Goal: Task Accomplishment & Management: Use online tool/utility

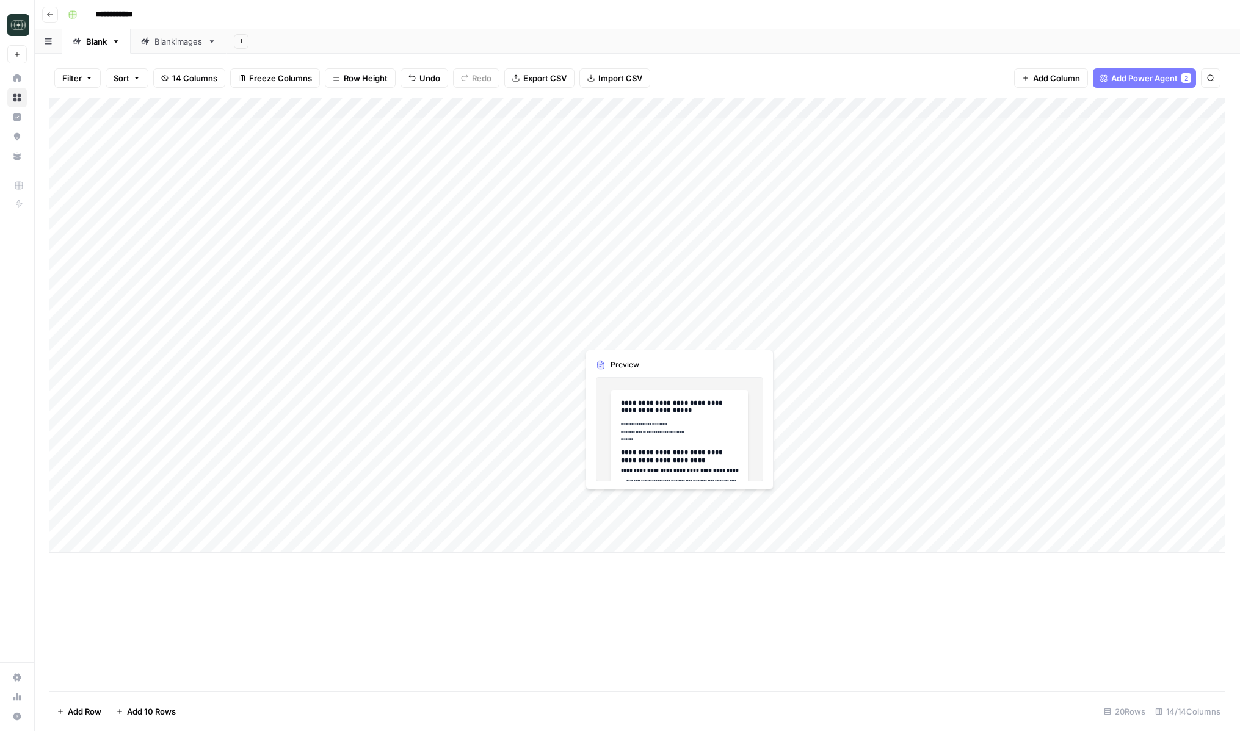
click at [646, 340] on div "Add Column" at bounding box center [637, 325] width 1176 height 455
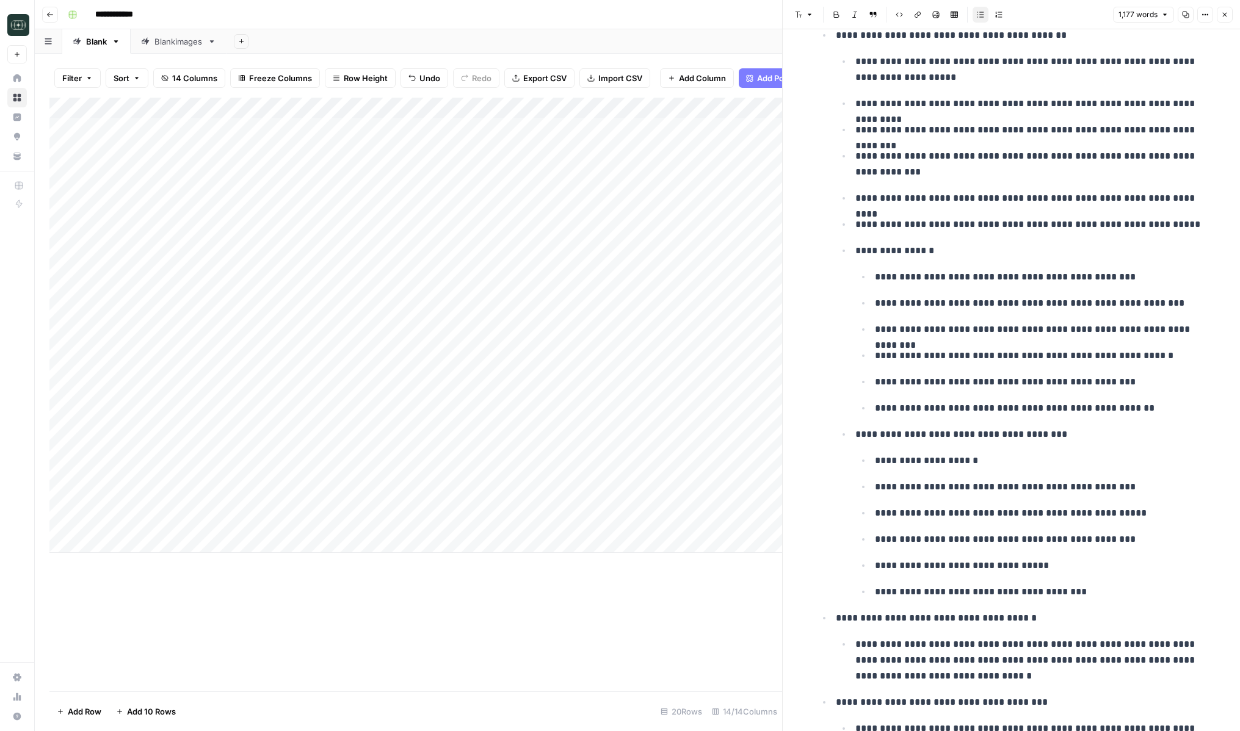
scroll to position [4458, 0]
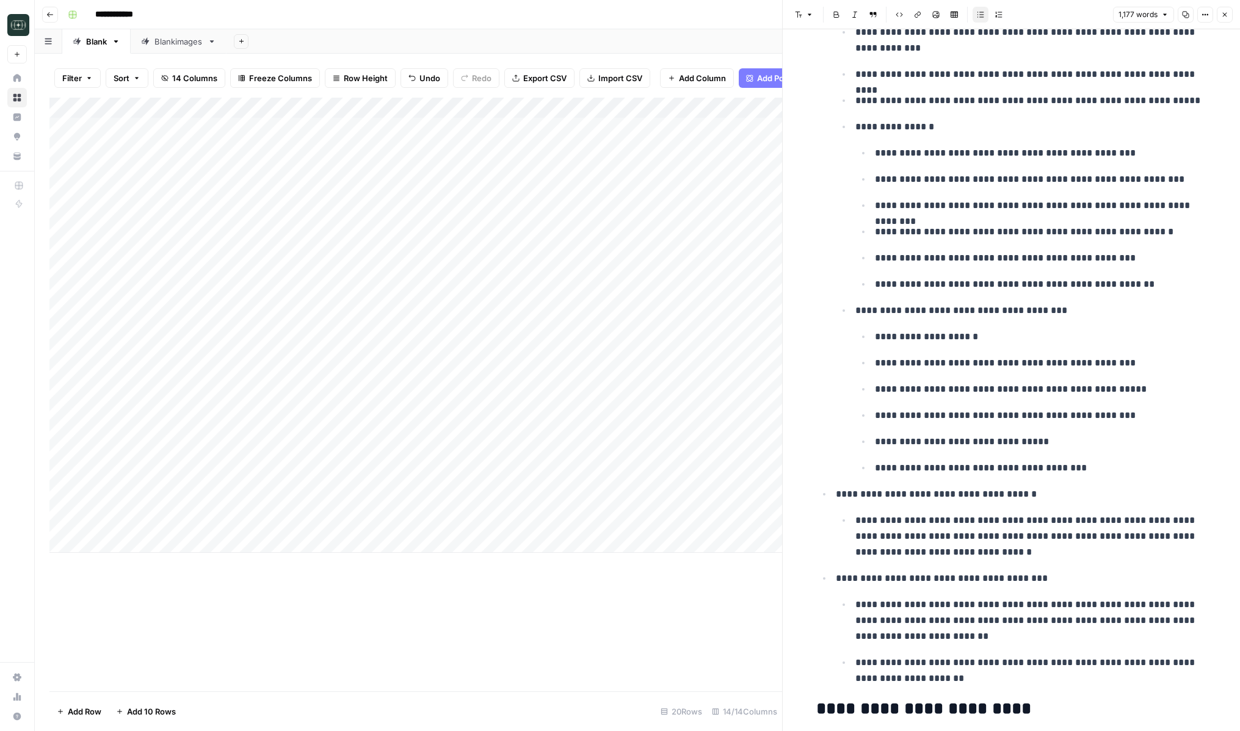
click at [1228, 10] on button "Close" at bounding box center [1225, 15] width 16 height 16
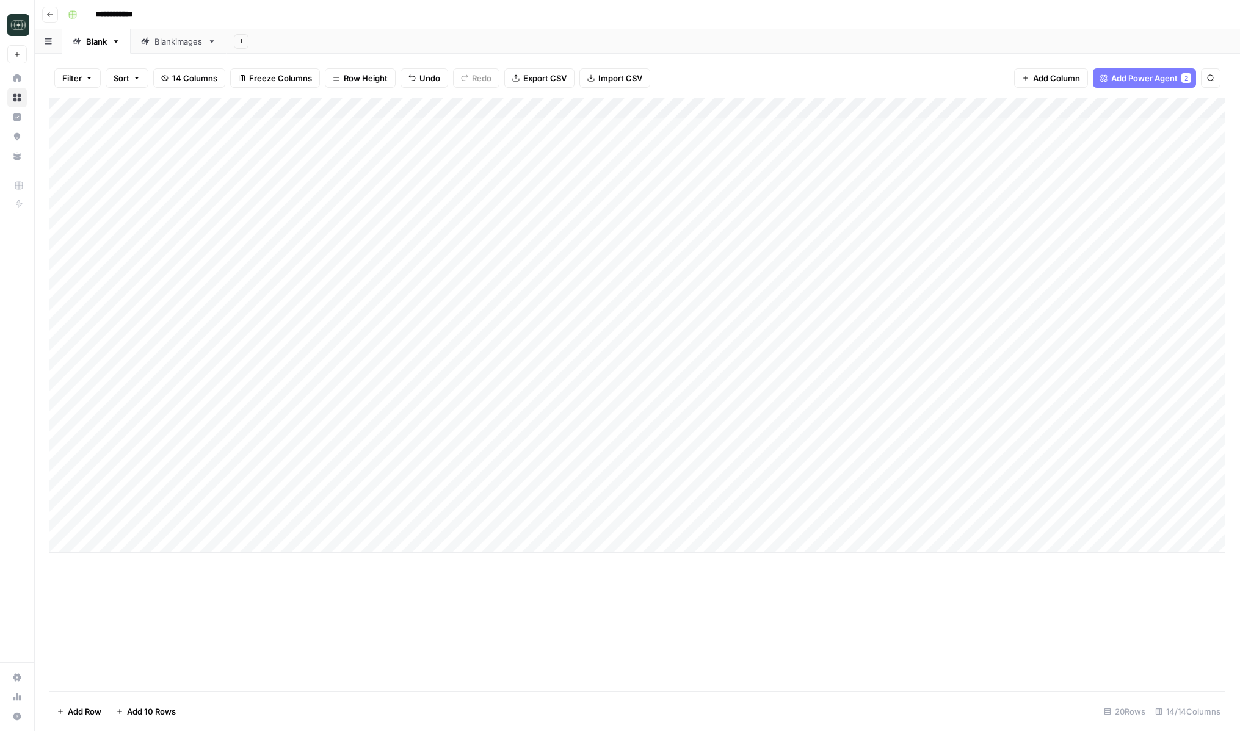
drag, startPoint x: 51, startPoint y: 521, endPoint x: 84, endPoint y: 342, distance: 182.4
click at [84, 342] on div "Add Column" at bounding box center [637, 325] width 1176 height 455
drag, startPoint x: 51, startPoint y: 336, endPoint x: 52, endPoint y: 351, distance: 14.7
click at [52, 351] on div "Add Column" at bounding box center [637, 325] width 1176 height 455
click at [631, 359] on div "Add Column" at bounding box center [637, 325] width 1176 height 455
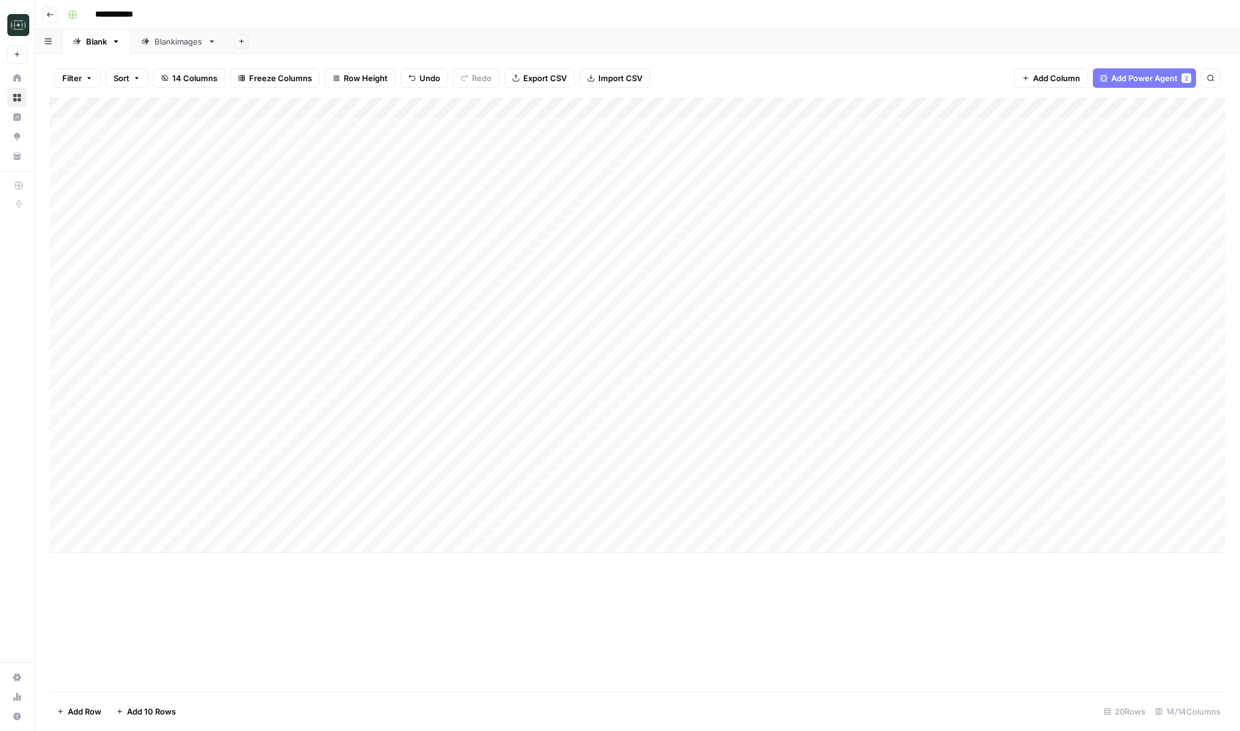
click at [631, 359] on div "Add Column" at bounding box center [637, 325] width 1176 height 455
click at [881, 68] on p "To enrich screen reader interactions, please activate Accessibility in Grammarl…" at bounding box center [1011, 62] width 391 height 16
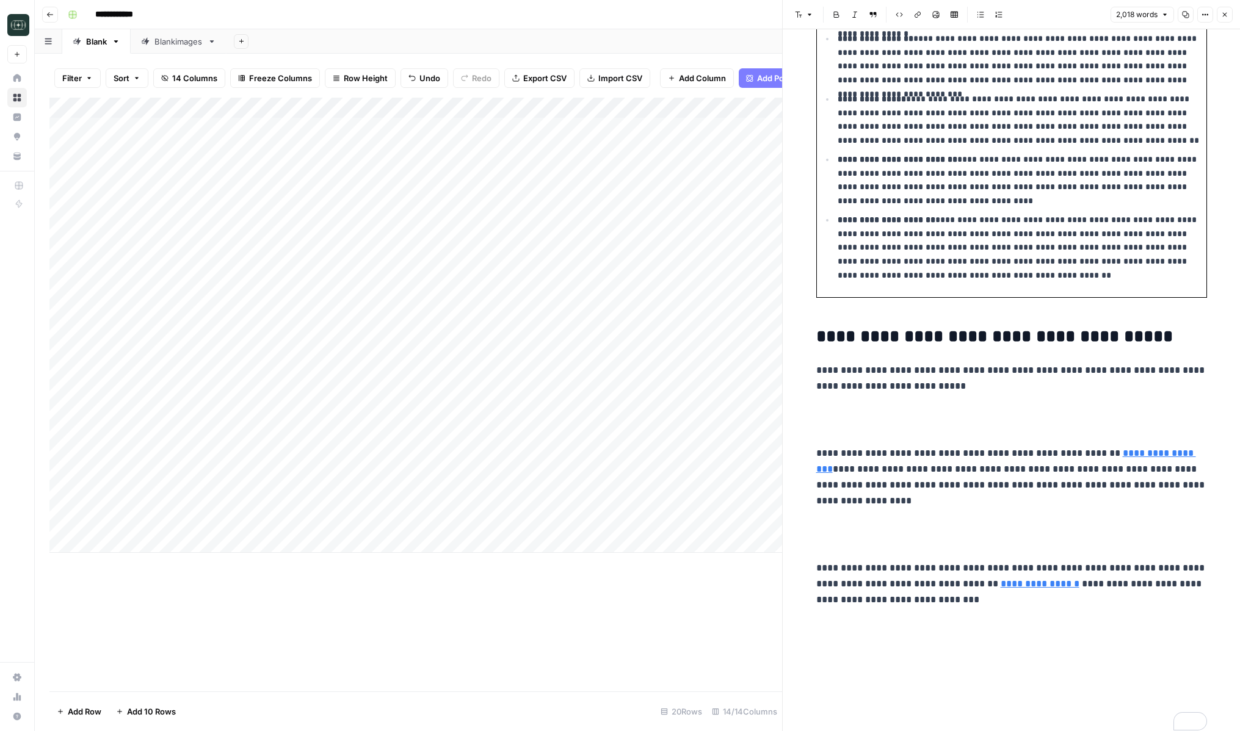
scroll to position [4062, 0]
click at [1228, 17] on icon "button" at bounding box center [1224, 14] width 7 height 7
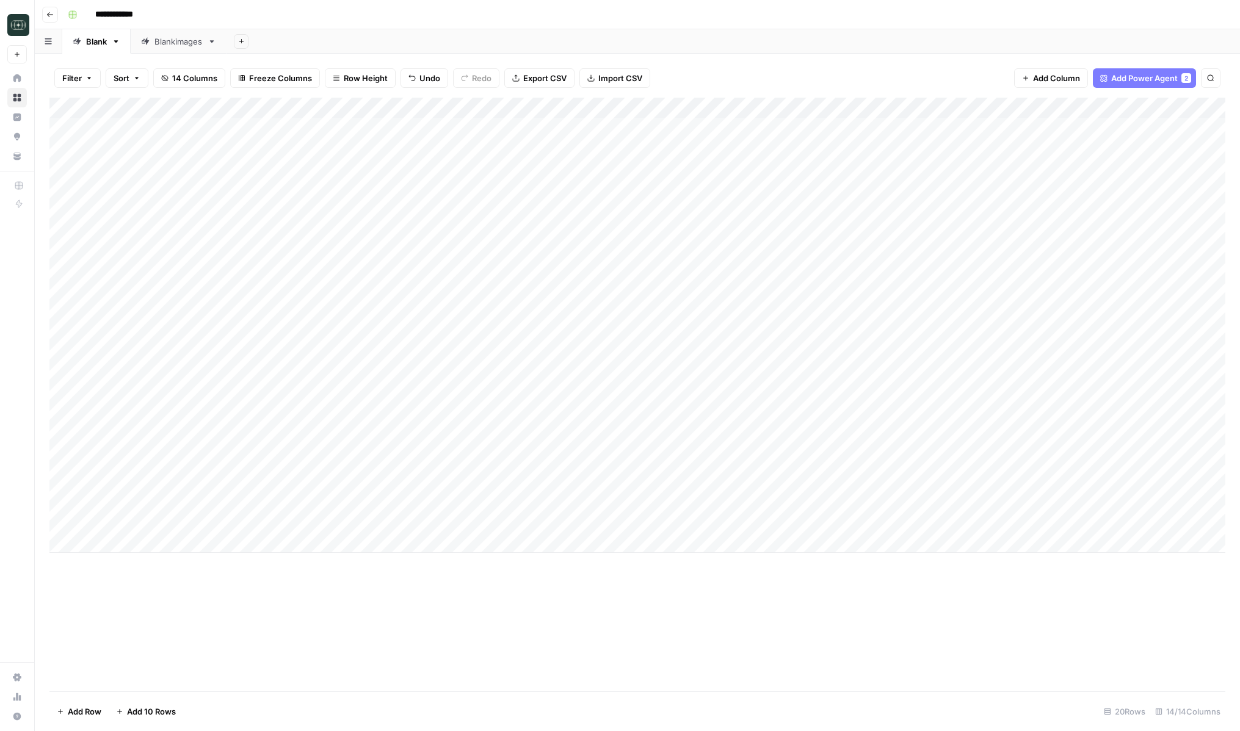
click at [132, 335] on div "Add Column" at bounding box center [637, 325] width 1176 height 455
click at [127, 360] on div "Add Column" at bounding box center [637, 325] width 1176 height 455
type textarea "**********"
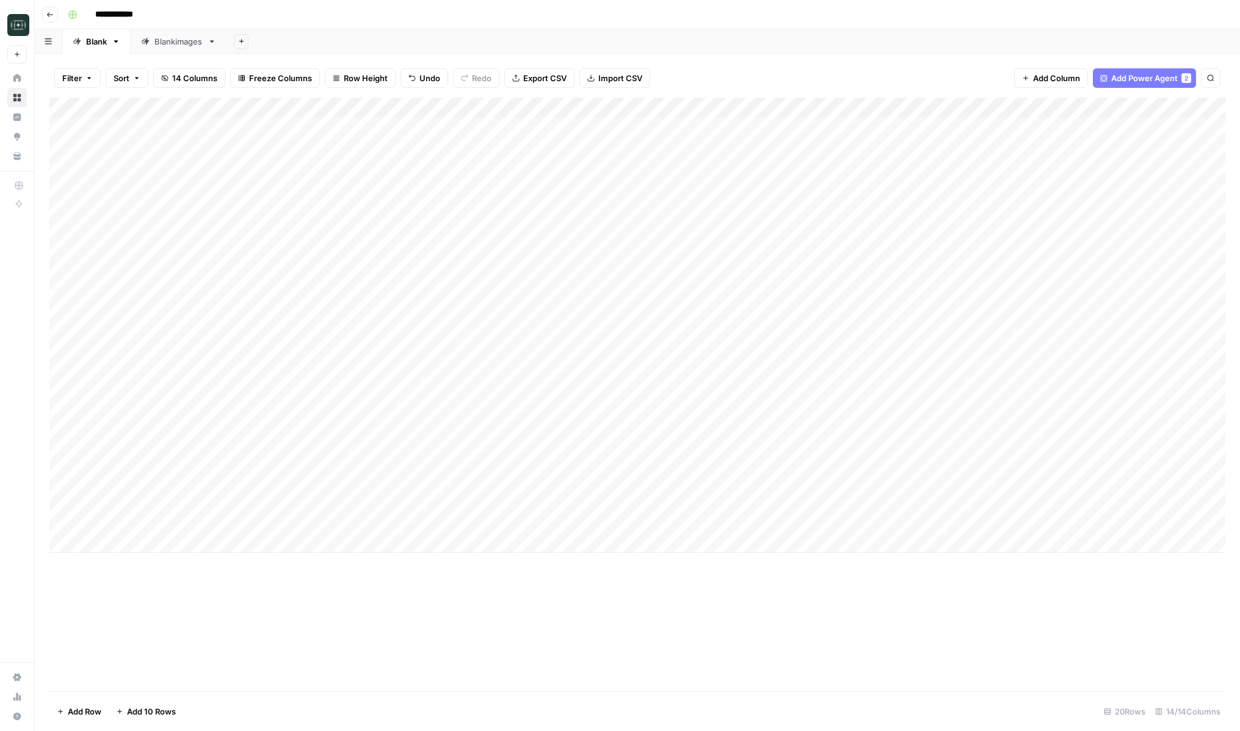
click at [162, 318] on div "Add Column" at bounding box center [637, 325] width 1176 height 455
click at [737, 331] on div "Add Column" at bounding box center [637, 325] width 1176 height 455
drag, startPoint x: 797, startPoint y: 345, endPoint x: 797, endPoint y: 358, distance: 12.8
click at [797, 358] on div "Add Column" at bounding box center [637, 325] width 1176 height 455
click at [743, 335] on div "Add Column" at bounding box center [637, 325] width 1176 height 455
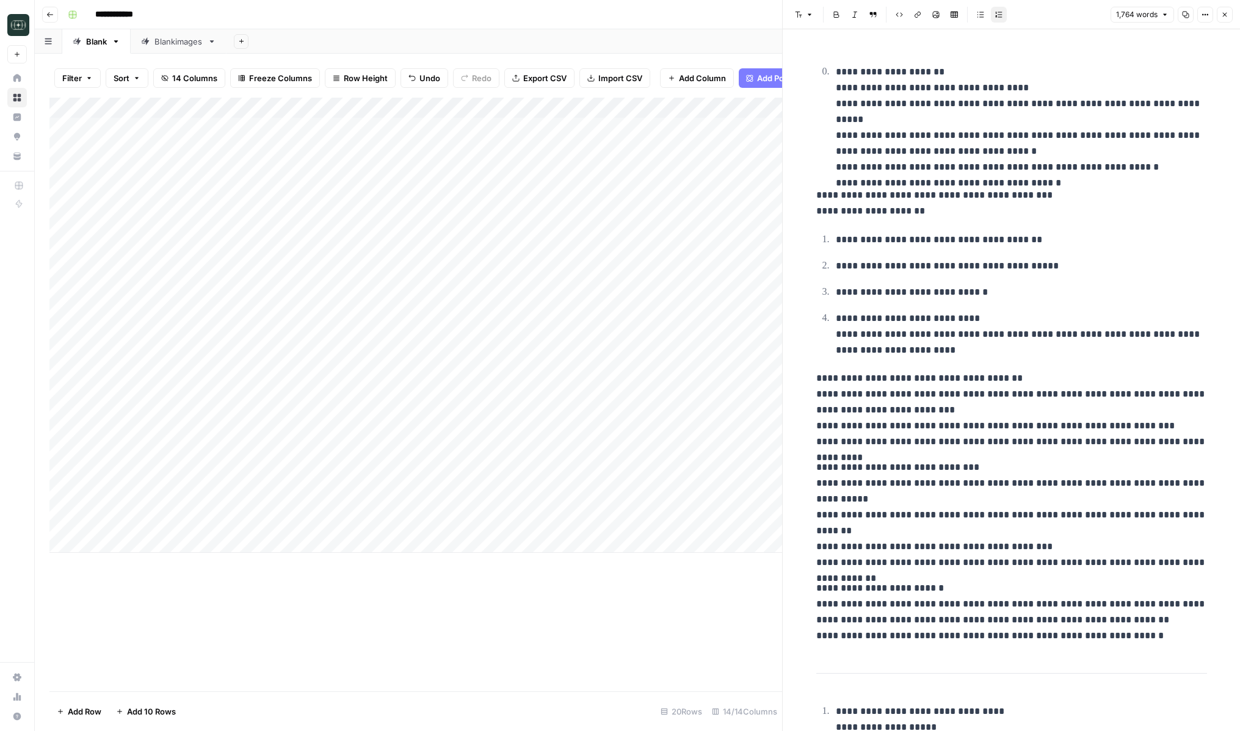
click at [913, 317] on p "**********" at bounding box center [1021, 335] width 371 height 48
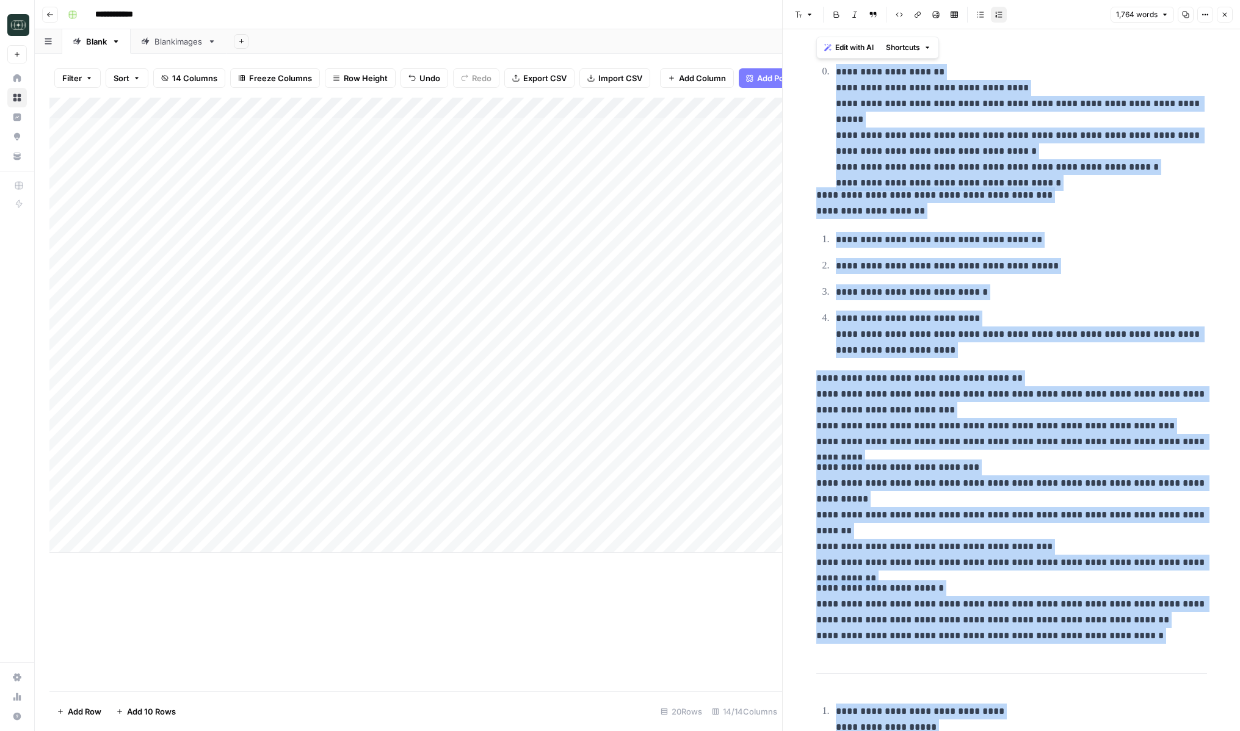
copy div "**********"
click at [1227, 12] on icon "button" at bounding box center [1224, 14] width 7 height 7
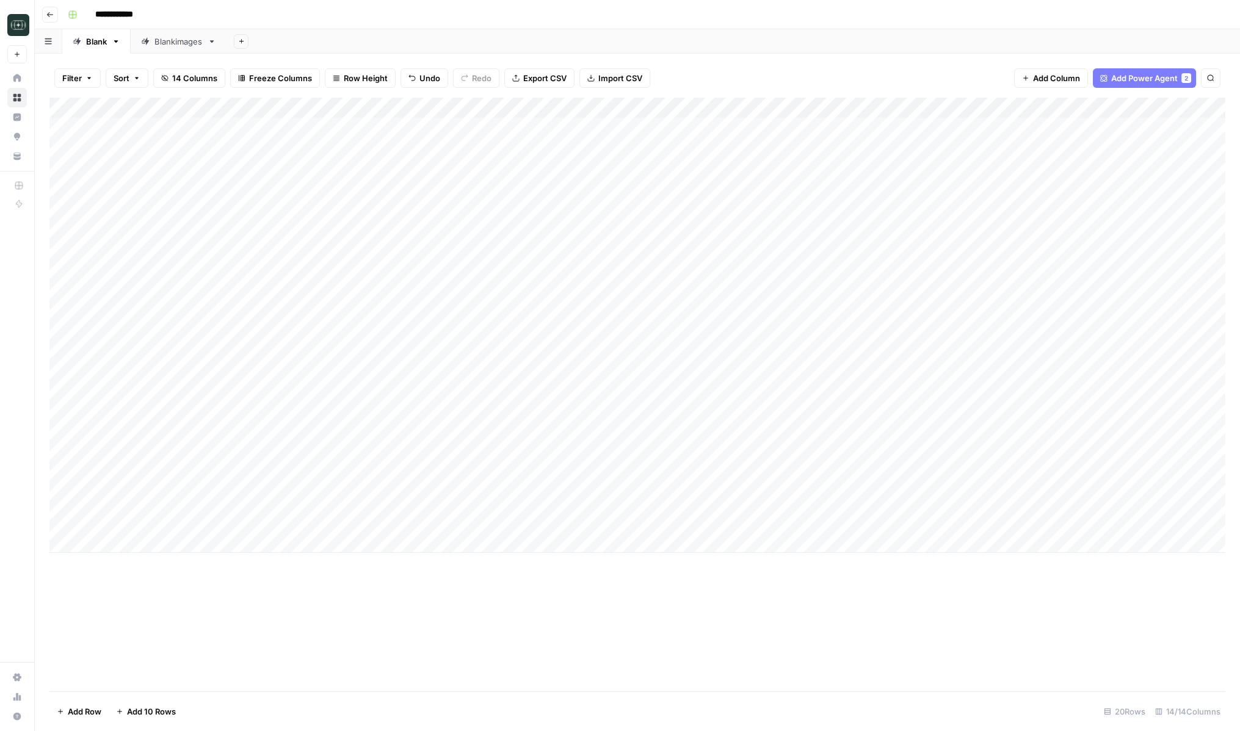
click at [763, 355] on div "Add Column" at bounding box center [637, 325] width 1176 height 455
click at [745, 357] on div "Add Column" at bounding box center [637, 325] width 1176 height 455
click at [745, 357] on div at bounding box center [743, 356] width 112 height 23
click at [890, 156] on div at bounding box center [1011, 380] width 405 height 702
click at [872, 74] on div at bounding box center [1011, 62] width 405 height 26
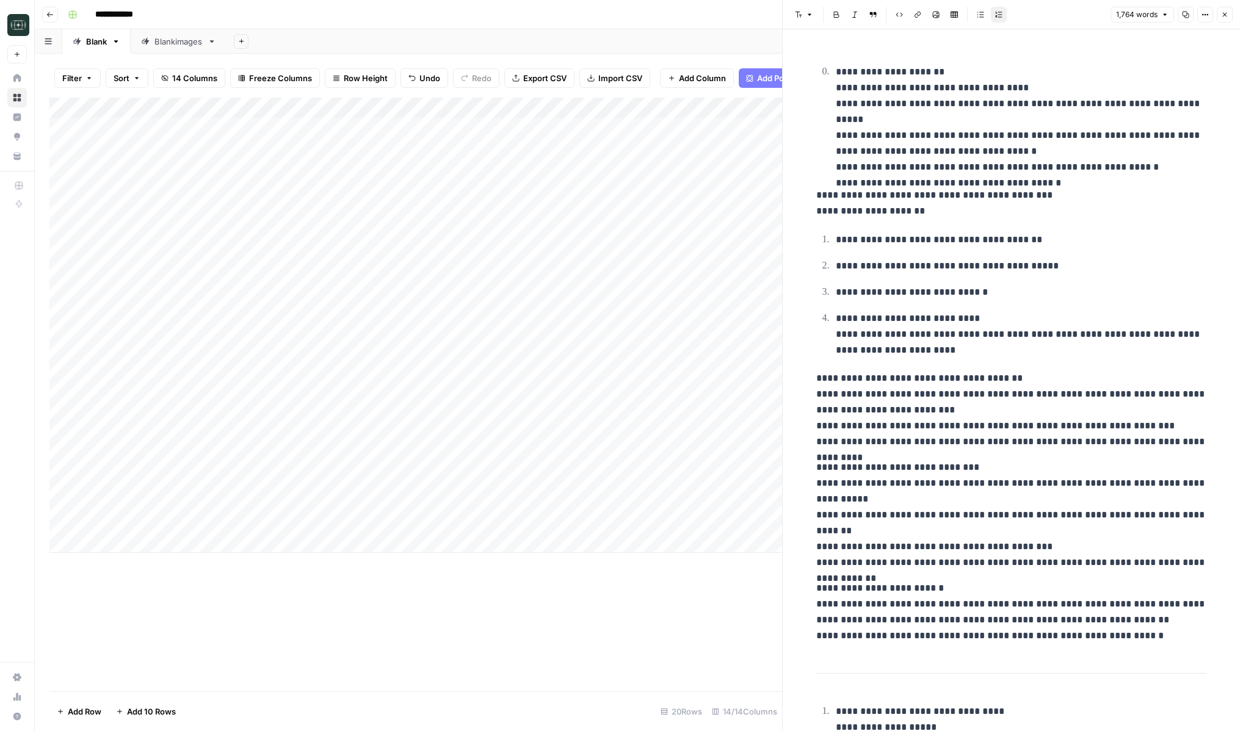
scroll to position [5957, 0]
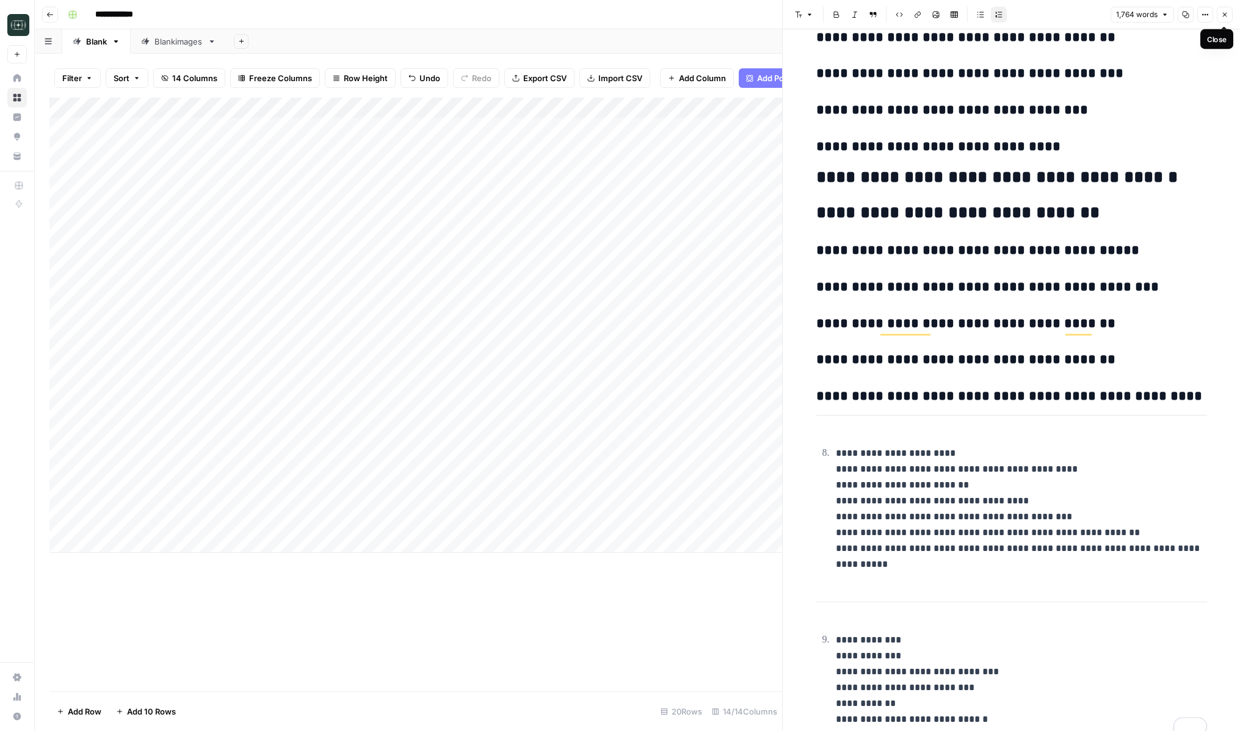
click at [1228, 17] on icon "button" at bounding box center [1224, 14] width 7 height 7
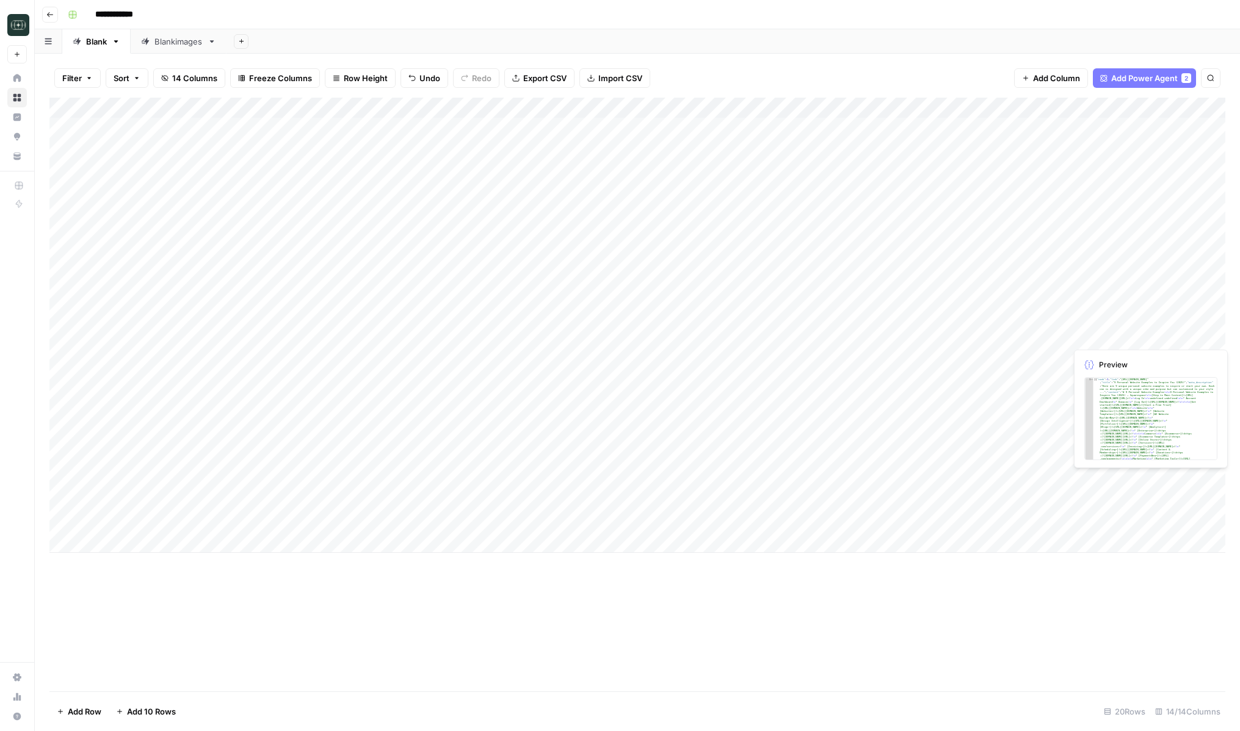
click at [1168, 332] on div "Add Column" at bounding box center [637, 325] width 1176 height 455
click at [823, 354] on div "Add Column" at bounding box center [637, 325] width 1176 height 455
click at [1130, 358] on div "Add Column" at bounding box center [637, 325] width 1176 height 455
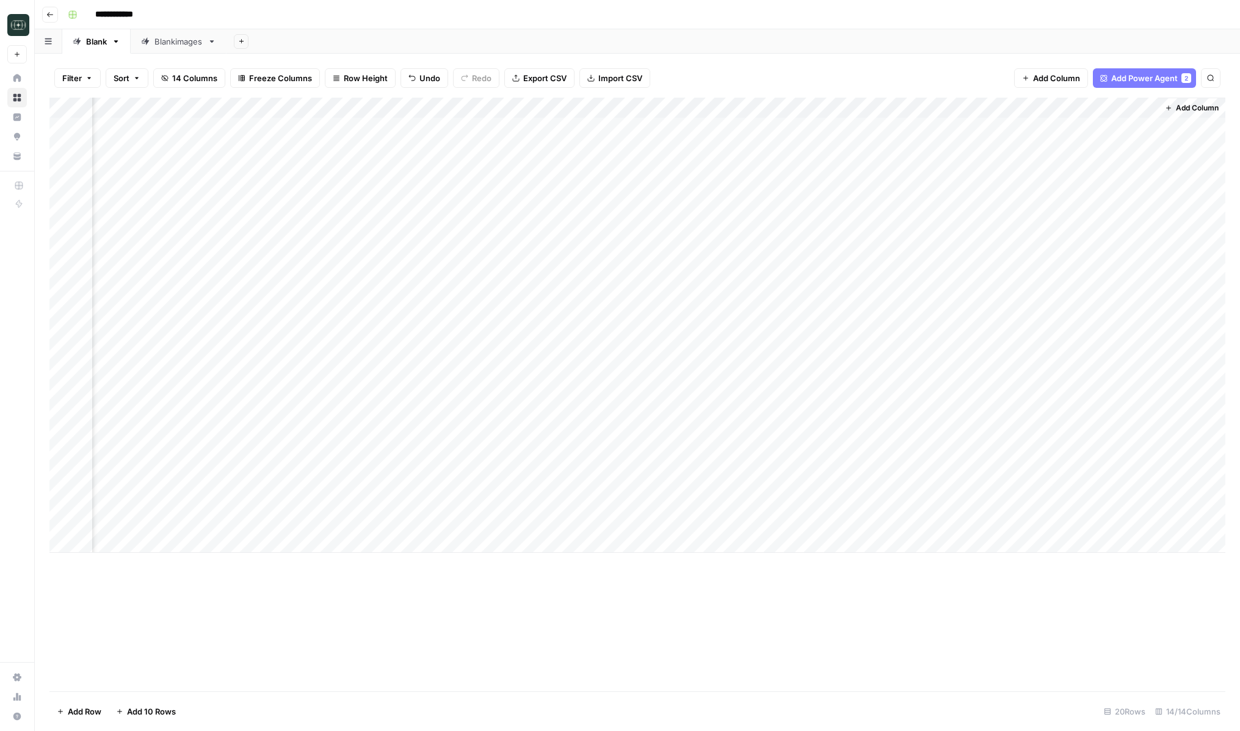
click at [1104, 479] on div "Add Column" at bounding box center [637, 325] width 1176 height 455
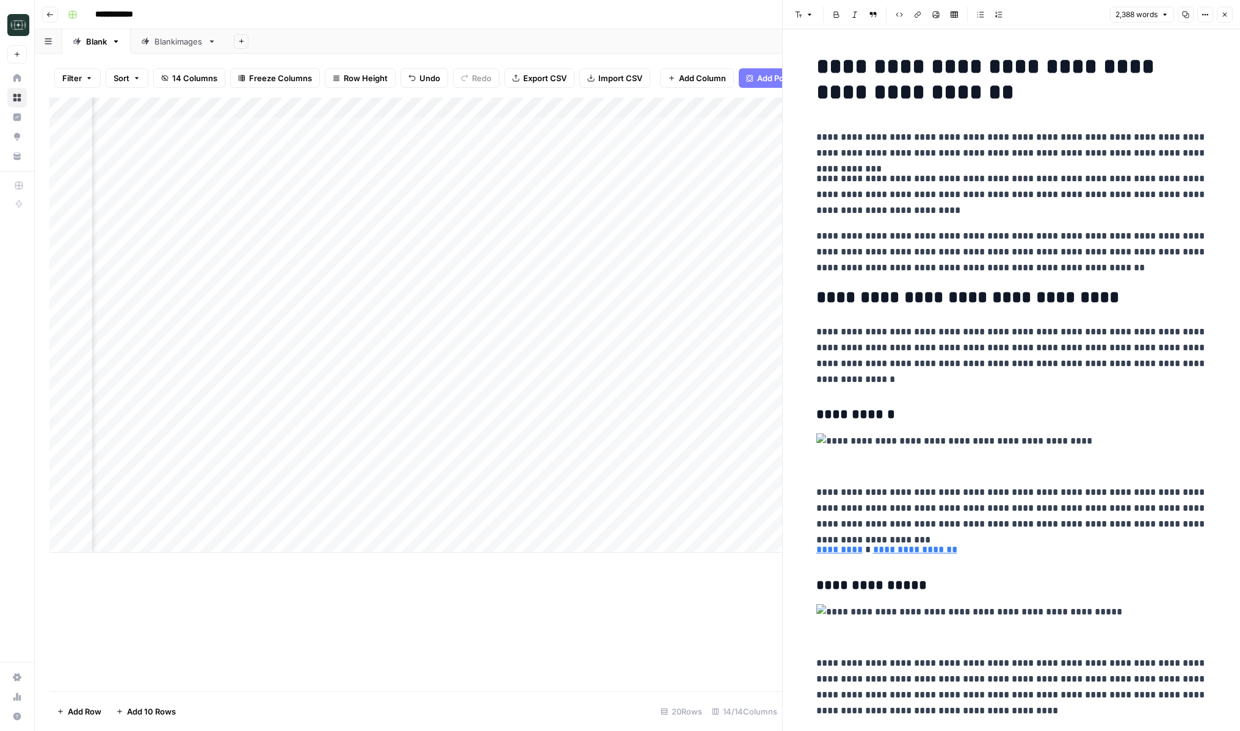
click at [1226, 16] on icon "button" at bounding box center [1224, 14] width 7 height 7
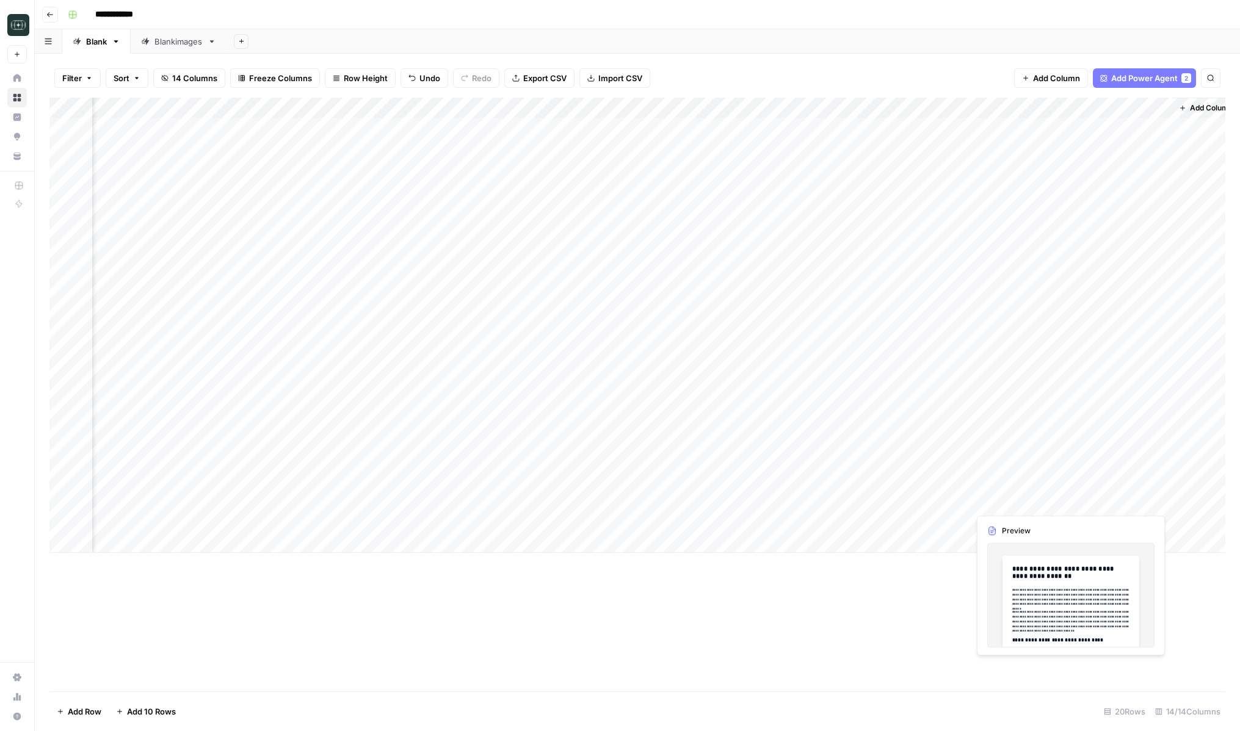
click at [1082, 501] on div "Add Column" at bounding box center [637, 325] width 1176 height 455
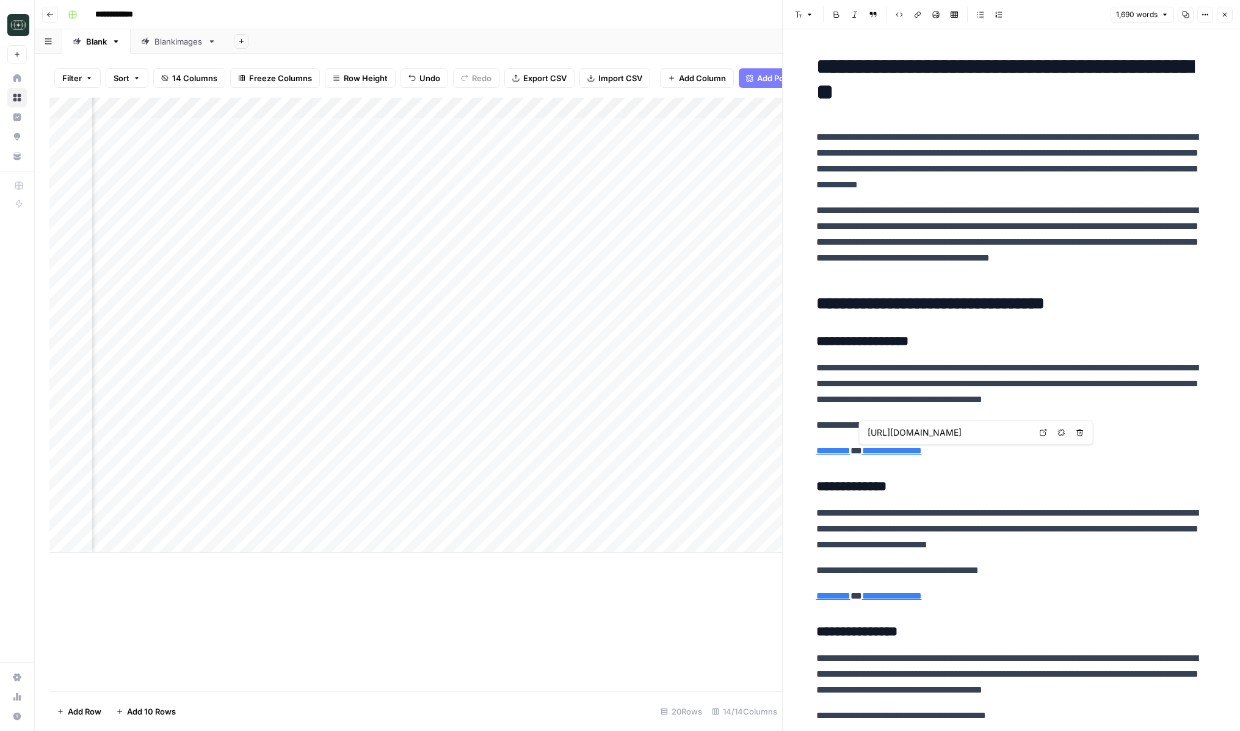
click at [893, 451] on link "**********" at bounding box center [892, 450] width 60 height 9
click at [889, 454] on link "**********" at bounding box center [892, 450] width 60 height 9
click at [872, 453] on link "**********" at bounding box center [892, 450] width 60 height 9
click at [1039, 433] on link "Open in a new tab" at bounding box center [1043, 433] width 16 height 16
drag, startPoint x: 926, startPoint y: 340, endPoint x: 894, endPoint y: 340, distance: 31.7
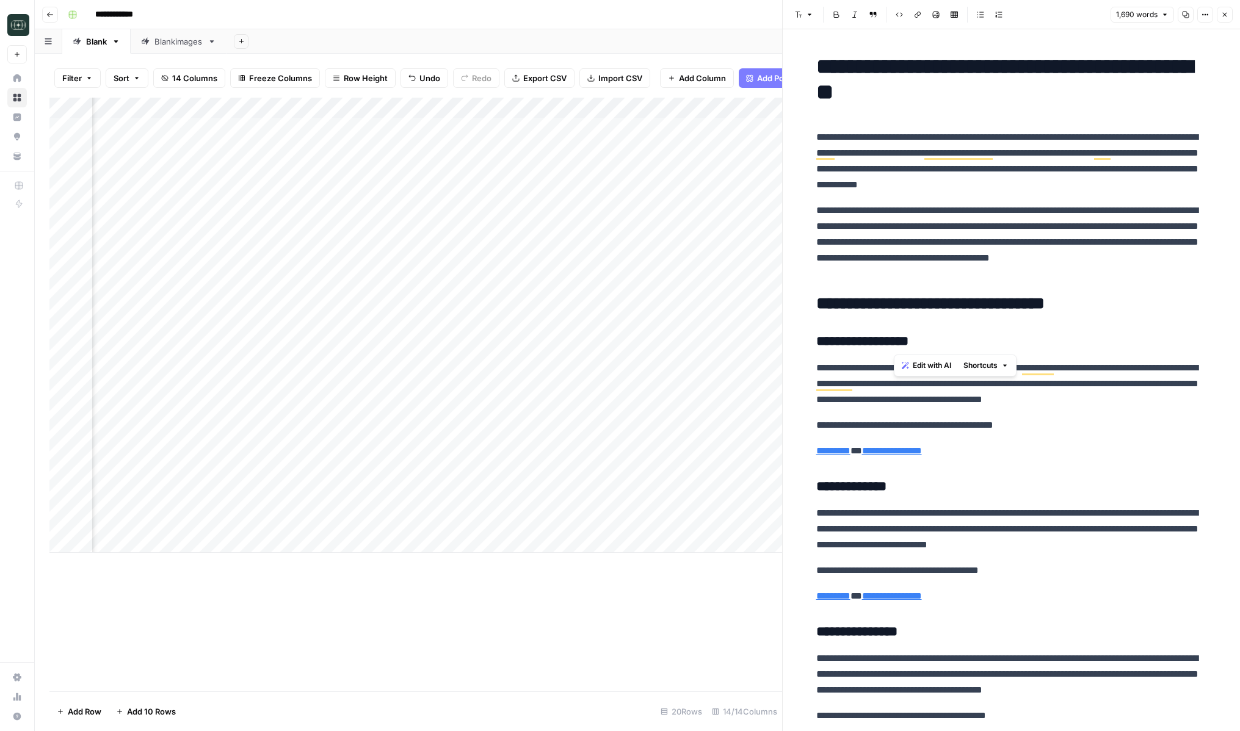
click at [894, 340] on h3 "**********" at bounding box center [1011, 341] width 391 height 17
click at [822, 455] on link "*********" at bounding box center [833, 450] width 34 height 9
type input "https://yuvalrobichek.framer.website/"
click at [844, 446] on link "*********" at bounding box center [833, 450] width 34 height 9
click at [996, 433] on span "Open in a new tab" at bounding box center [996, 433] width 1 height 1
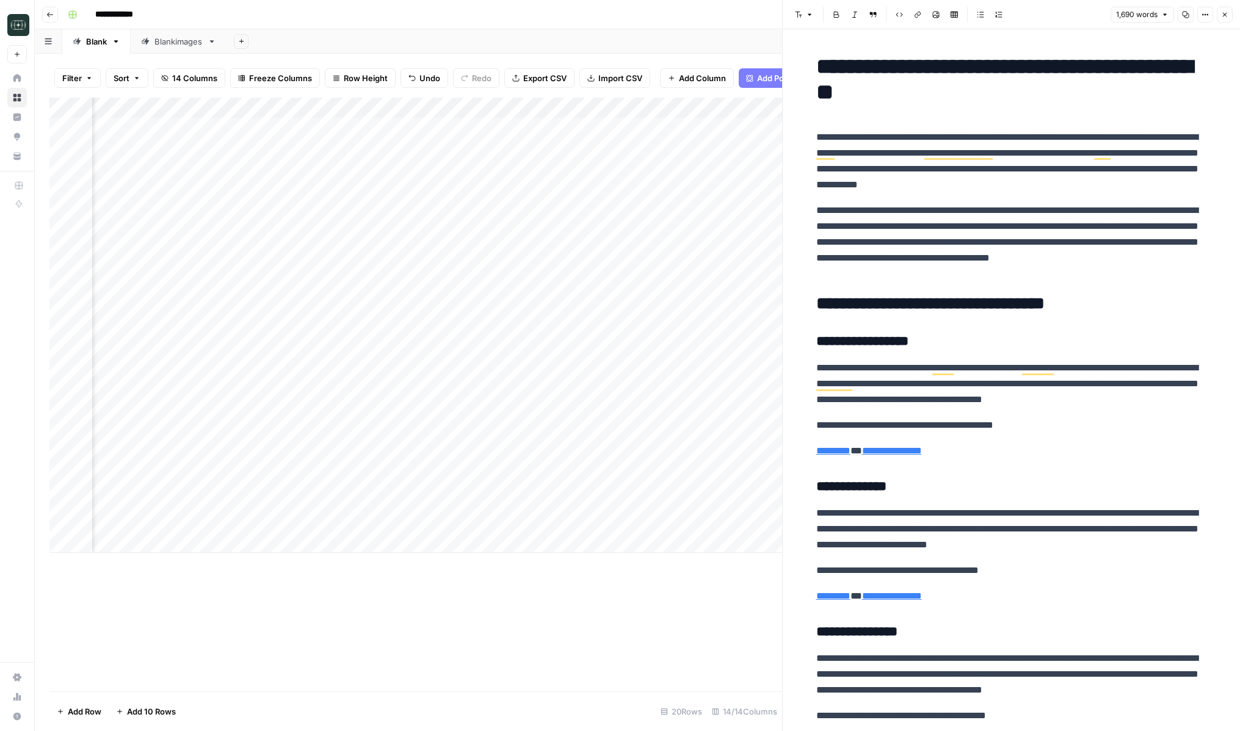
click at [1225, 14] on icon "button" at bounding box center [1224, 14] width 7 height 7
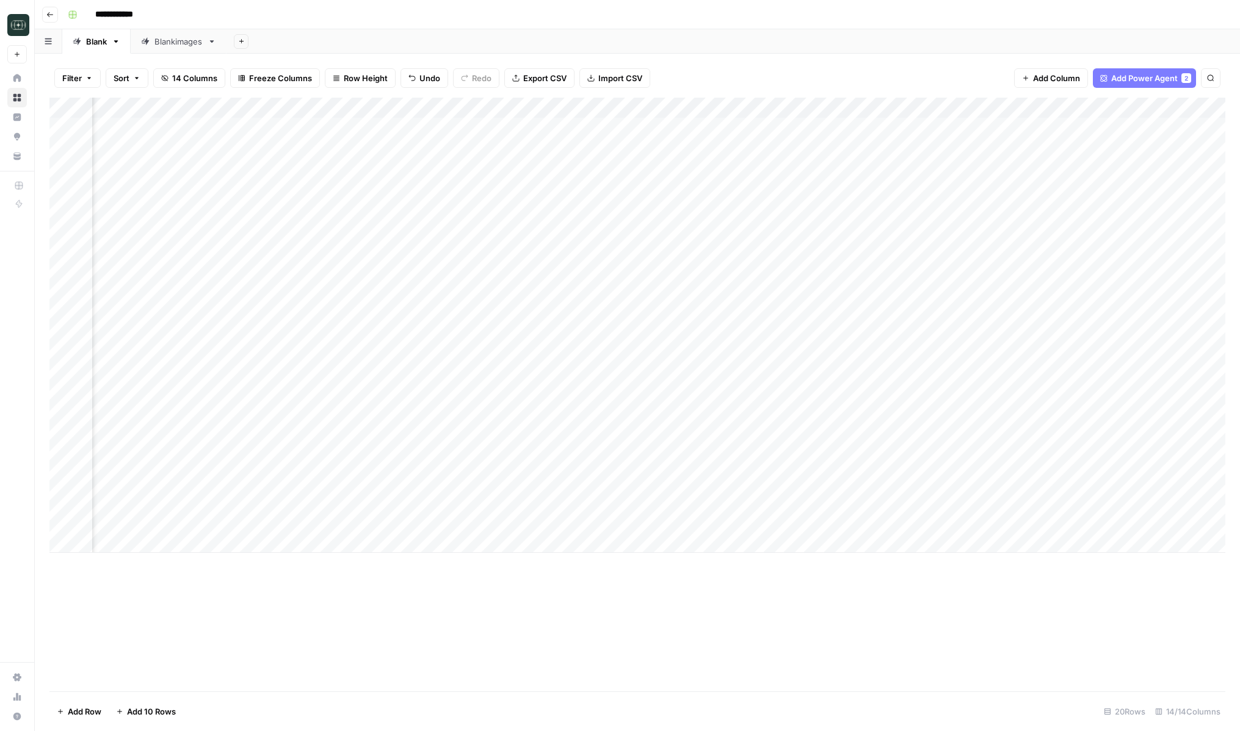
scroll to position [0, 121]
click at [540, 482] on div "Add Column" at bounding box center [637, 325] width 1176 height 455
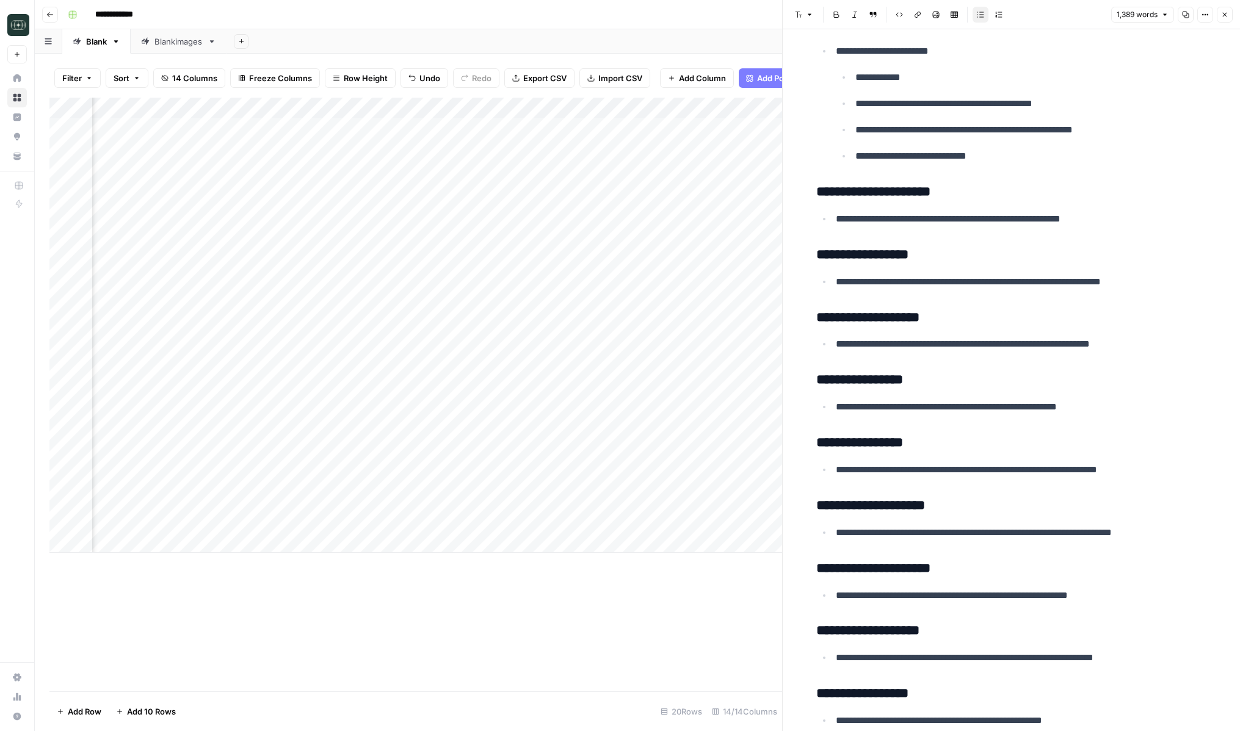
scroll to position [819, 0]
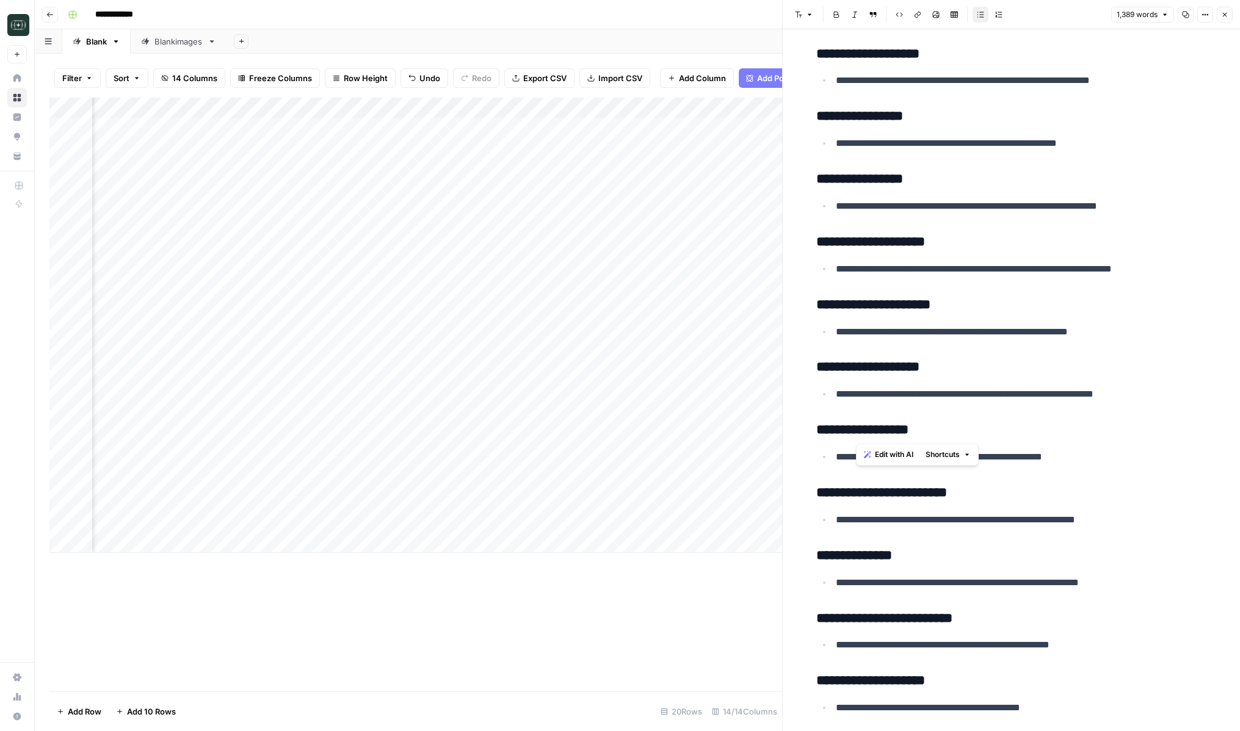
drag, startPoint x: 858, startPoint y: 432, endPoint x: 940, endPoint y: 426, distance: 82.0
click at [940, 426] on h3 "**********" at bounding box center [1011, 430] width 391 height 17
copy h3 "**********"
click at [1223, 13] on icon "button" at bounding box center [1224, 14] width 7 height 7
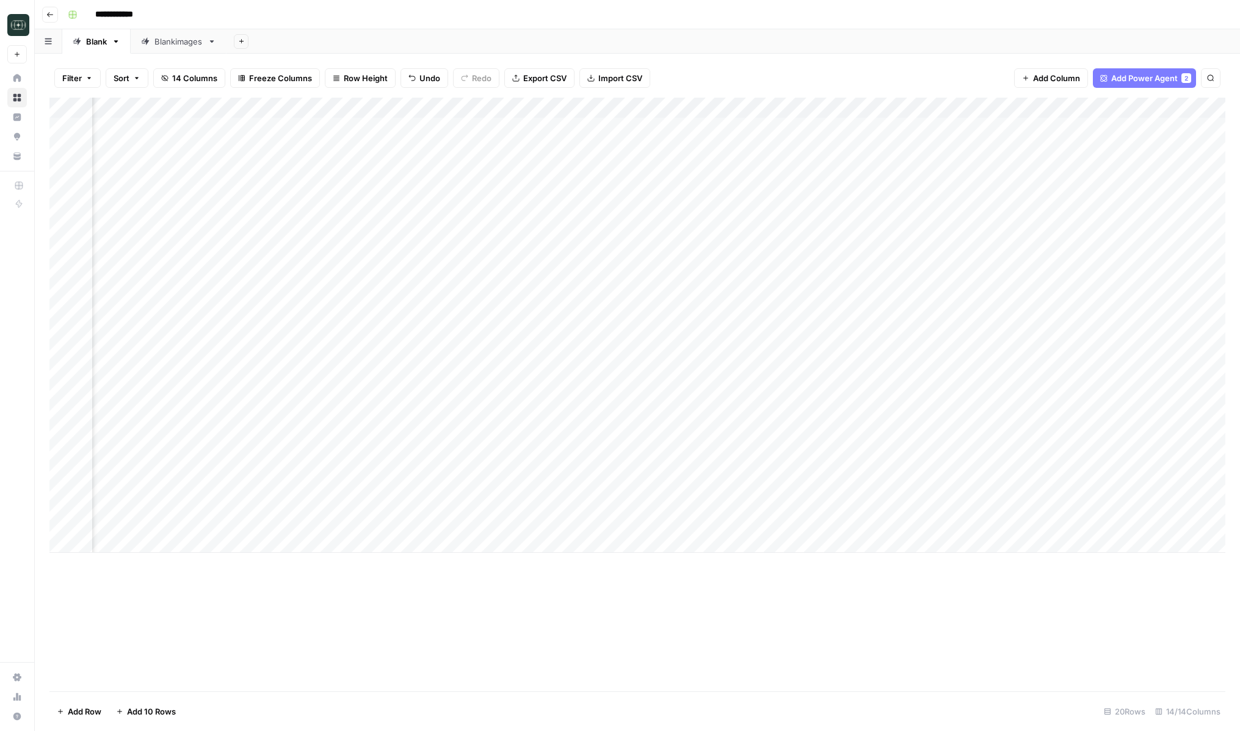
click at [434, 108] on div "Add Column" at bounding box center [637, 325] width 1176 height 455
click at [374, 223] on span "Edit Workflow" at bounding box center [392, 228] width 107 height 12
click at [145, 480] on div "Add Column" at bounding box center [637, 325] width 1176 height 455
click at [145, 480] on textarea "**********" at bounding box center [189, 481] width 195 height 17
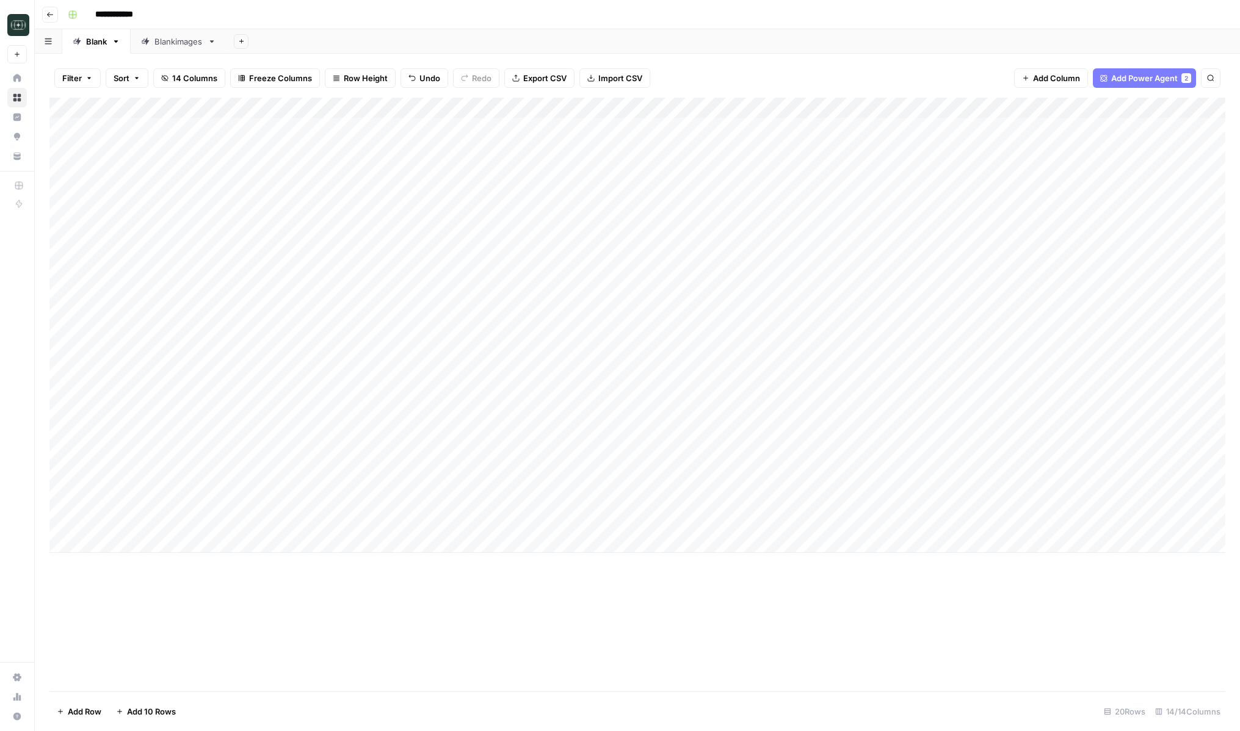
click at [319, 654] on div "Add Column" at bounding box center [637, 395] width 1176 height 594
click at [260, 477] on div "Add Column" at bounding box center [637, 325] width 1176 height 455
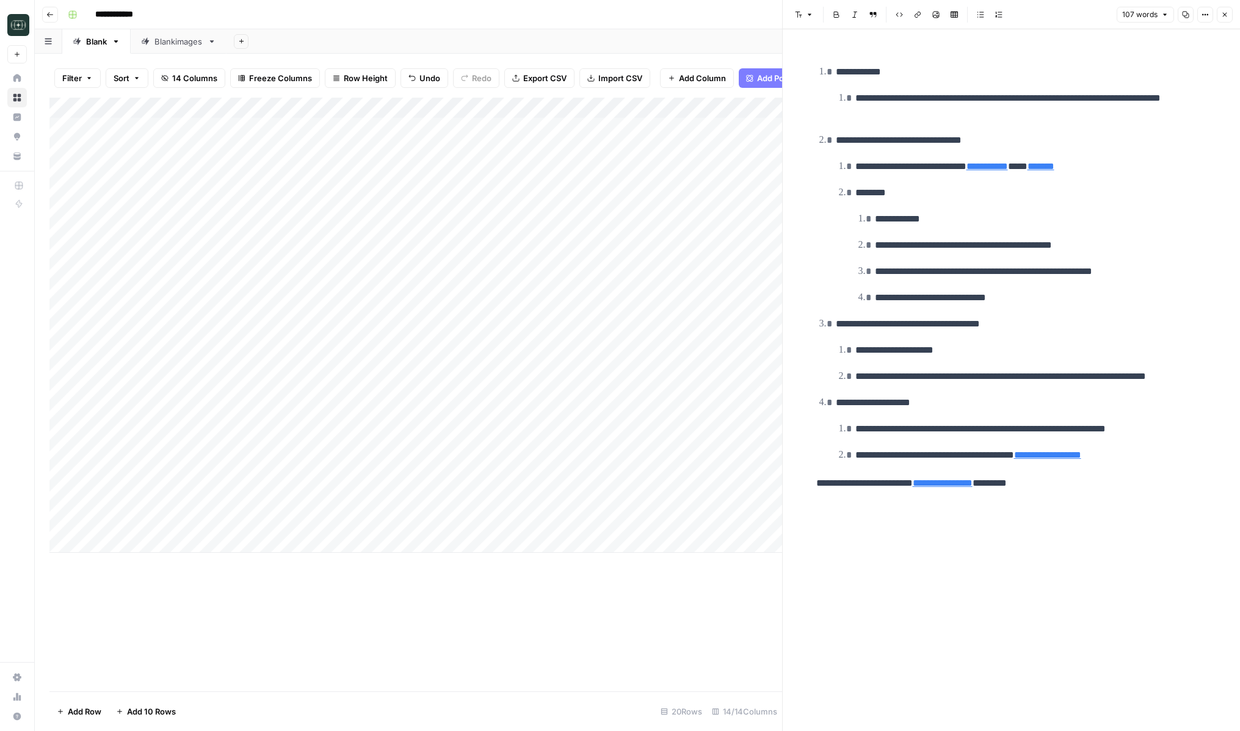
click at [919, 239] on p "**********" at bounding box center [1041, 245] width 332 height 16
copy ol "**********"
click at [929, 245] on p "**********" at bounding box center [1041, 245] width 332 height 16
click at [356, 488] on div "Add Column" at bounding box center [415, 325] width 733 height 455
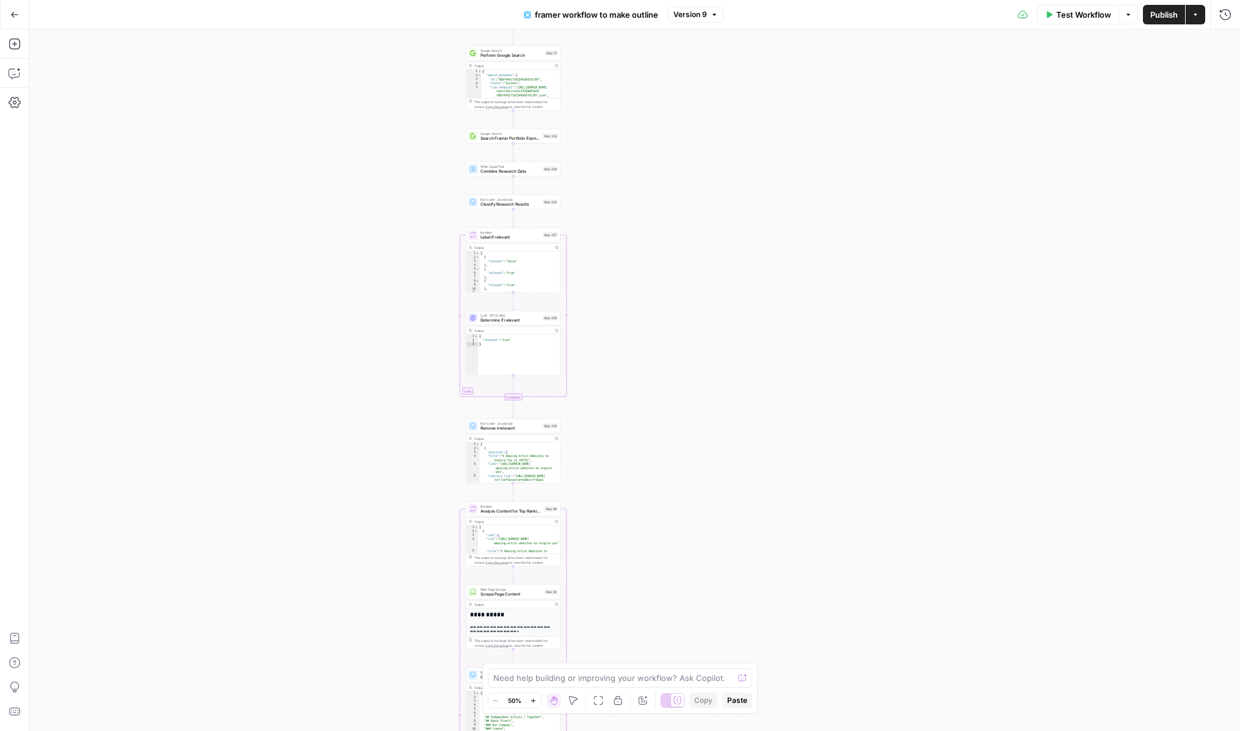
drag, startPoint x: 546, startPoint y: 78, endPoint x: 425, endPoint y: 556, distance: 493.2
click at [425, 556] on div "Workflow Set Inputs Inputs Search Knowledge Base Search Knowledge Base Step 226…" at bounding box center [634, 380] width 1211 height 702
drag, startPoint x: 399, startPoint y: 241, endPoint x: 404, endPoint y: 285, distance: 44.2
click at [404, 285] on div "Workflow Set Inputs Inputs Search Knowledge Base Search Knowledge Base Step 226…" at bounding box center [634, 380] width 1211 height 702
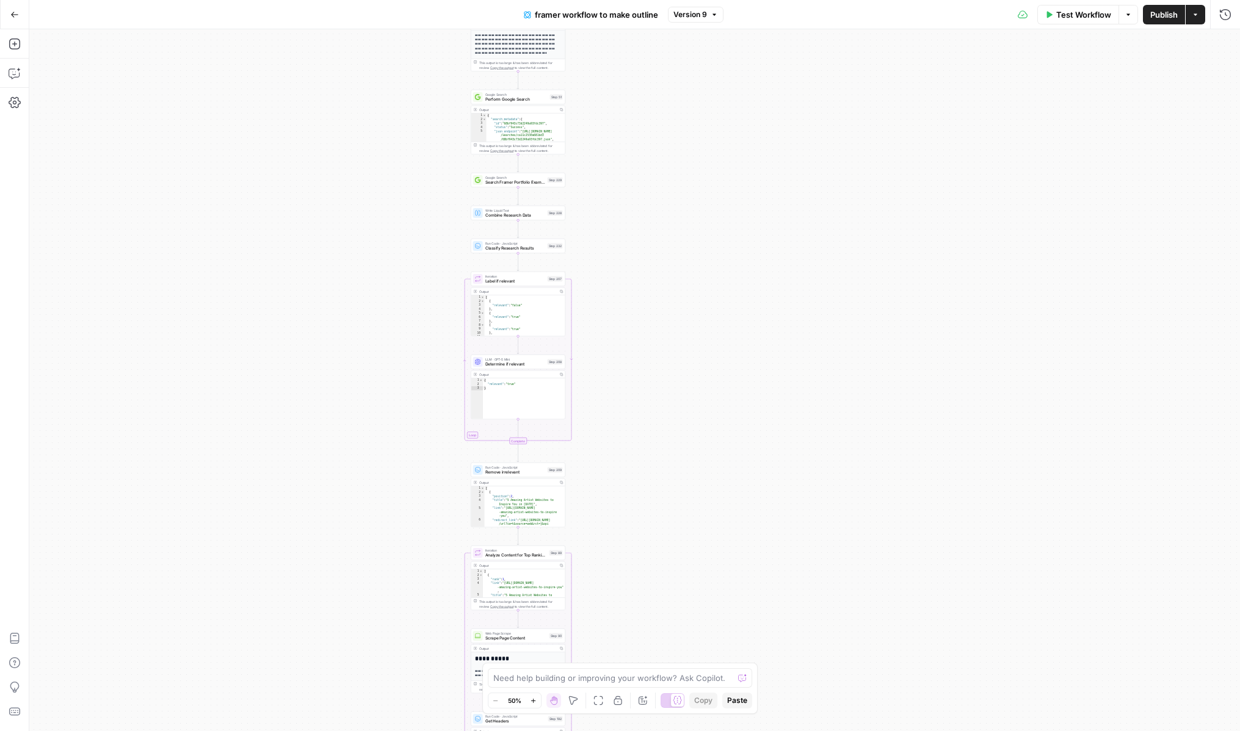
click at [404, 285] on div "Workflow Set Inputs Inputs Search Knowledge Base Search Knowledge Base Step 226…" at bounding box center [634, 380] width 1211 height 702
click at [16, 21] on button "Go Back" at bounding box center [15, 15] width 22 height 22
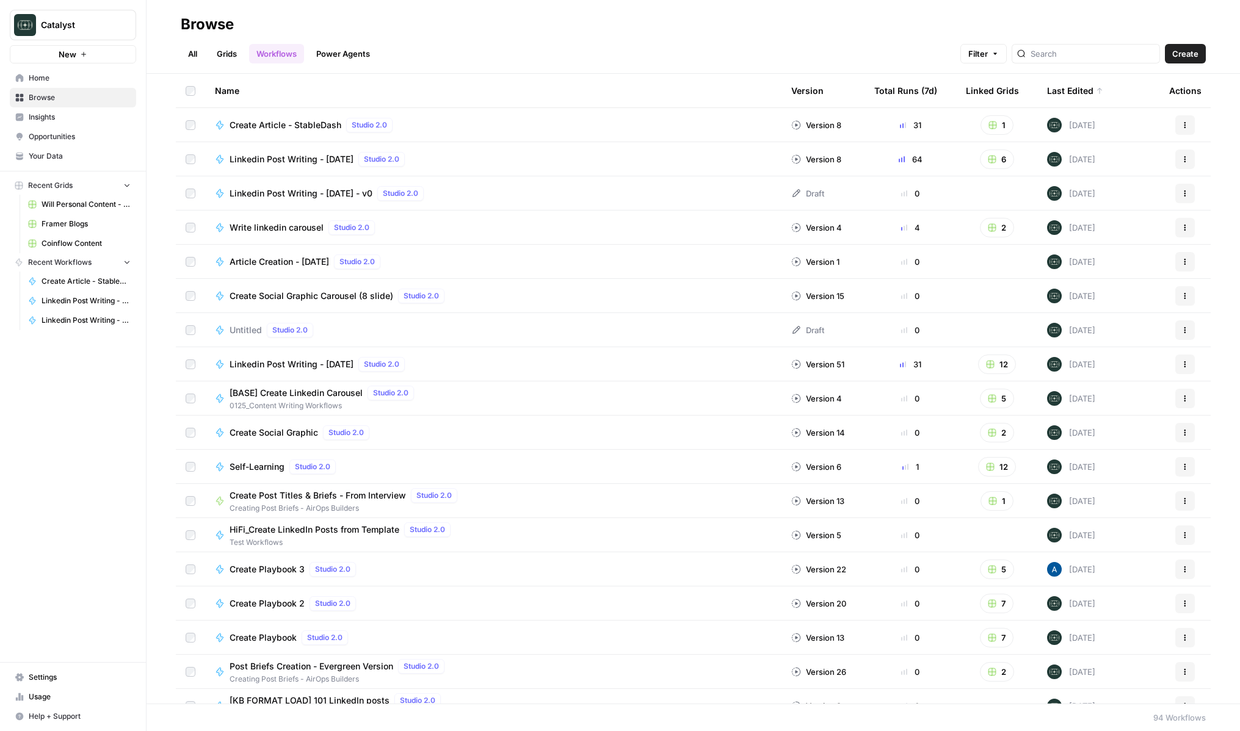
click at [68, 82] on span "Home" at bounding box center [80, 78] width 102 height 11
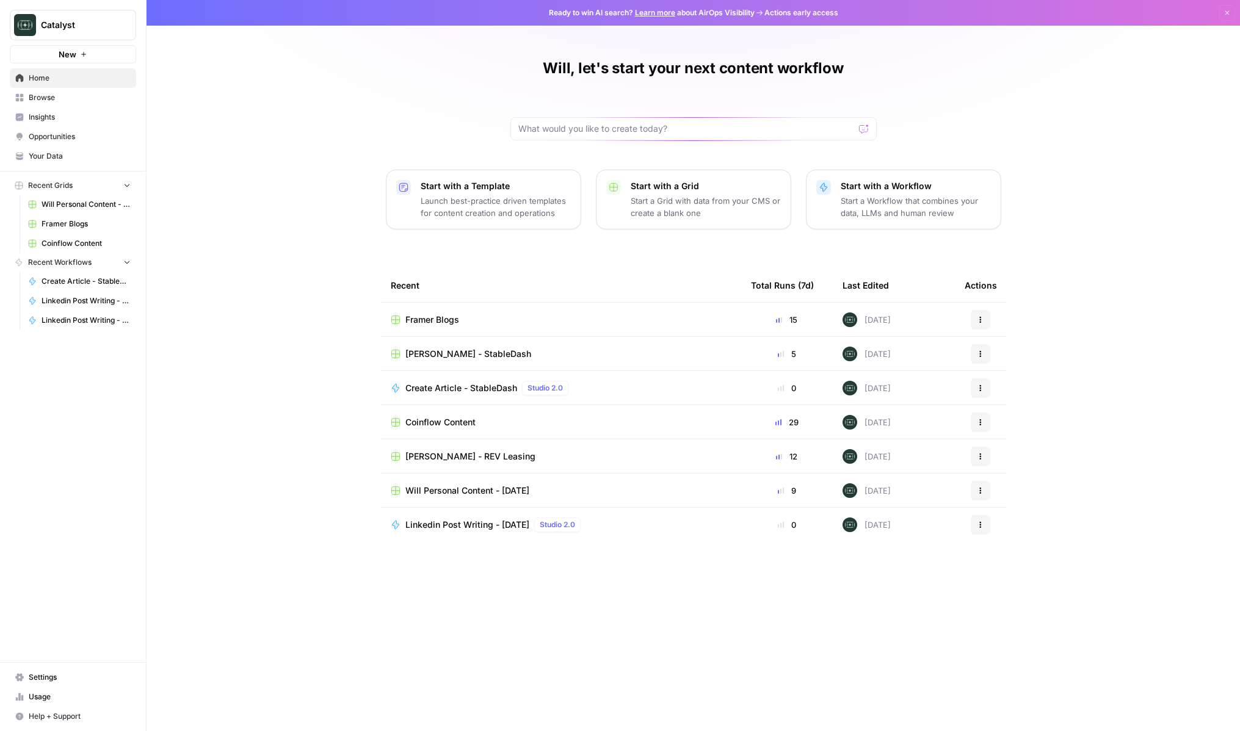
click at [54, 94] on span "Browse" at bounding box center [80, 97] width 102 height 11
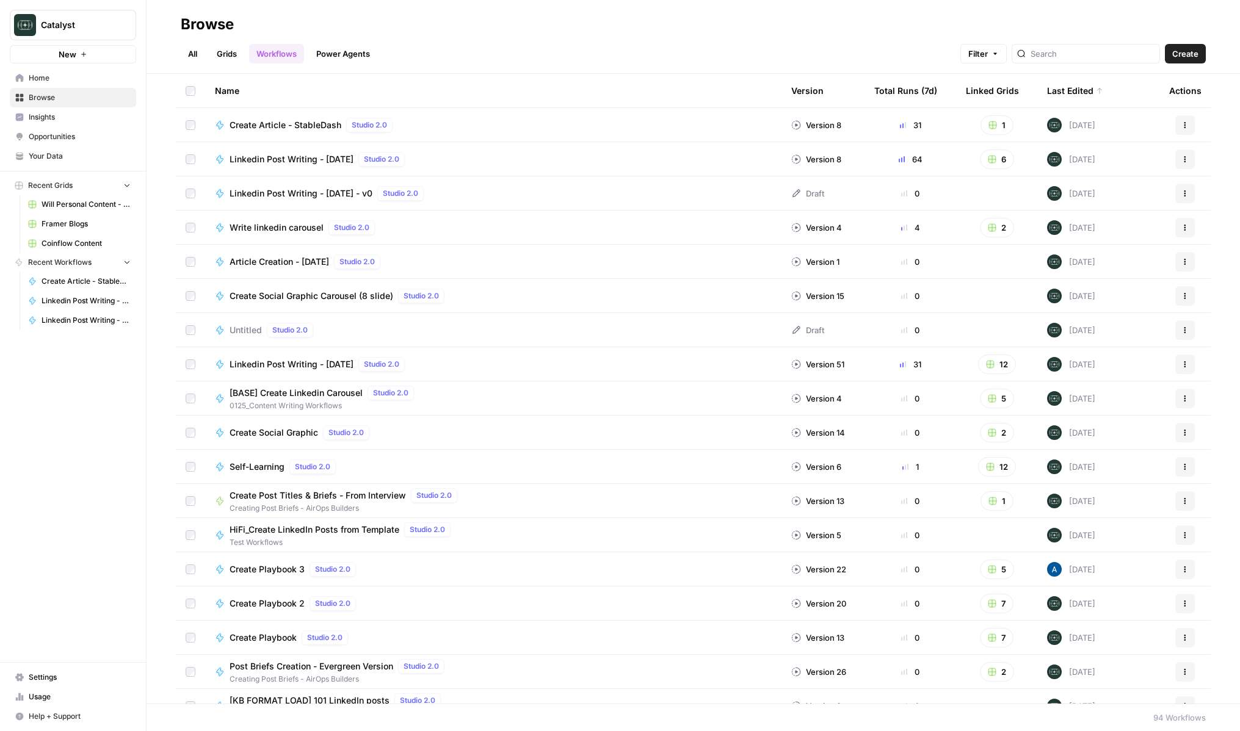
click at [353, 53] on link "Power Agents" at bounding box center [343, 54] width 68 height 20
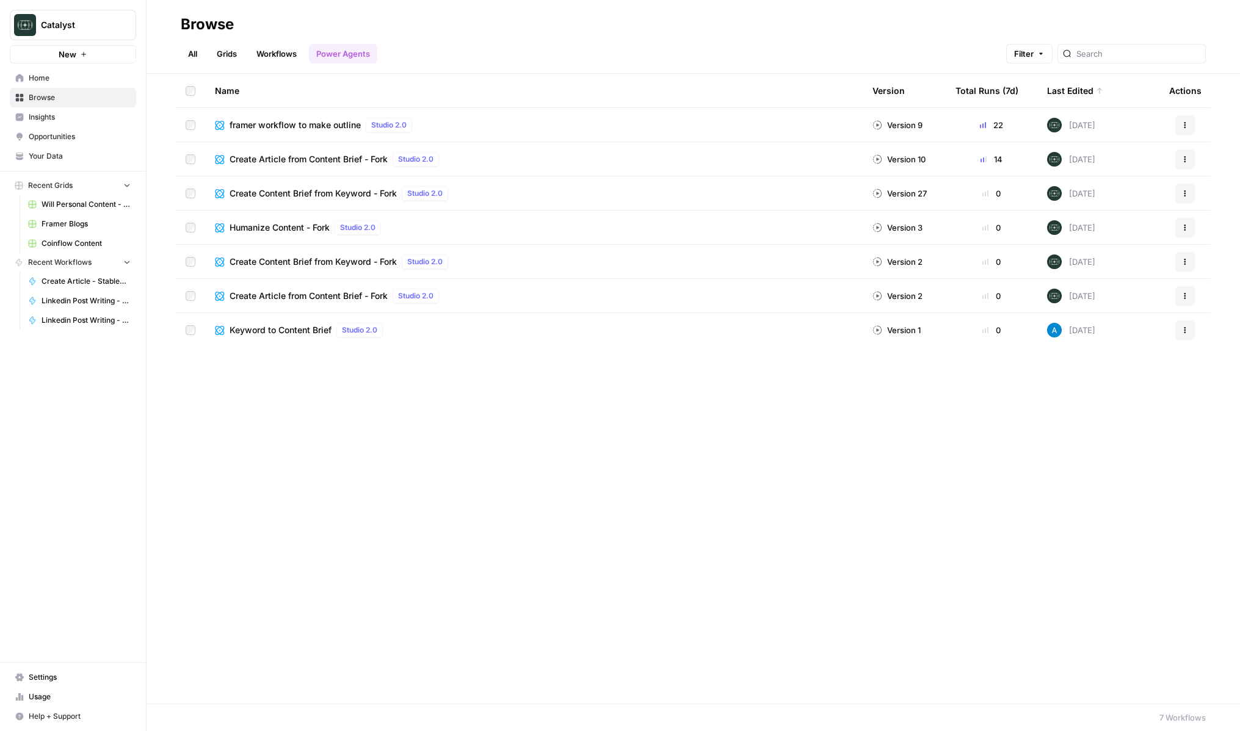
click at [1189, 121] on button "Actions" at bounding box center [1185, 125] width 20 height 20
click at [1191, 129] on button "Actions" at bounding box center [1185, 125] width 20 height 20
click at [893, 42] on div "All Grids Workflows Power Agents Filter" at bounding box center [693, 48] width 1025 height 29
click at [258, 119] on span "framer workflow to make outline" at bounding box center [295, 125] width 131 height 12
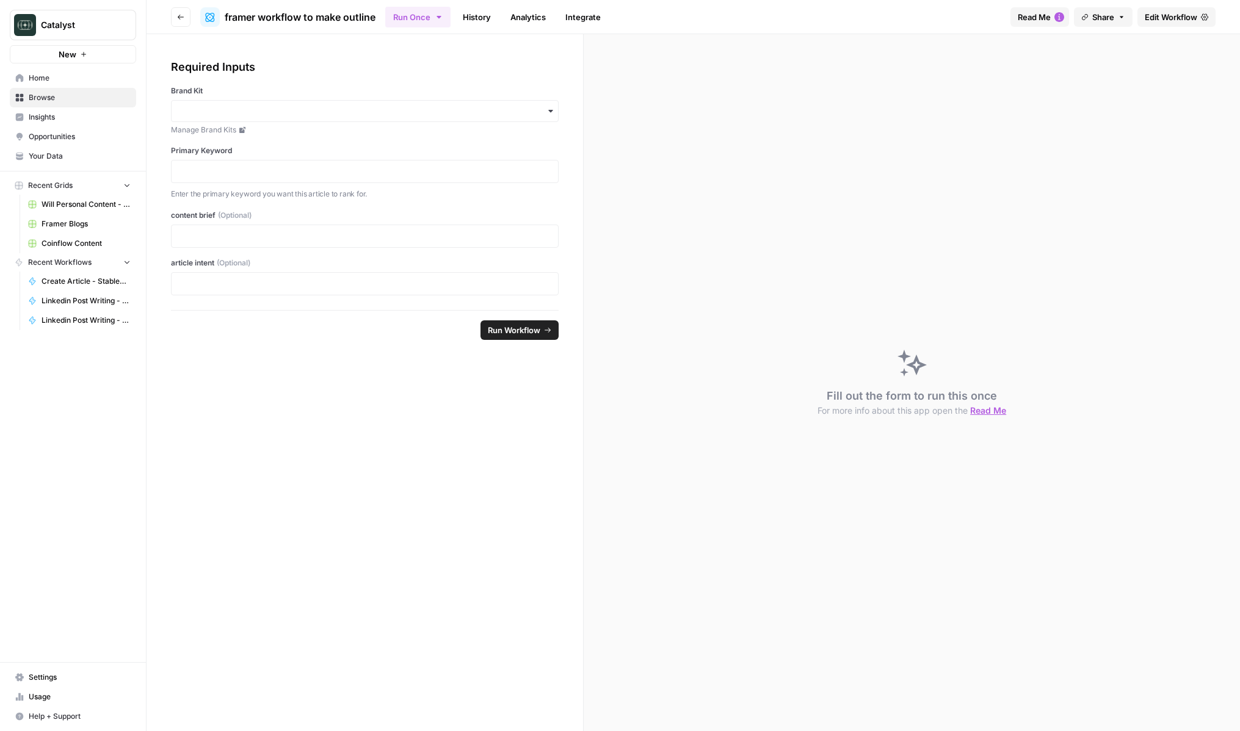
click at [181, 21] on button "Go back" at bounding box center [181, 17] width 20 height 20
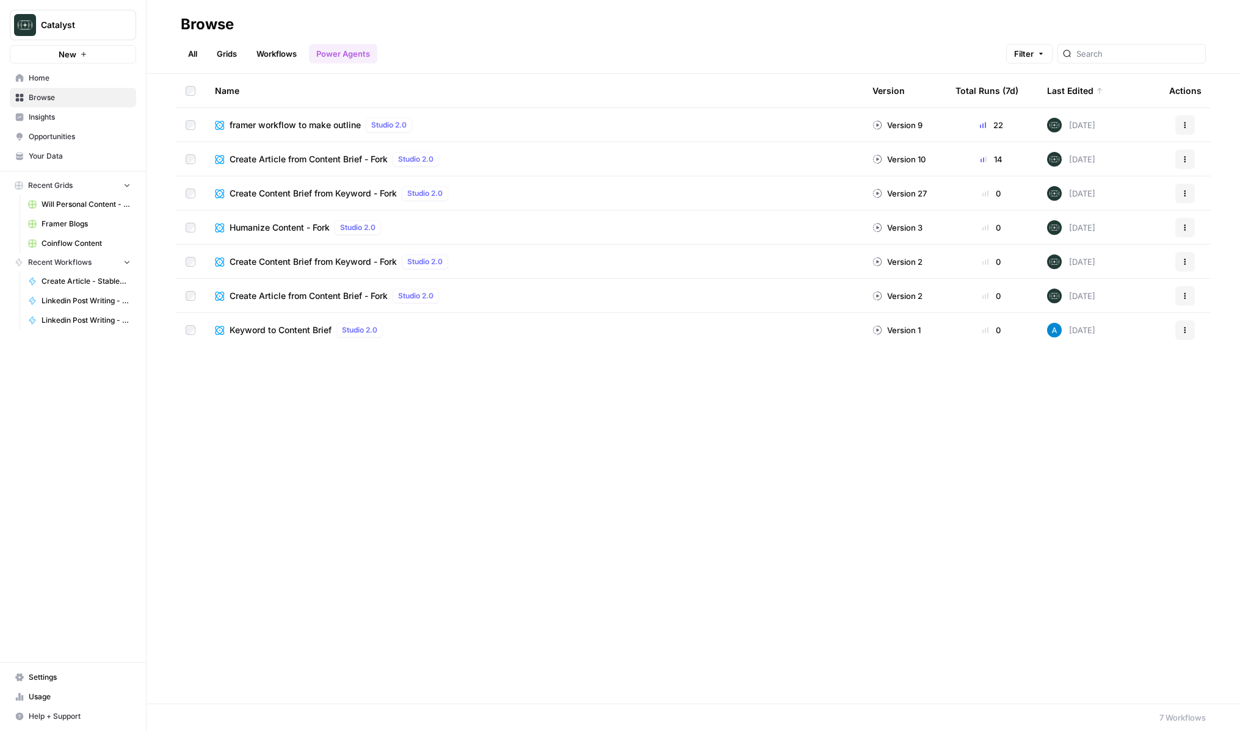
click at [267, 53] on link "Workflows" at bounding box center [276, 54] width 55 height 20
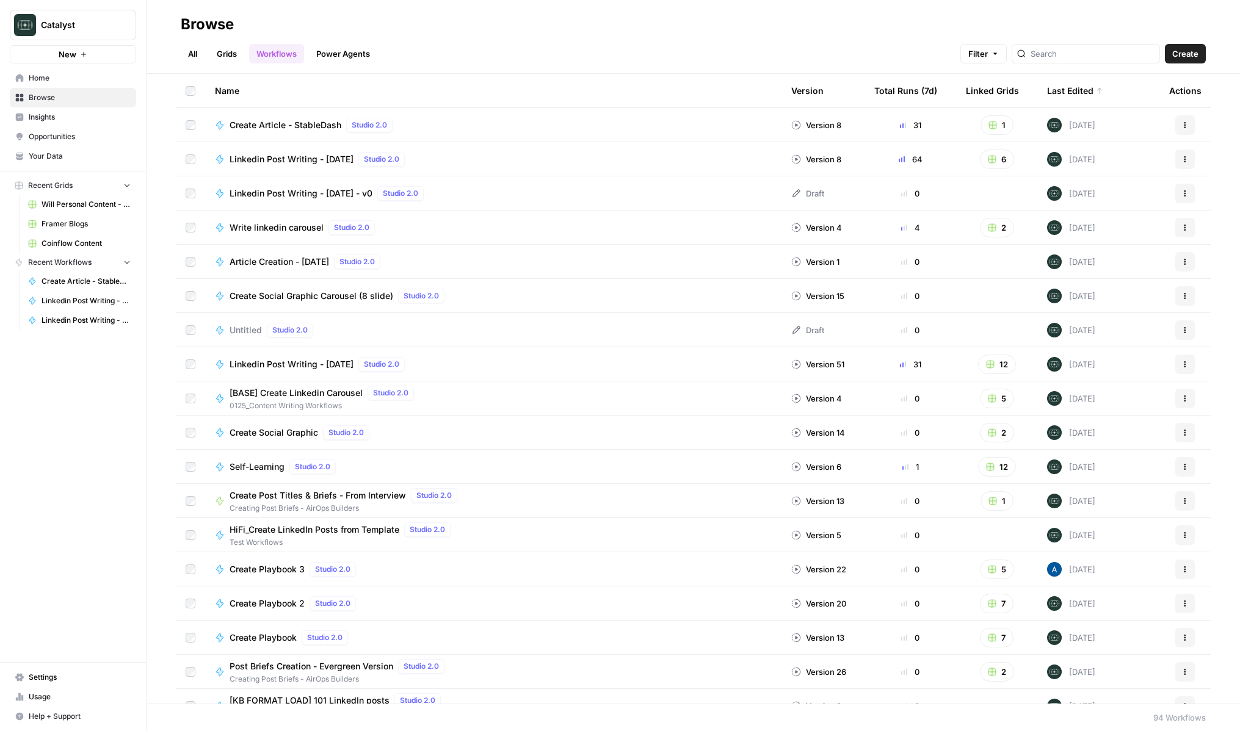
click at [1196, 55] on span "Create" at bounding box center [1185, 54] width 26 height 12
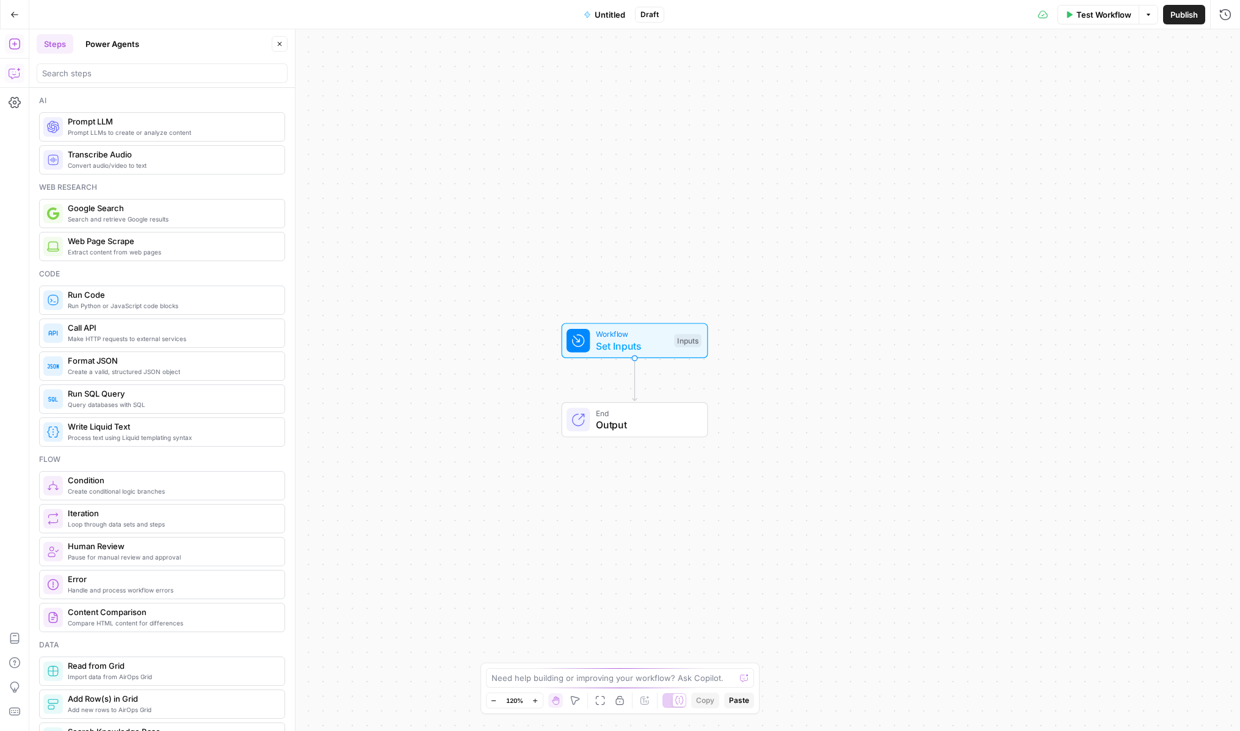
click at [15, 79] on icon "button" at bounding box center [15, 73] width 12 height 12
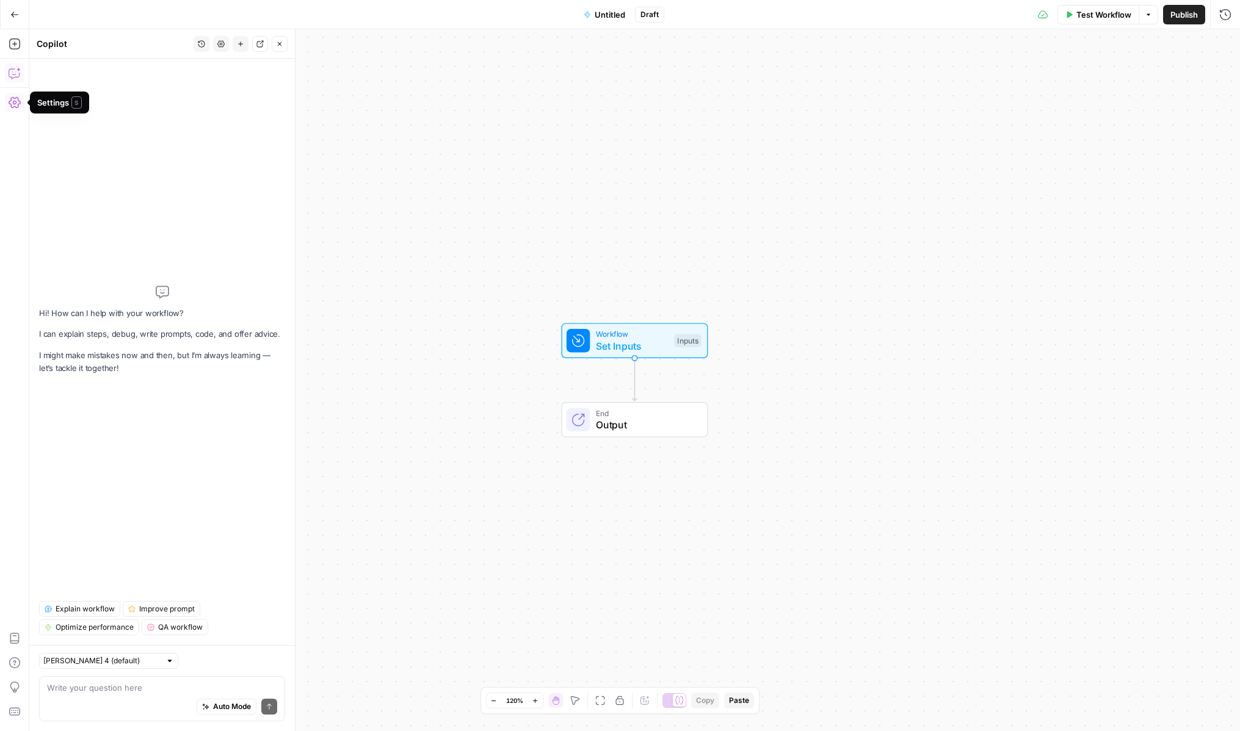
click at [120, 704] on div "Auto Mode Send" at bounding box center [162, 707] width 230 height 27
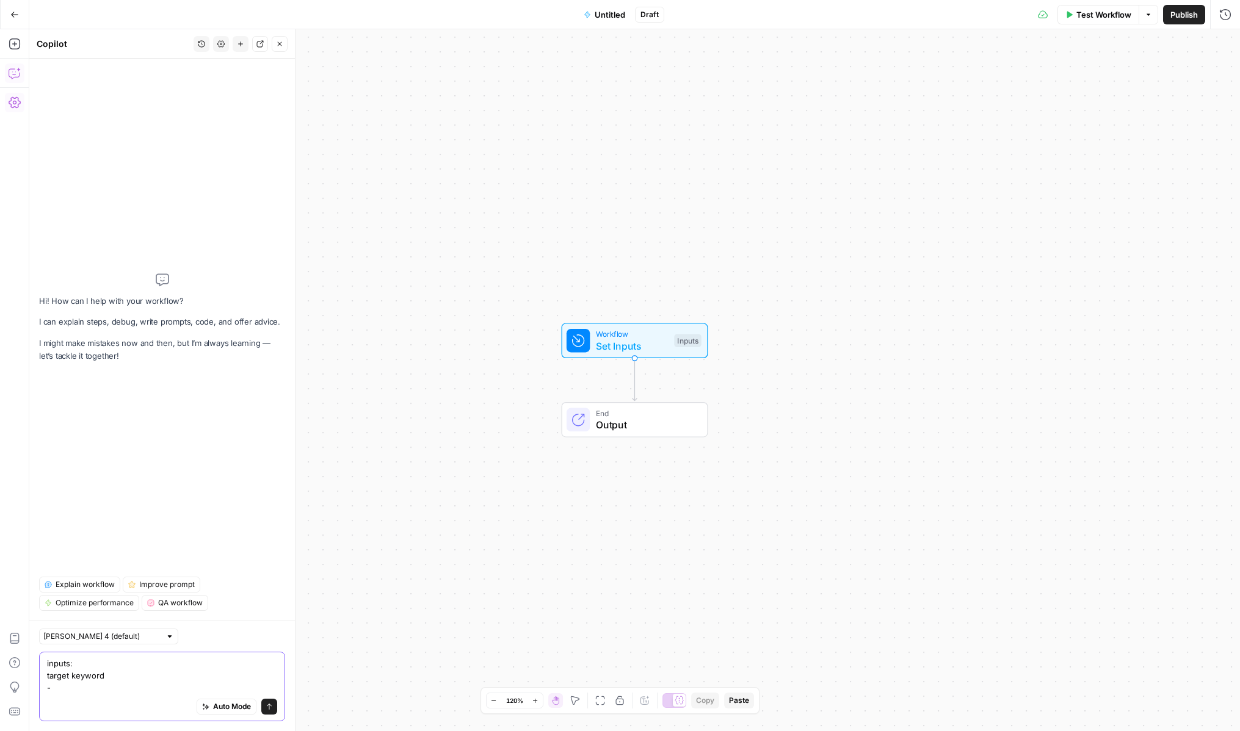
click at [48, 673] on textarea "inputs: target keyword -" at bounding box center [162, 676] width 230 height 37
click at [93, 684] on textarea "inputs: - target keyword -" at bounding box center [162, 676] width 230 height 37
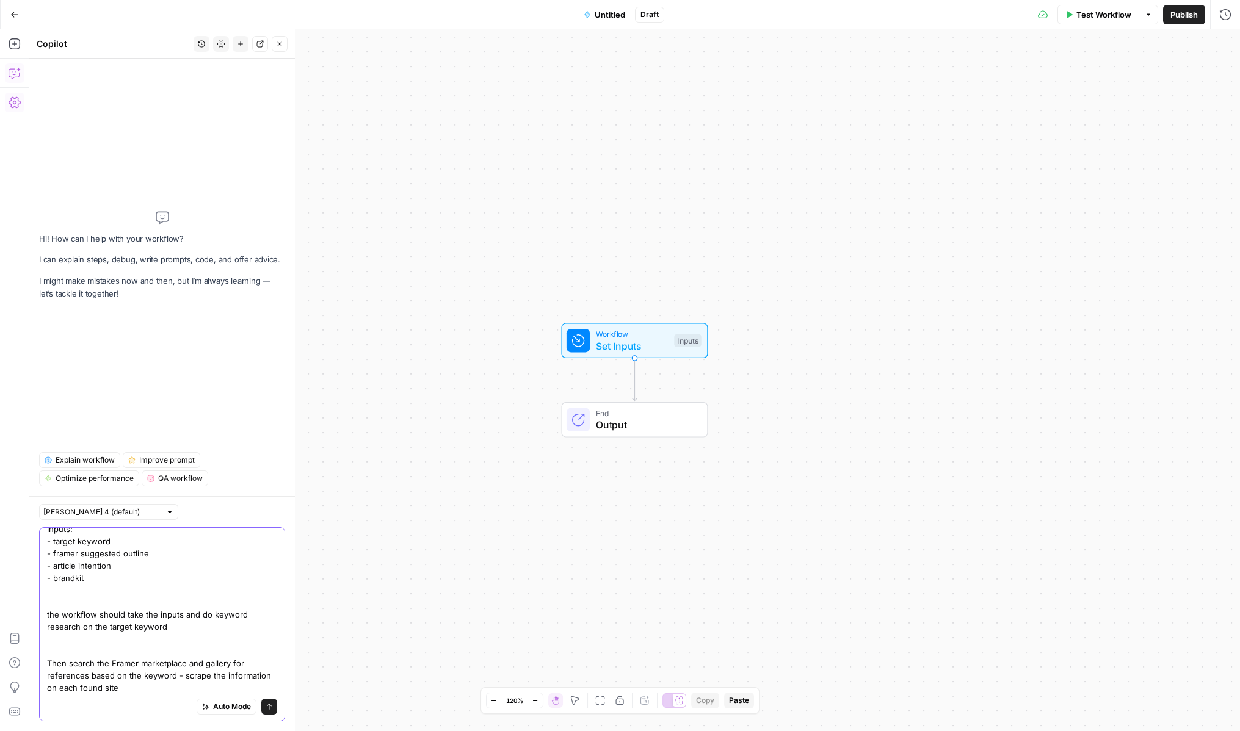
scroll to position [34, 0]
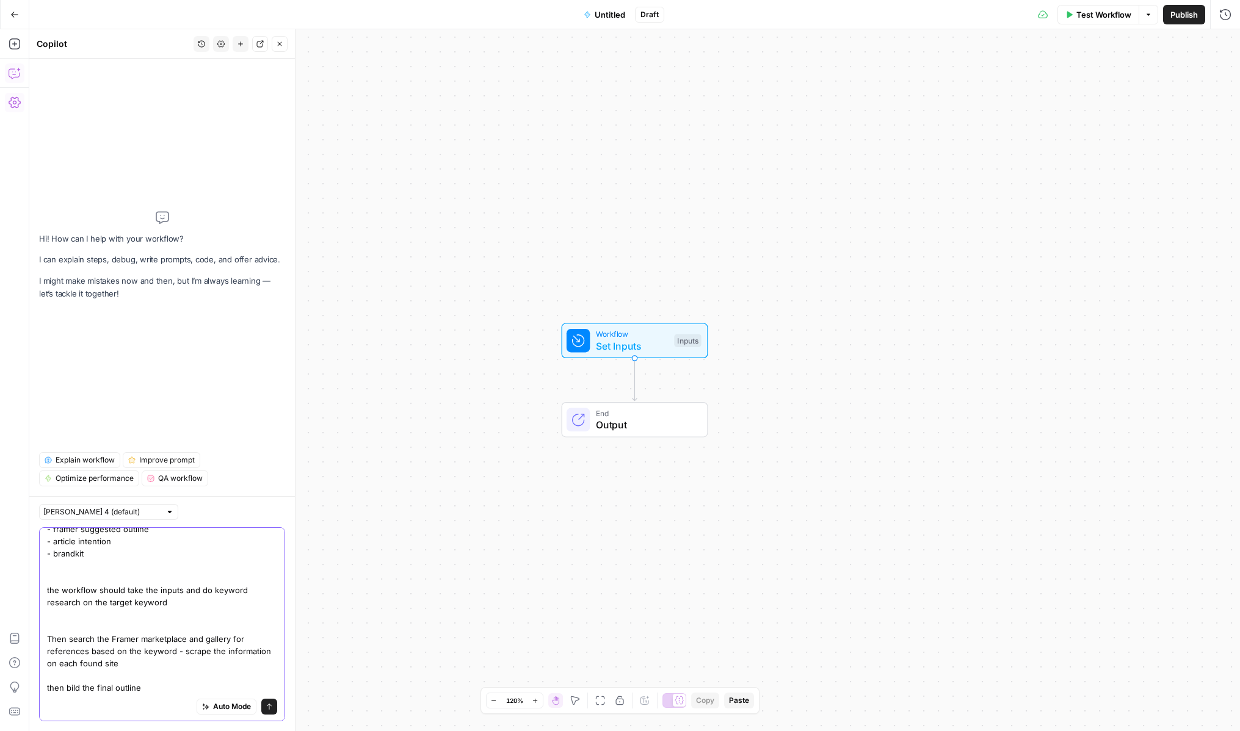
click at [76, 689] on textarea "inputs: - target keyword - framer suggested outline - article intention - brand…" at bounding box center [162, 596] width 230 height 195
click at [206, 691] on textarea "inputs: - target keyword - framer suggested outline - article intention - brand…" at bounding box center [162, 596] width 230 height 195
type textarea "inputs: - target keyword - framer suggested outline - article intention - brand…"
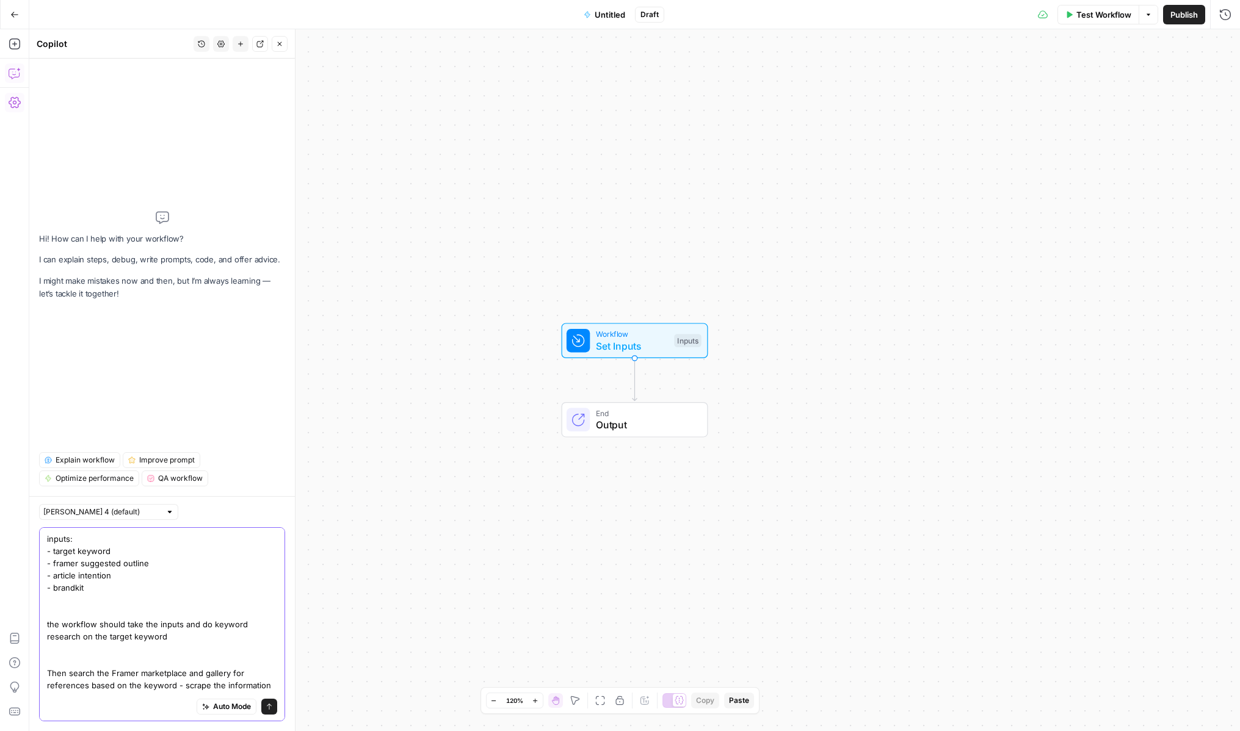
click at [273, 711] on button "Send" at bounding box center [269, 707] width 16 height 16
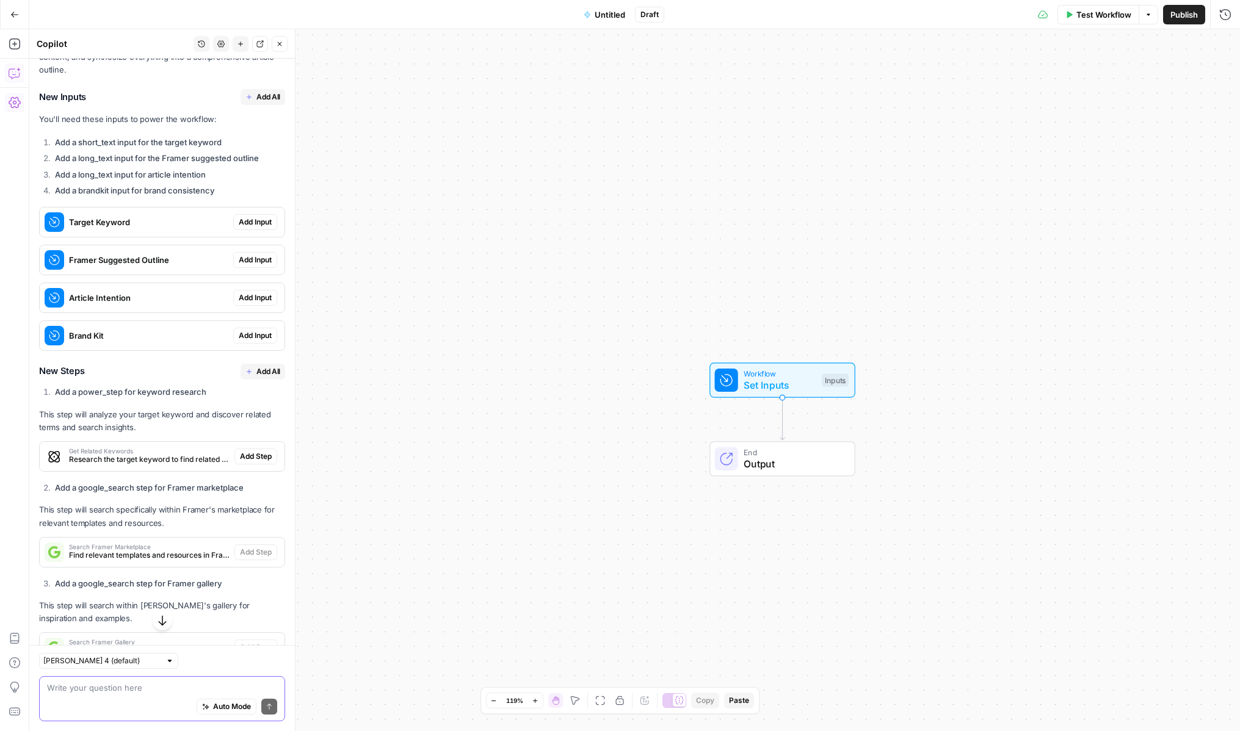
scroll to position [408, 0]
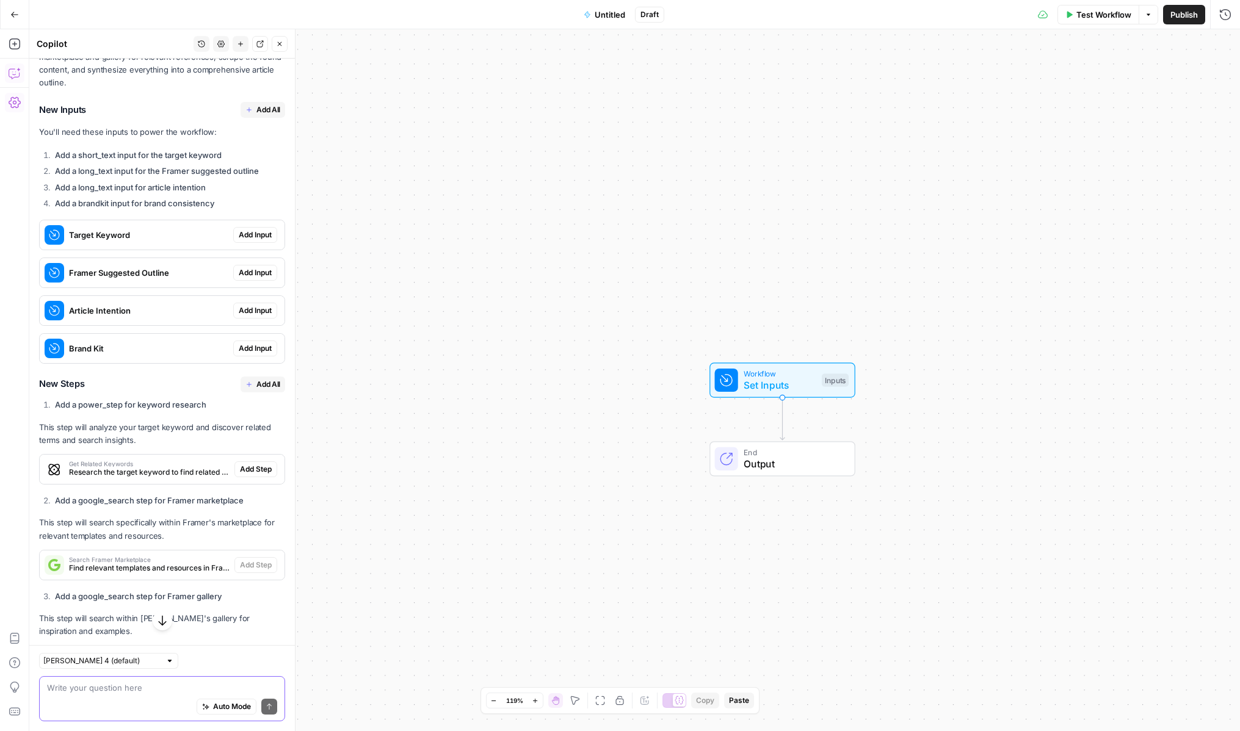
click at [272, 104] on span "Add All" at bounding box center [268, 109] width 24 height 11
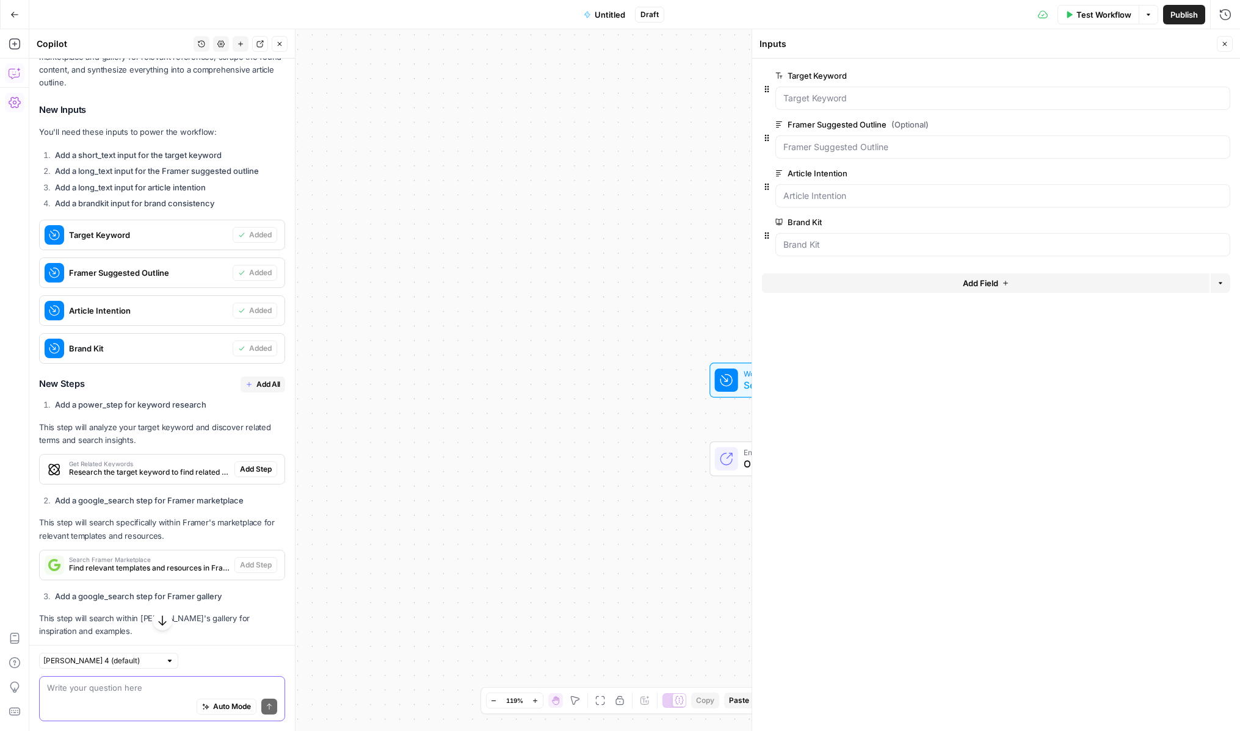
click at [263, 379] on span "Add All" at bounding box center [268, 384] width 24 height 11
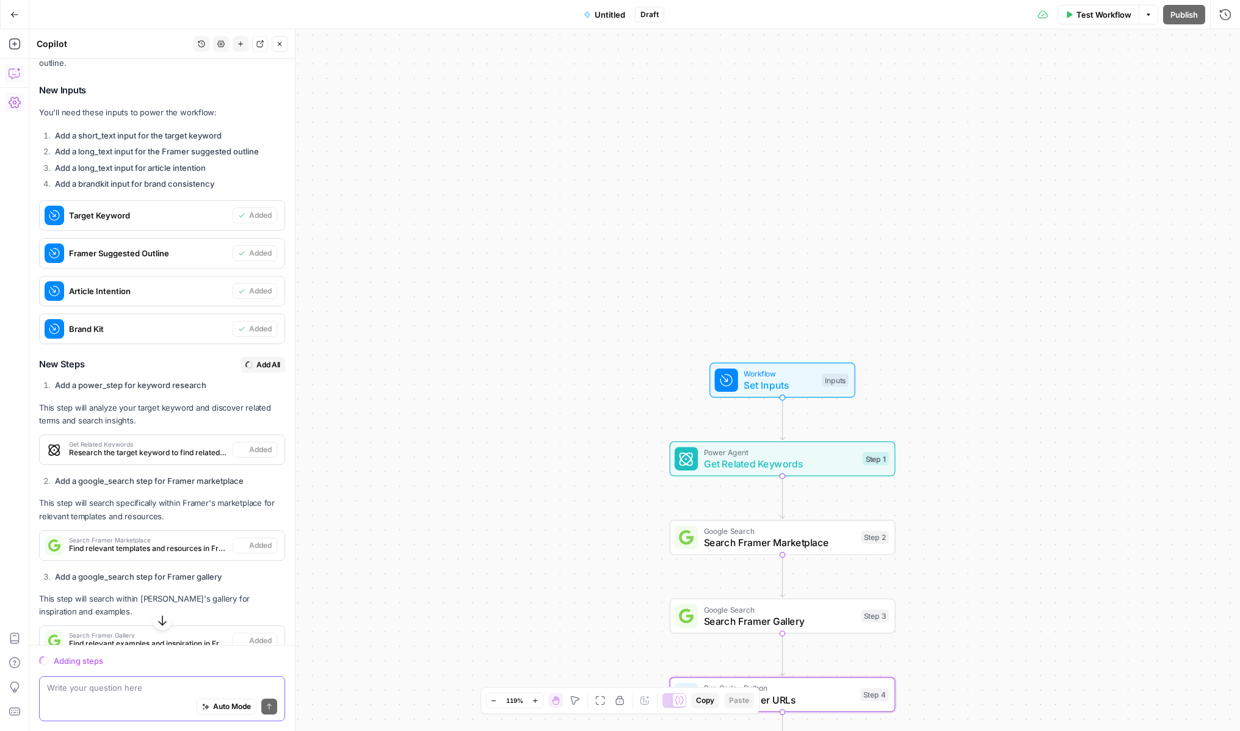
scroll to position [408, 0]
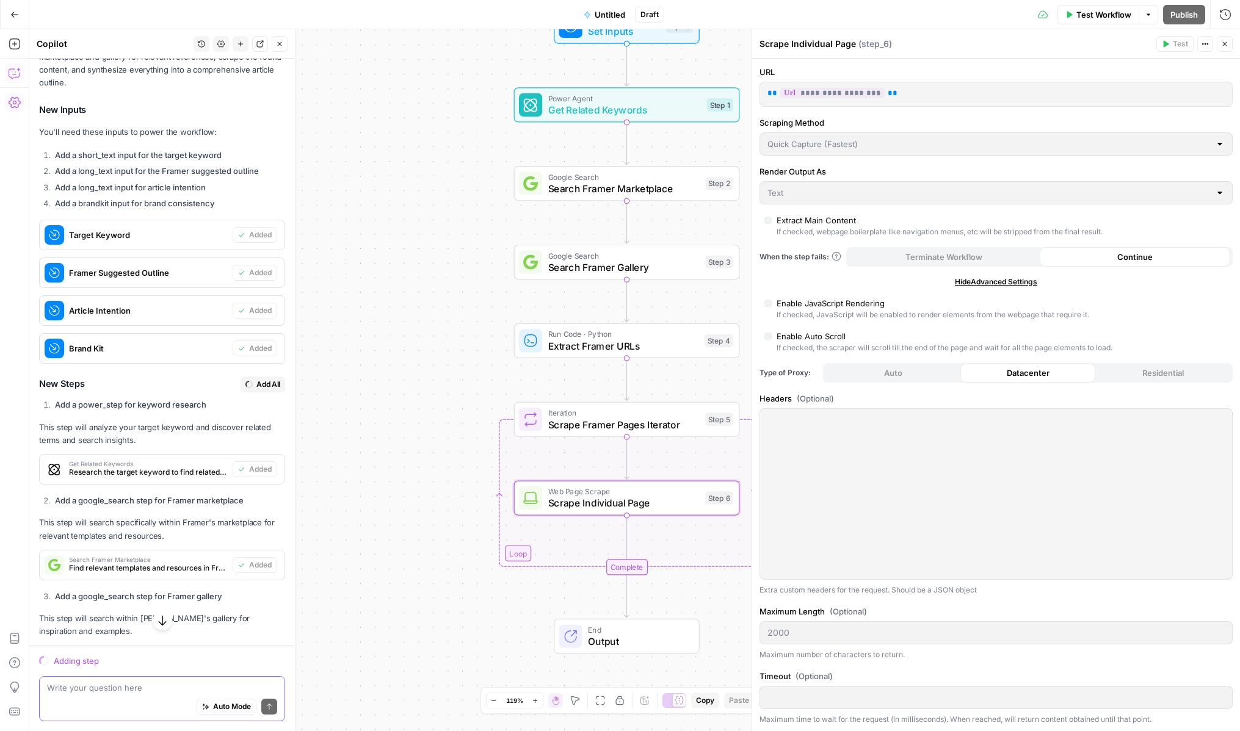
drag, startPoint x: 520, startPoint y: 547, endPoint x: 372, endPoint y: 208, distance: 370.0
click at [372, 208] on div "Workflow Set Inputs Inputs Power Agent Get Related Keywords Step 1 Google Searc…" at bounding box center [634, 380] width 1211 height 702
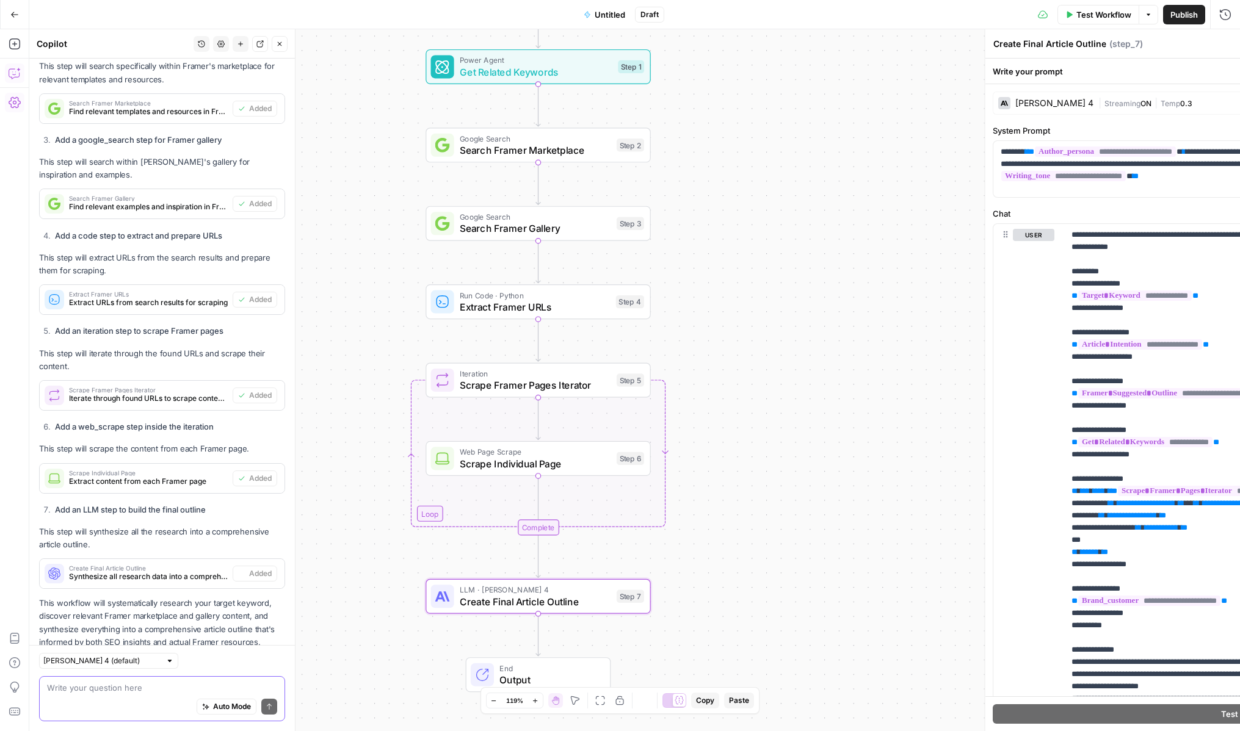
scroll to position [904, 0]
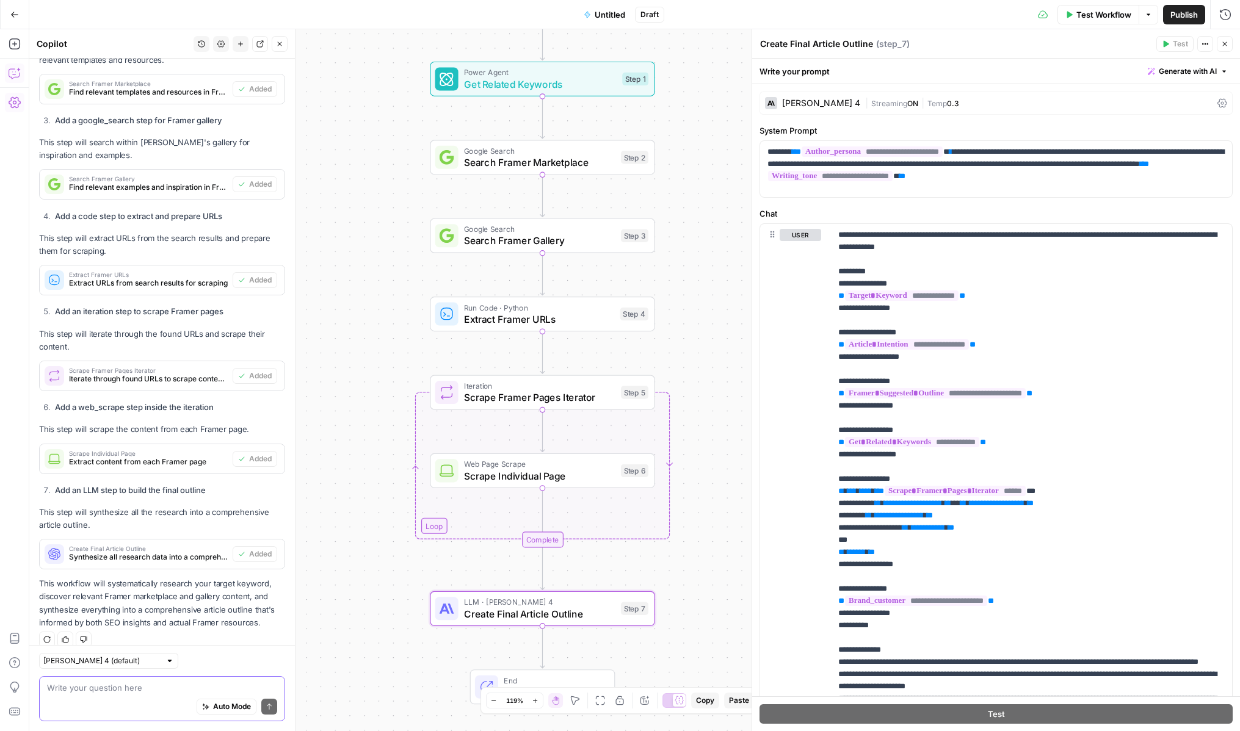
drag, startPoint x: 341, startPoint y: 340, endPoint x: 346, endPoint y: 352, distance: 12.9
click at [346, 352] on div "Workflow Set Inputs Inputs Power Agent Get Related Keywords Step 1 Google Searc…" at bounding box center [634, 380] width 1211 height 702
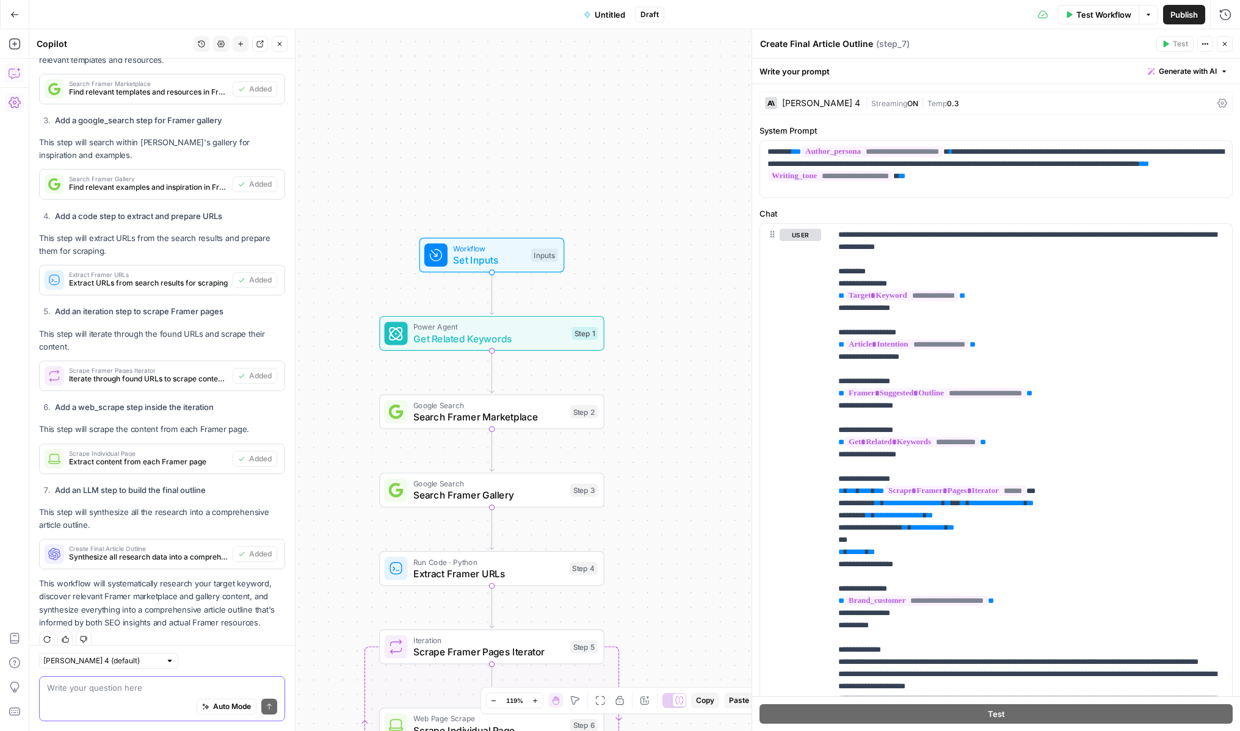
drag, startPoint x: 397, startPoint y: 239, endPoint x: 347, endPoint y: 494, distance: 259.6
click at [347, 494] on div "Workflow Set Inputs Inputs Power Agent Get Related Keywords Step 1 Google Searc…" at bounding box center [634, 380] width 1211 height 702
click at [501, 251] on span "Workflow" at bounding box center [489, 249] width 72 height 12
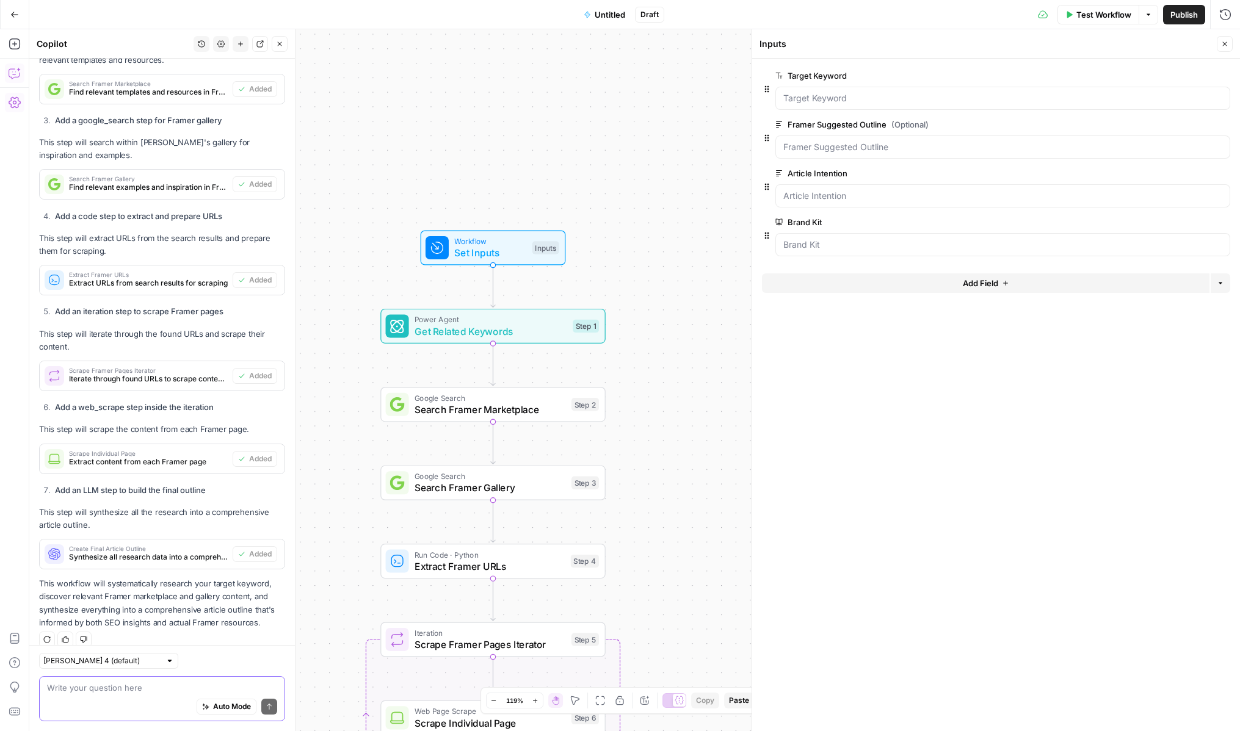
drag, startPoint x: 611, startPoint y: 181, endPoint x: 629, endPoint y: 77, distance: 106.1
click at [629, 77] on div "Workflow Set Inputs Inputs Power Agent Get Related Keywords Step 1 Google Searc…" at bounding box center [634, 380] width 1211 height 702
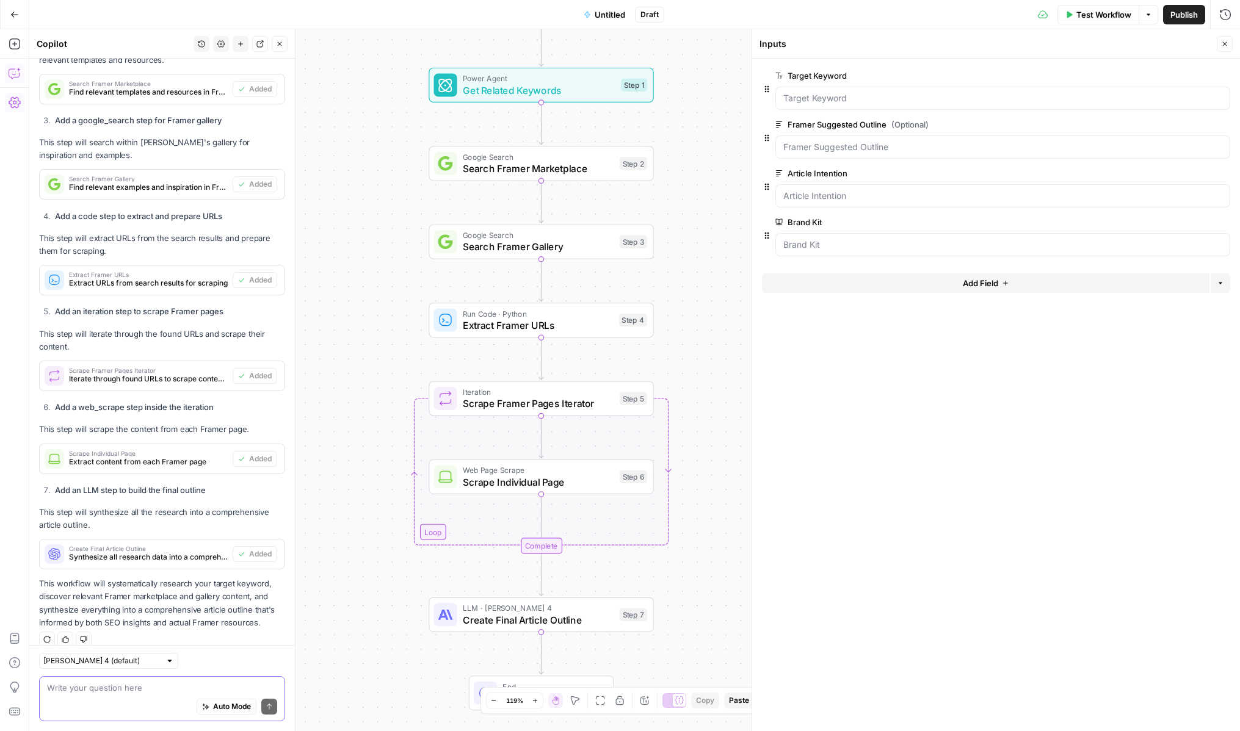
drag, startPoint x: 653, startPoint y: 347, endPoint x: 684, endPoint y: 201, distance: 148.5
click at [684, 201] on div "Workflow Set Inputs Inputs Power Agent Get Related Keywords Step 1 Google Searc…" at bounding box center [634, 380] width 1211 height 702
click at [514, 611] on span "LLM · [PERSON_NAME] 4" at bounding box center [538, 608] width 151 height 12
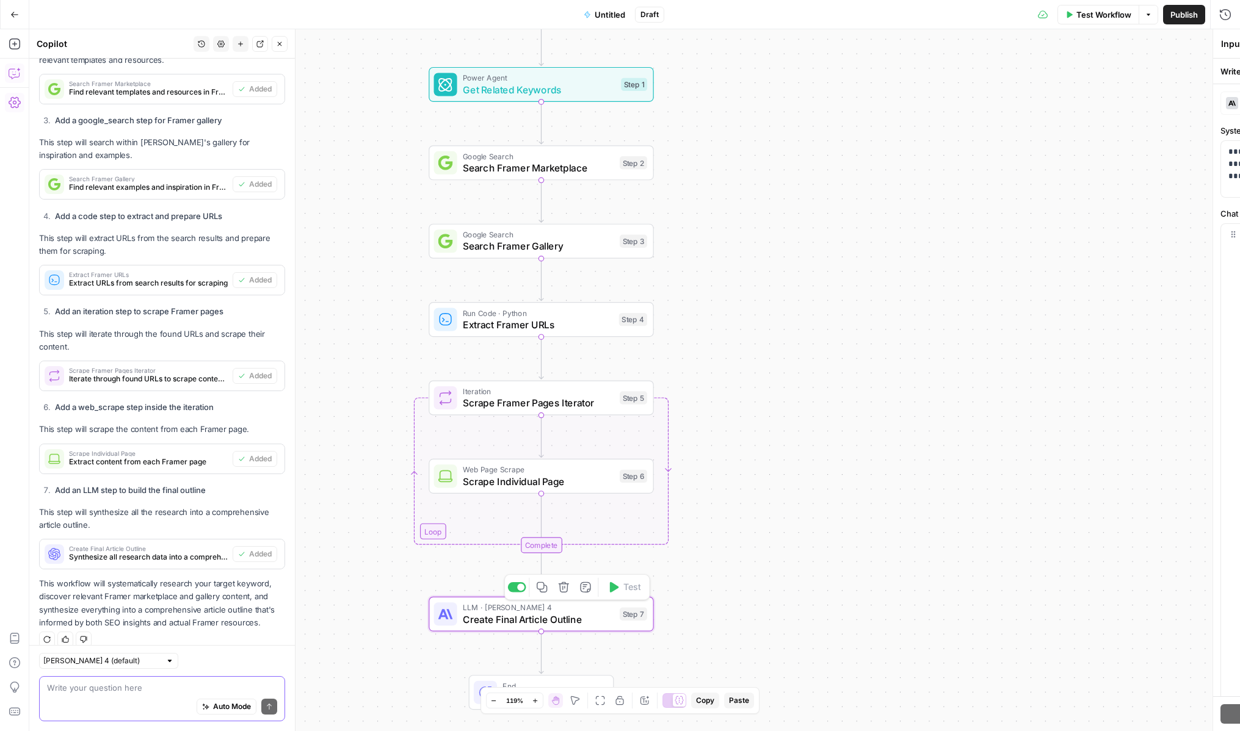
type textarea "Create Final Article Outline"
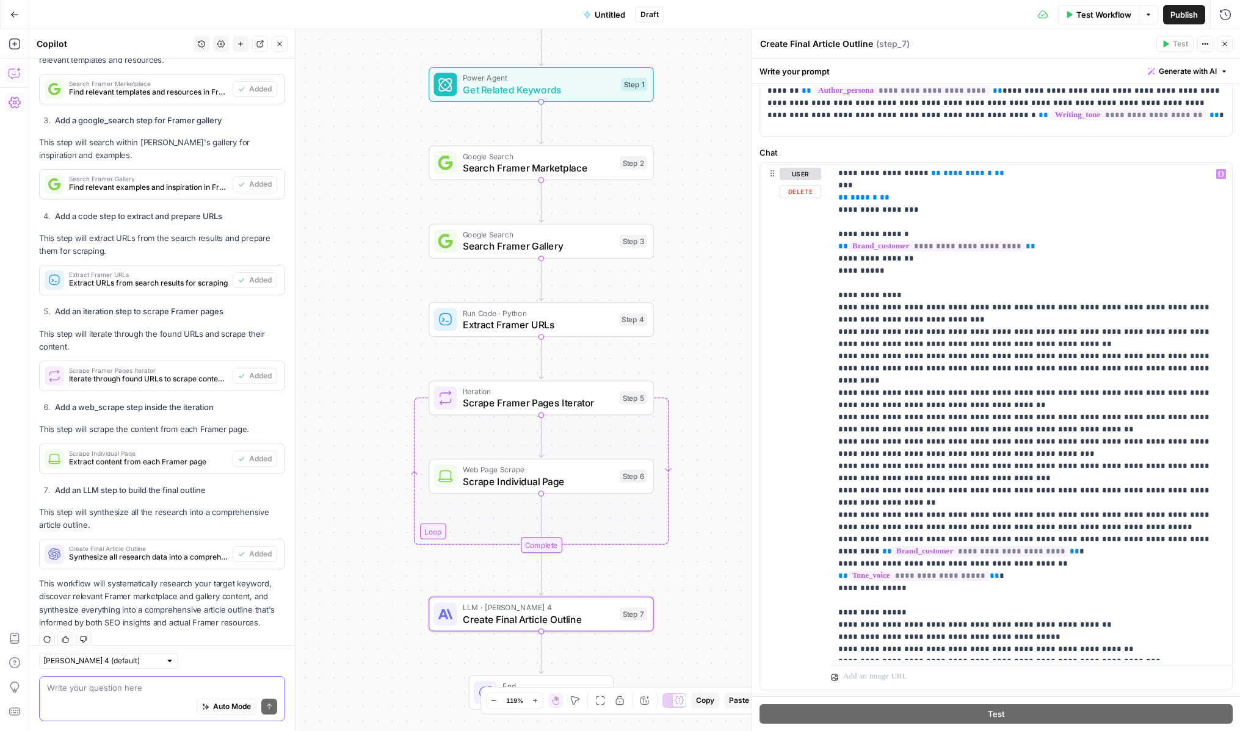
scroll to position [90, 0]
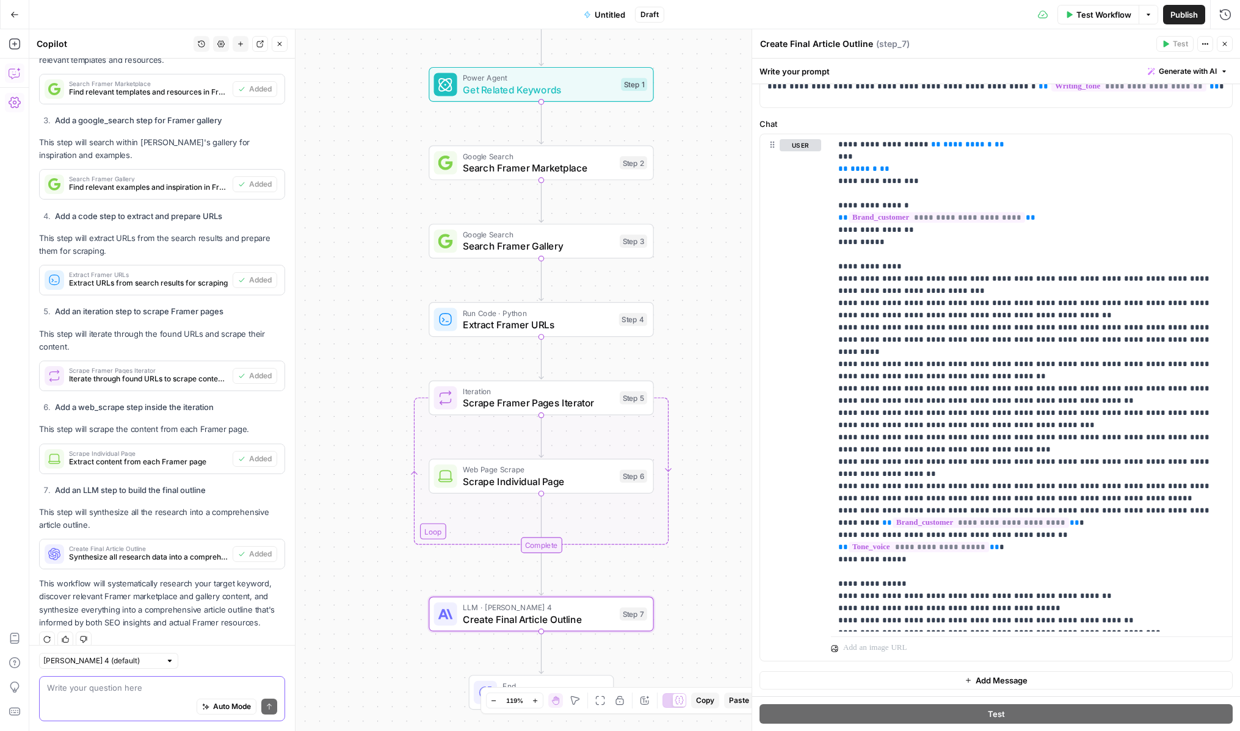
click at [1229, 46] on button "Close" at bounding box center [1225, 44] width 16 height 16
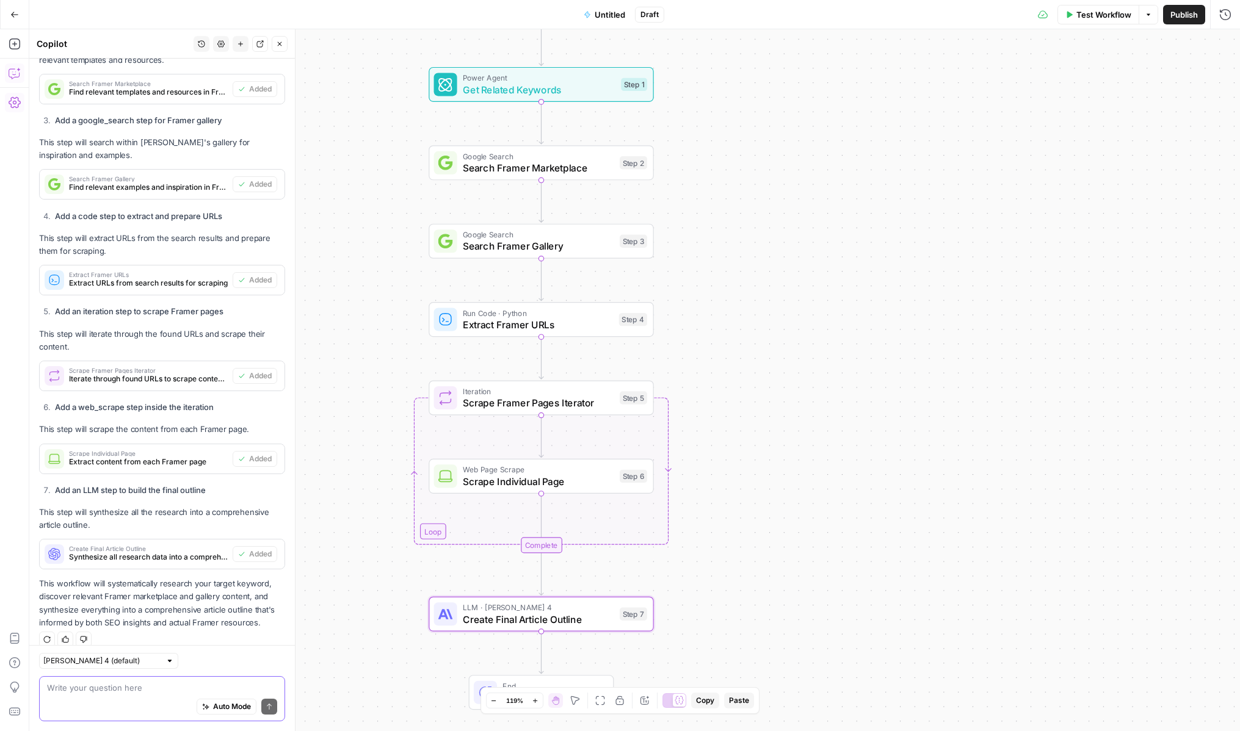
click at [565, 332] on div "Run Code · Python Extract Framer URLs Step 4 Copy step Delete step Add Note Test" at bounding box center [541, 319] width 225 height 35
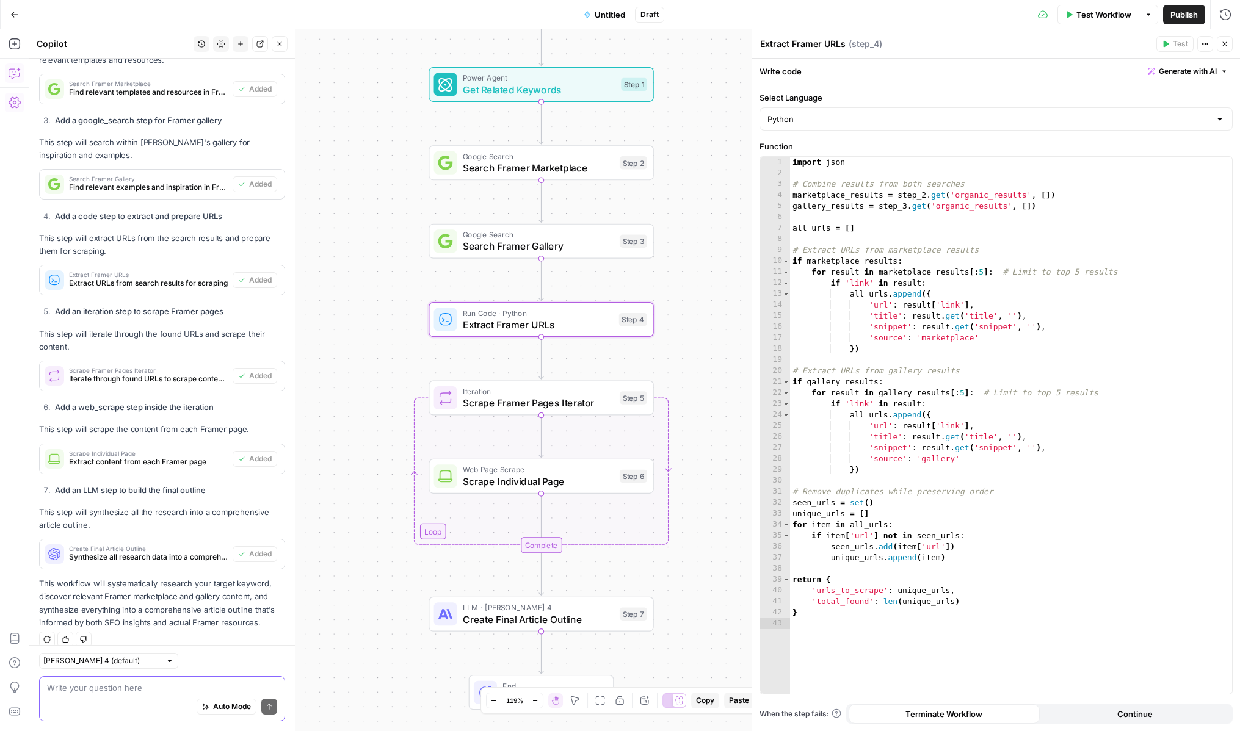
click at [520, 248] on span "Search Framer Gallery" at bounding box center [538, 246] width 151 height 15
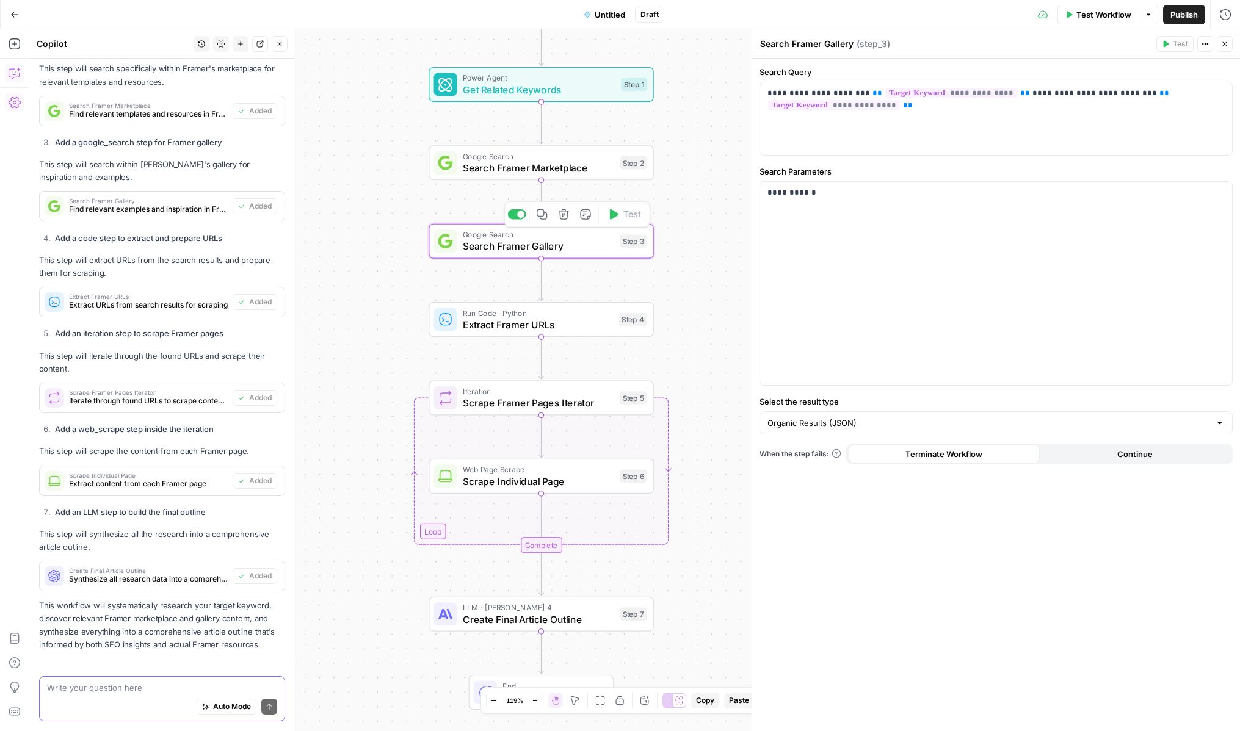
scroll to position [904, 0]
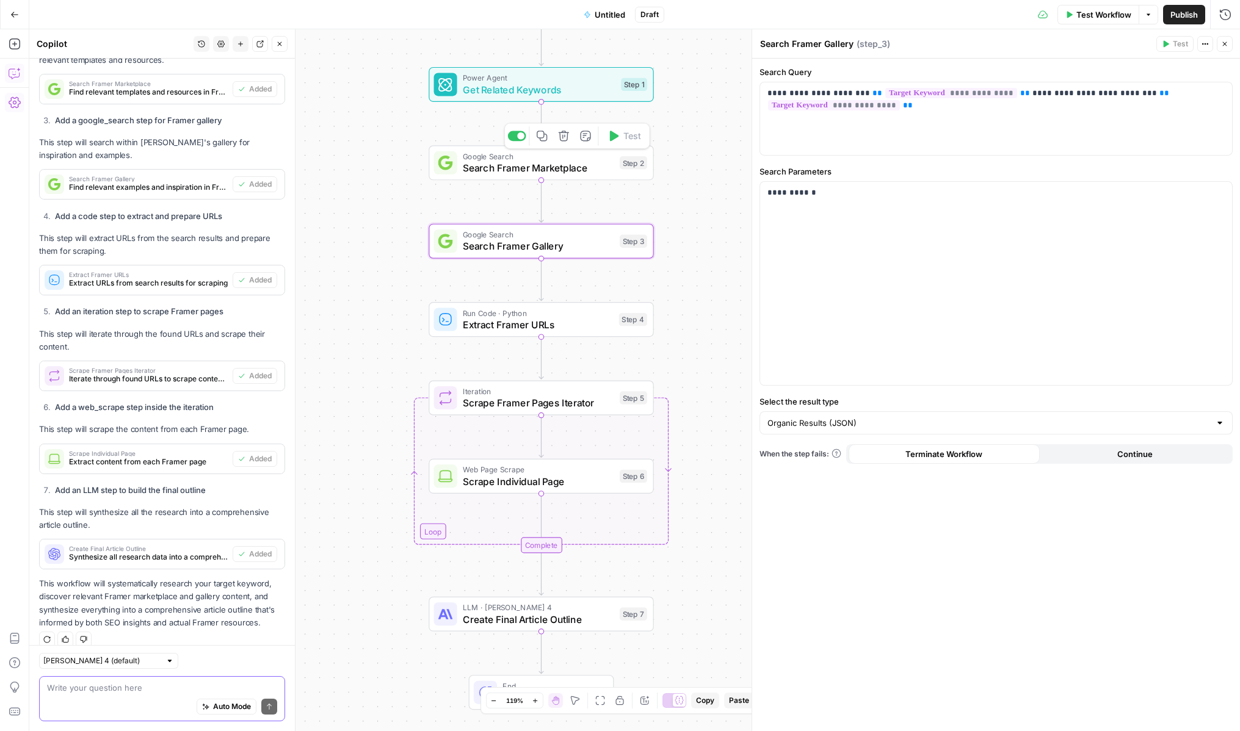
click at [490, 175] on div "Google Search Search Framer Marketplace Step 2 Copy step Delete step Add Note T…" at bounding box center [541, 162] width 225 height 35
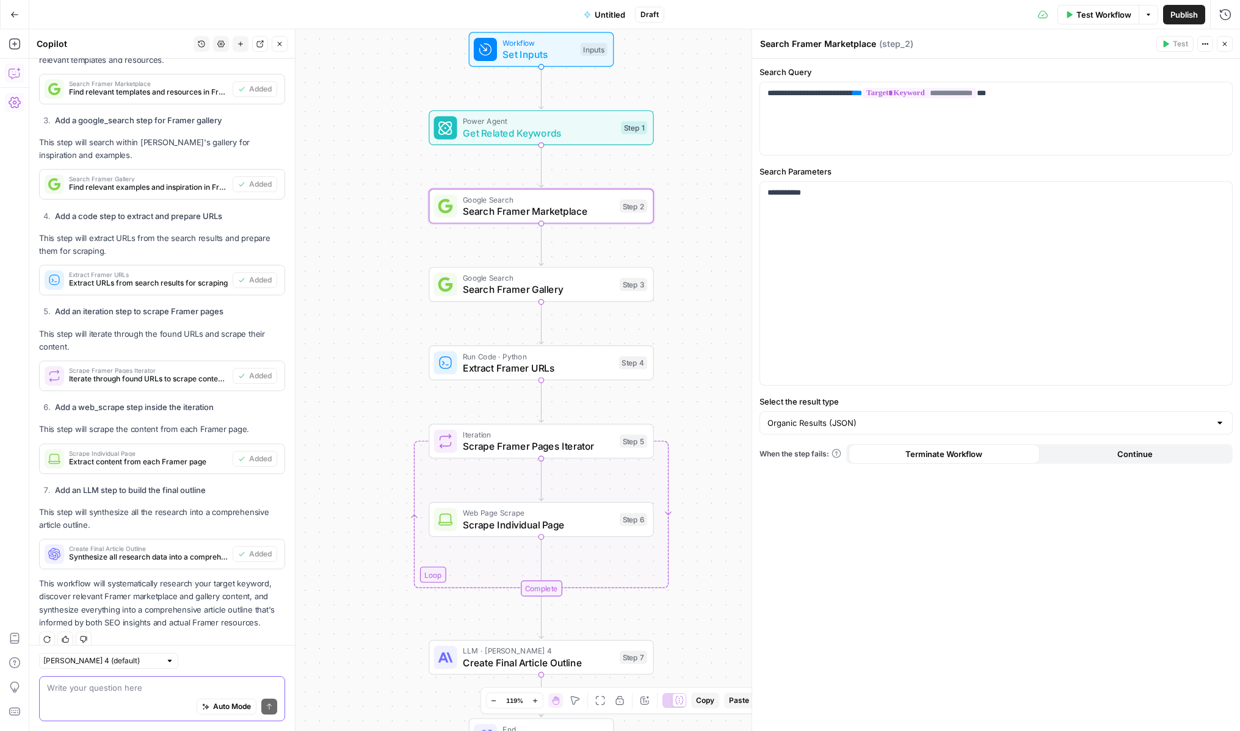
drag, startPoint x: 397, startPoint y: 242, endPoint x: 397, endPoint y: 393, distance: 150.2
click at [397, 393] on div "Workflow Set Inputs Inputs Power Agent Get Related Keywords Step 1 Google Searc…" at bounding box center [634, 380] width 1211 height 702
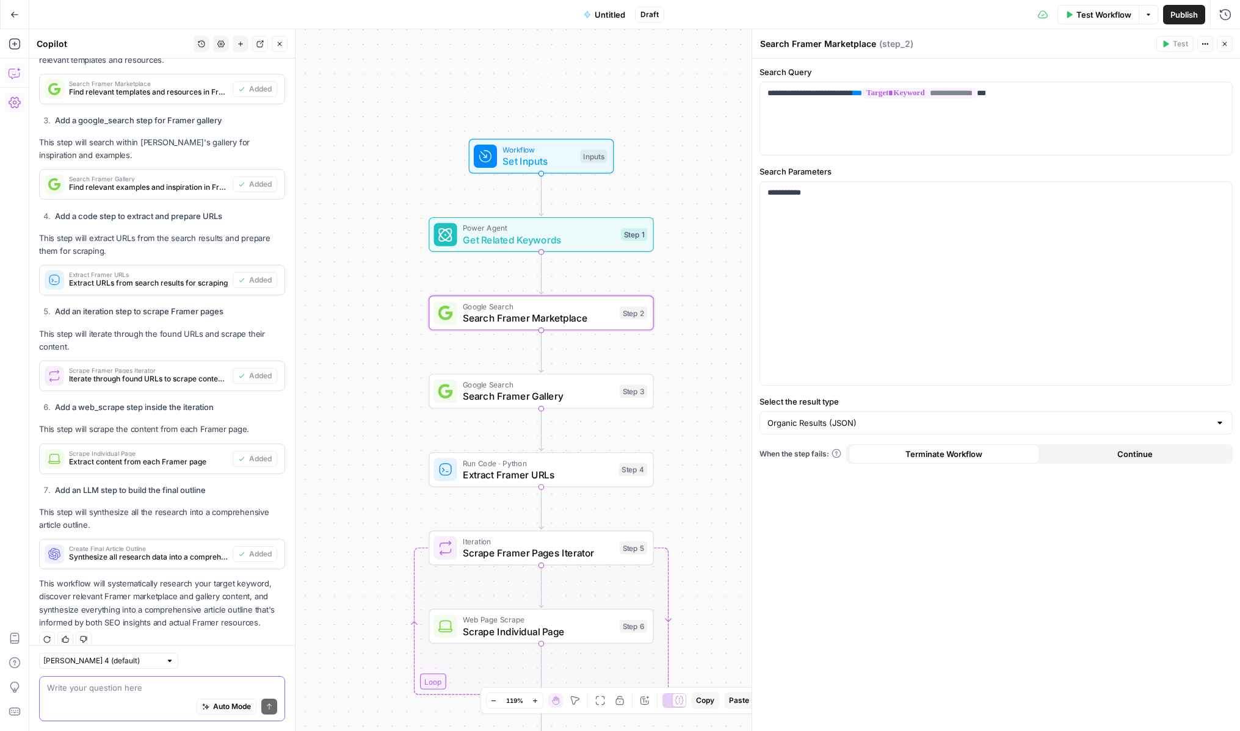
click at [482, 247] on div "Power Agent Get Related Keywords Step 1 Copy step Delete step Add Note Test" at bounding box center [541, 234] width 225 height 35
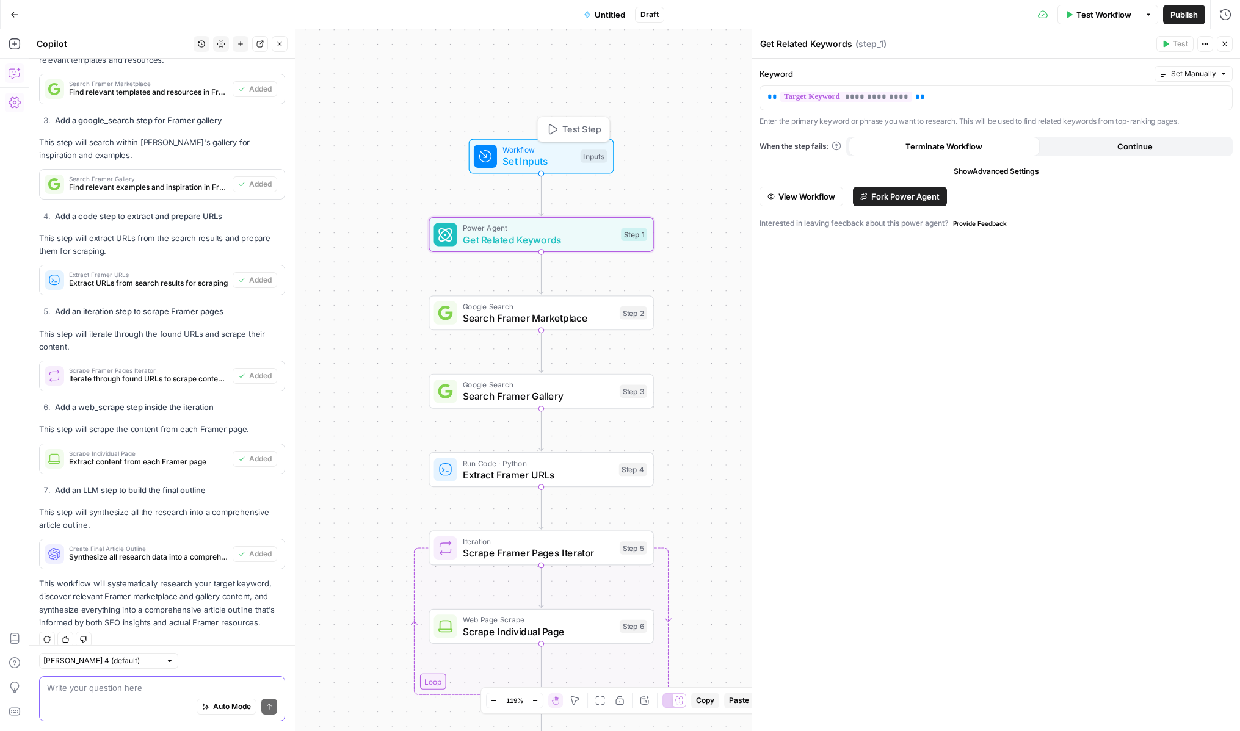
click at [546, 156] on span "Set Inputs" at bounding box center [538, 161] width 72 height 15
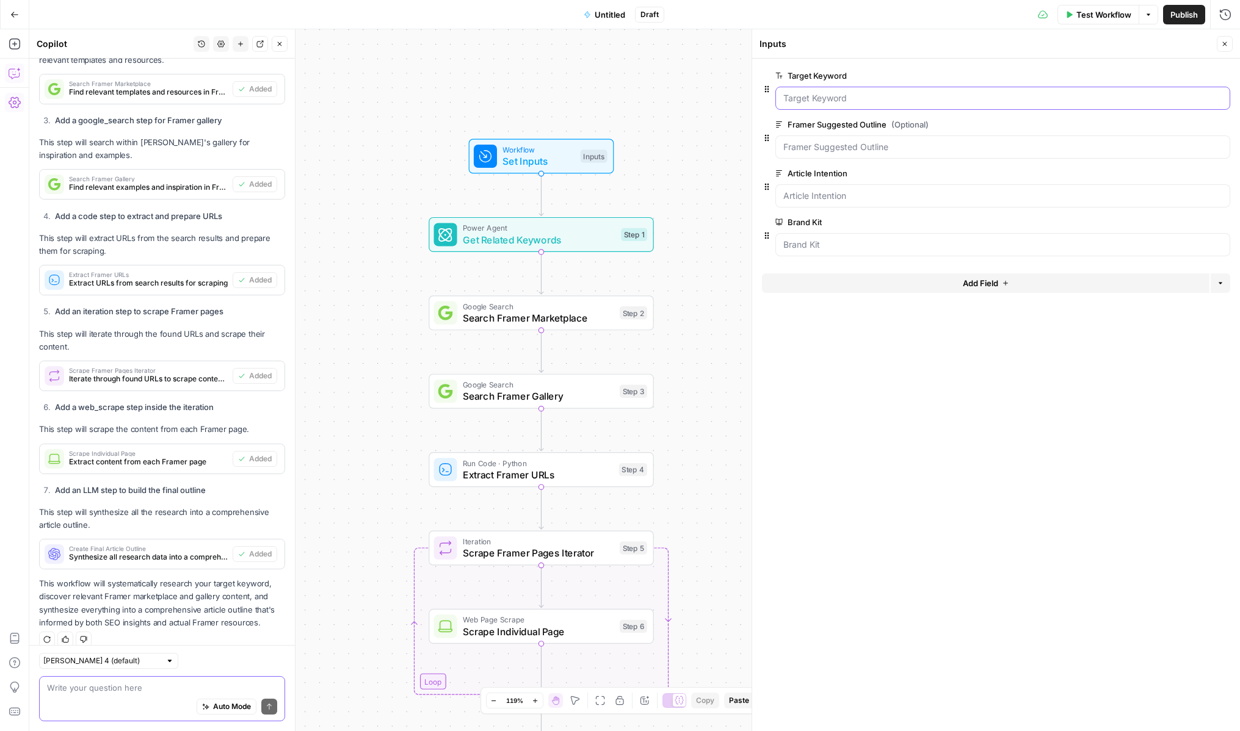
click at [799, 99] on Keyword "Target Keyword" at bounding box center [1002, 98] width 439 height 12
click at [817, 96] on Keyword "Target Keyword" at bounding box center [1002, 98] width 439 height 12
click at [835, 97] on Keyword "Target Keyword" at bounding box center [1002, 98] width 439 height 12
click at [812, 150] on Outline "Framer Suggested Outline (Optional)" at bounding box center [1002, 147] width 439 height 12
click at [827, 95] on Keyword "Target Keyword" at bounding box center [1002, 98] width 439 height 12
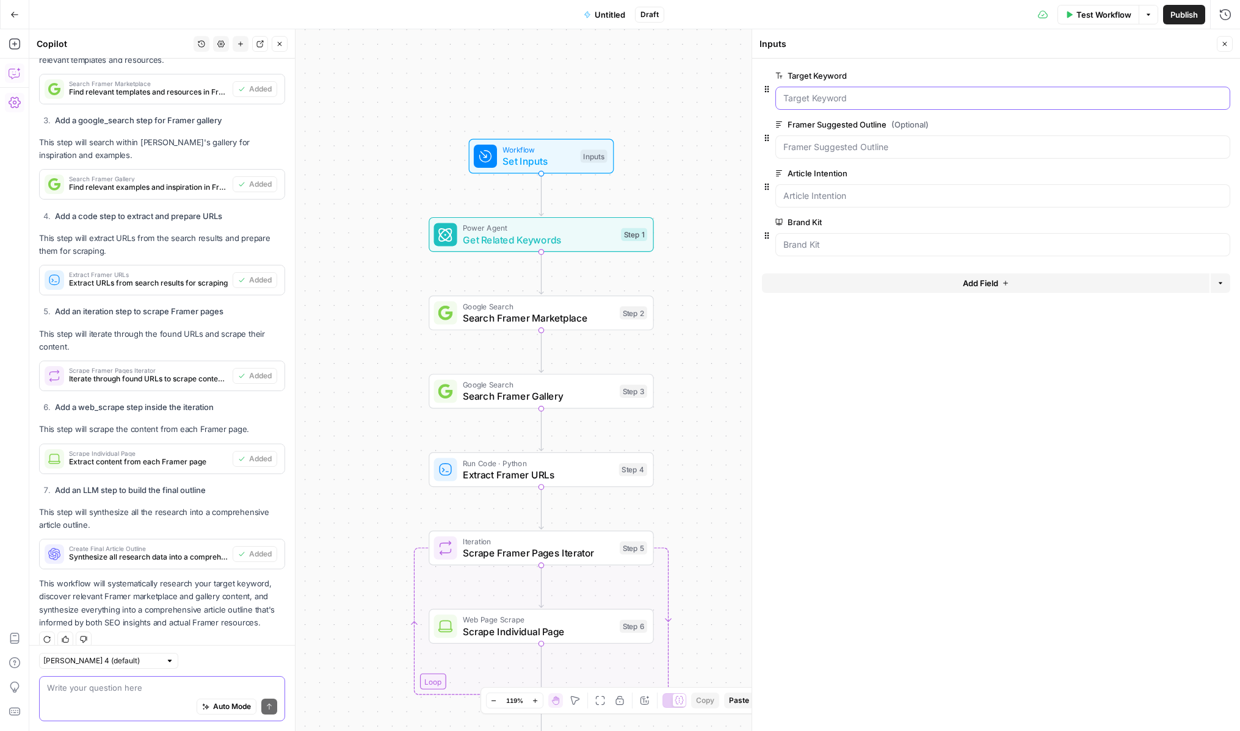
click at [838, 101] on Keyword "Target Keyword" at bounding box center [1002, 98] width 439 height 12
click at [833, 101] on Keyword "Target Keyword" at bounding box center [1002, 98] width 439 height 12
click at [934, 416] on form "Target Keyword edit field Delete group Framer Suggested Outline (Optional) edit…" at bounding box center [996, 395] width 488 height 673
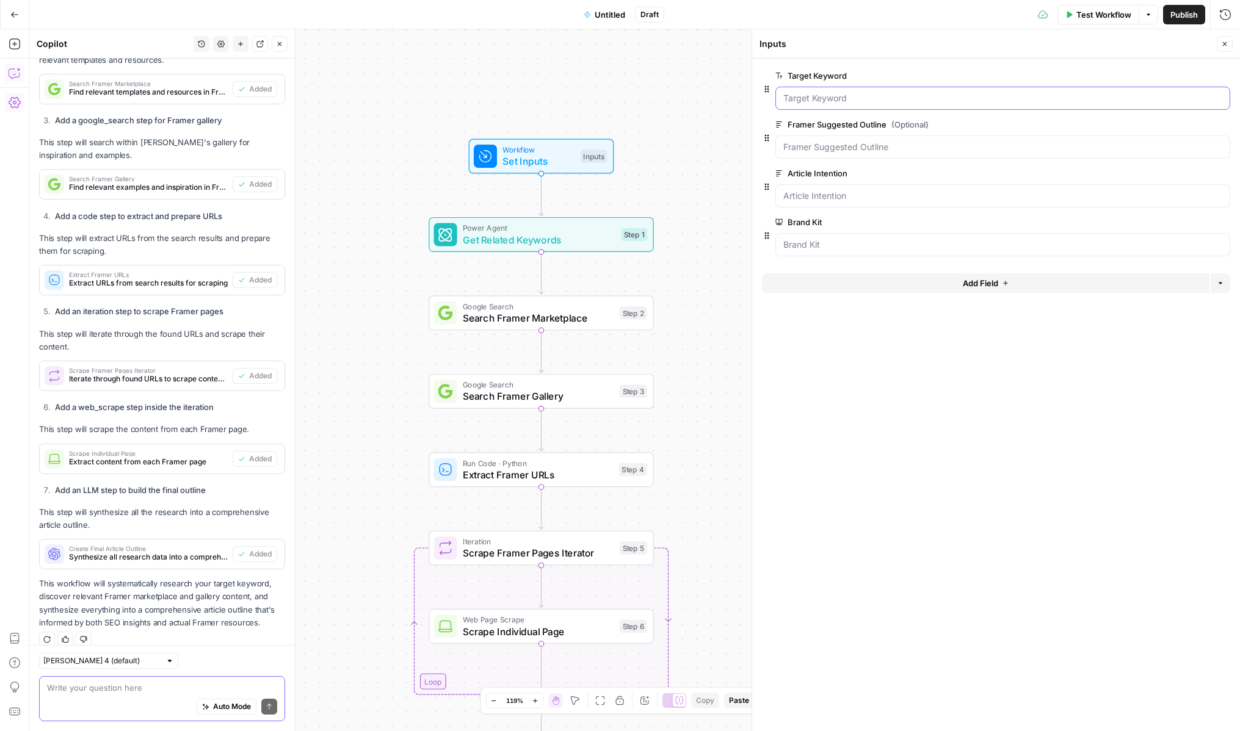
click at [835, 93] on Keyword "Target Keyword" at bounding box center [1002, 98] width 439 height 12
click at [1079, 18] on span "Test Workflow" at bounding box center [1103, 15] width 55 height 12
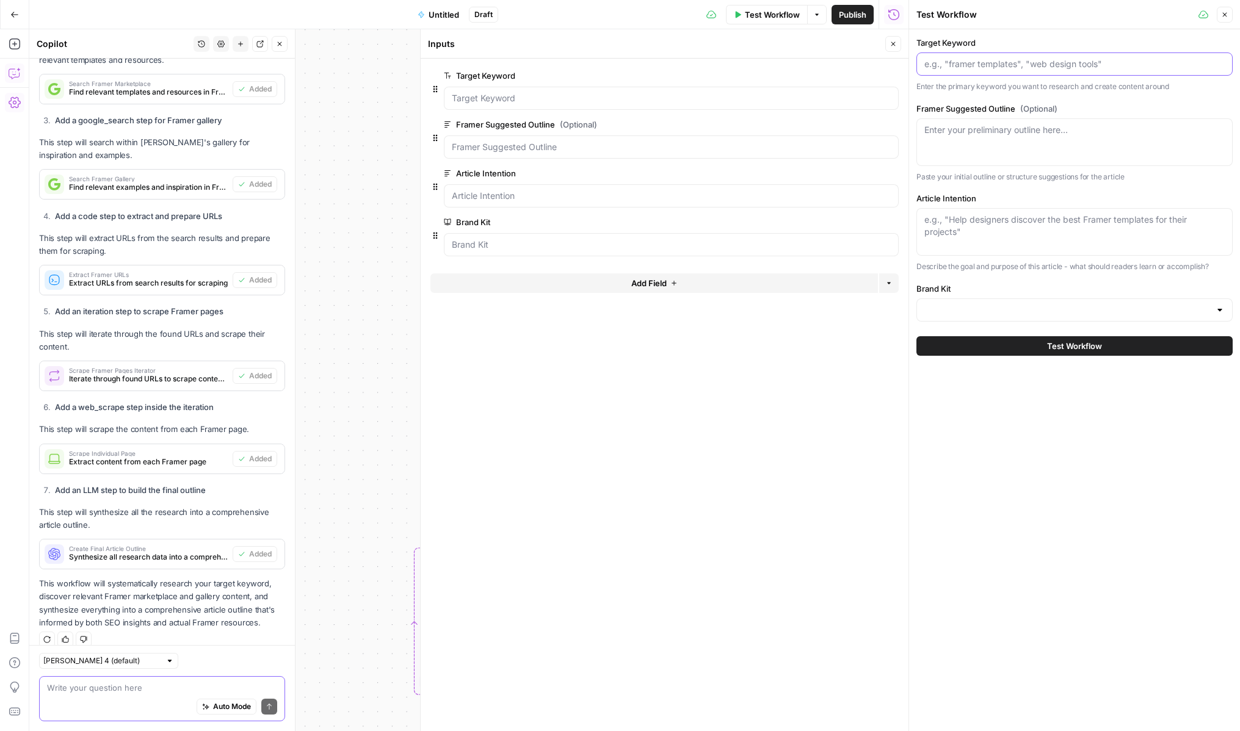
click at [955, 67] on input "Target Keyword" at bounding box center [1074, 64] width 300 height 12
paste input "illustration portfolio"
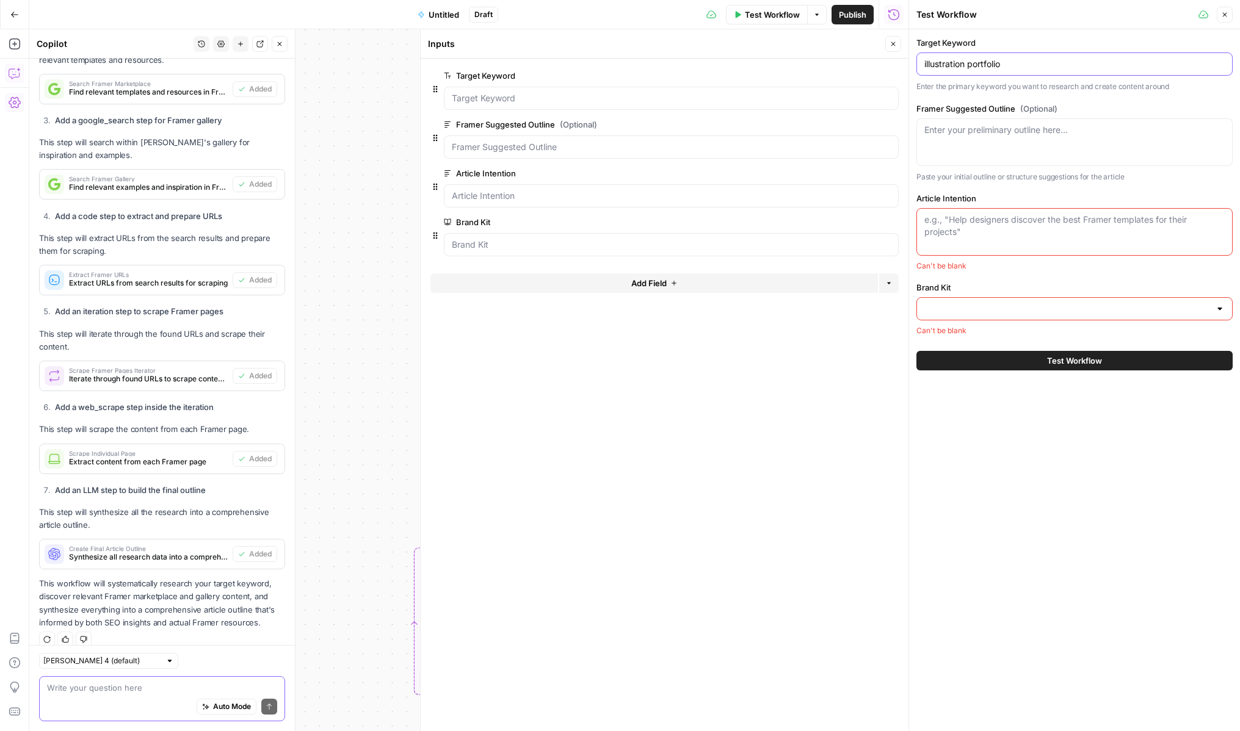
type input "illustration portfolio"
click at [968, 154] on div "Enter your preliminary outline here..." at bounding box center [1074, 142] width 316 height 48
paste textarea "Introduction Quick intro to introduce topic, mentioning what makes a good illus…"
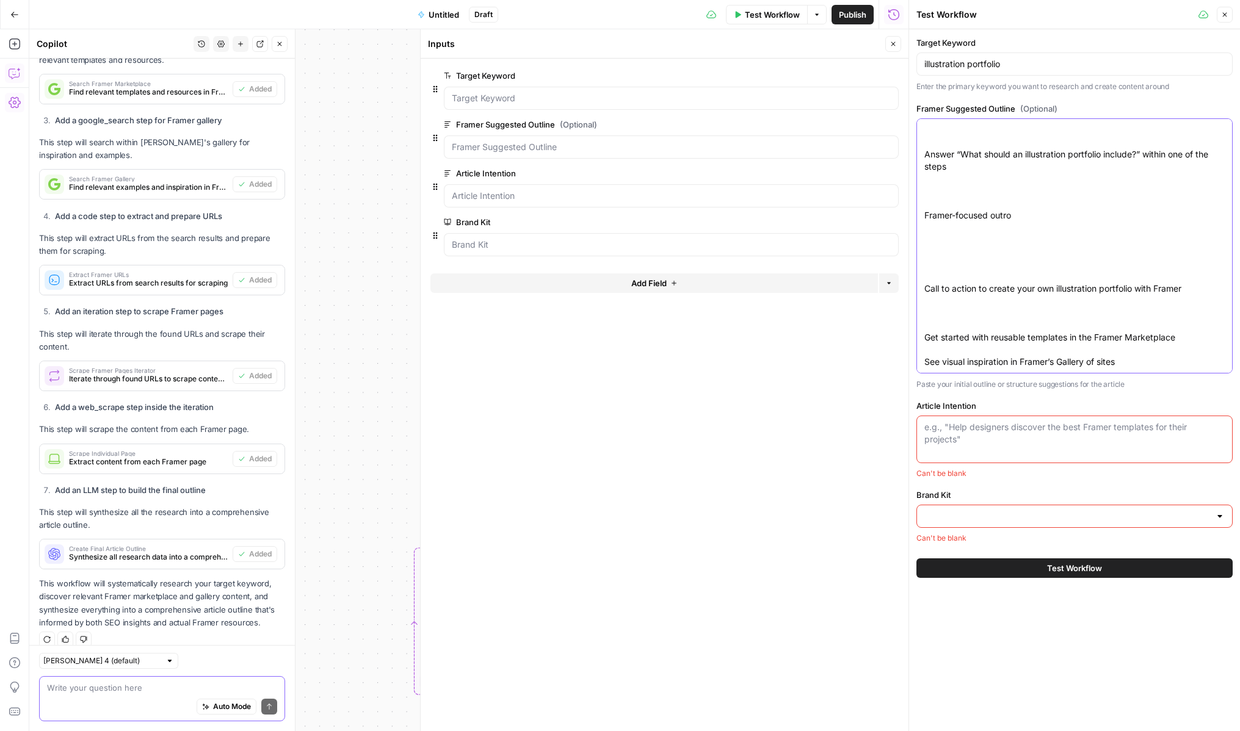
type textarea "Introduction Quick intro to introduce topic, mentioning what makes a good illus…"
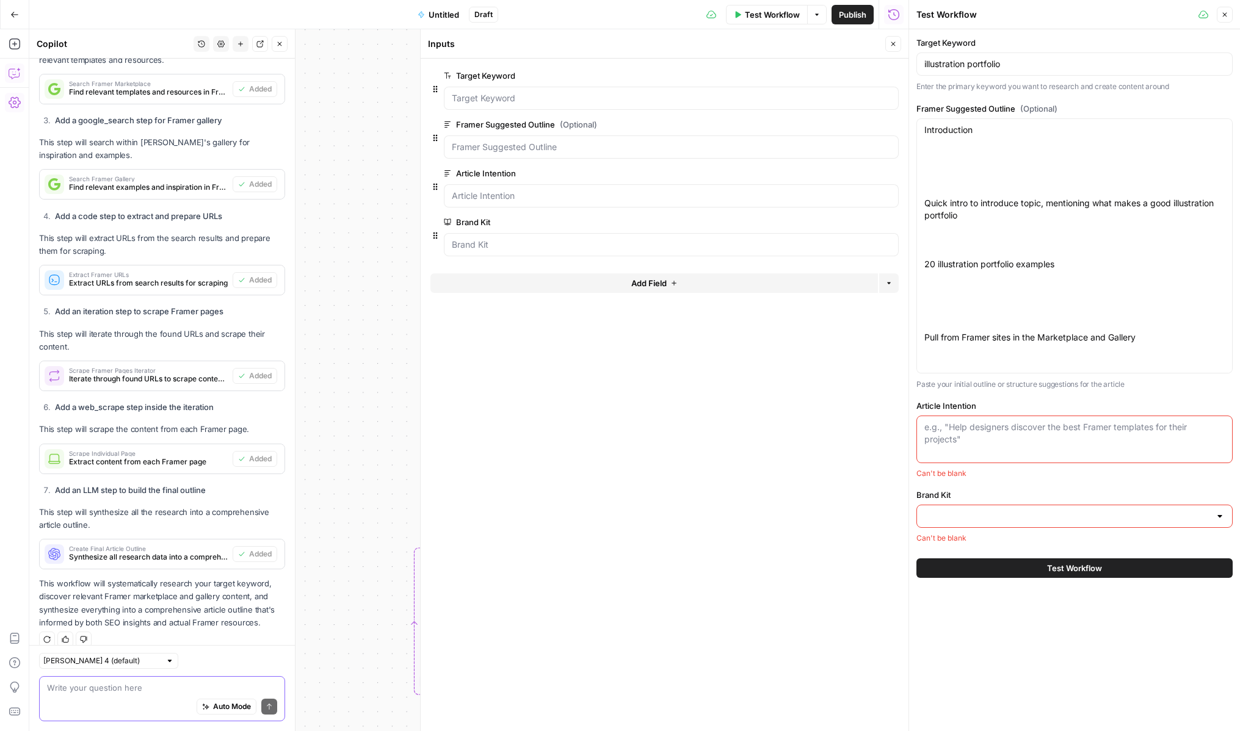
click at [957, 419] on div "e.g., "Help designers discover the best Framer templates for their projects"" at bounding box center [1074, 440] width 316 height 48
paste textarea "Provide examples of illustration portfolio websites from the Framer Marketplace…"
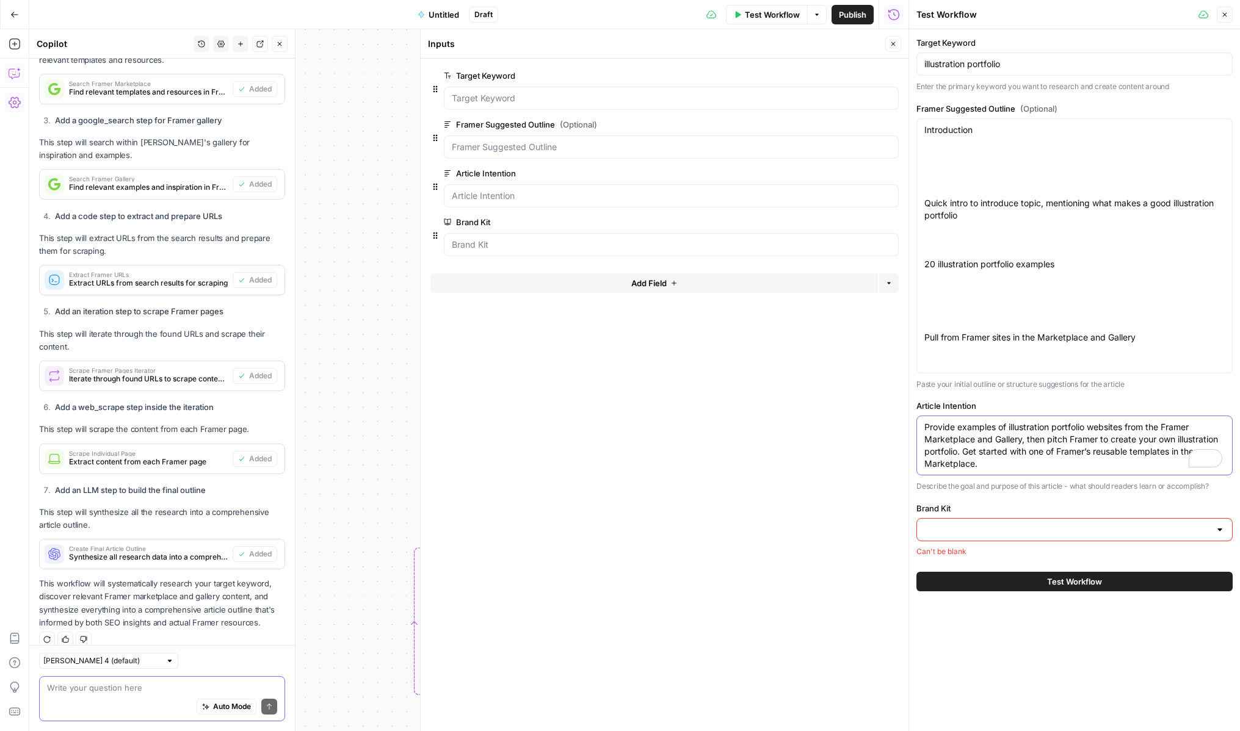
type textarea "Provide examples of illustration portfolio websites from the Framer Marketplace…"
click at [943, 534] on input "Brand Kit" at bounding box center [1067, 530] width 286 height 12
click at [944, 559] on span "Framer" at bounding box center [1072, 560] width 291 height 12
type input "Framer"
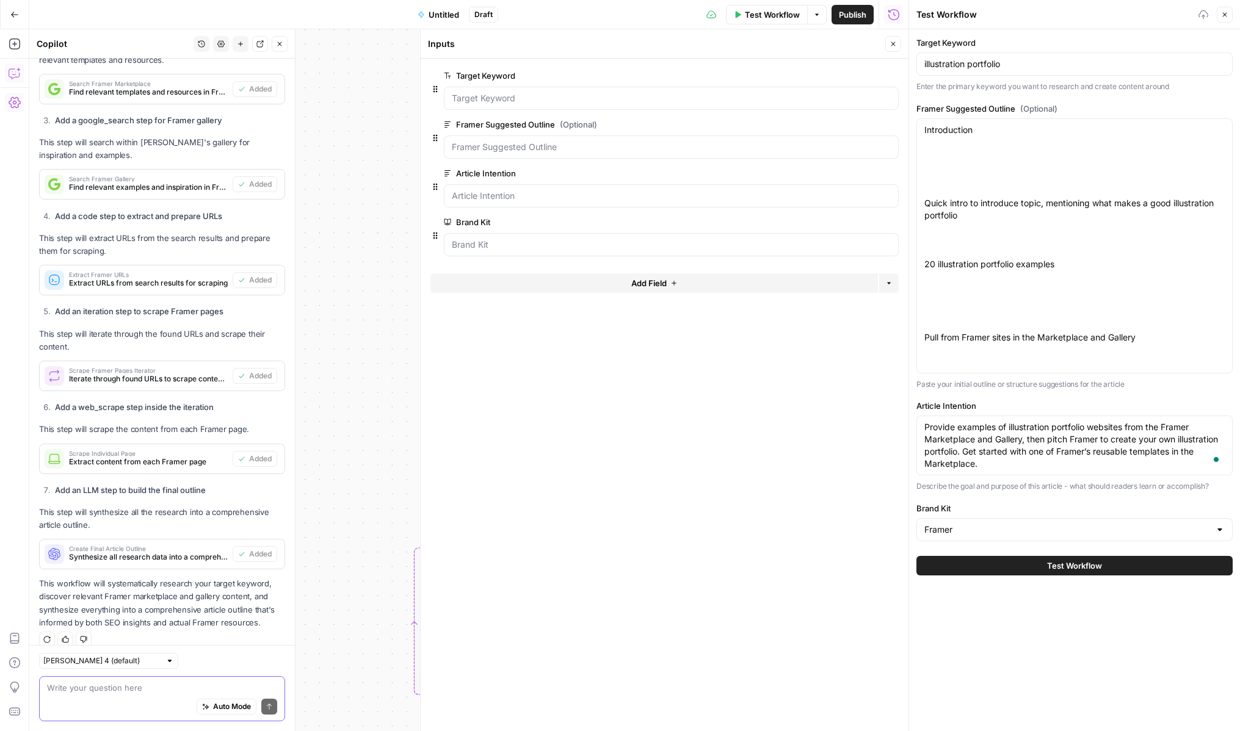
click at [963, 570] on button "Test Workflow" at bounding box center [1074, 566] width 316 height 20
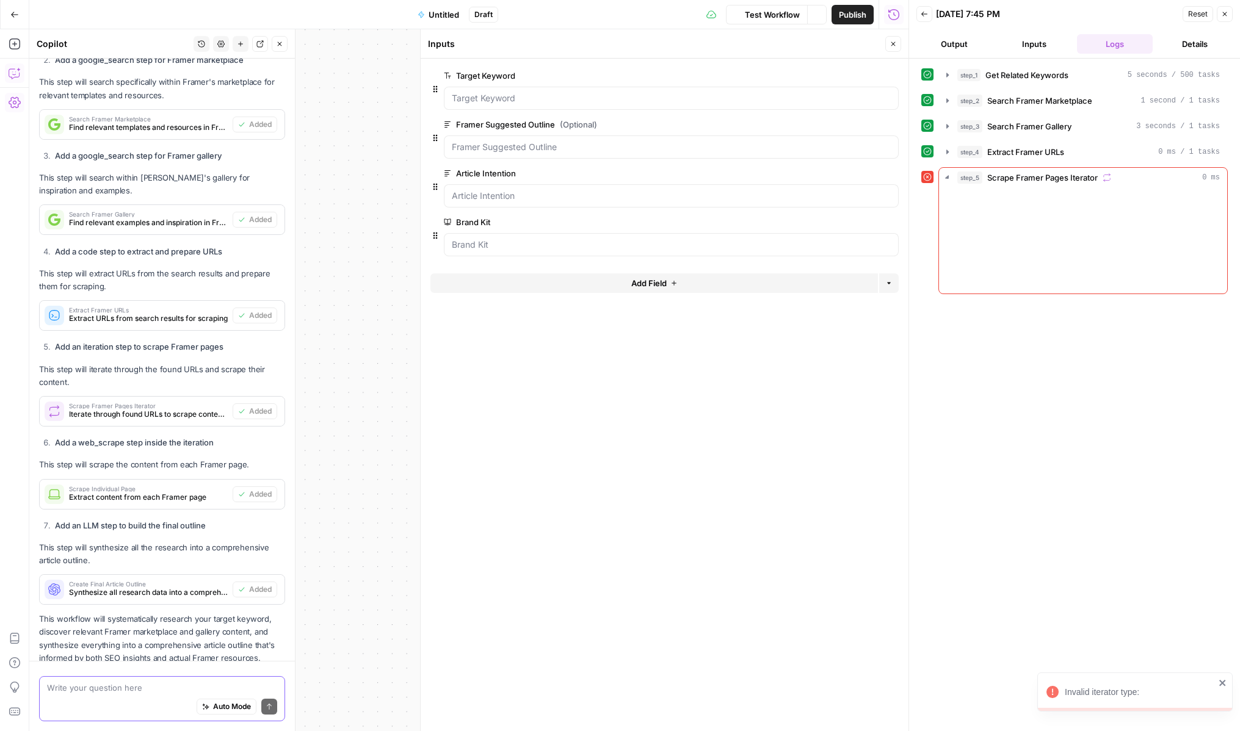
scroll to position [904, 0]
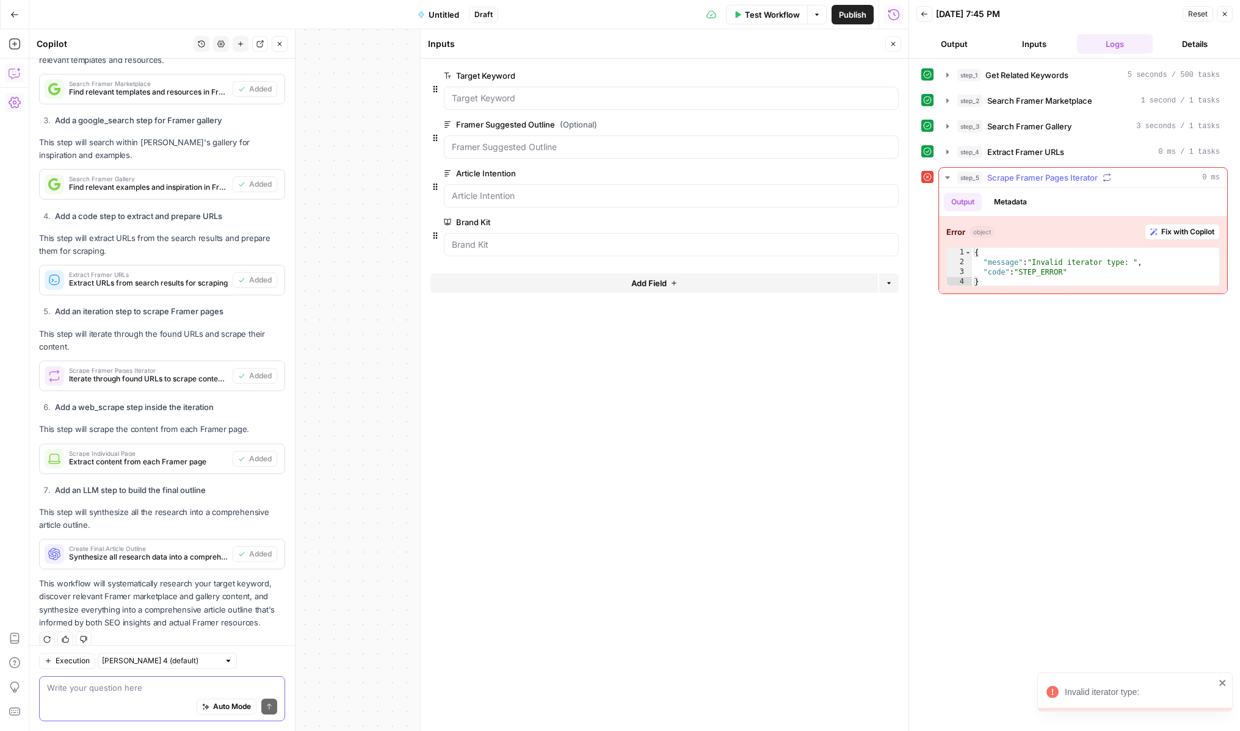
click at [1176, 231] on span "Fix with Copilot" at bounding box center [1187, 232] width 53 height 11
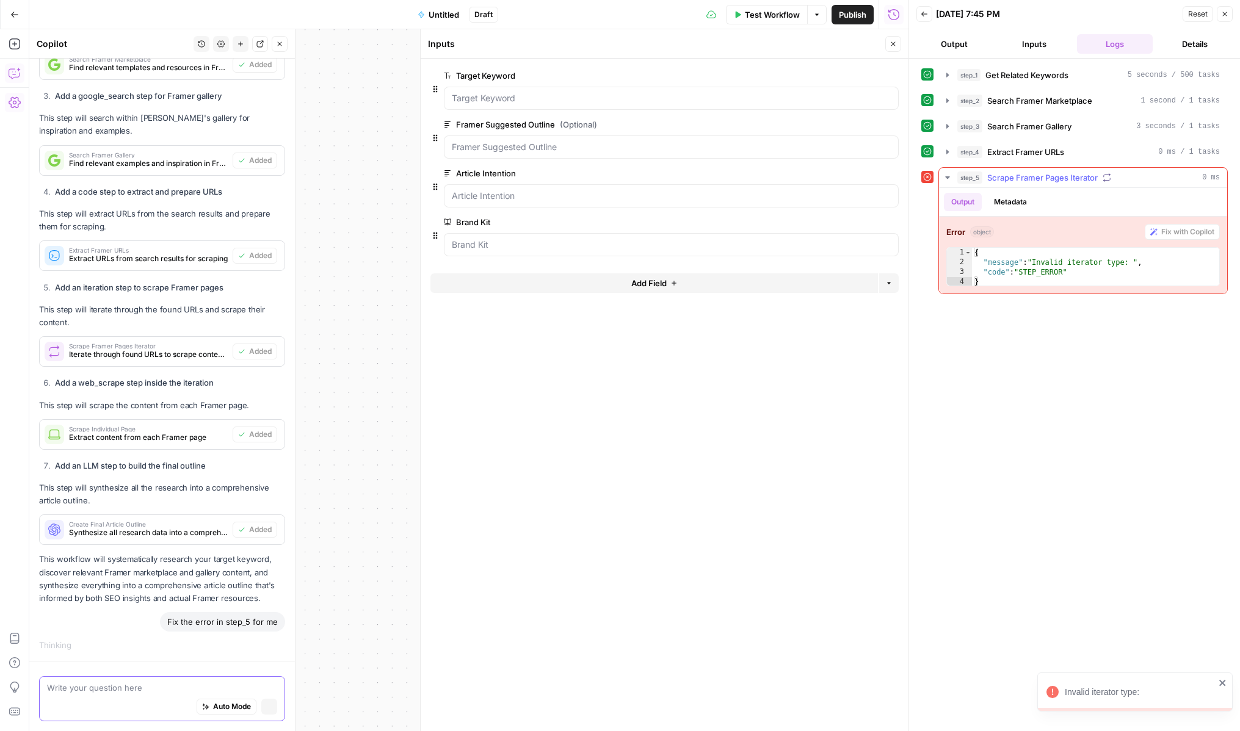
scroll to position [886, 0]
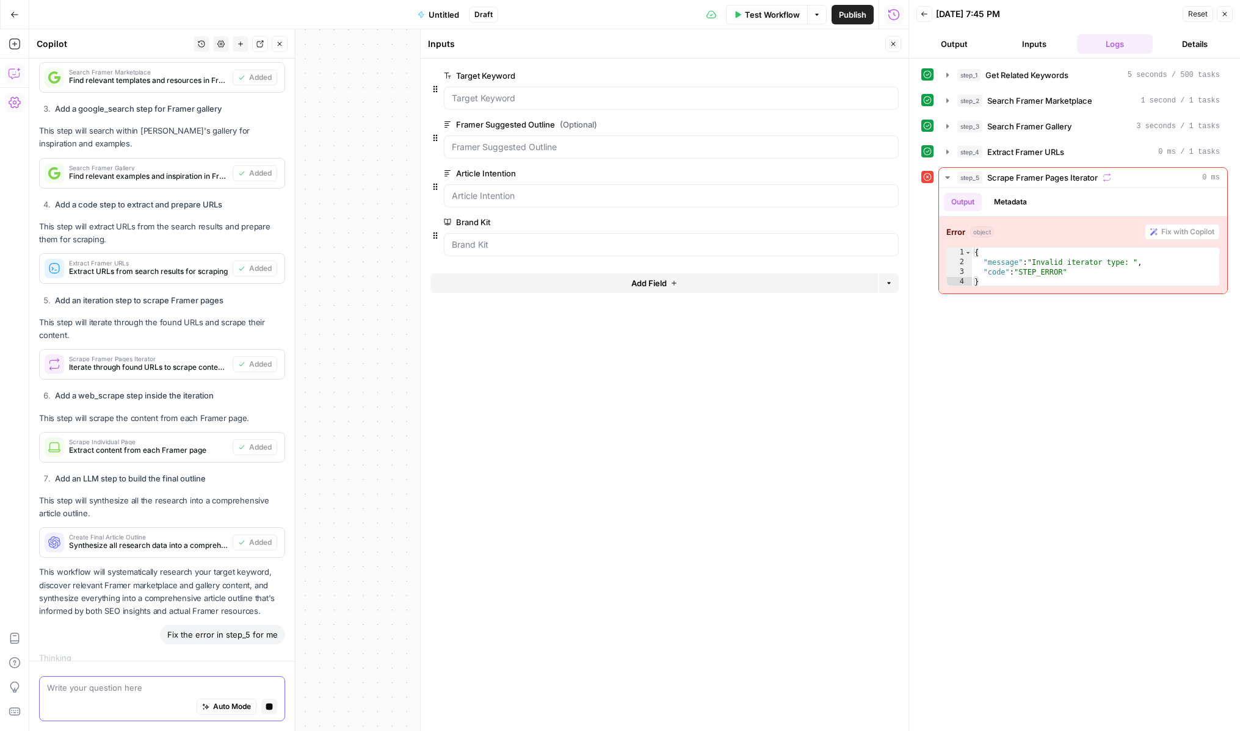
click at [893, 46] on icon "button" at bounding box center [893, 43] width 7 height 7
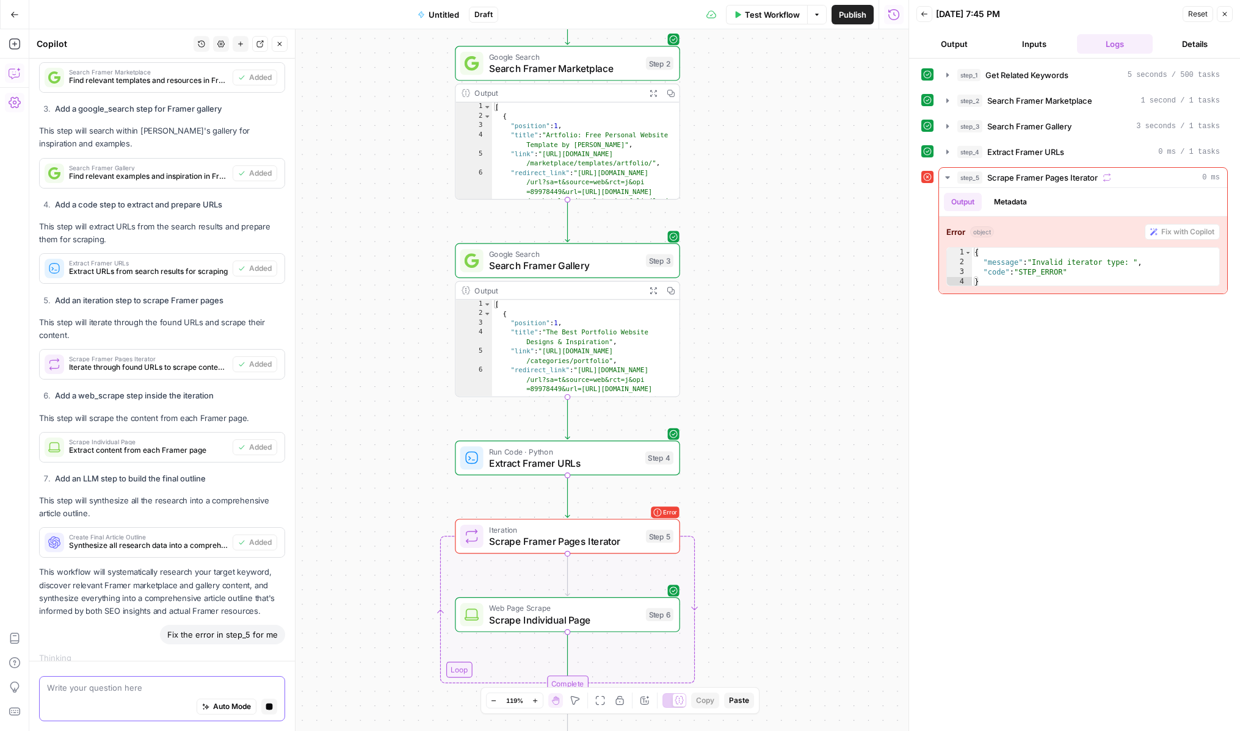
drag, startPoint x: 710, startPoint y: 488, endPoint x: 738, endPoint y: 131, distance: 357.6
click at [738, 134] on div "Workflow Set Inputs Inputs Power Agent Get Related Keywords Step 1 Output Expan…" at bounding box center [468, 380] width 879 height 702
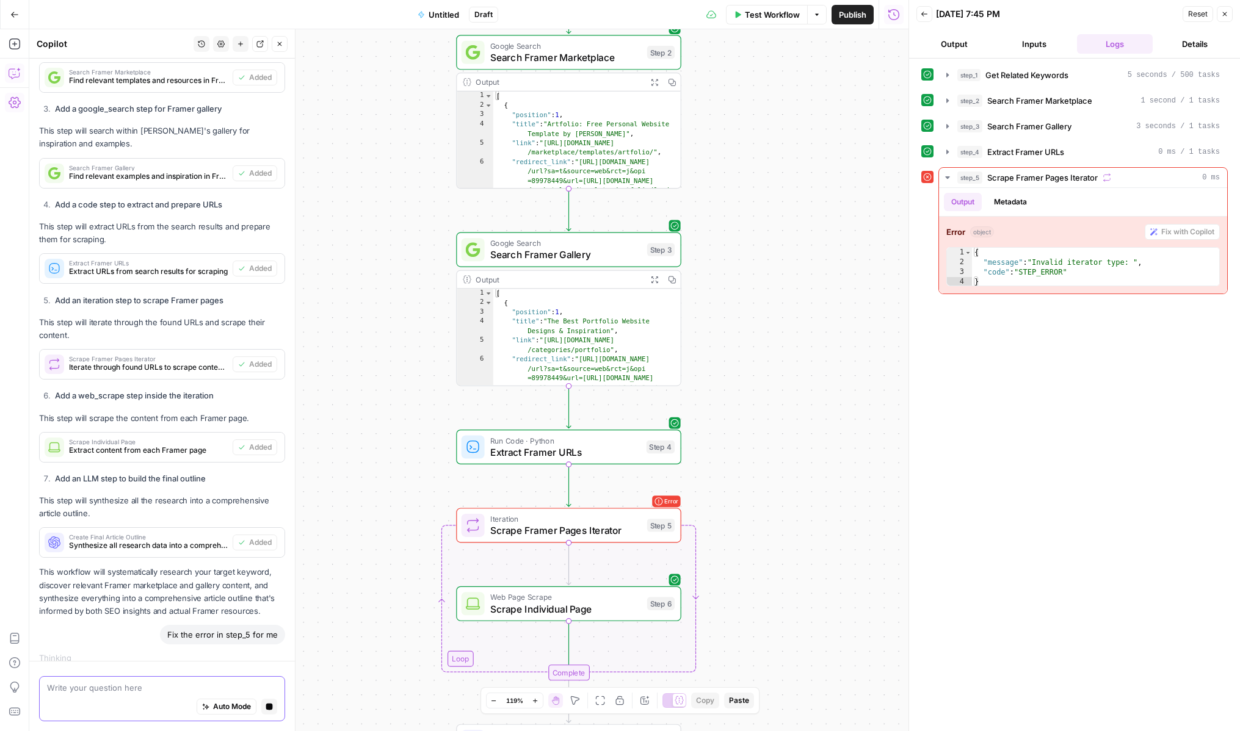
click at [598, 522] on span "Iteration" at bounding box center [565, 519] width 151 height 12
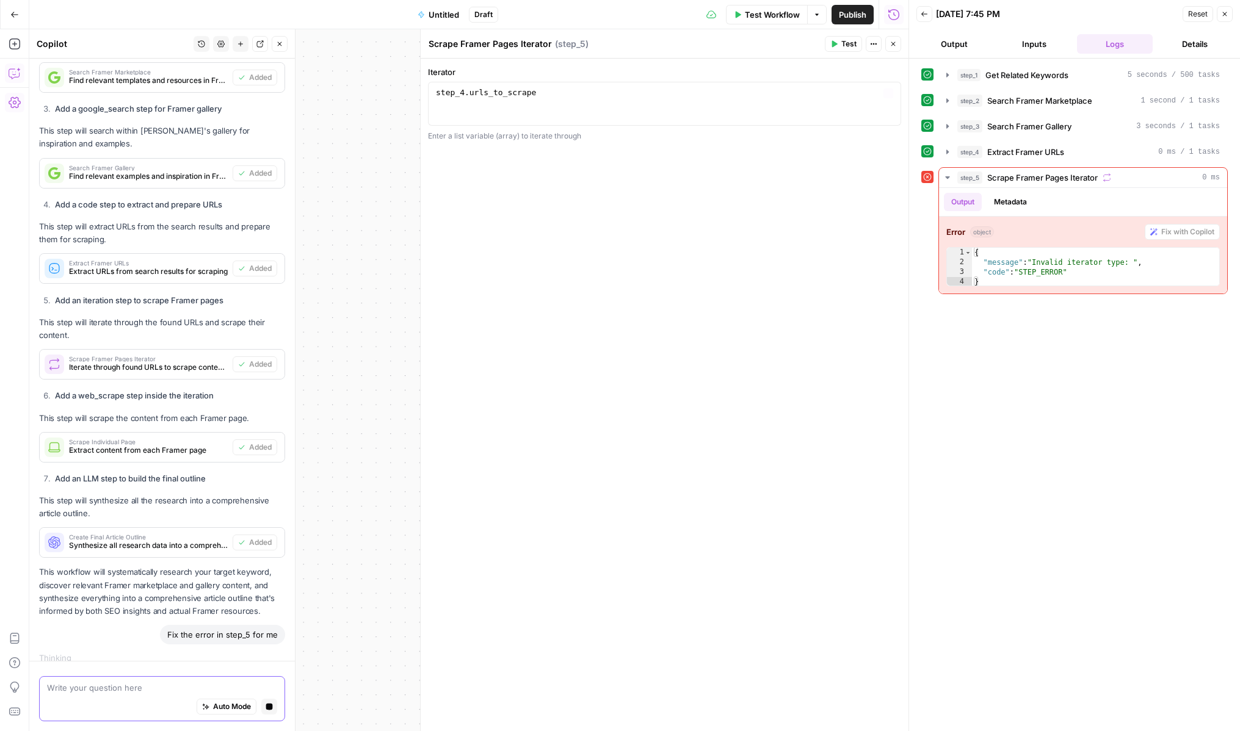
click at [902, 46] on header "Scrape Framer Pages Iterator Scrape Framer Pages Iterator ( step_5 ) Test Actio…" at bounding box center [665, 43] width 488 height 29
click at [895, 41] on icon "button" at bounding box center [893, 43] width 7 height 7
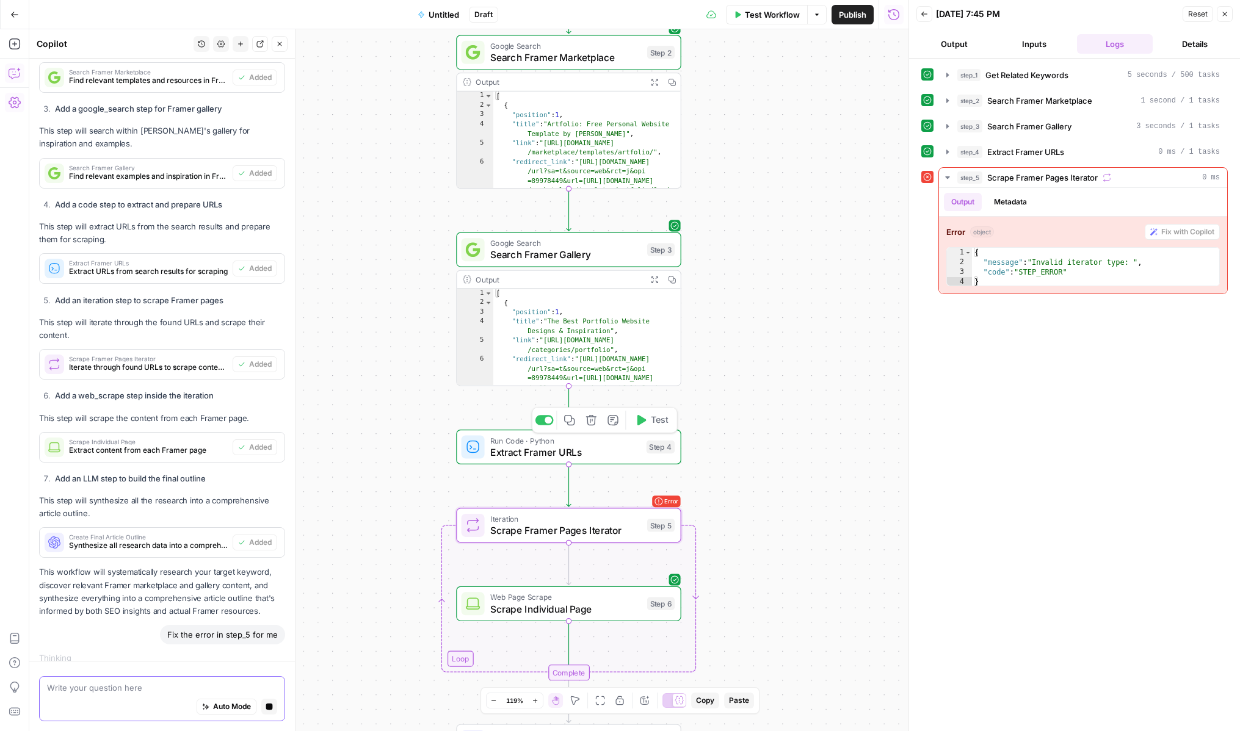
click at [520, 443] on span "Run Code · Python" at bounding box center [565, 441] width 150 height 12
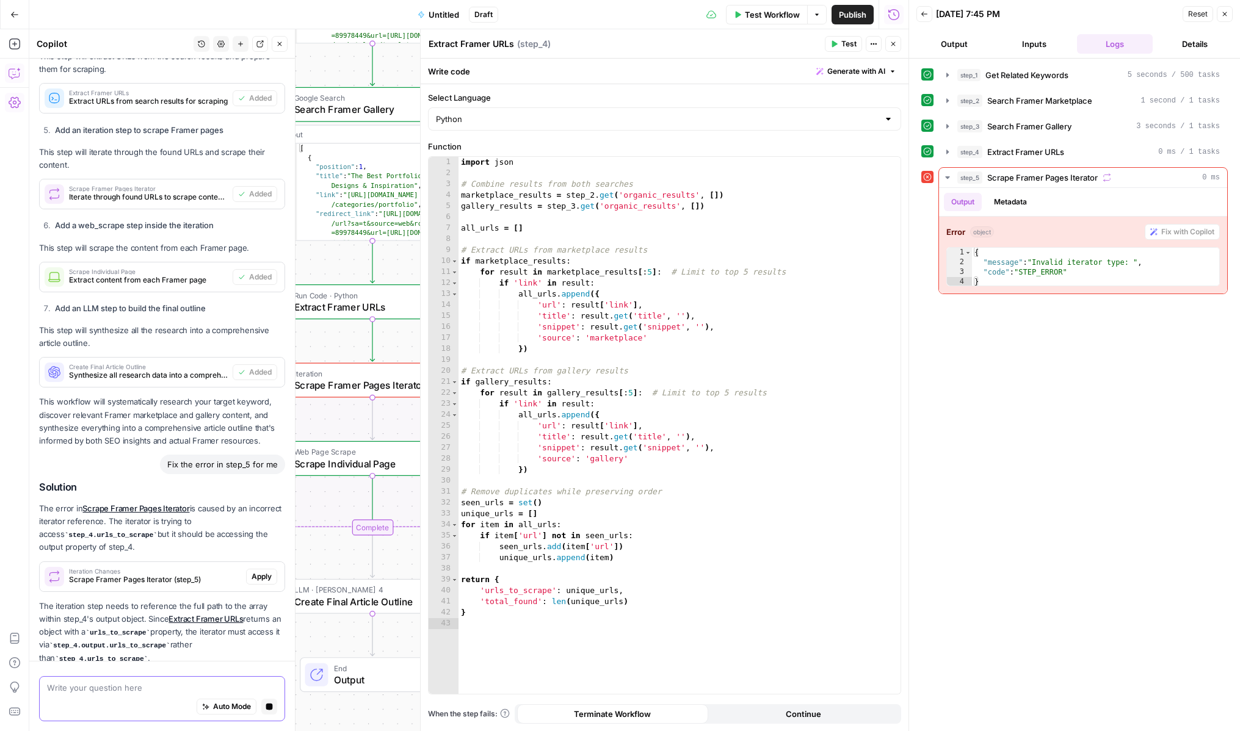
scroll to position [1120, 0]
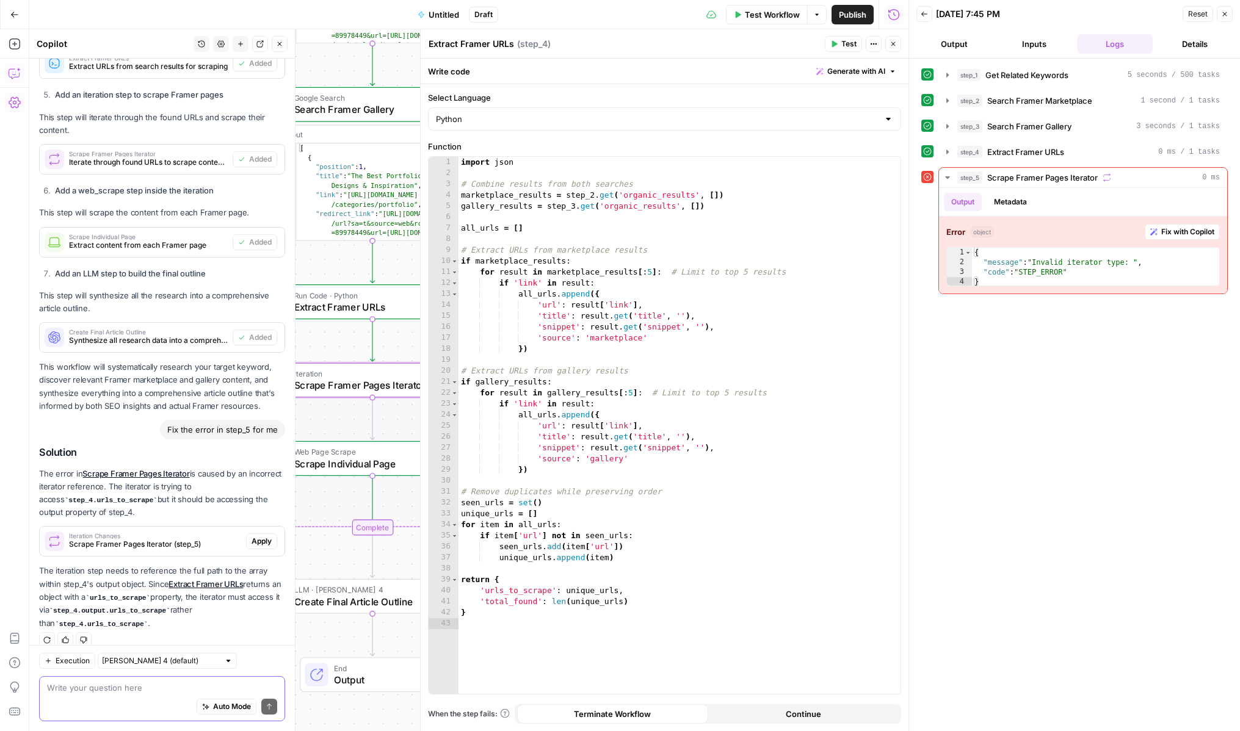
click at [265, 536] on span "Apply" at bounding box center [262, 541] width 20 height 11
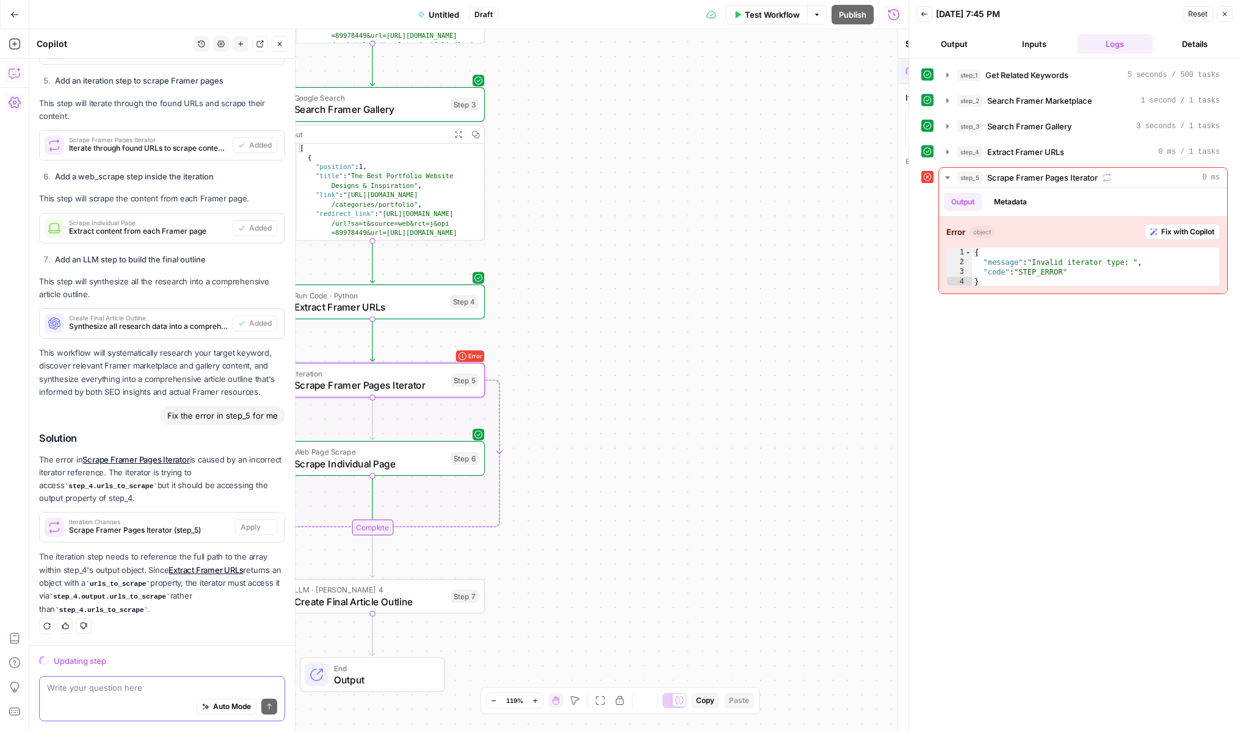
scroll to position [1101, 0]
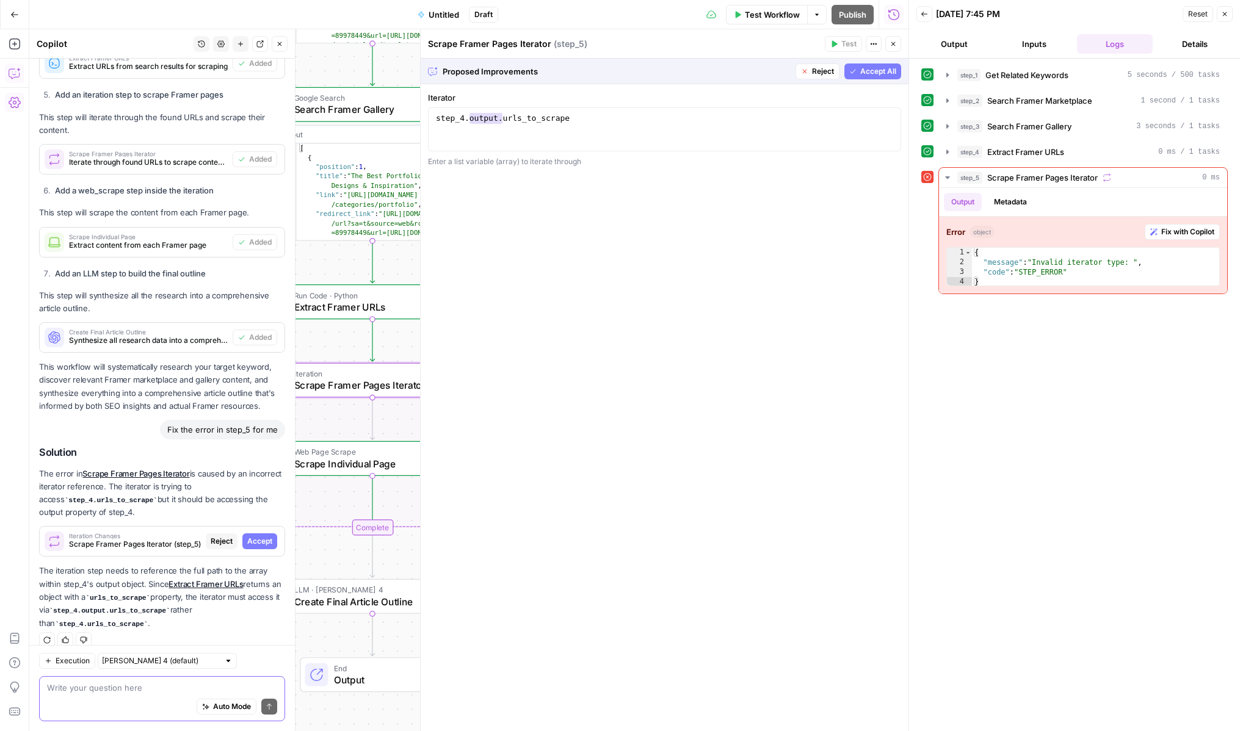
click at [258, 536] on span "Accept" at bounding box center [259, 541] width 25 height 11
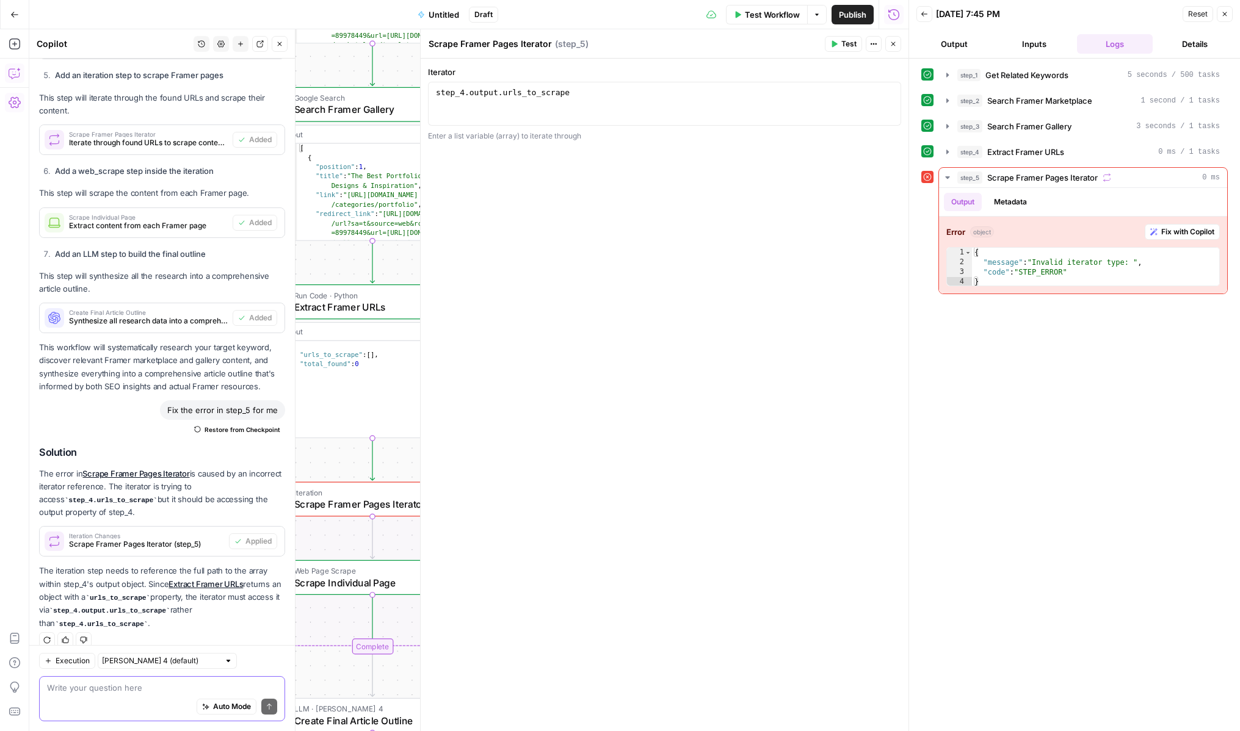
click at [845, 41] on span "Test" at bounding box center [848, 43] width 15 height 11
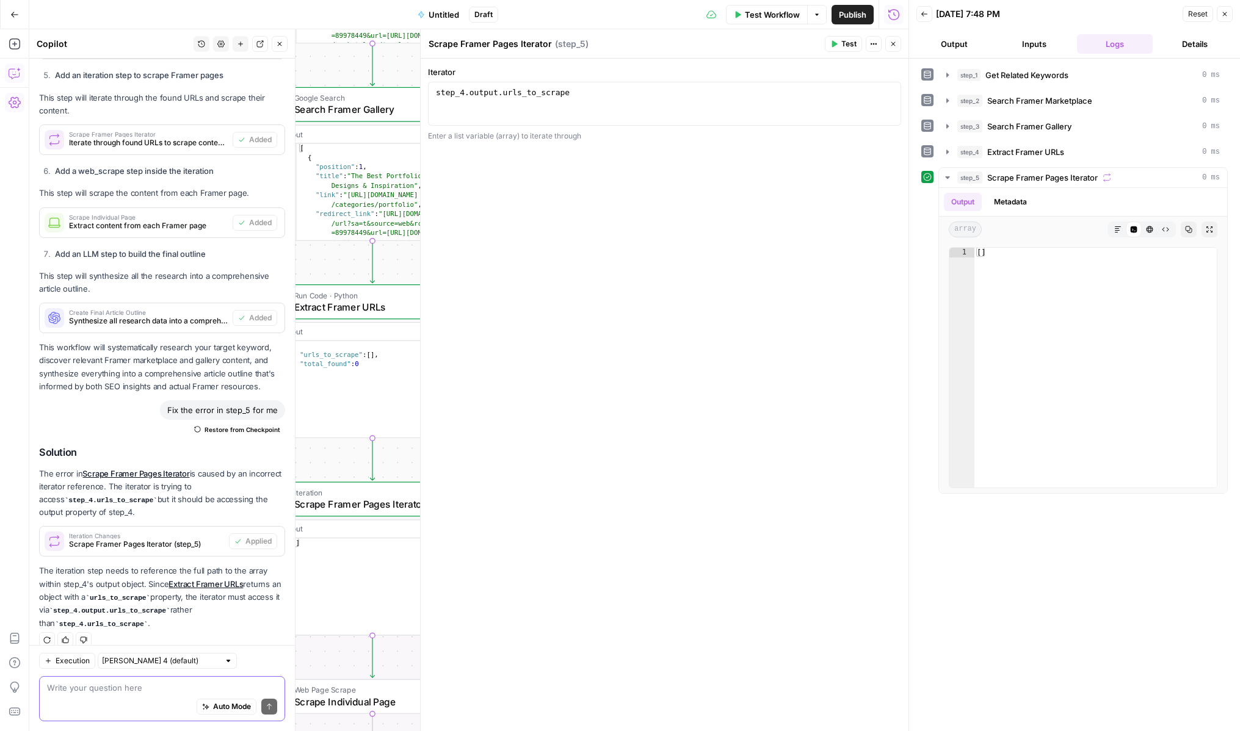
click at [897, 45] on button "Close" at bounding box center [893, 44] width 16 height 16
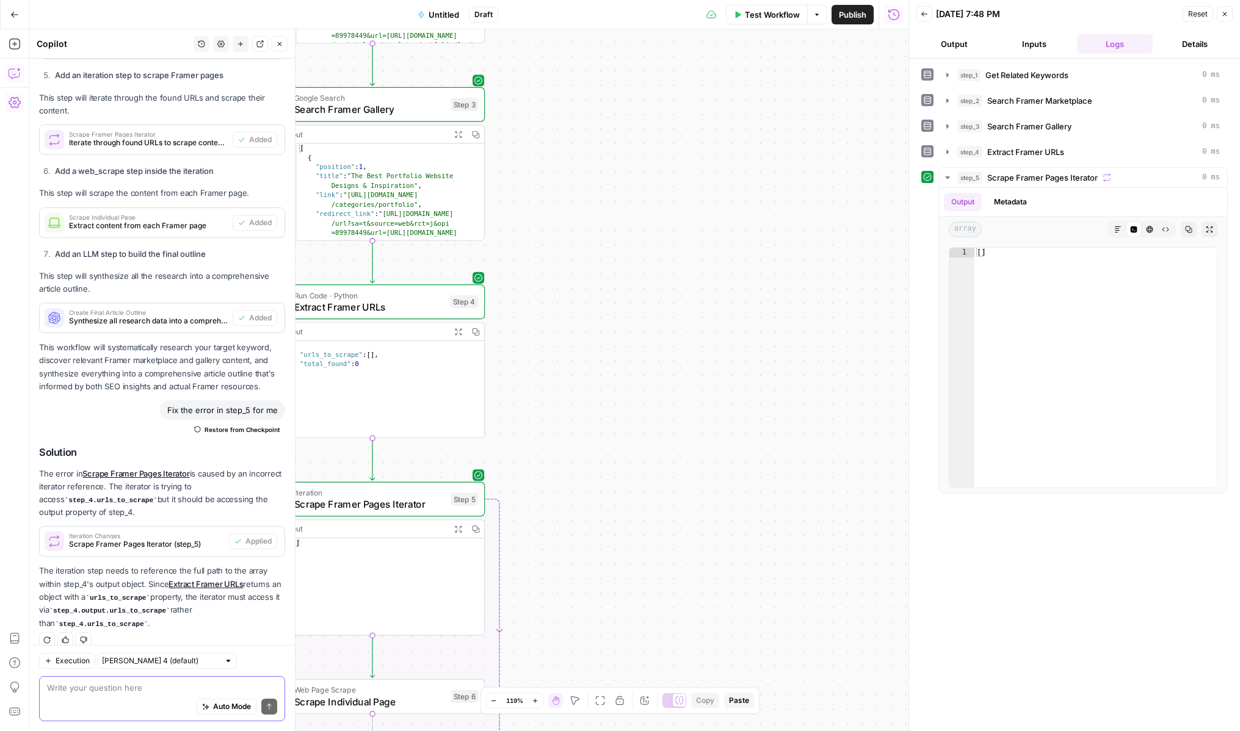
click at [764, 17] on span "Test Workflow" at bounding box center [772, 15] width 55 height 12
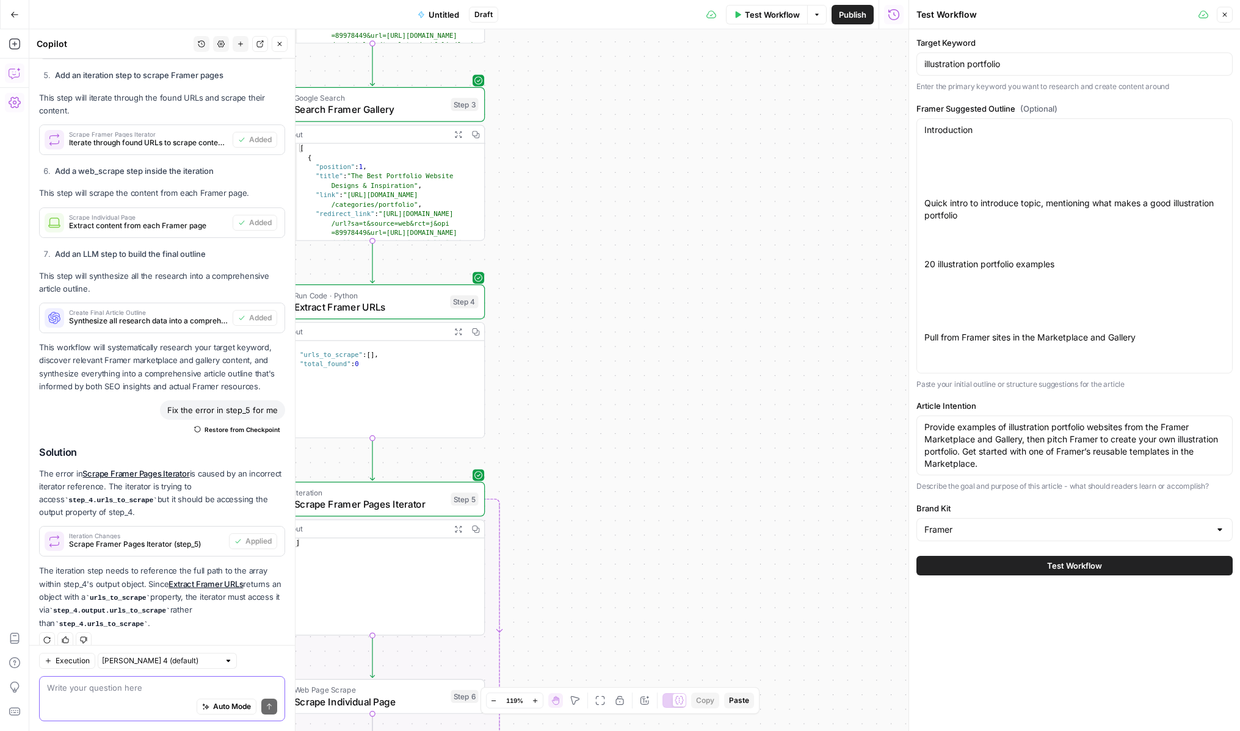
click at [1013, 564] on button "Test Workflow" at bounding box center [1074, 566] width 316 height 20
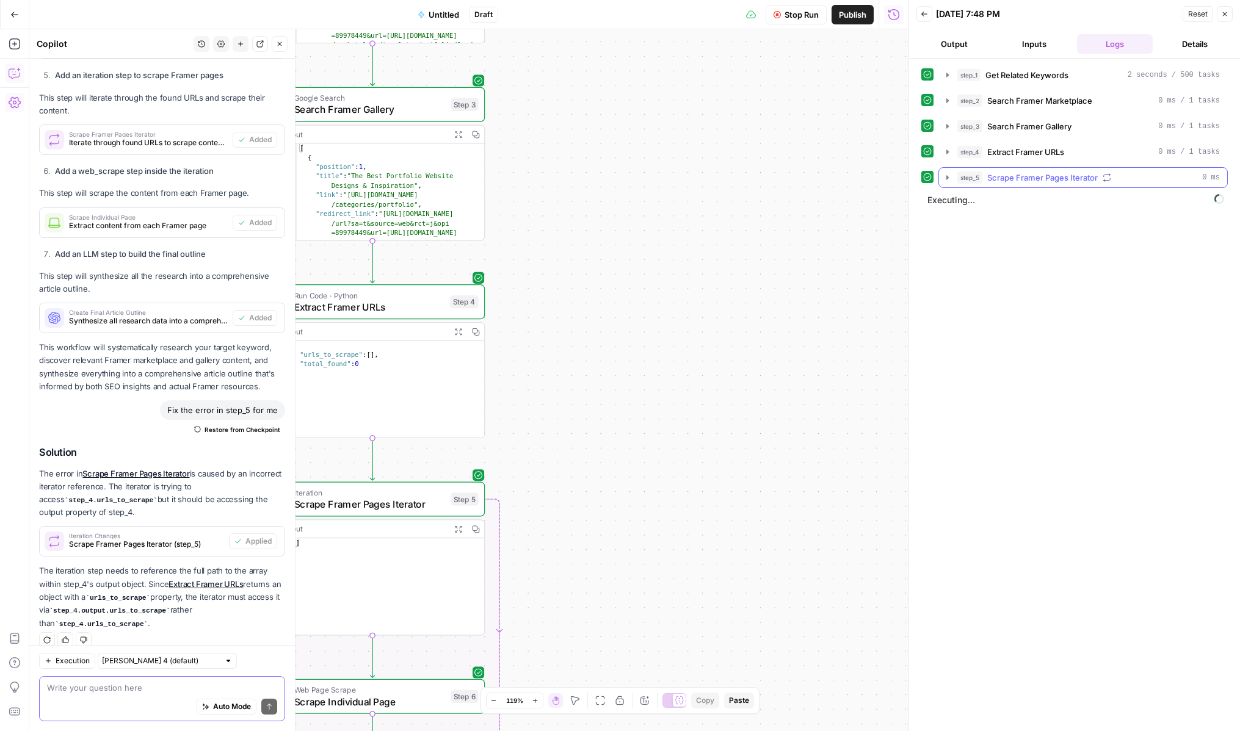
click at [951, 173] on icon "button" at bounding box center [948, 178] width 10 height 10
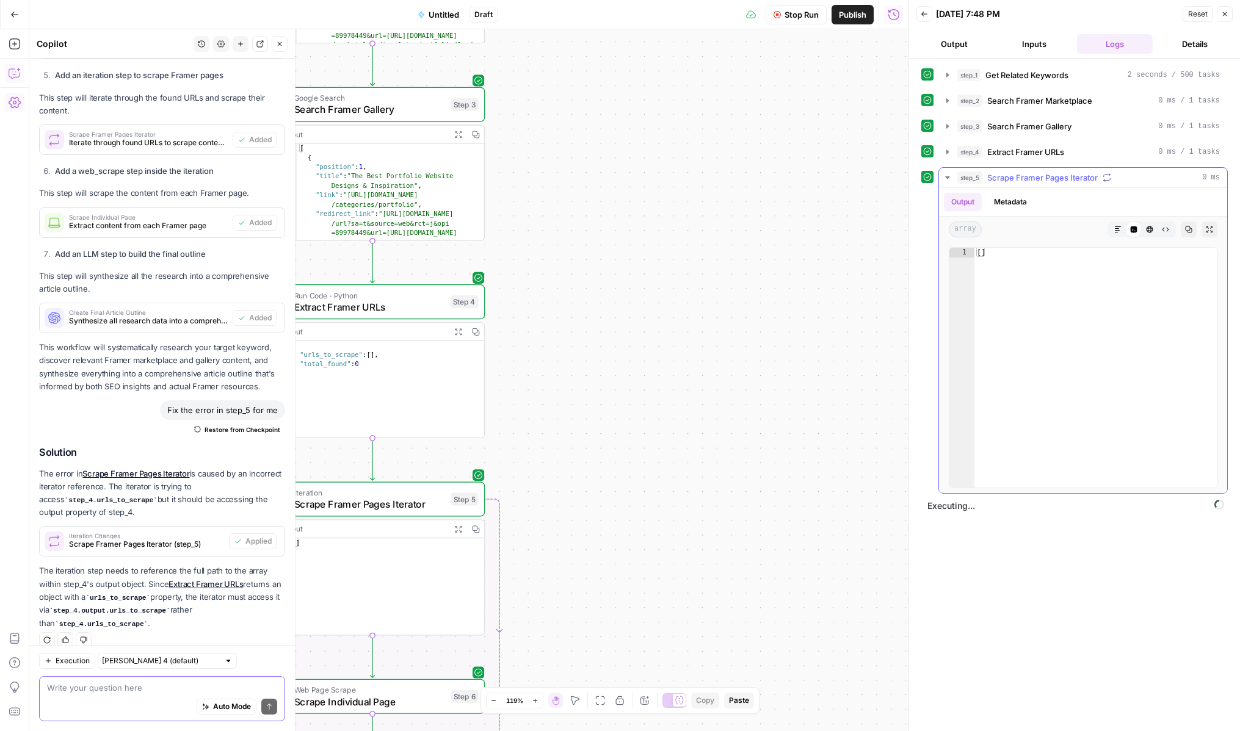
click at [951, 173] on icon "button" at bounding box center [948, 178] width 10 height 10
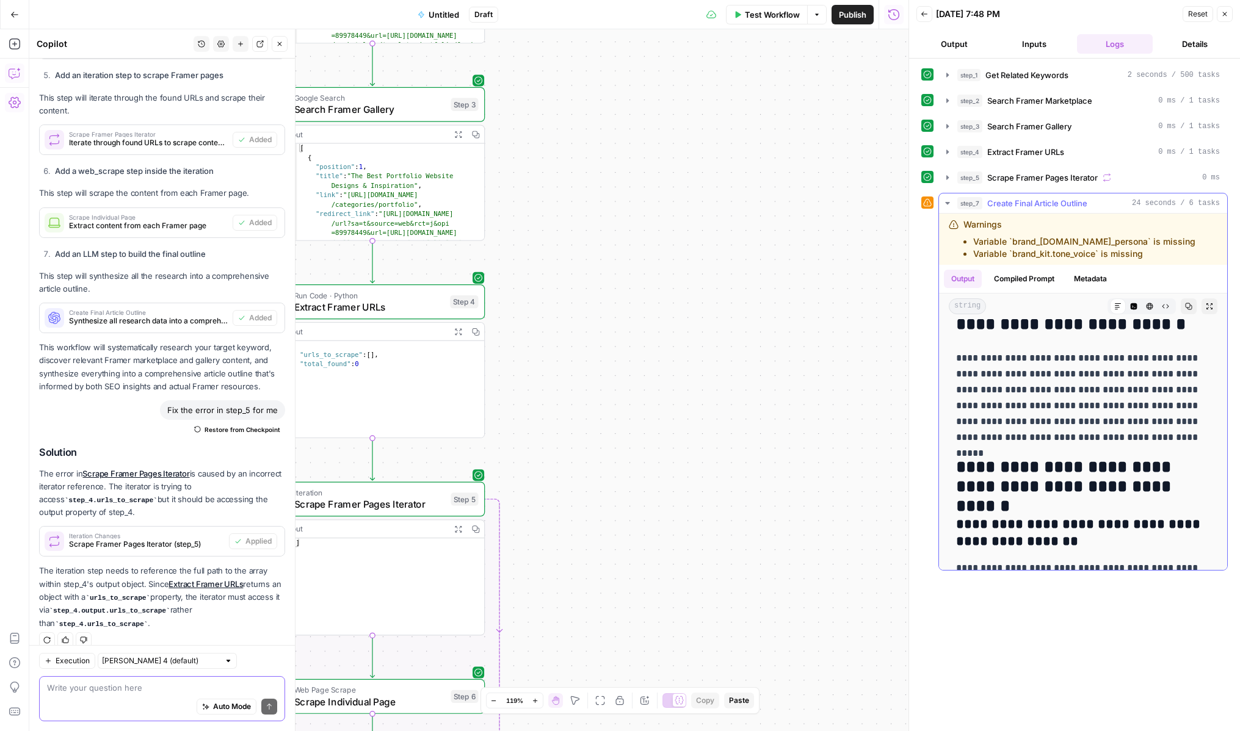
scroll to position [220, 0]
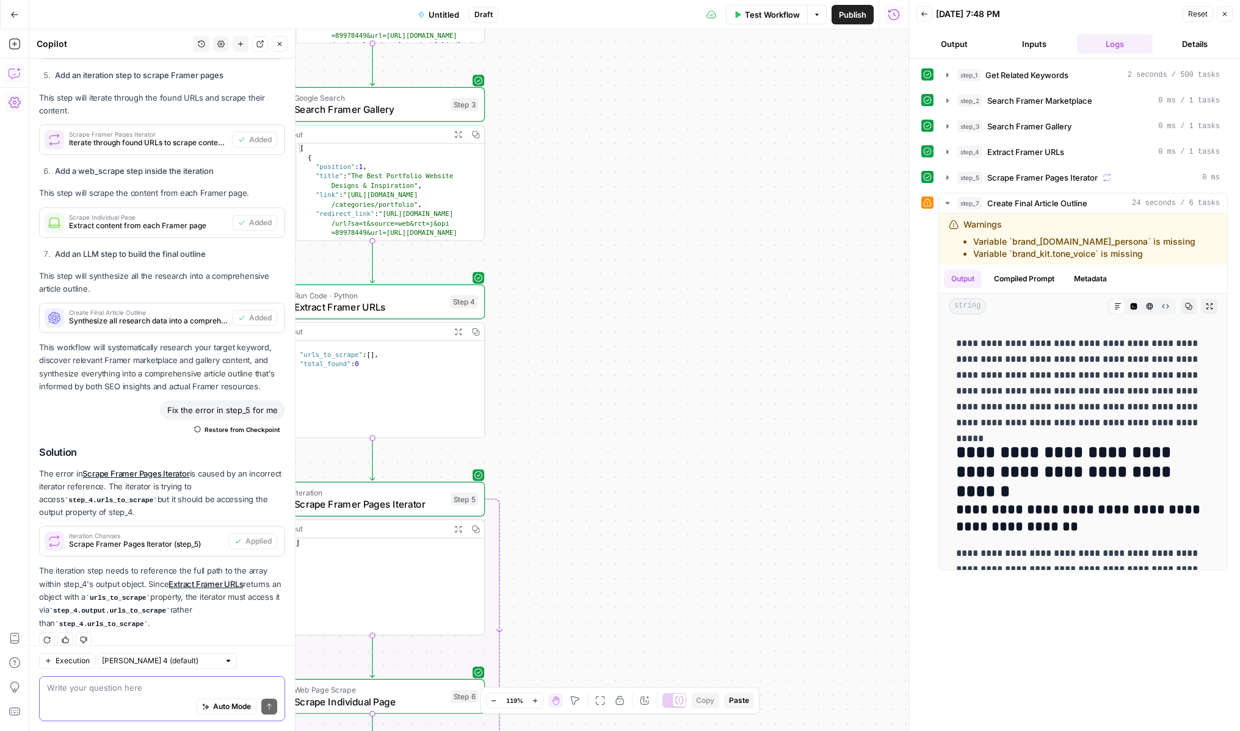
click at [169, 680] on div "Write your question here Auto Mode Send" at bounding box center [162, 698] width 246 height 45
click at [926, 14] on icon "button" at bounding box center [924, 13] width 7 height 7
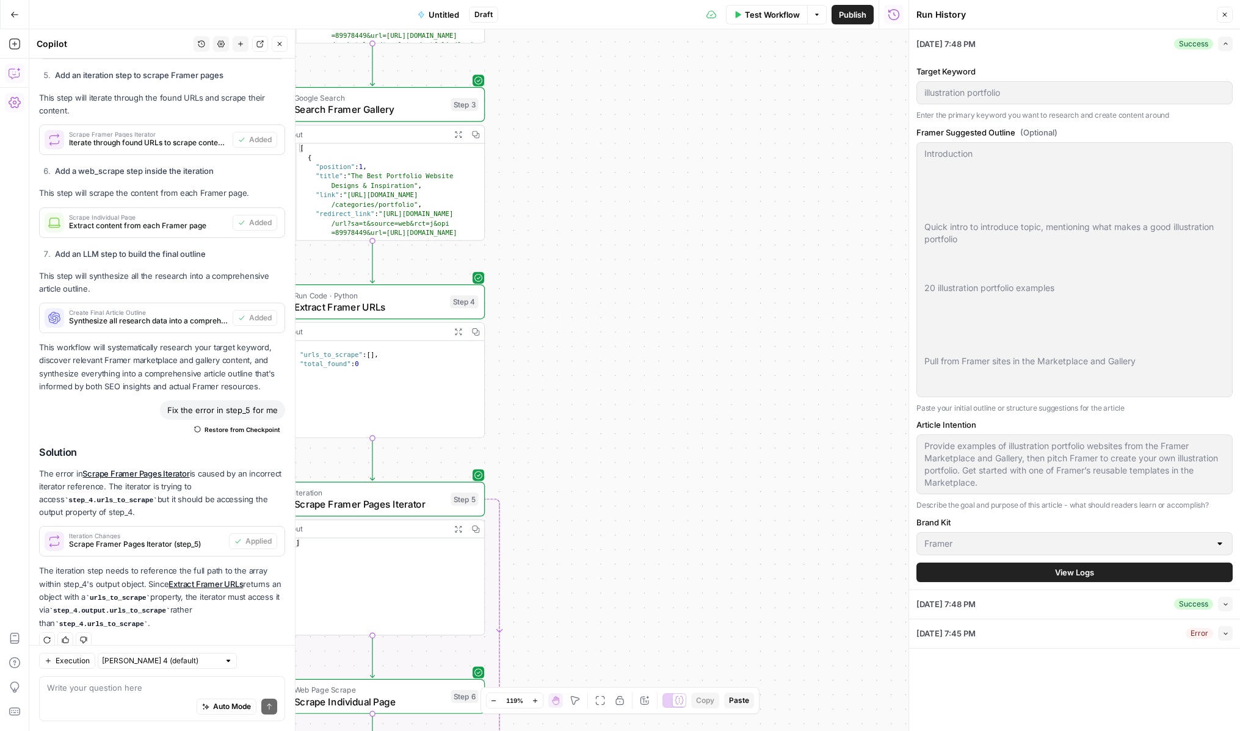
click at [1104, 571] on button "View Logs" at bounding box center [1074, 573] width 316 height 20
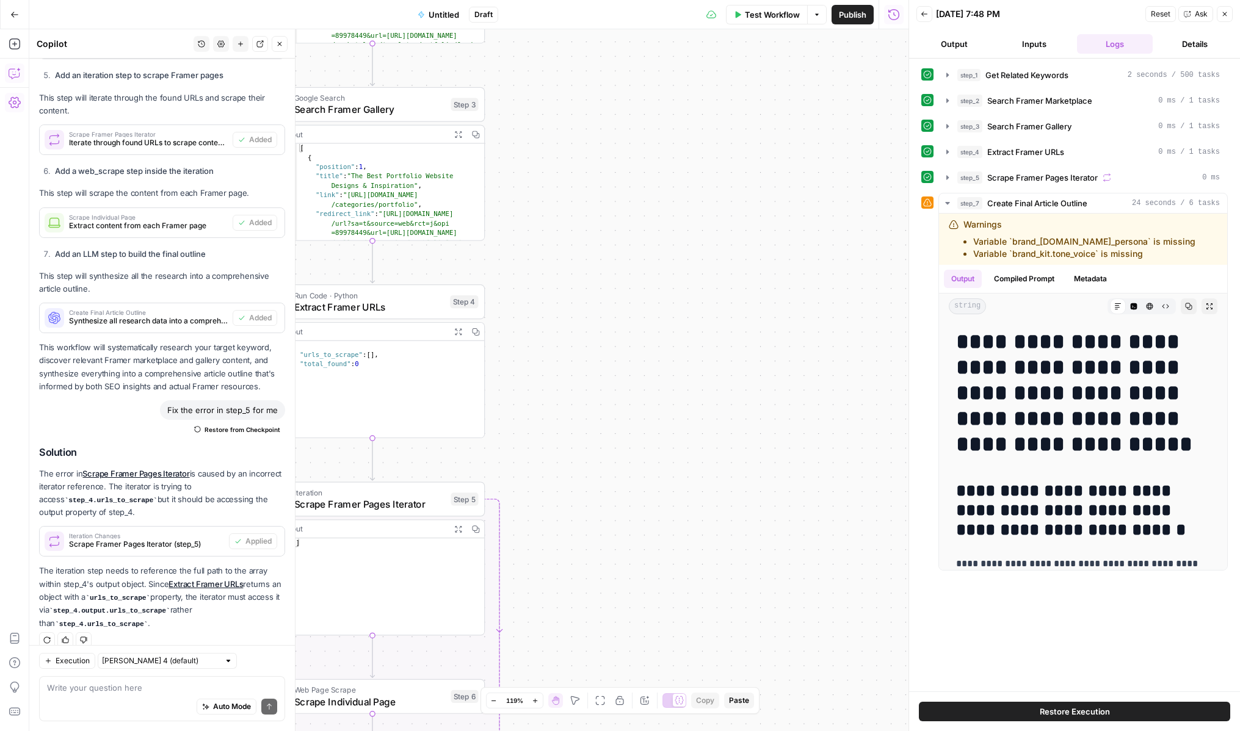
click at [1195, 13] on span "Ask" at bounding box center [1201, 14] width 13 height 11
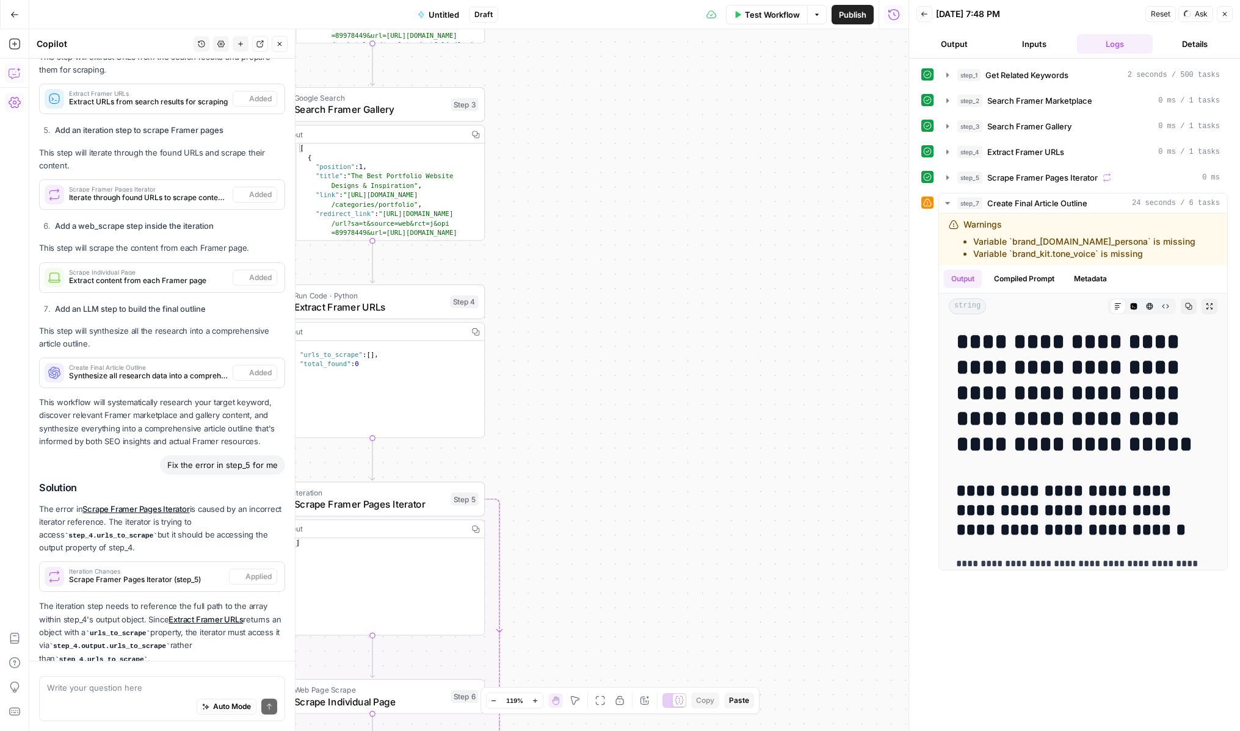
scroll to position [1140, 0]
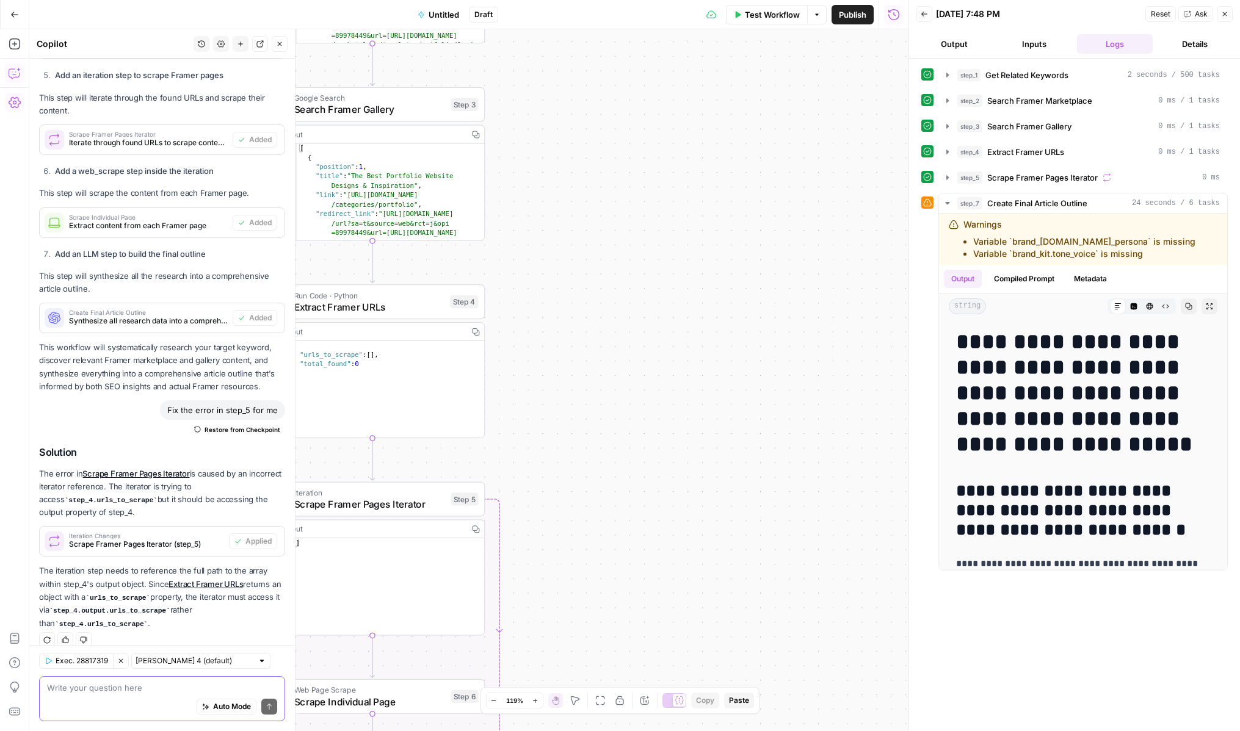
click at [78, 687] on textarea at bounding box center [162, 688] width 230 height 12
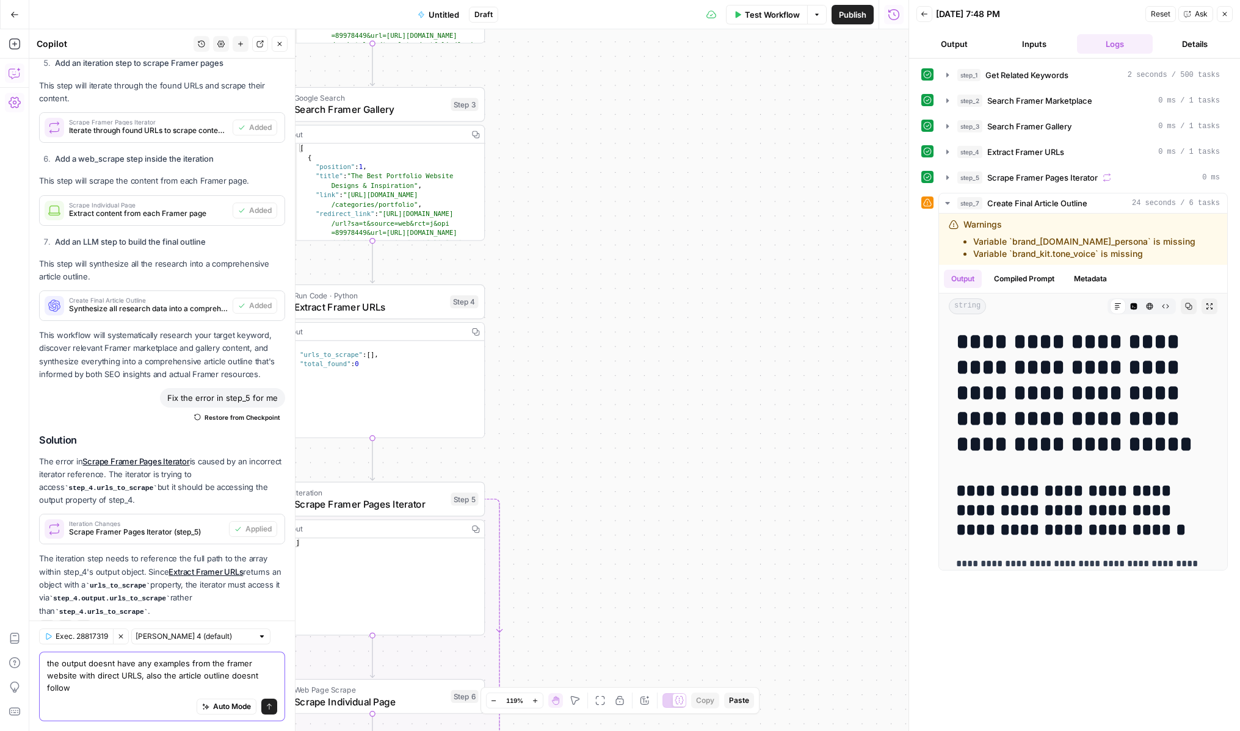
scroll to position [1164, 0]
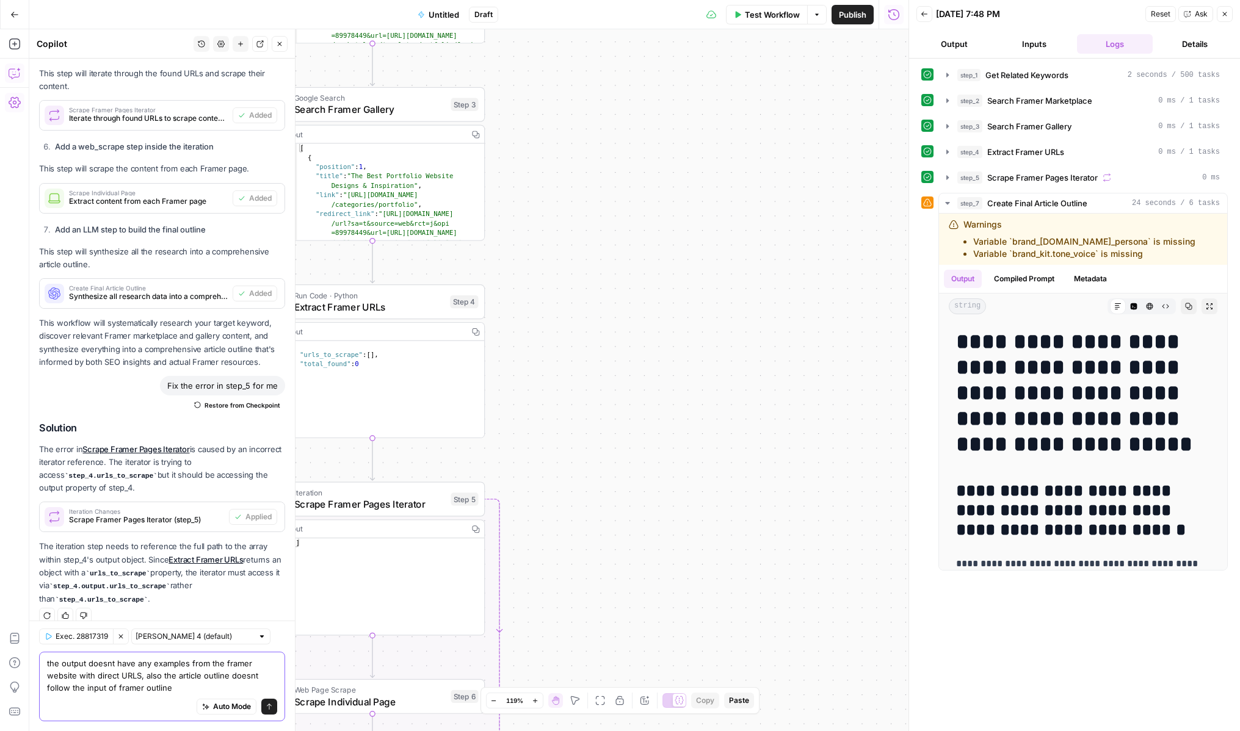
type textarea "the output doesnt have any examples from the framer website with direct URLS, a…"
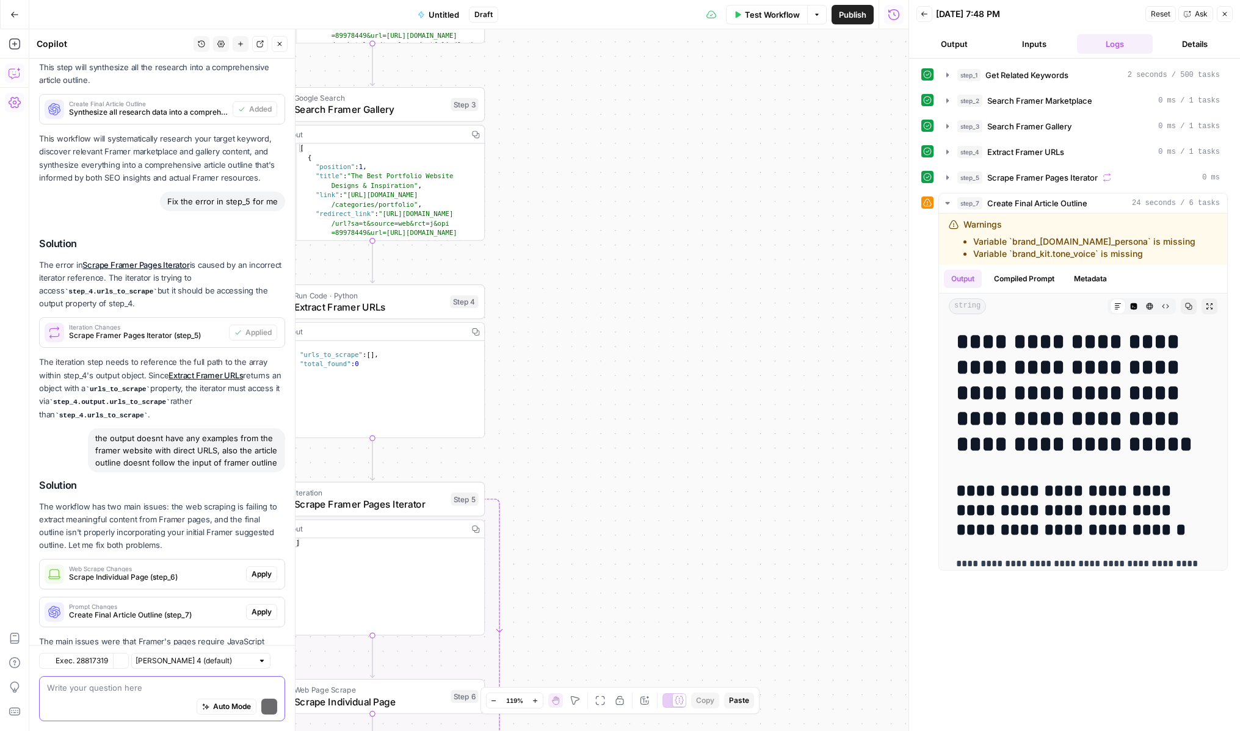
scroll to position [1432, 0]
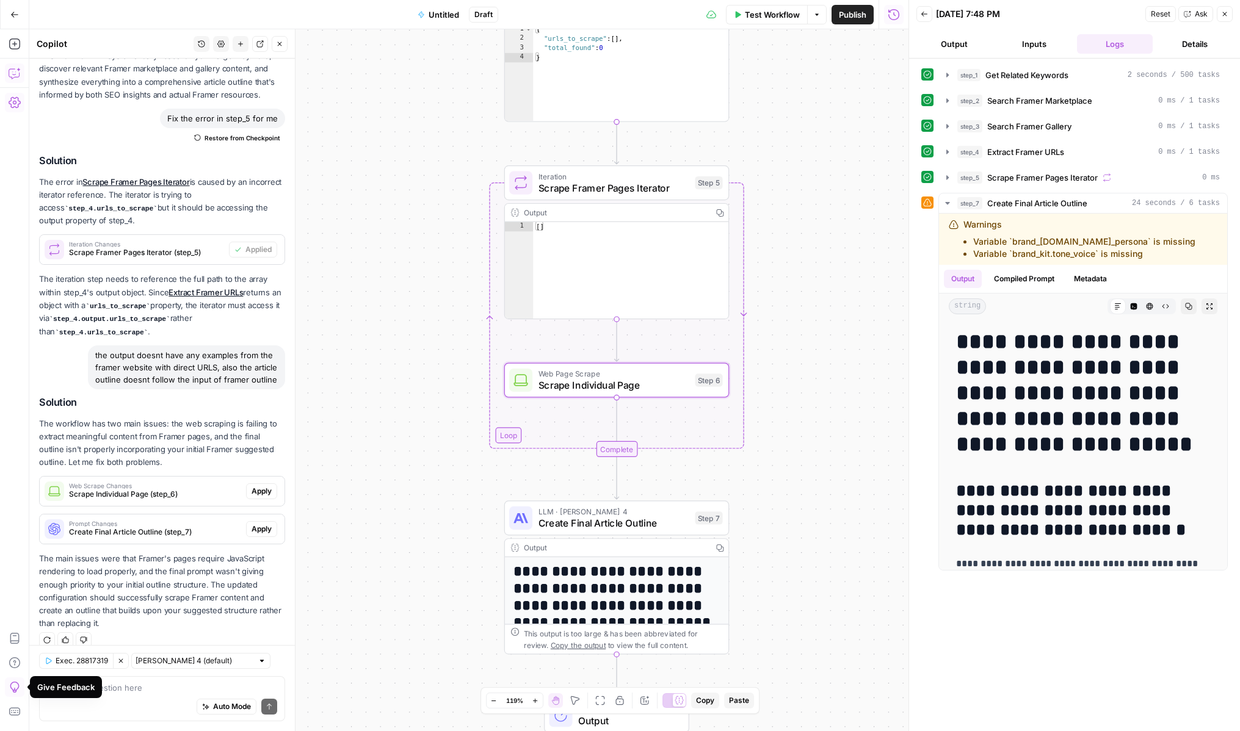
click at [255, 486] on span "Apply" at bounding box center [262, 491] width 20 height 11
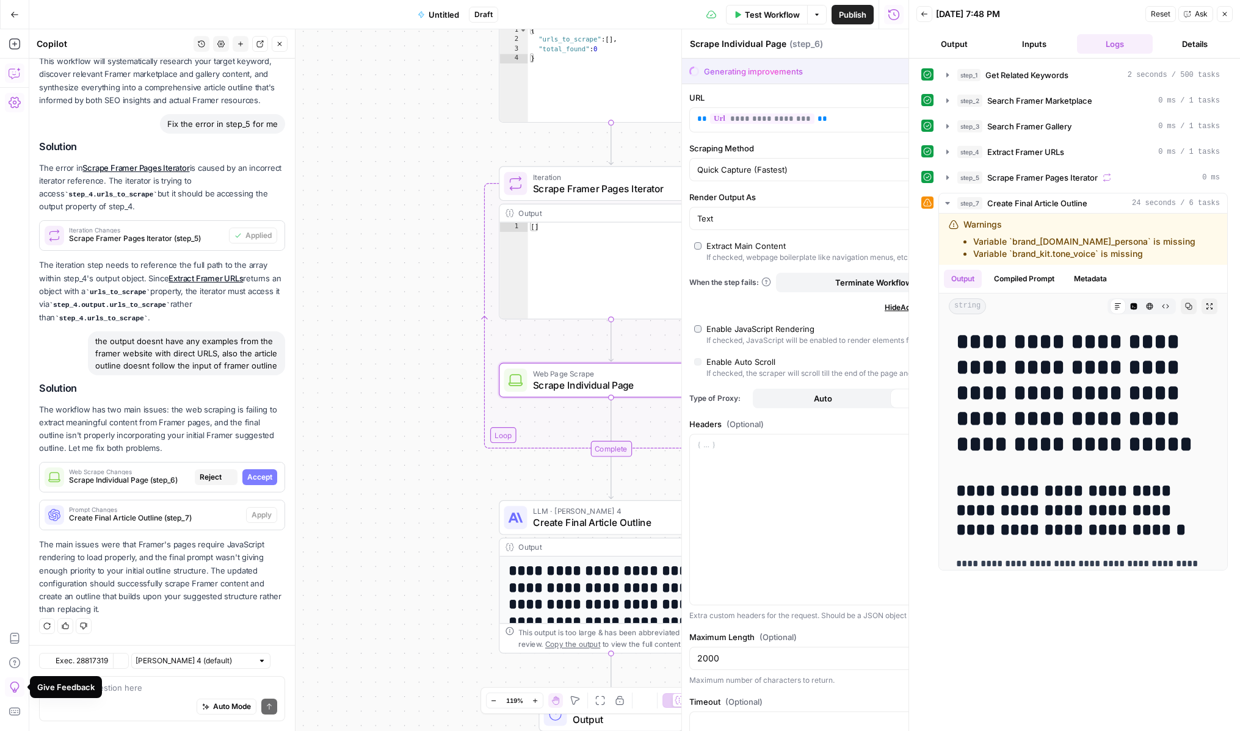
scroll to position [1393, 0]
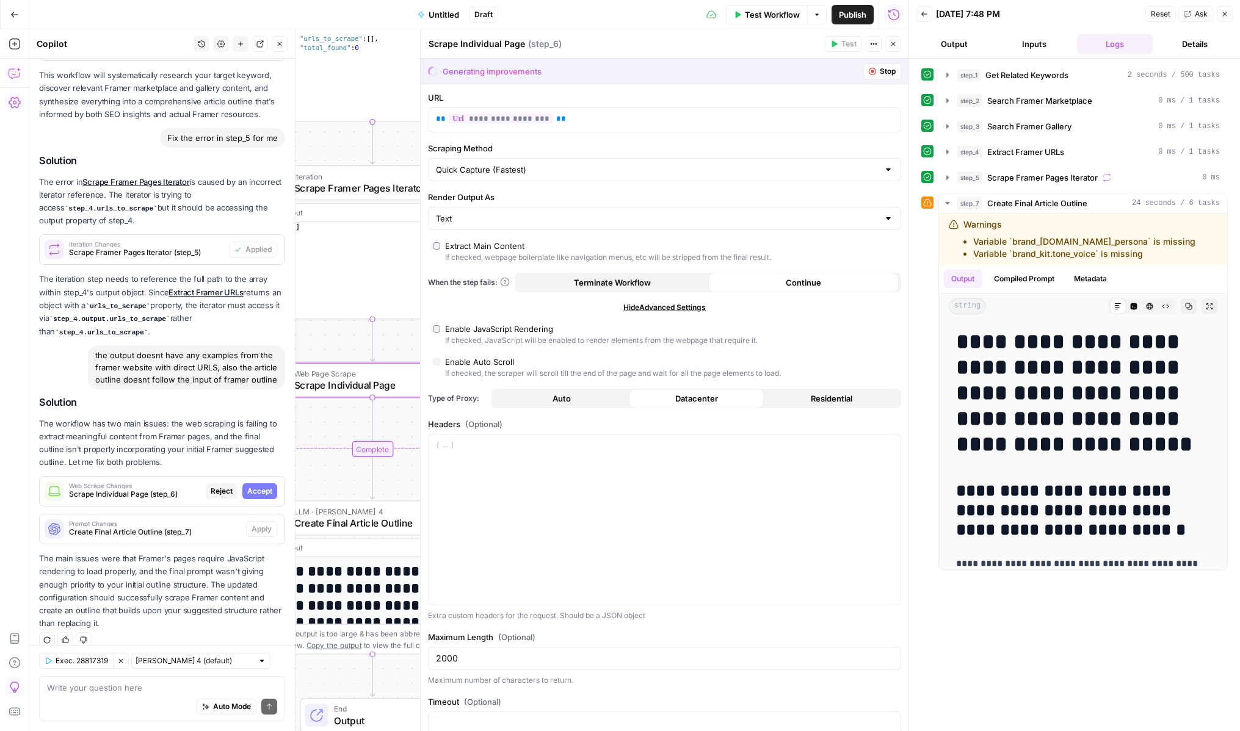
click at [255, 486] on span "Accept" at bounding box center [259, 491] width 25 height 11
type input "Markdown"
type input "5000"
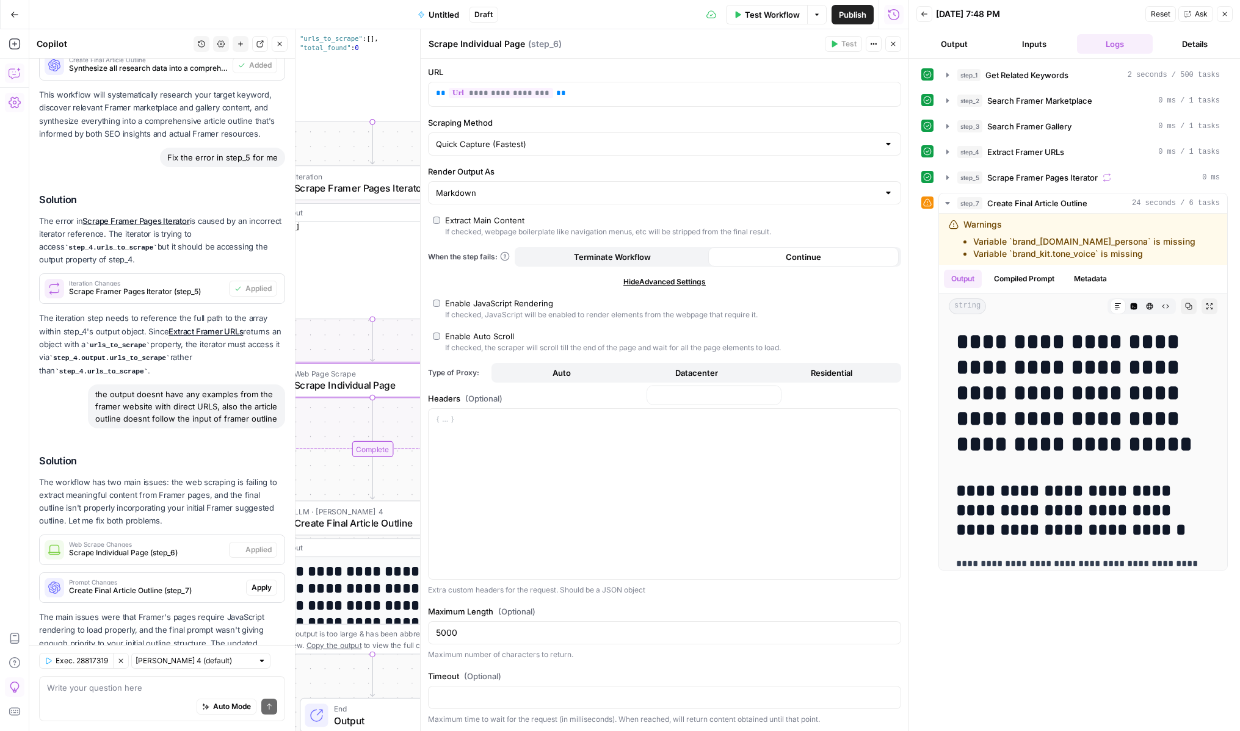
scroll to position [1451, 0]
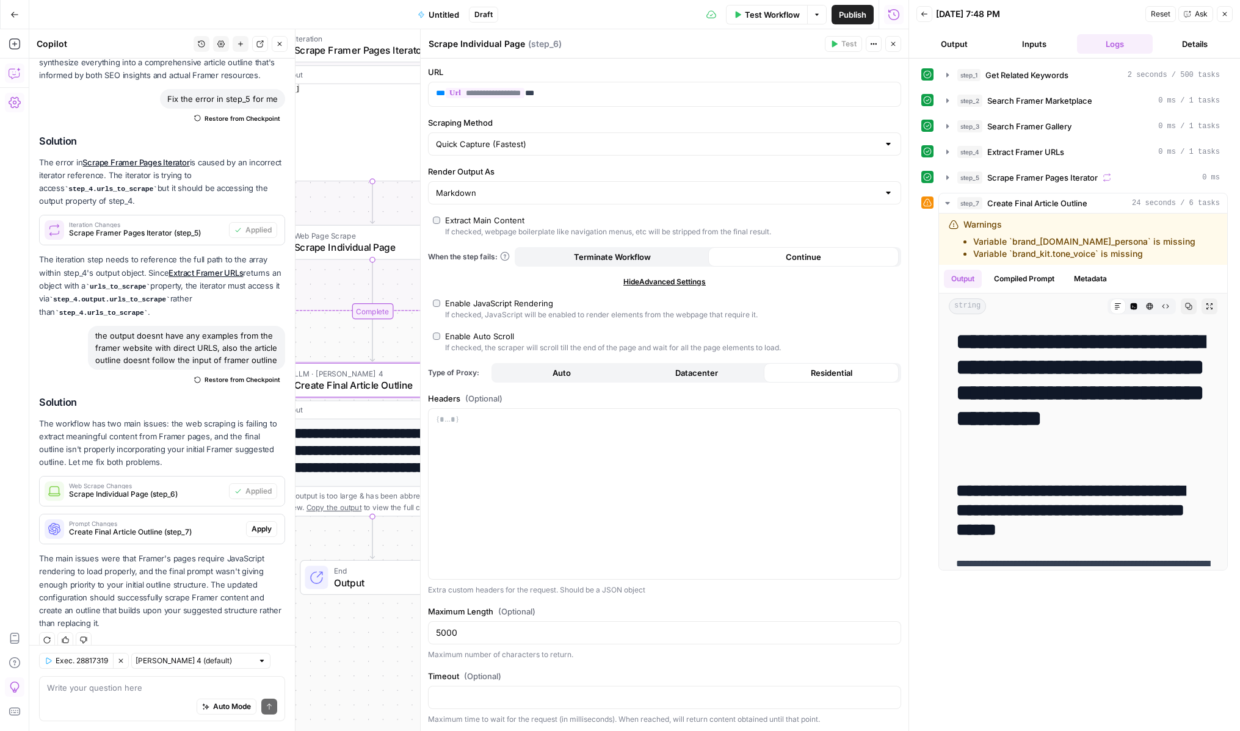
click at [262, 524] on span "Apply" at bounding box center [262, 529] width 20 height 11
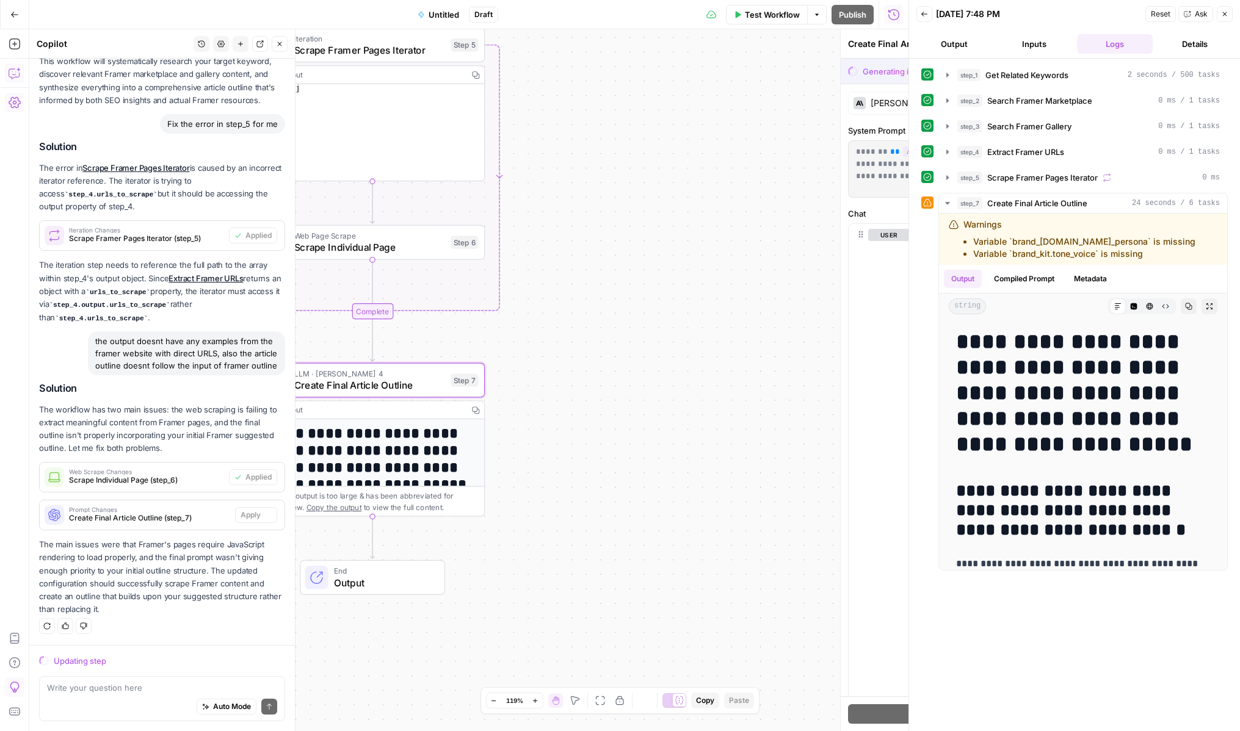
scroll to position [1393, 0]
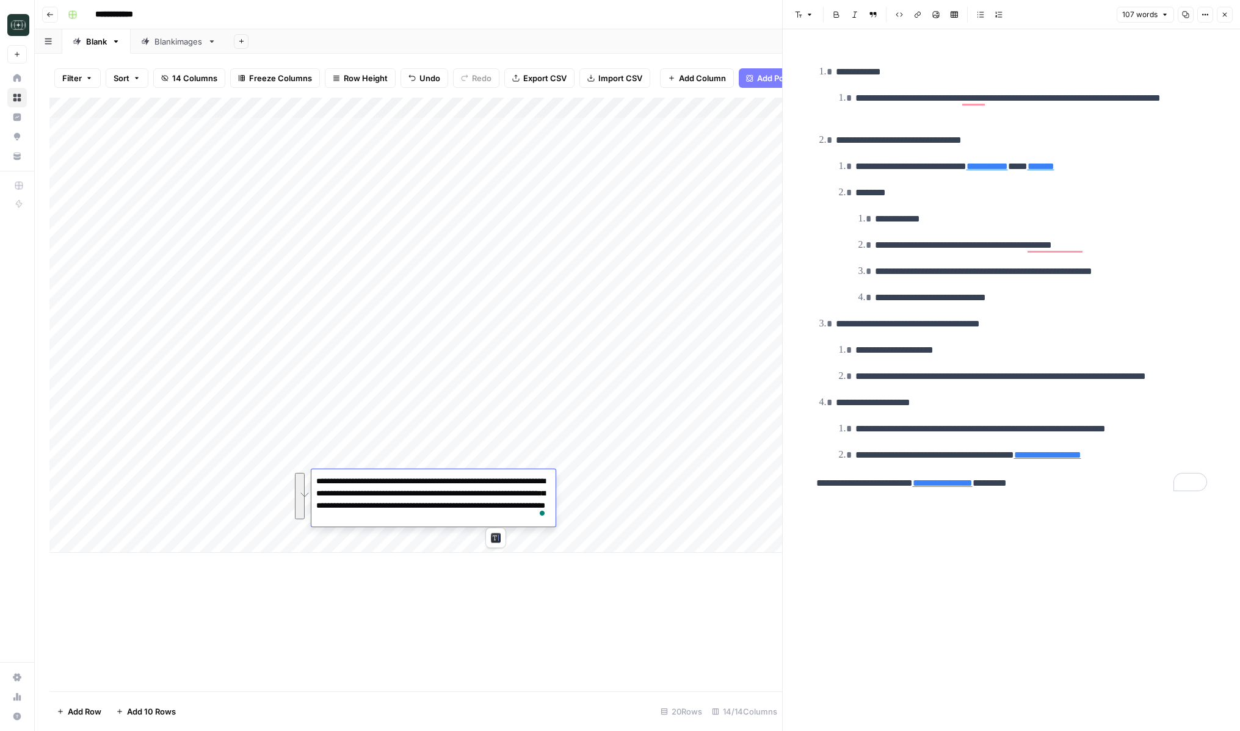
click at [469, 708] on footer "Add Row Add 10 Rows 20 Rows 14/14 Columns" at bounding box center [415, 712] width 733 height 40
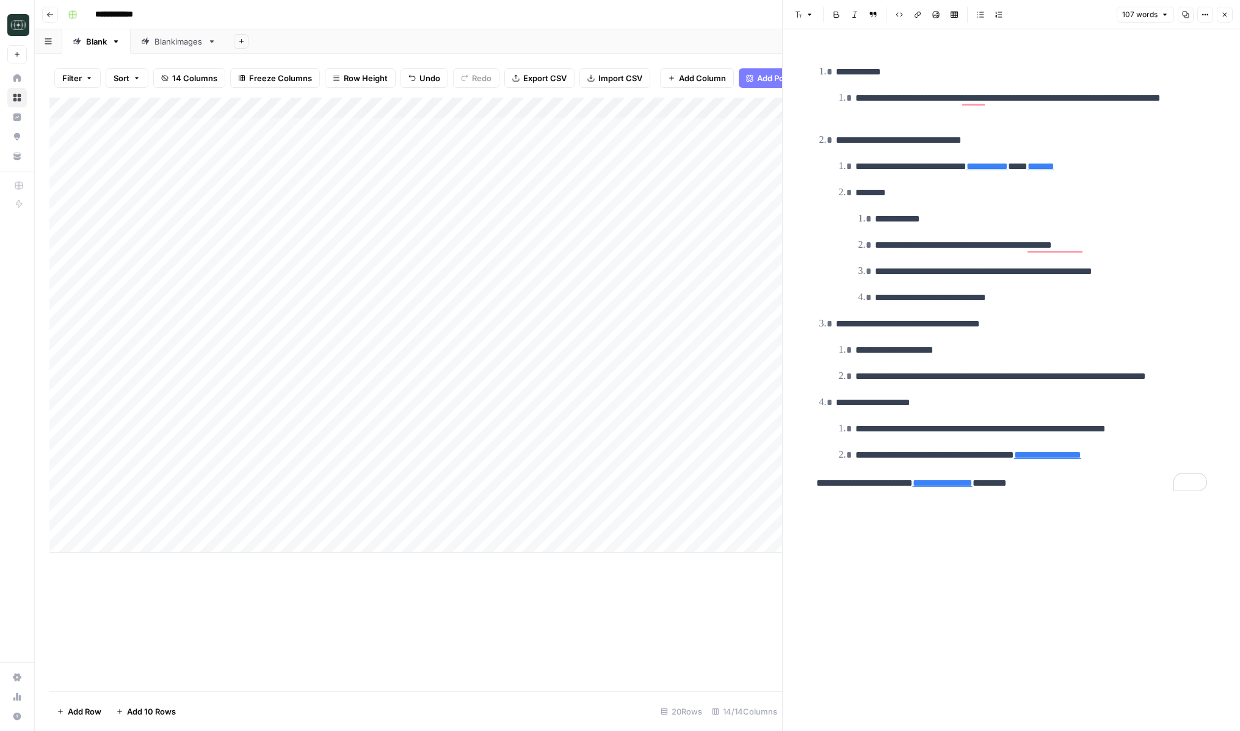
click at [551, 111] on div "Add Column" at bounding box center [415, 325] width 733 height 455
click at [498, 228] on span "Edit Workflow" at bounding box center [513, 228] width 107 height 12
click at [157, 478] on div "Add Column" at bounding box center [415, 325] width 733 height 455
click at [294, 657] on div "Add Column" at bounding box center [415, 395] width 733 height 594
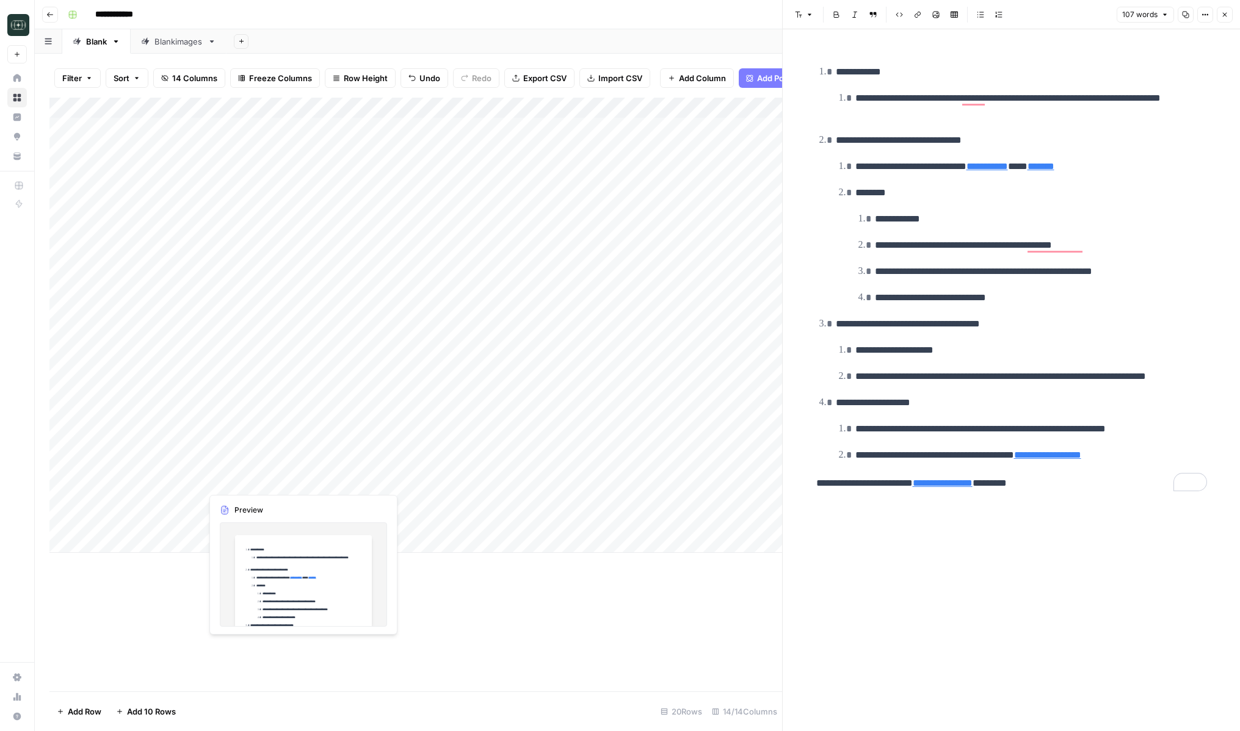
click at [227, 480] on div "Add Column" at bounding box center [415, 325] width 733 height 455
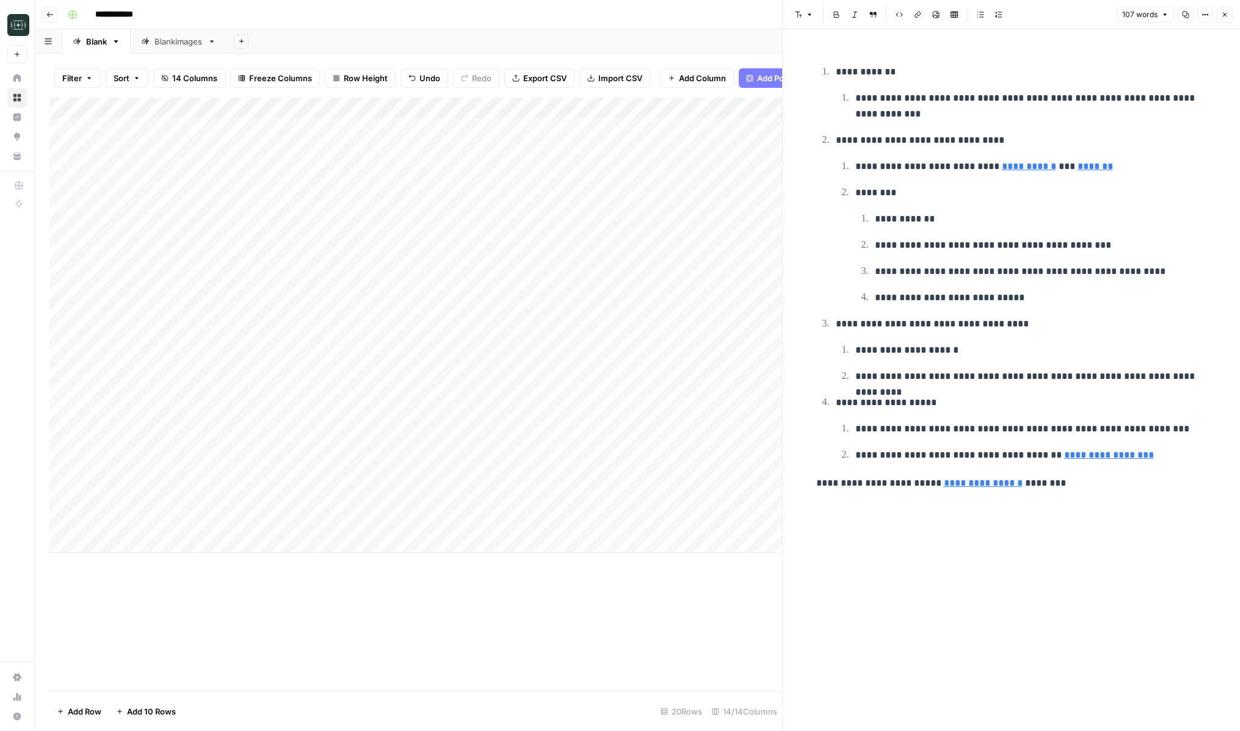
click at [872, 393] on ol "**********" at bounding box center [1011, 263] width 391 height 400
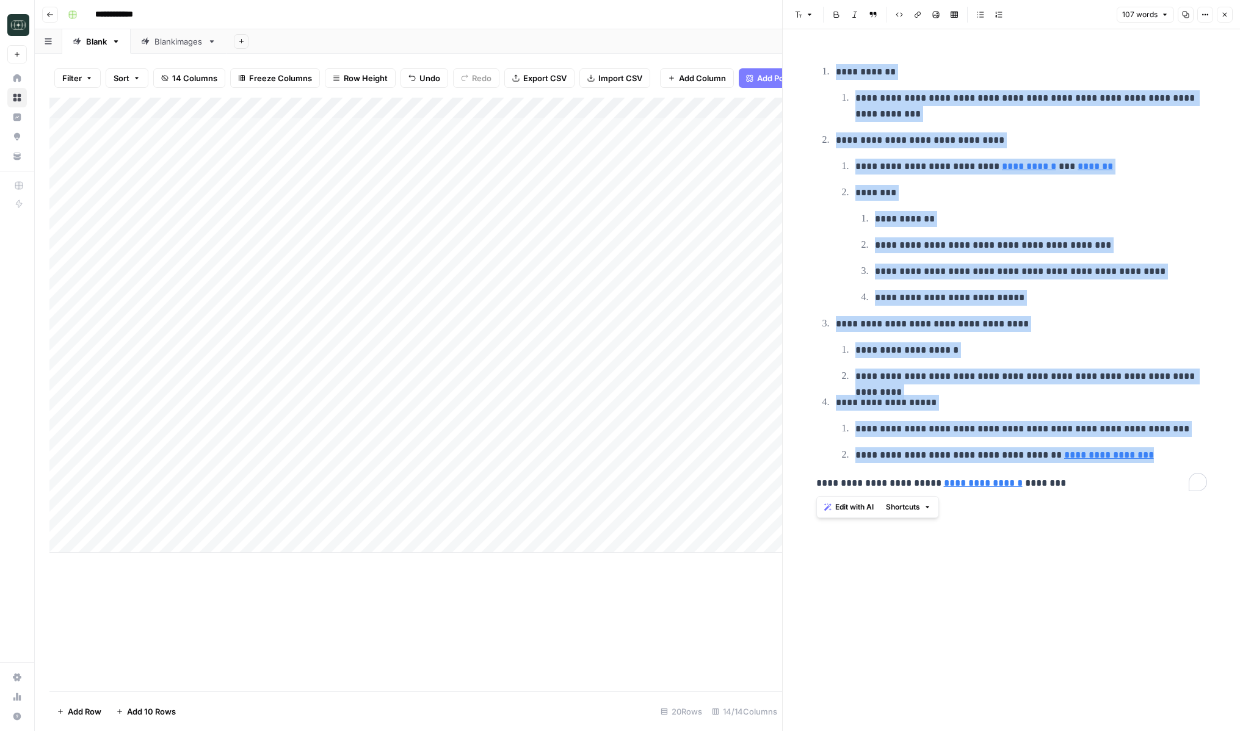
copy ol "**********"
click at [330, 480] on div "Add Column" at bounding box center [415, 325] width 733 height 455
click at [659, 613] on div "Add Column" at bounding box center [415, 395] width 733 height 594
click at [1225, 14] on icon "button" at bounding box center [1224, 14] width 7 height 7
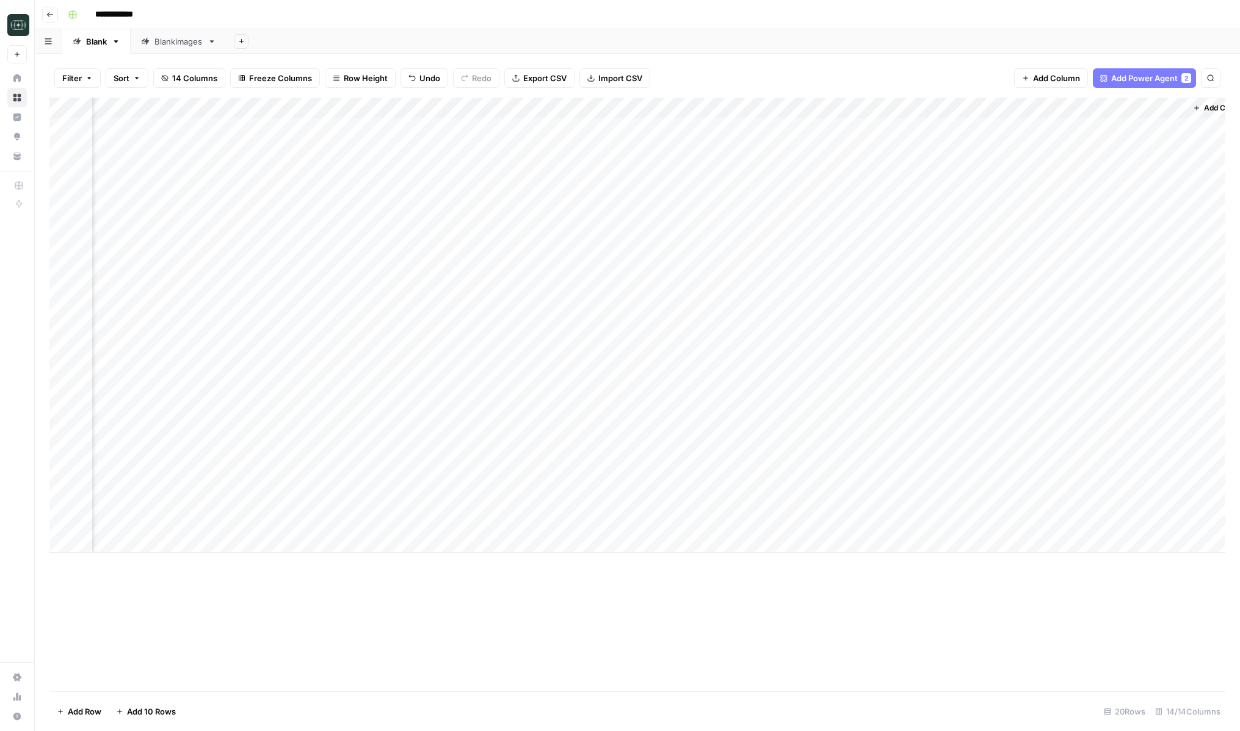
scroll to position [0, 518]
click at [1144, 399] on div "Add Column" at bounding box center [637, 325] width 1176 height 455
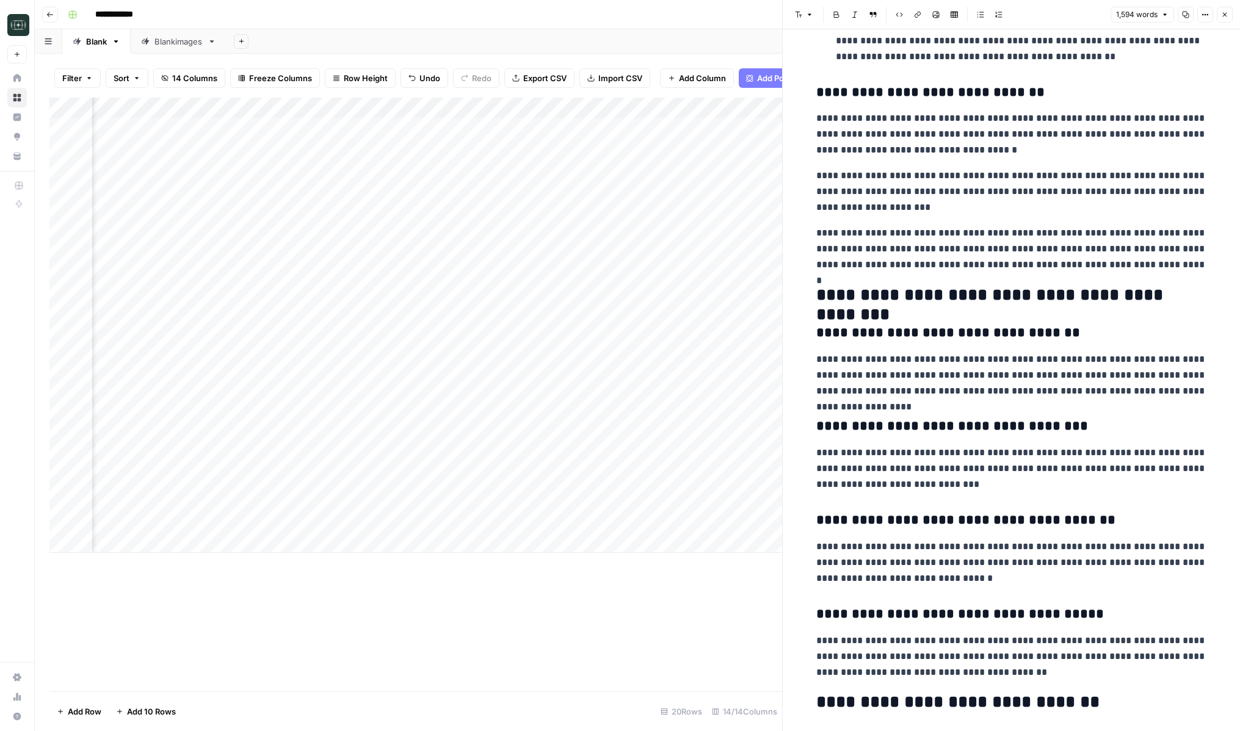
scroll to position [2772, 0]
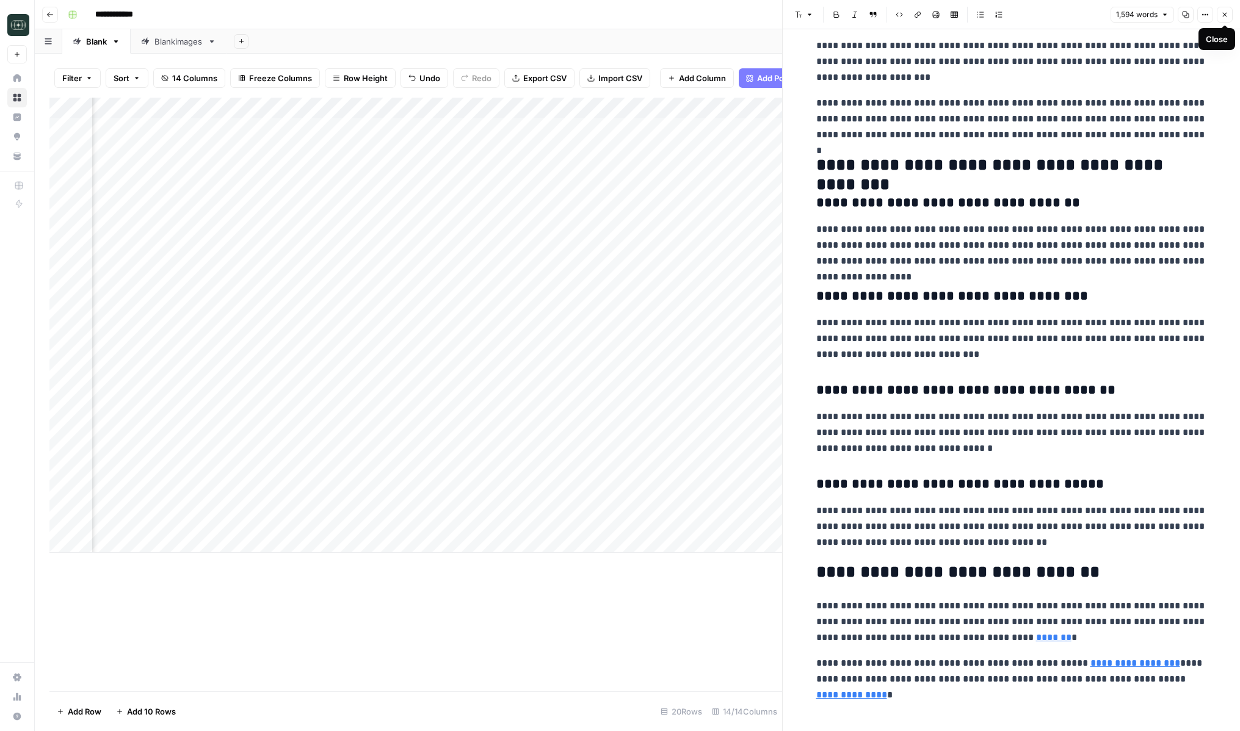
click at [1225, 13] on icon "button" at bounding box center [1224, 14] width 7 height 7
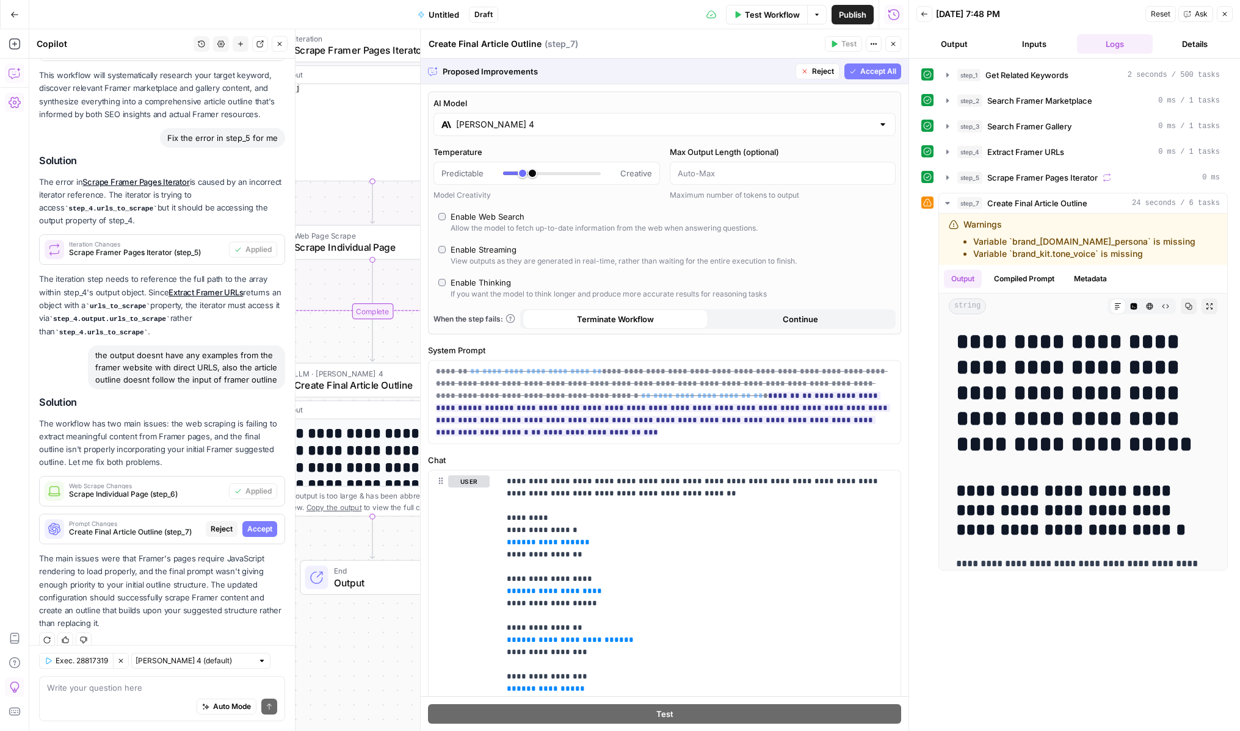
click at [891, 75] on span "Accept All" at bounding box center [878, 71] width 36 height 11
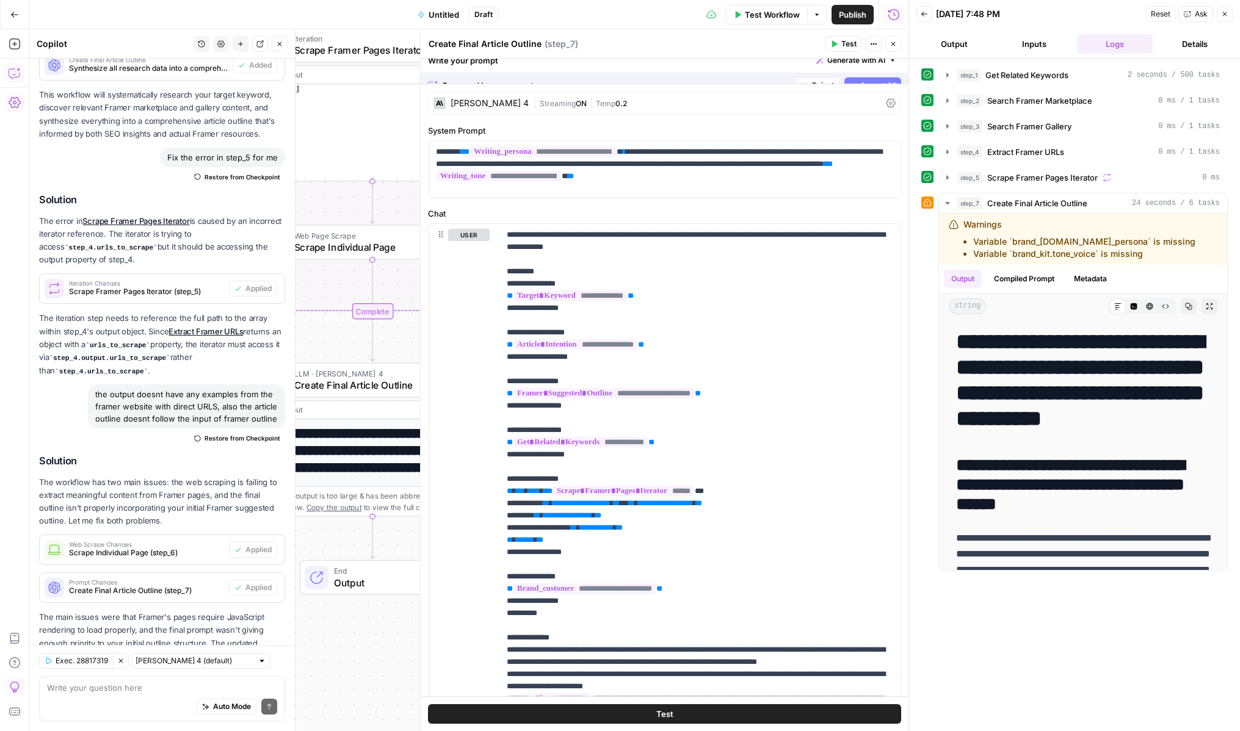
scroll to position [1451, 0]
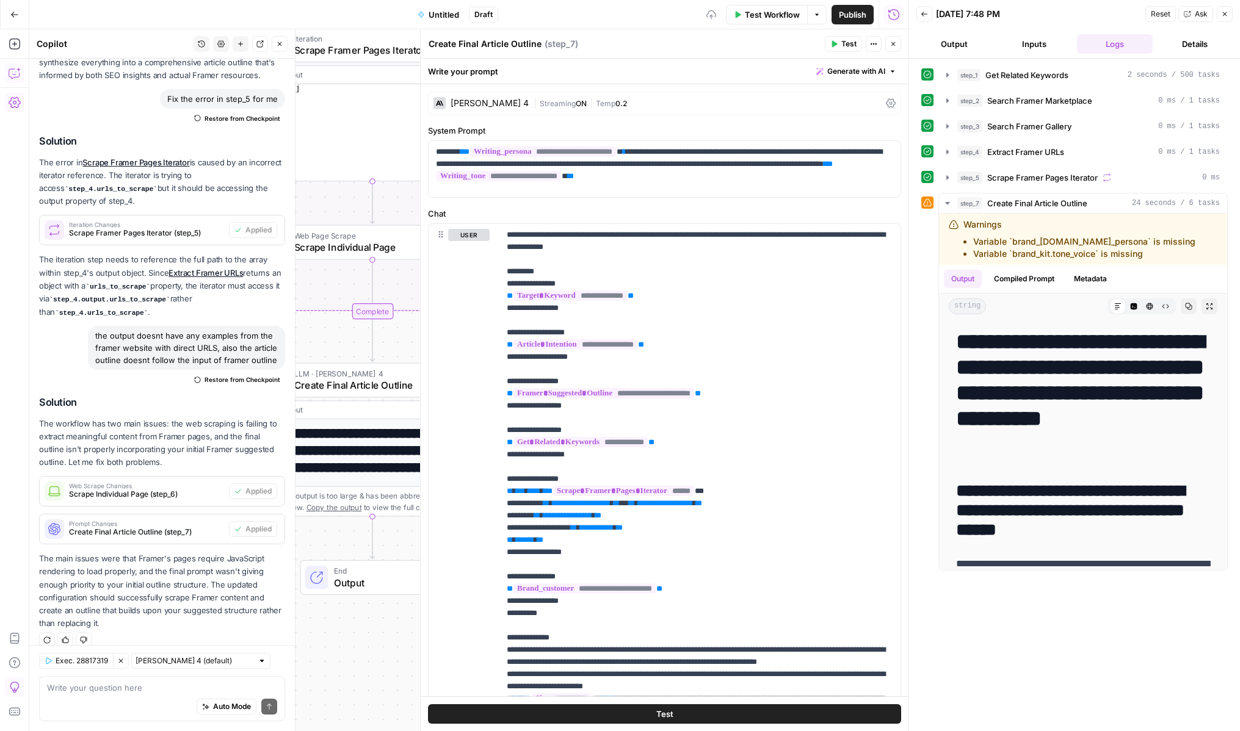
click at [897, 40] on button "Close" at bounding box center [893, 44] width 16 height 16
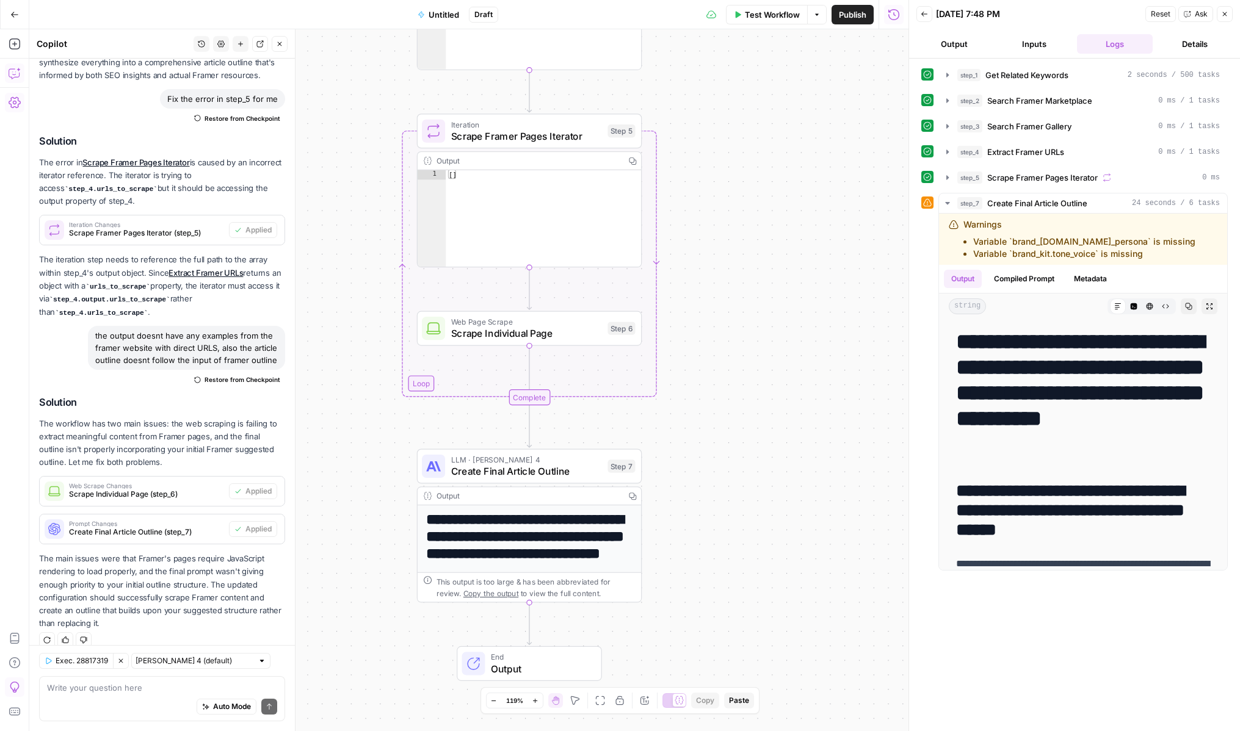
drag, startPoint x: 616, startPoint y: 394, endPoint x: 773, endPoint y: 480, distance: 179.0
click at [773, 480] on div "Workflow Set Inputs Inputs Power Agent Get Related Keywords Step 1 Output Copy …" at bounding box center [468, 380] width 879 height 702
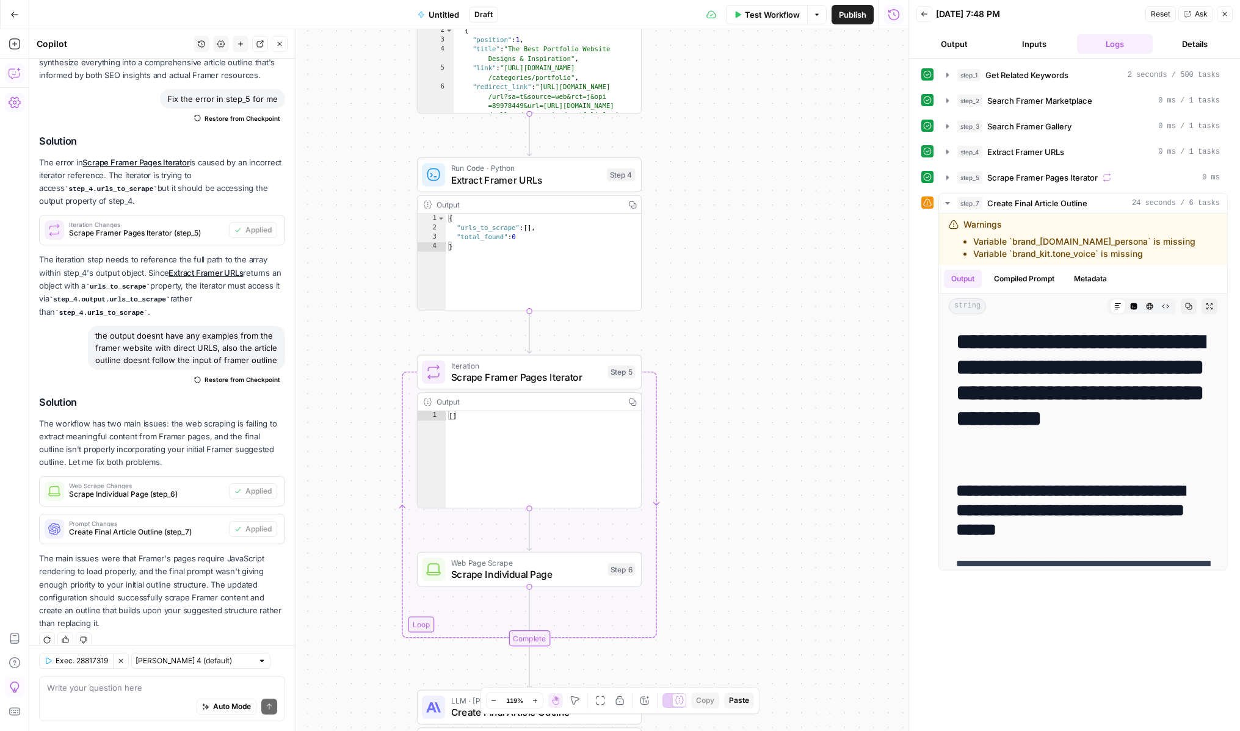
drag, startPoint x: 766, startPoint y: 306, endPoint x: 766, endPoint y: 529, distance: 223.5
click at [766, 529] on div "Workflow Set Inputs Inputs Power Agent Get Related Keywords Step 1 Output Copy …" at bounding box center [468, 380] width 879 height 702
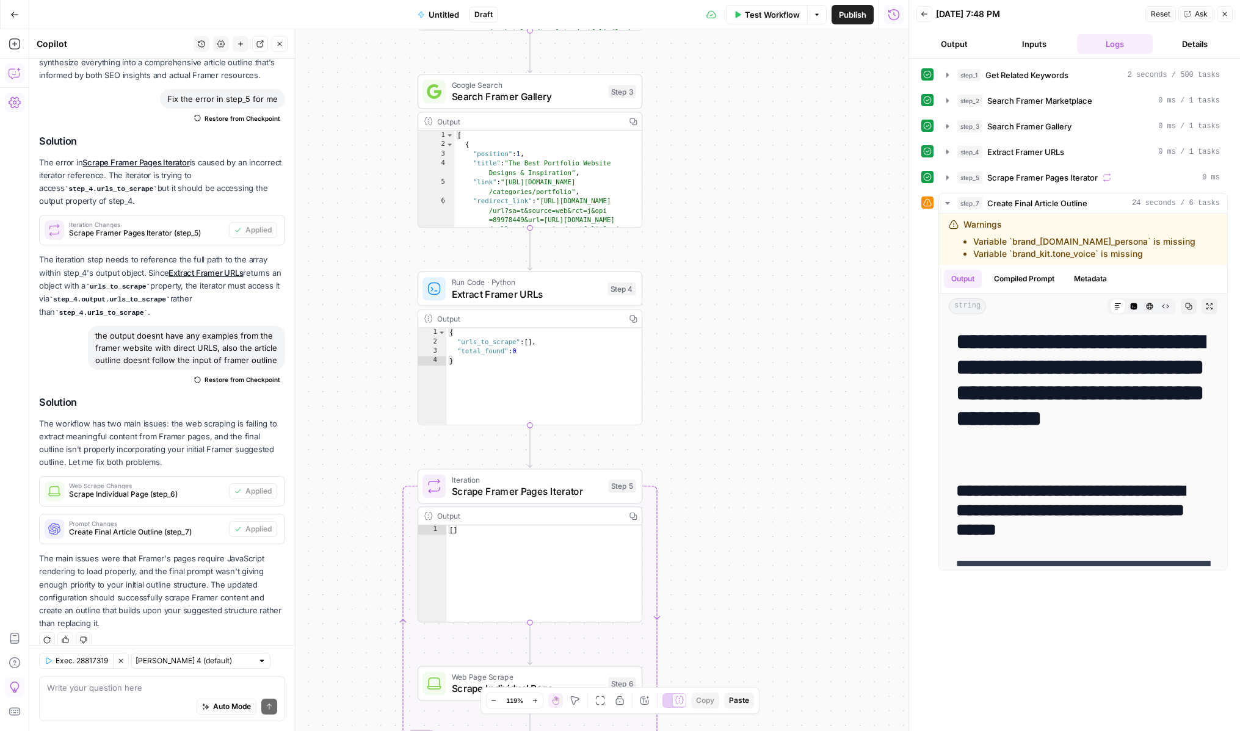
drag, startPoint x: 763, startPoint y: 336, endPoint x: 766, endPoint y: 491, distance: 155.1
click at [766, 491] on div "Workflow Set Inputs Inputs Power Agent Get Related Keywords Step 1 Output Copy …" at bounding box center [468, 380] width 879 height 702
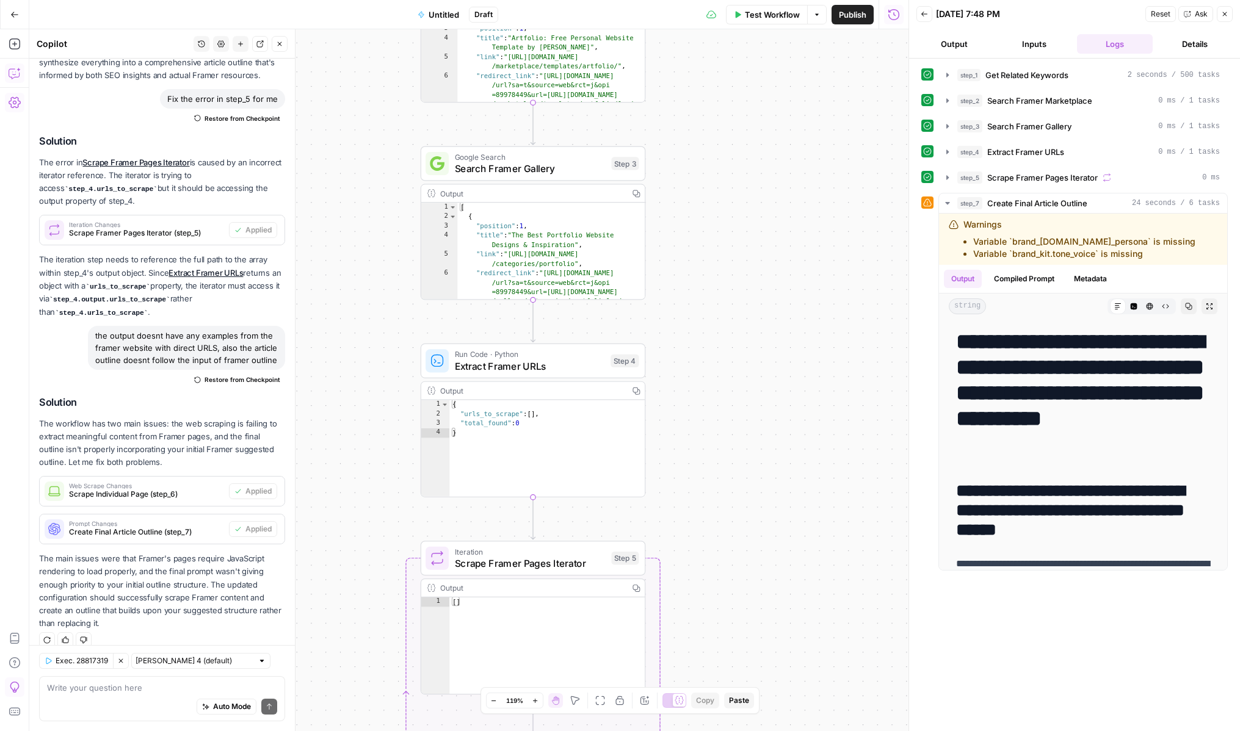
click at [770, 24] on div "Test Workflow Options Publish Run History" at bounding box center [703, 14] width 410 height 29
click at [766, 10] on span "Test Workflow" at bounding box center [772, 15] width 55 height 12
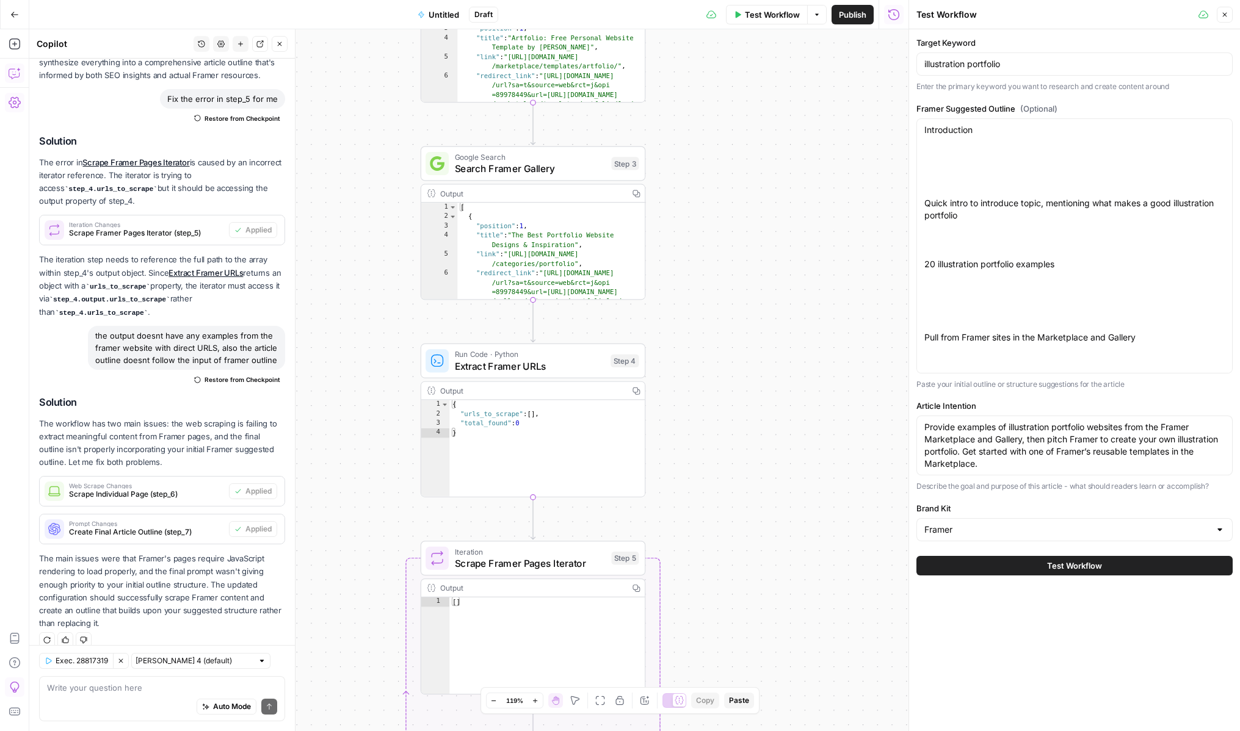
click at [983, 568] on button "Test Workflow" at bounding box center [1074, 566] width 316 height 20
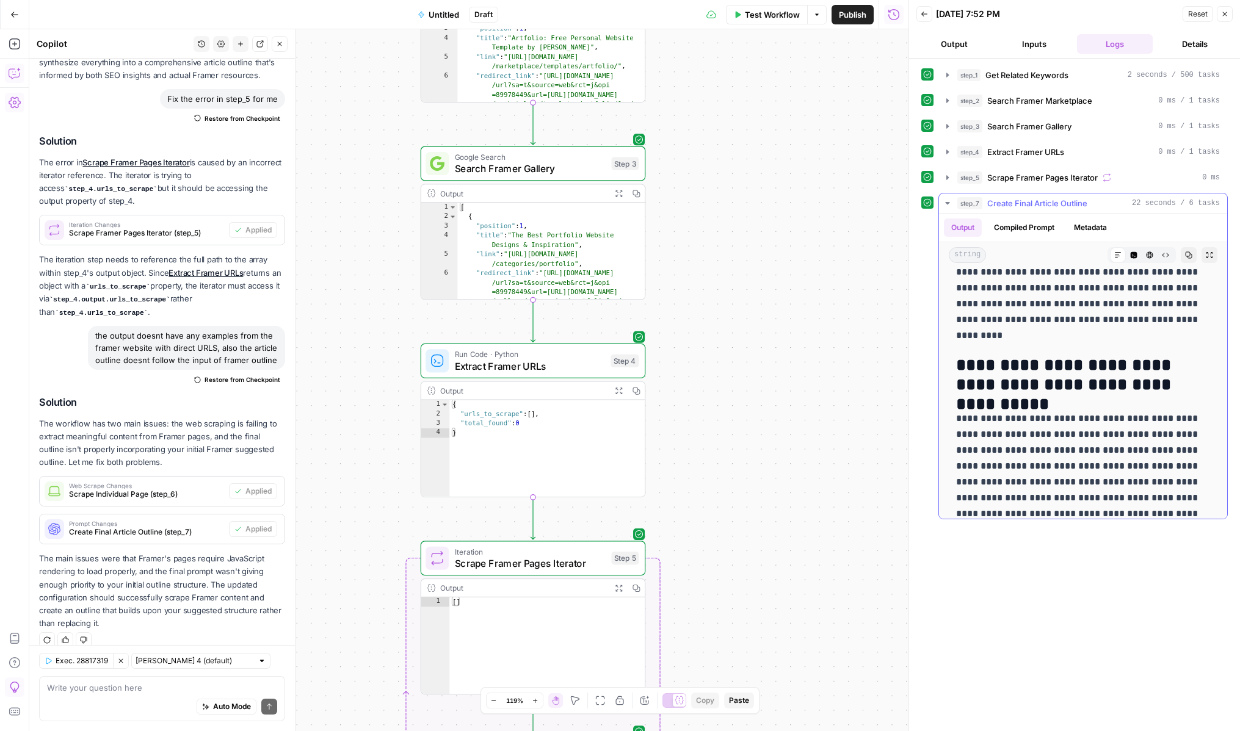
scroll to position [1824, 0]
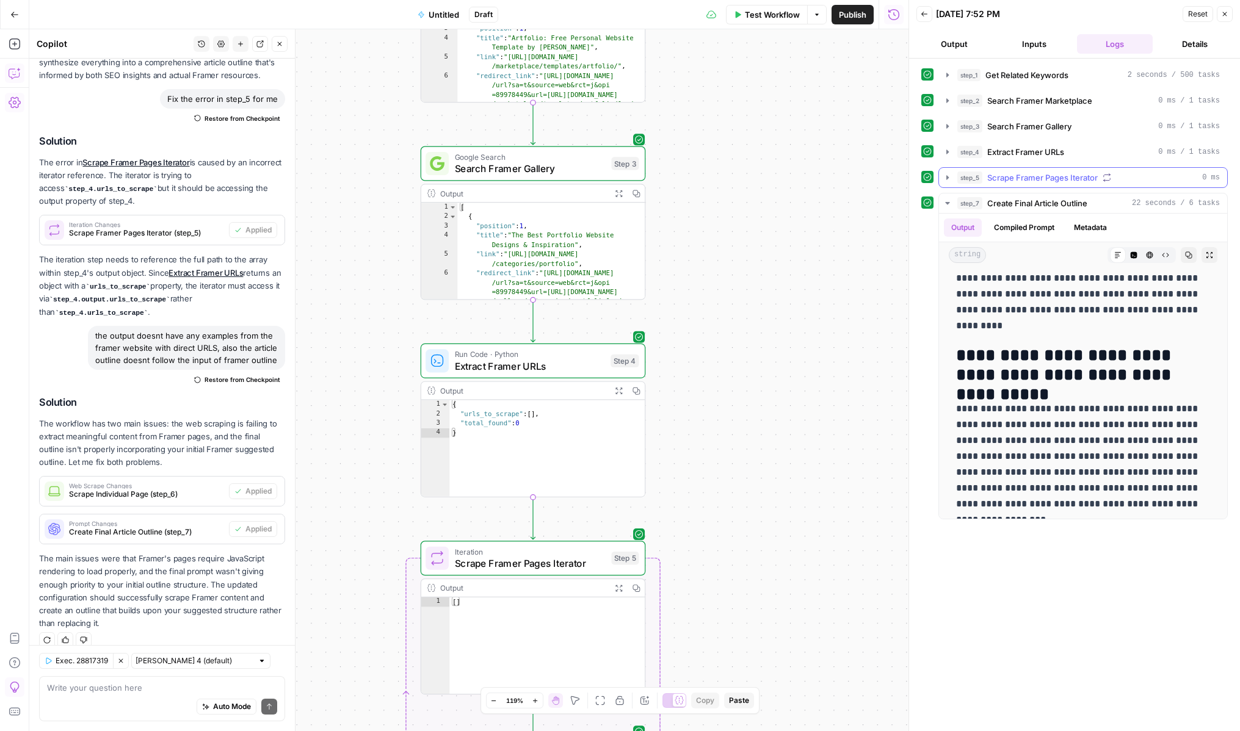
click at [952, 179] on icon "button" at bounding box center [948, 178] width 10 height 10
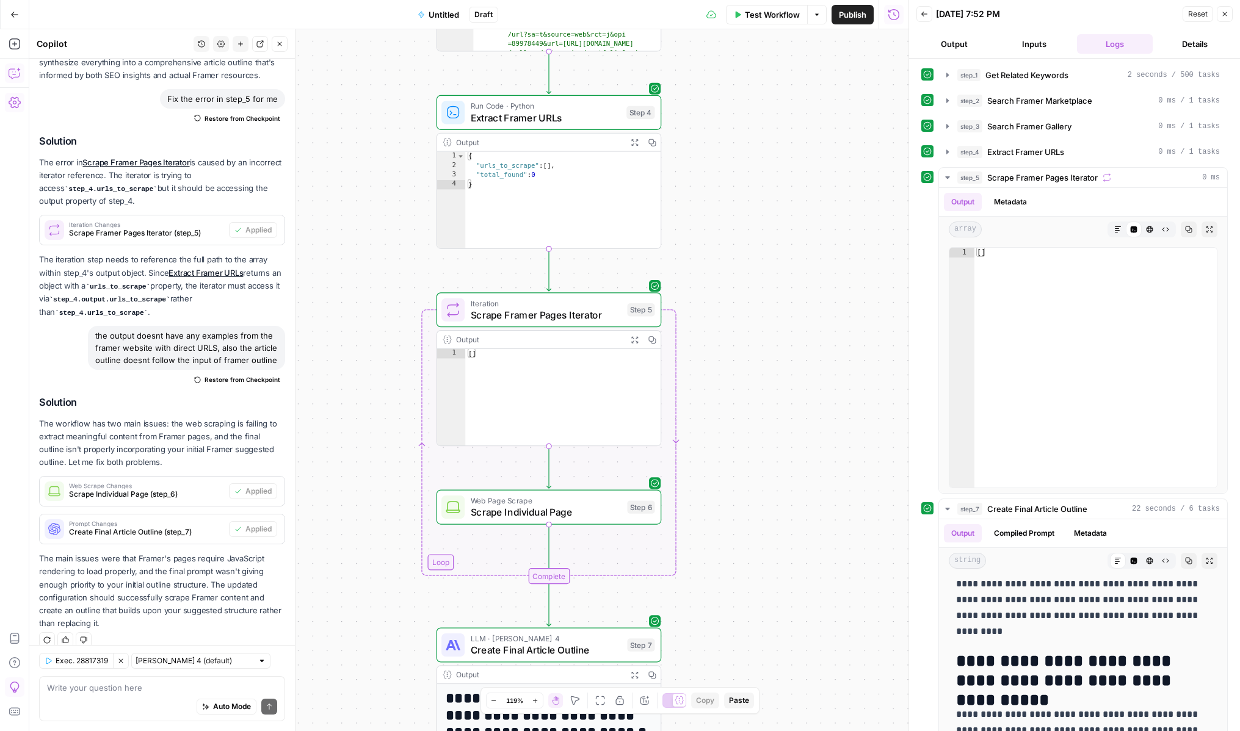
drag, startPoint x: 725, startPoint y: 429, endPoint x: 741, endPoint y: 187, distance: 241.6
click at [741, 179] on div "Workflow Set Inputs Inputs Power Agent Get Related Keywords Step 1 Output Expan…" at bounding box center [468, 380] width 879 height 702
click at [598, 504] on span "Scrape Individual Page" at bounding box center [546, 511] width 151 height 15
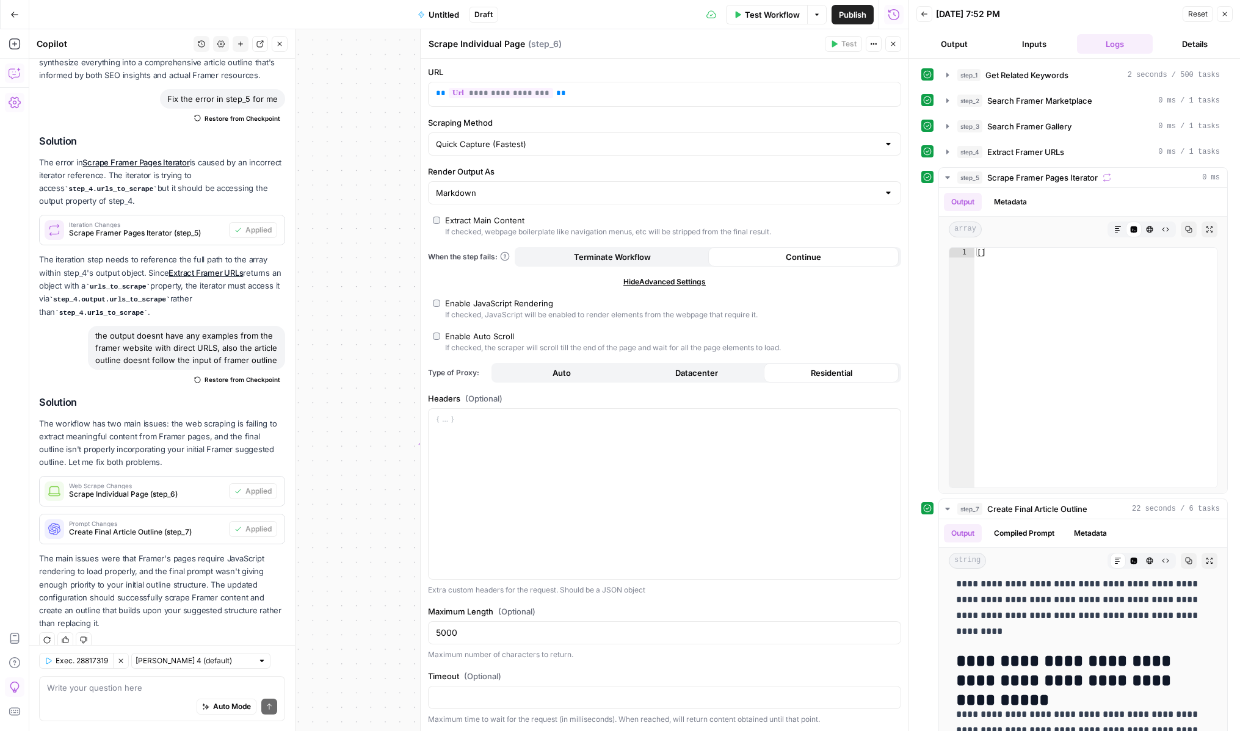
click at [925, 20] on button "Back" at bounding box center [924, 14] width 16 height 16
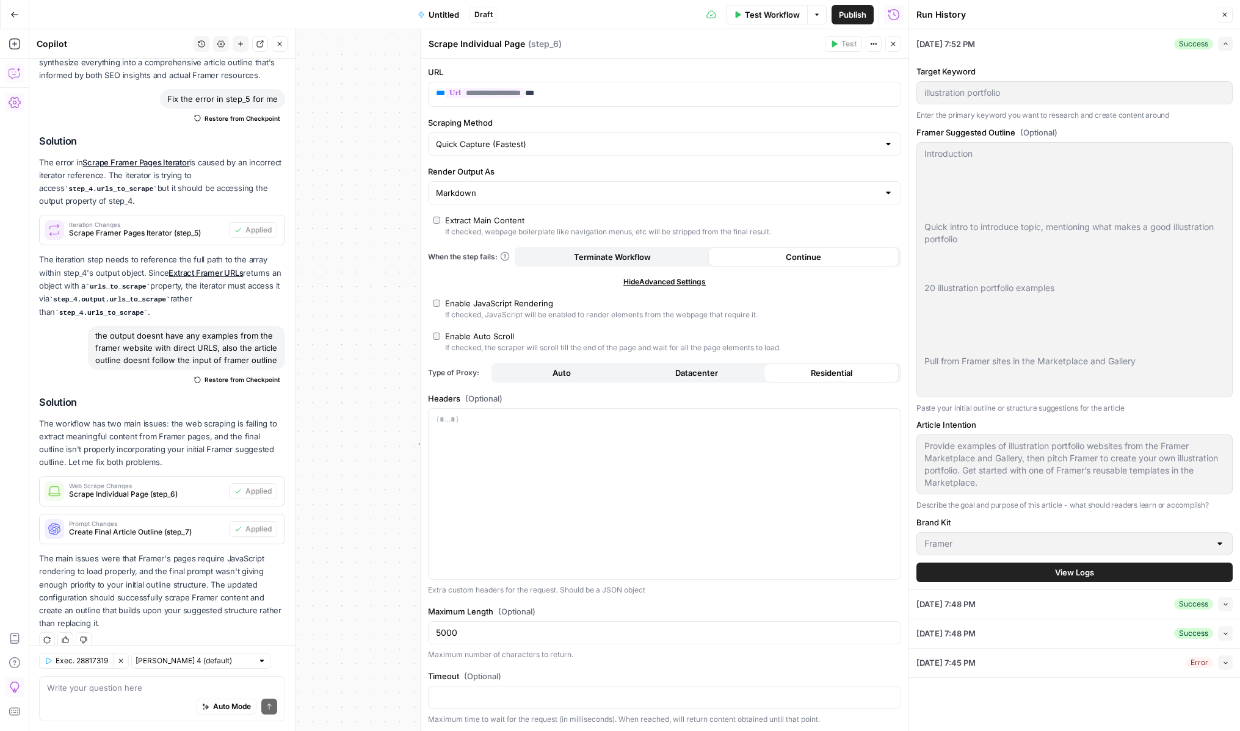
click at [1071, 565] on button "View Logs" at bounding box center [1074, 573] width 316 height 20
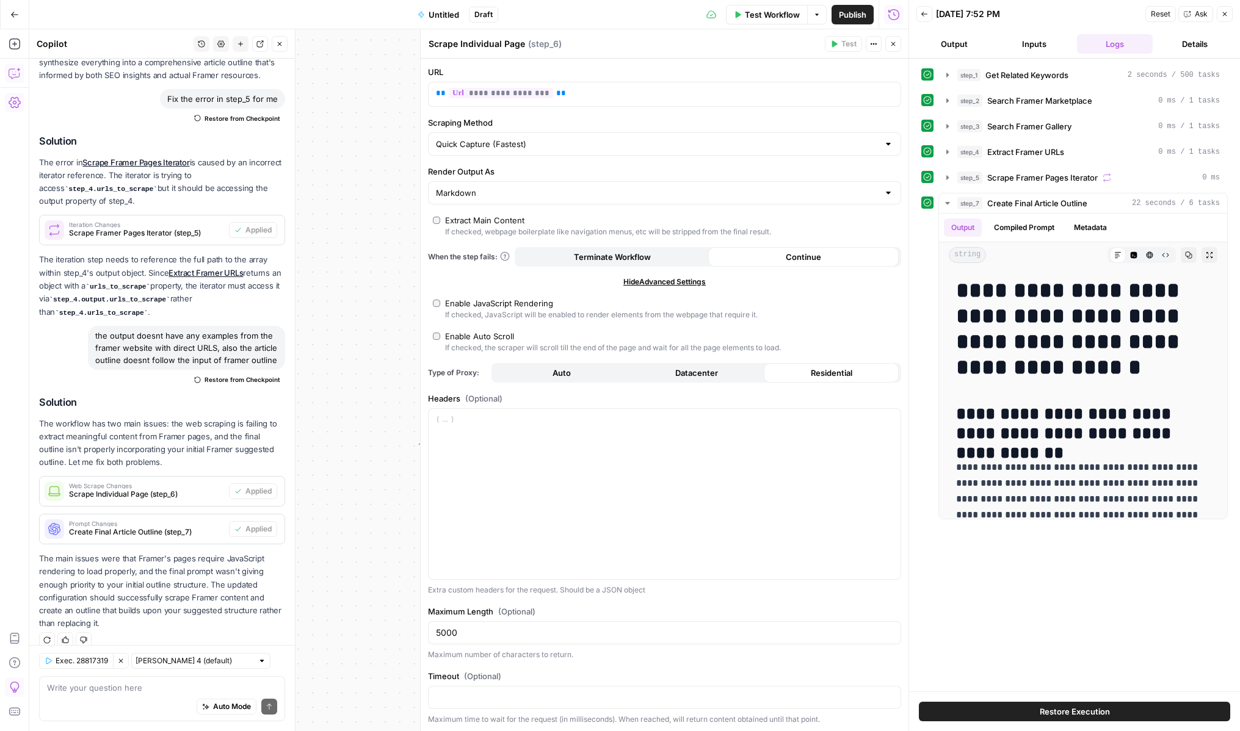
click at [1198, 17] on span "Ask" at bounding box center [1201, 14] width 13 height 11
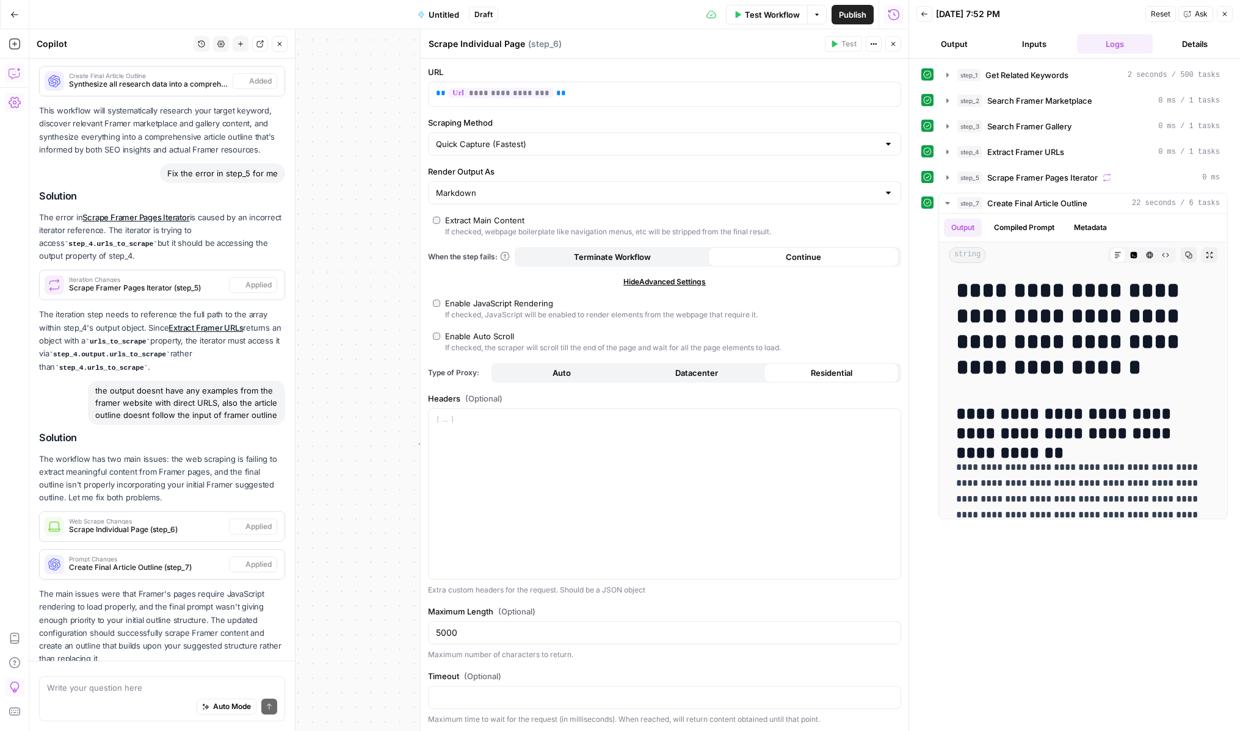
scroll to position [1451, 0]
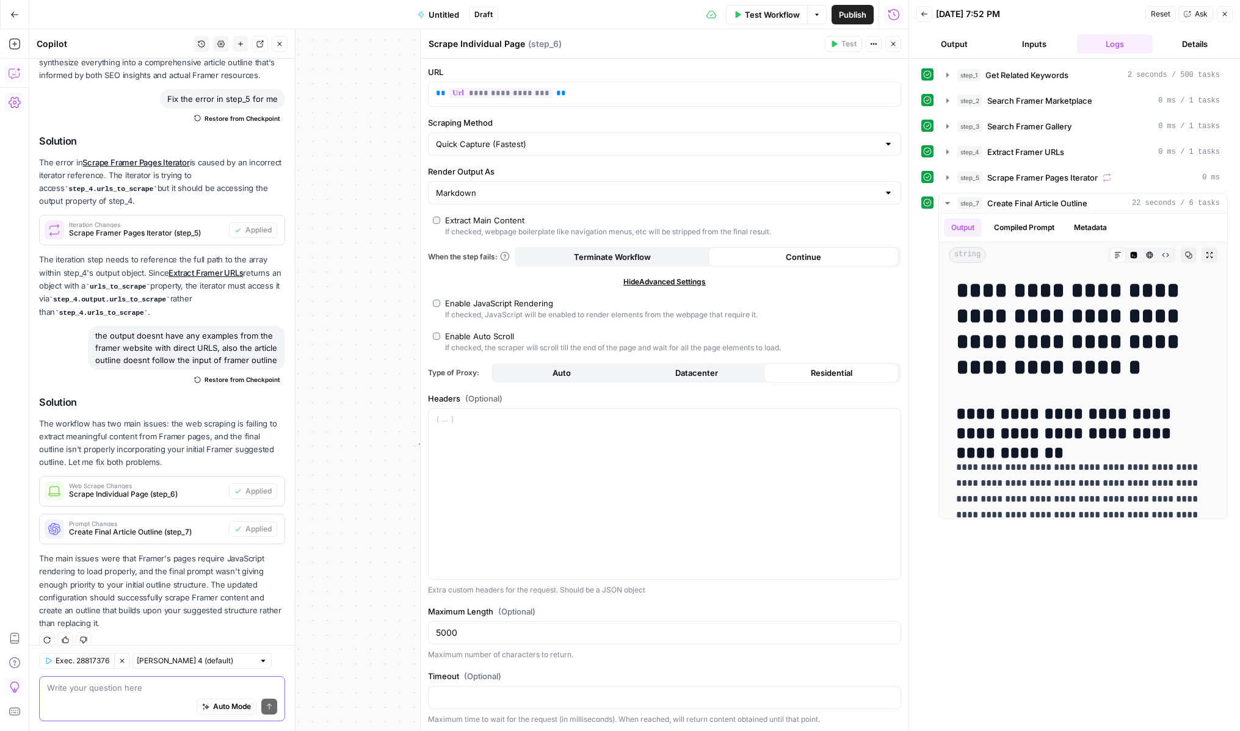
click at [145, 691] on textarea at bounding box center [162, 688] width 230 height 12
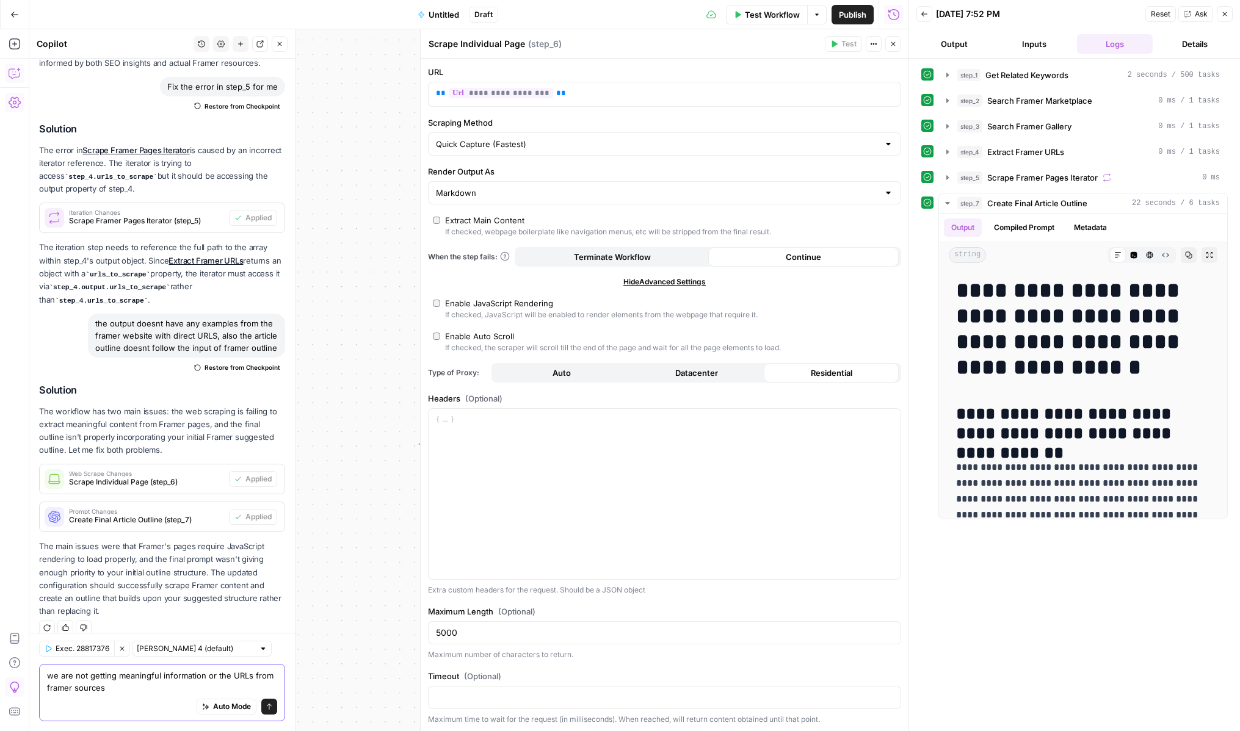
type textarea "we are not getting meaningful information or the URLs from framer sources"
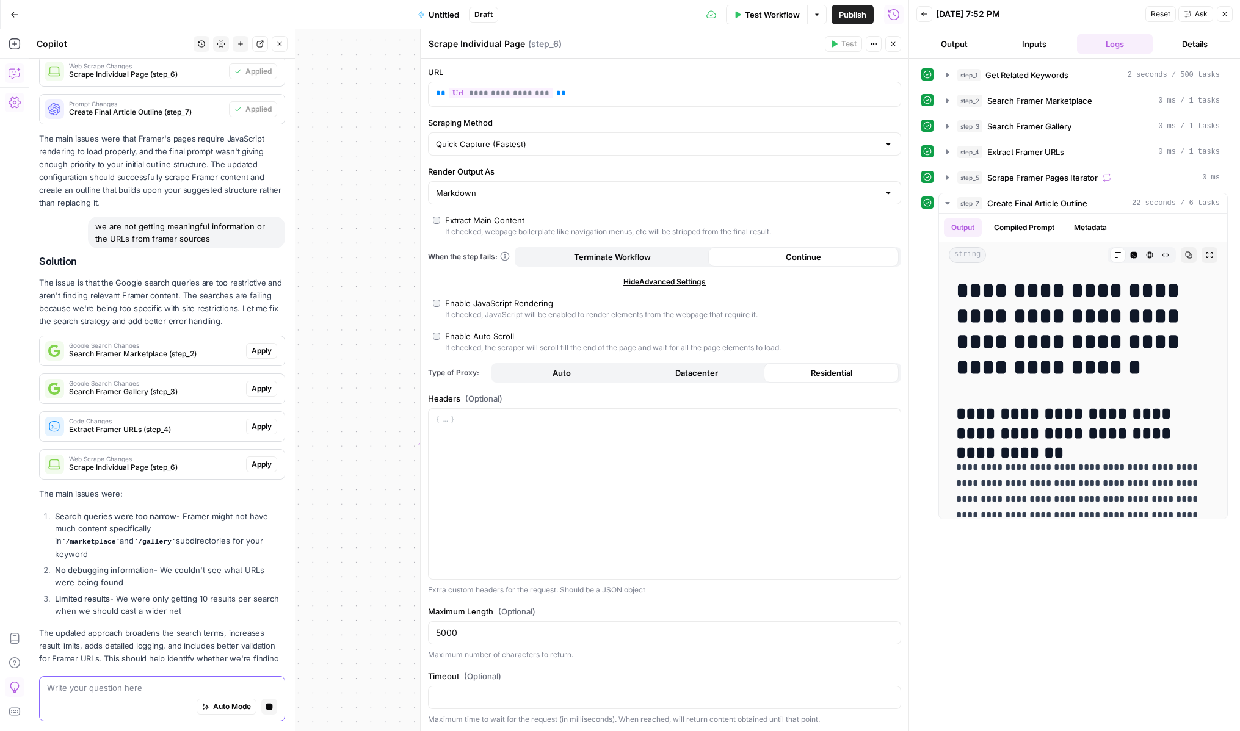
scroll to position [1907, 0]
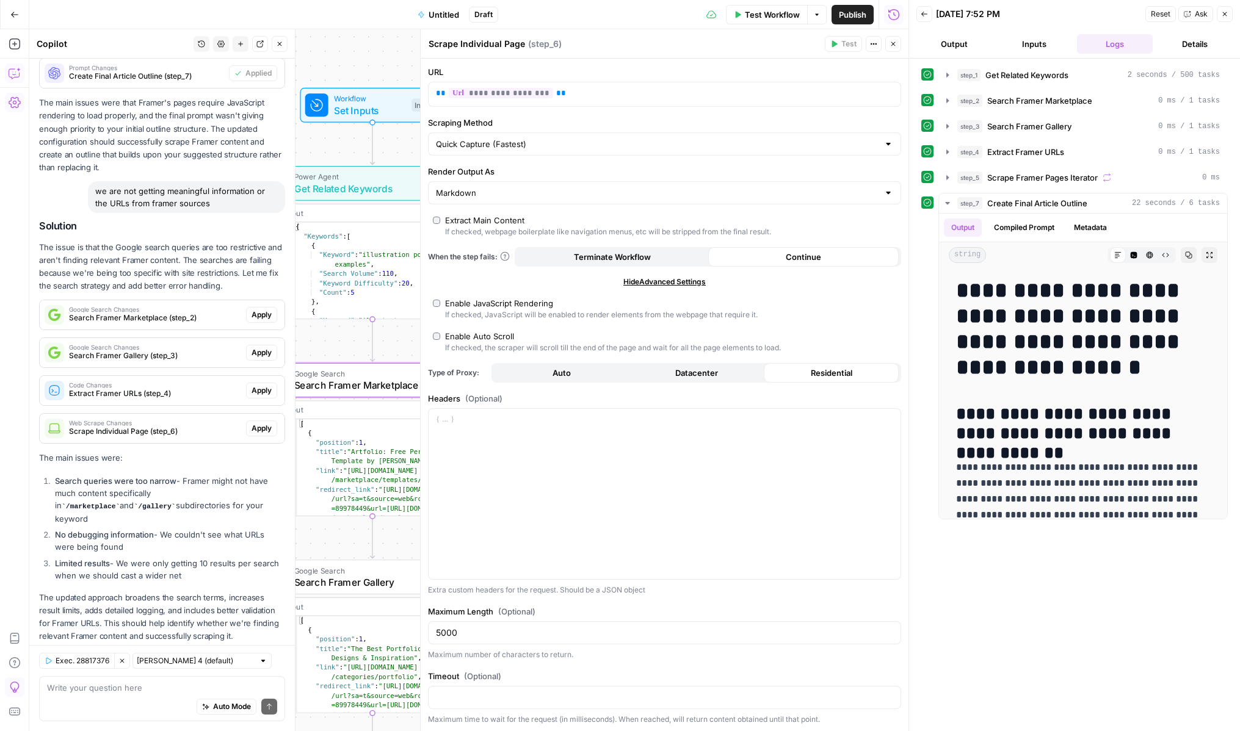
click at [269, 310] on span "Apply" at bounding box center [262, 315] width 20 height 11
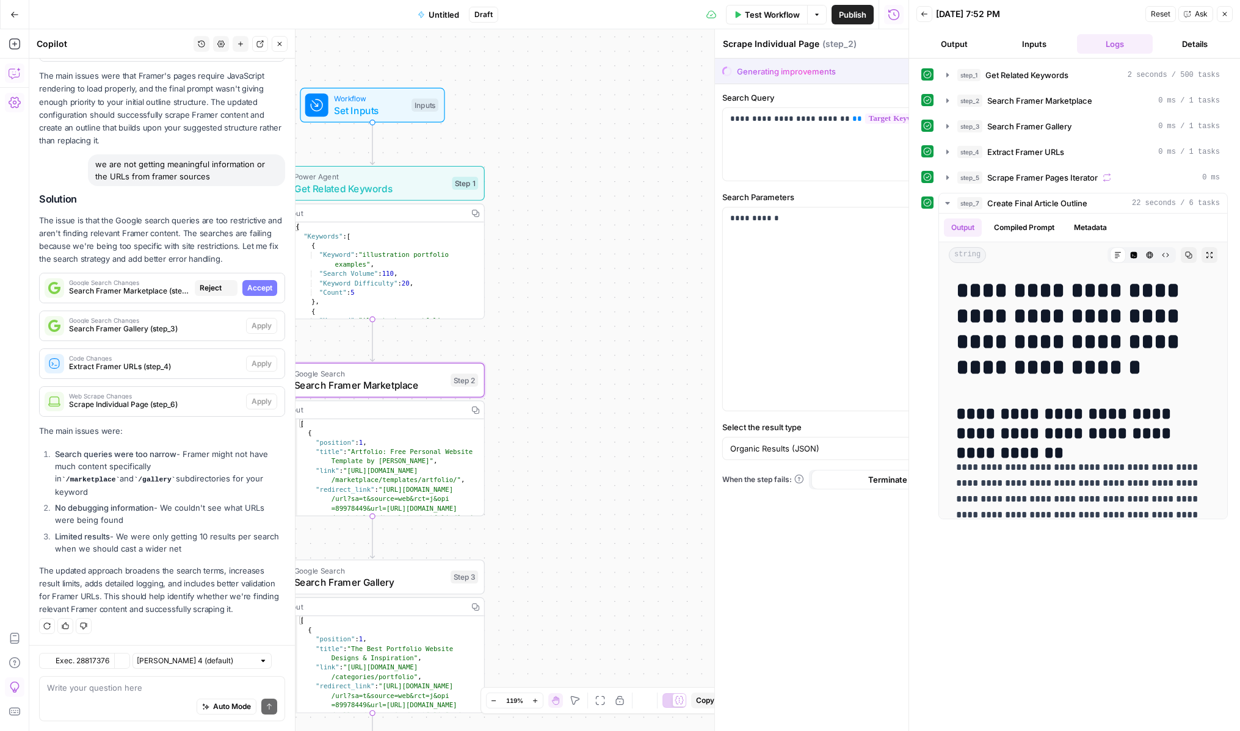
type textarea "Search Framer Marketplace"
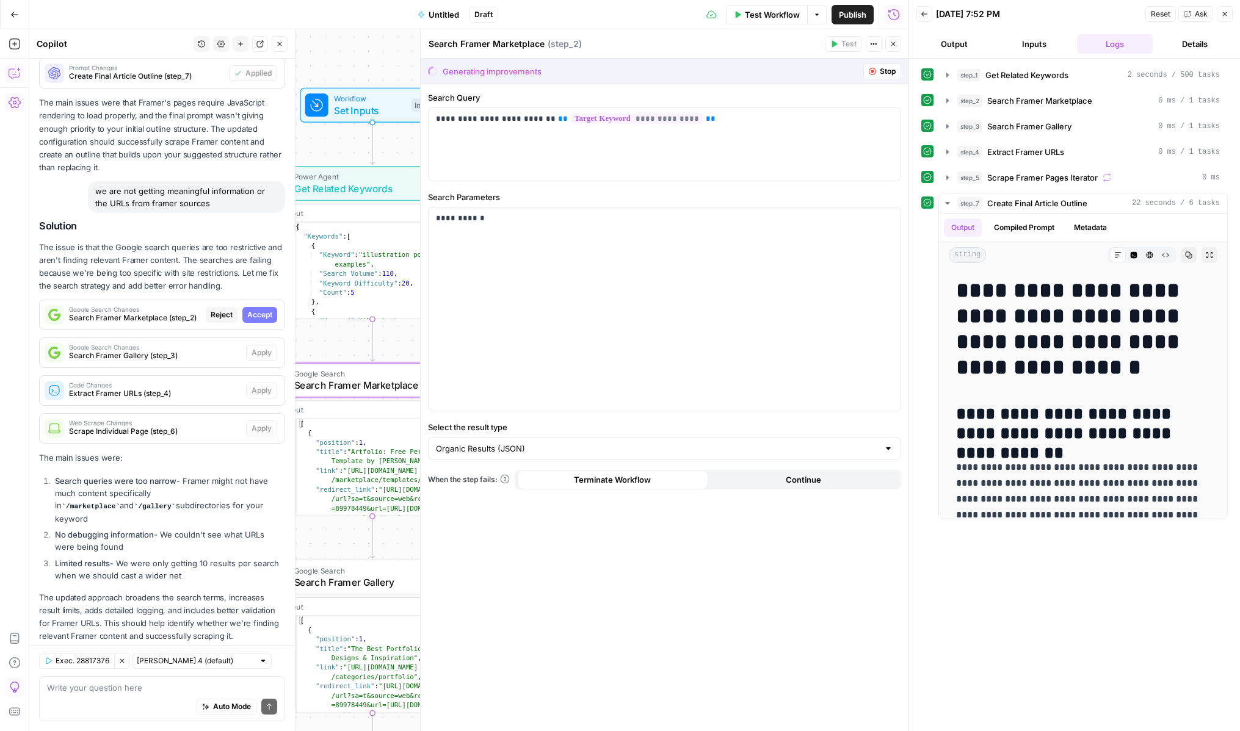
click at [269, 310] on span "Accept" at bounding box center [259, 315] width 25 height 11
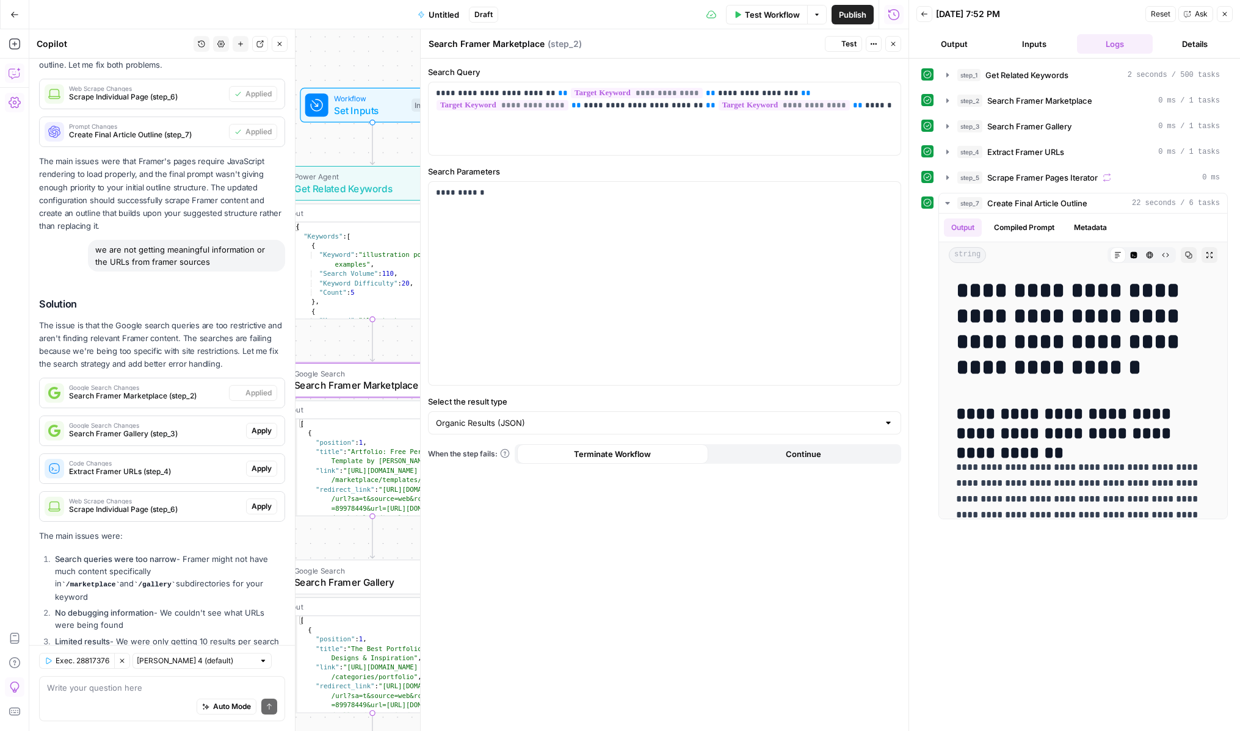
scroll to position [1927, 0]
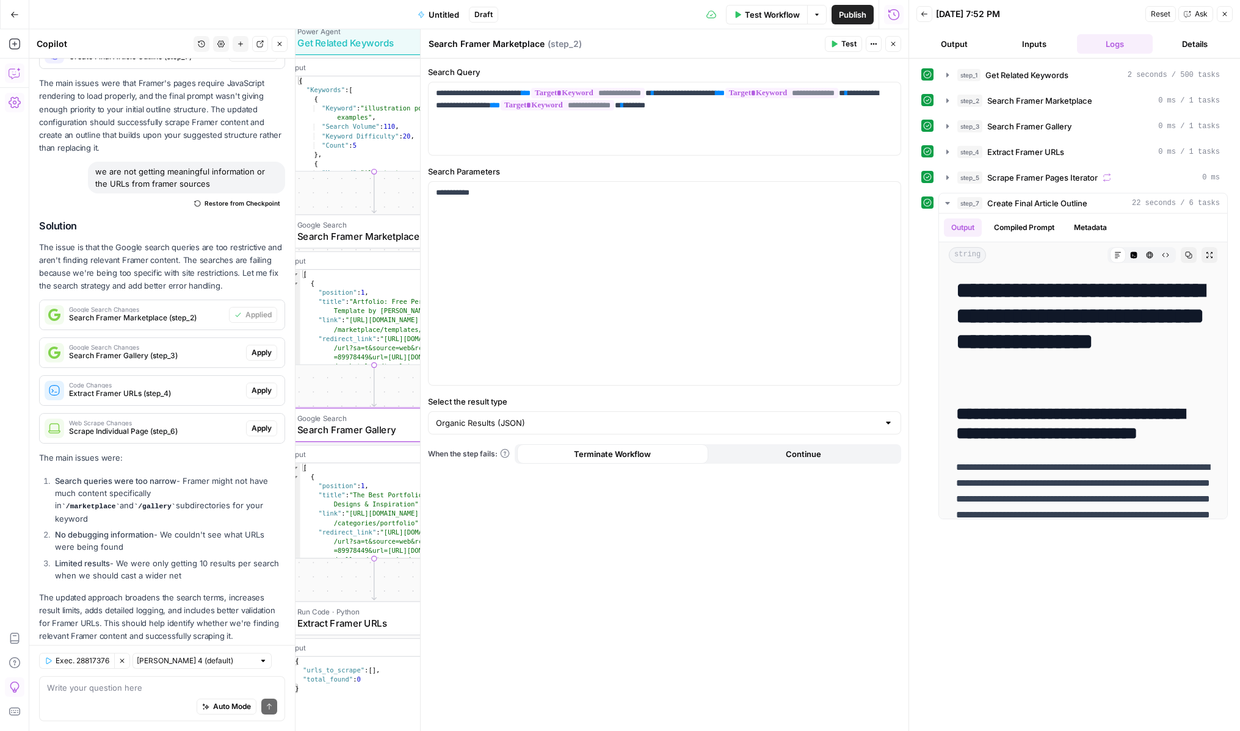
click at [256, 347] on span "Apply" at bounding box center [262, 352] width 20 height 11
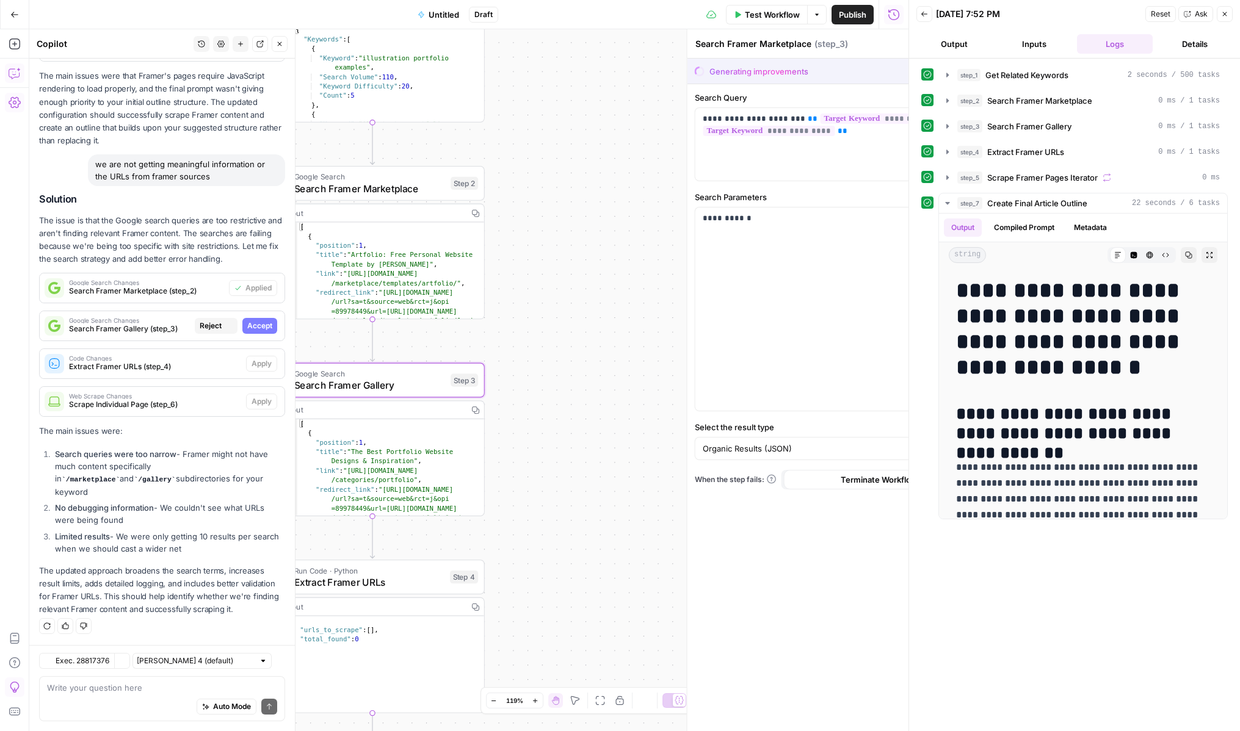
type textarea "Search Framer Gallery"
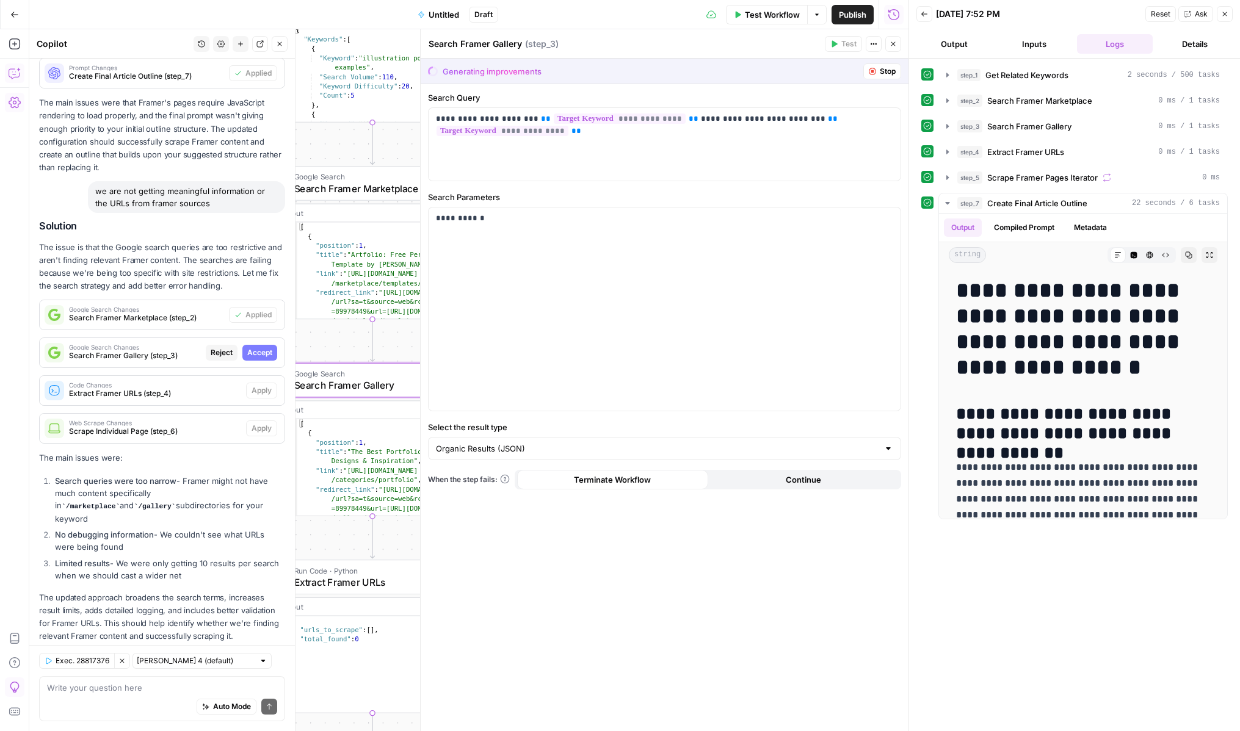
click at [256, 347] on span "Accept" at bounding box center [259, 352] width 25 height 11
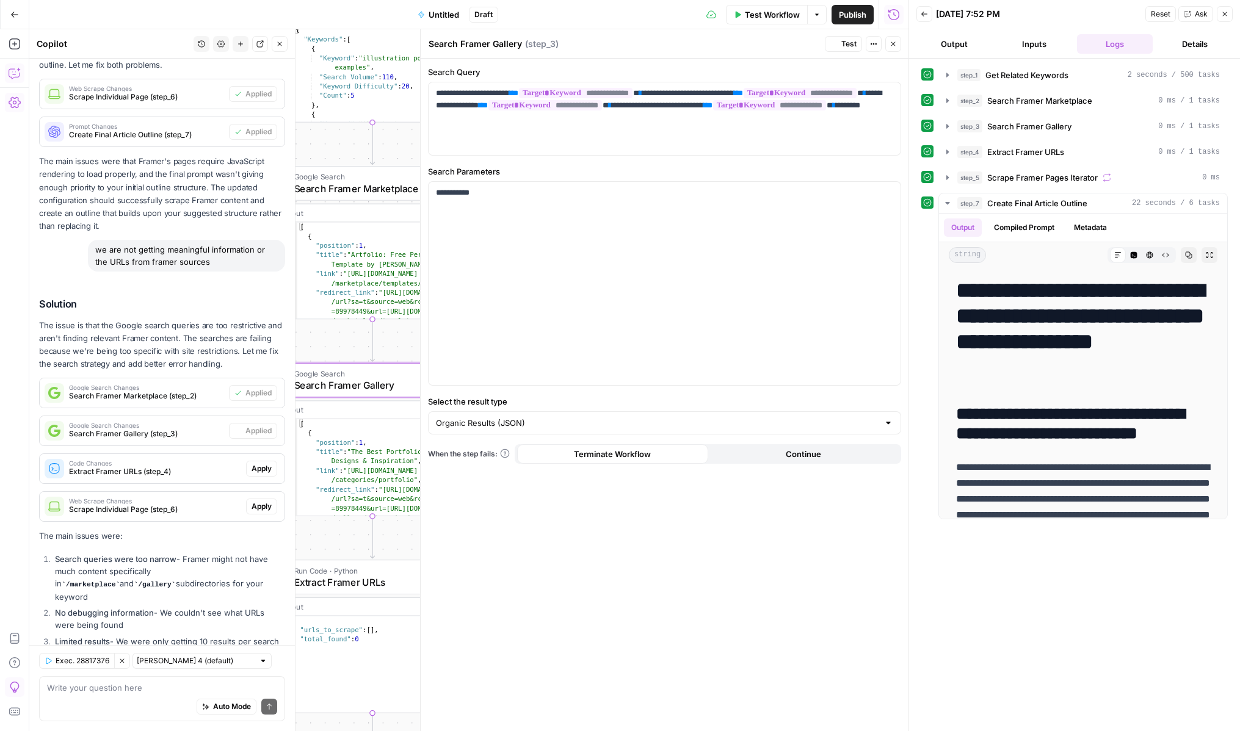
scroll to position [1927, 0]
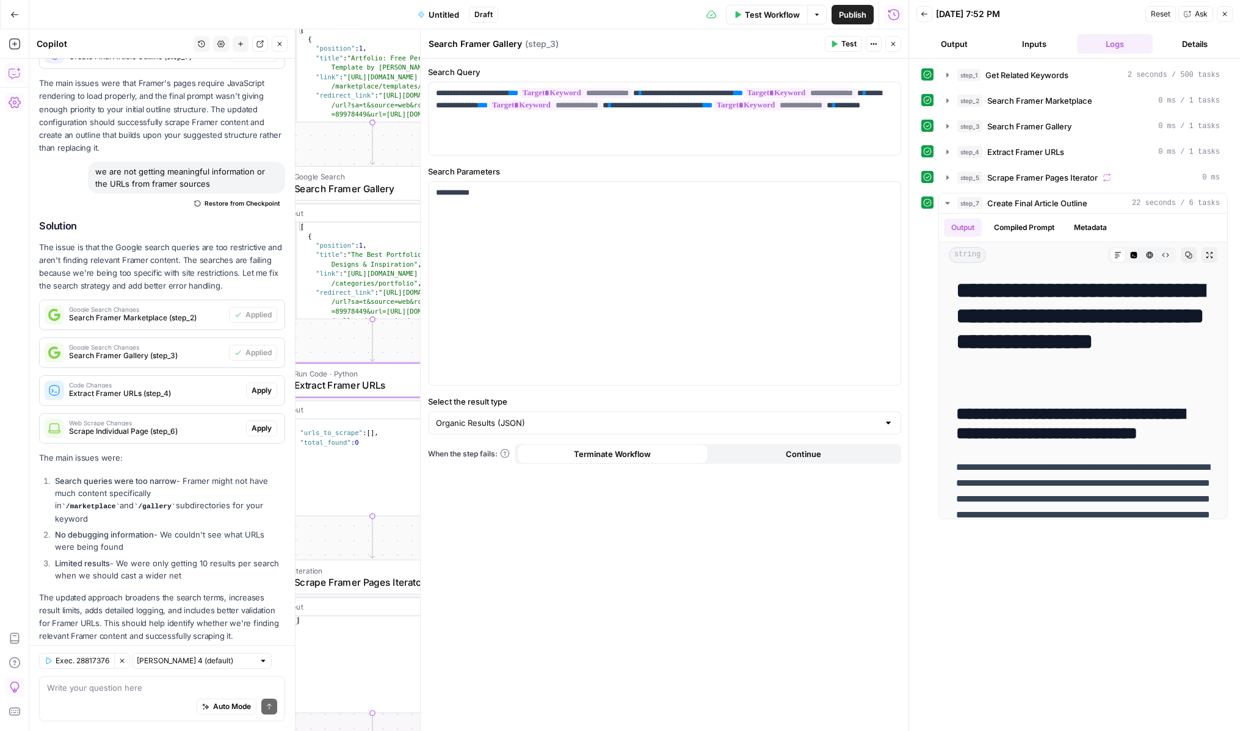
click at [266, 385] on span "Apply" at bounding box center [262, 390] width 20 height 11
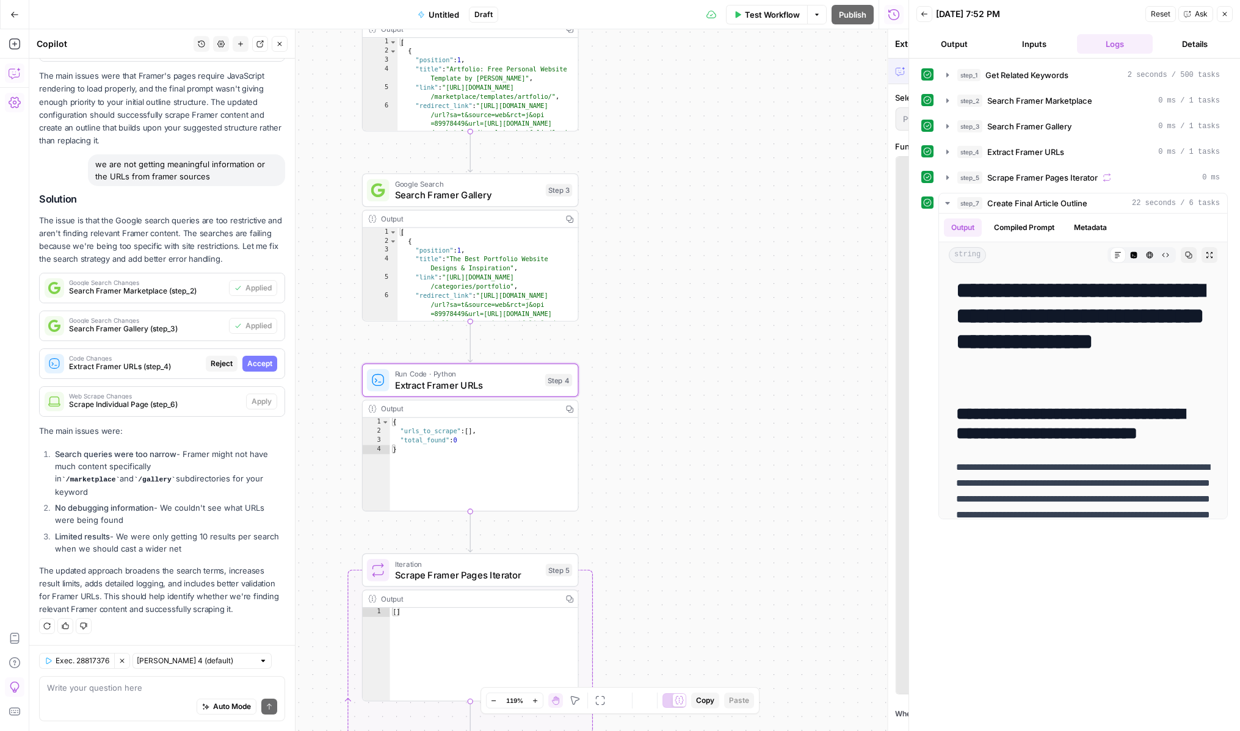
scroll to position [1849, 0]
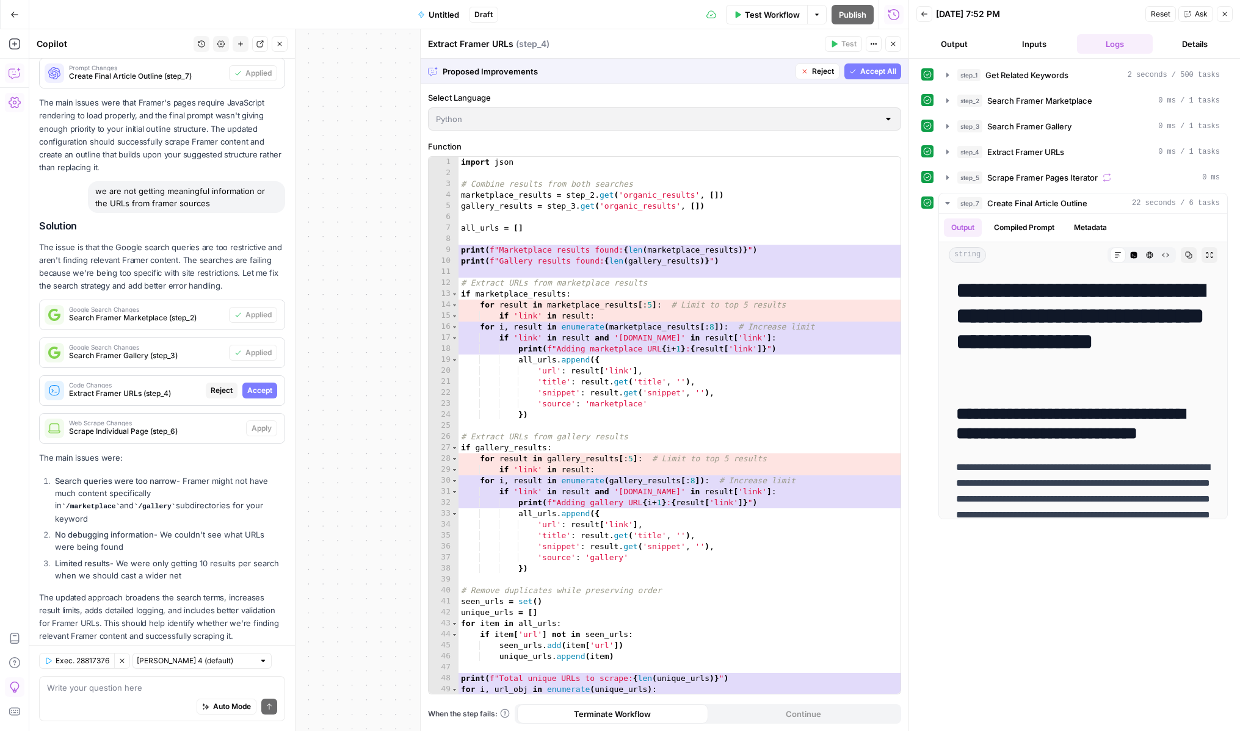
click at [877, 73] on span "Accept All" at bounding box center [878, 71] width 36 height 11
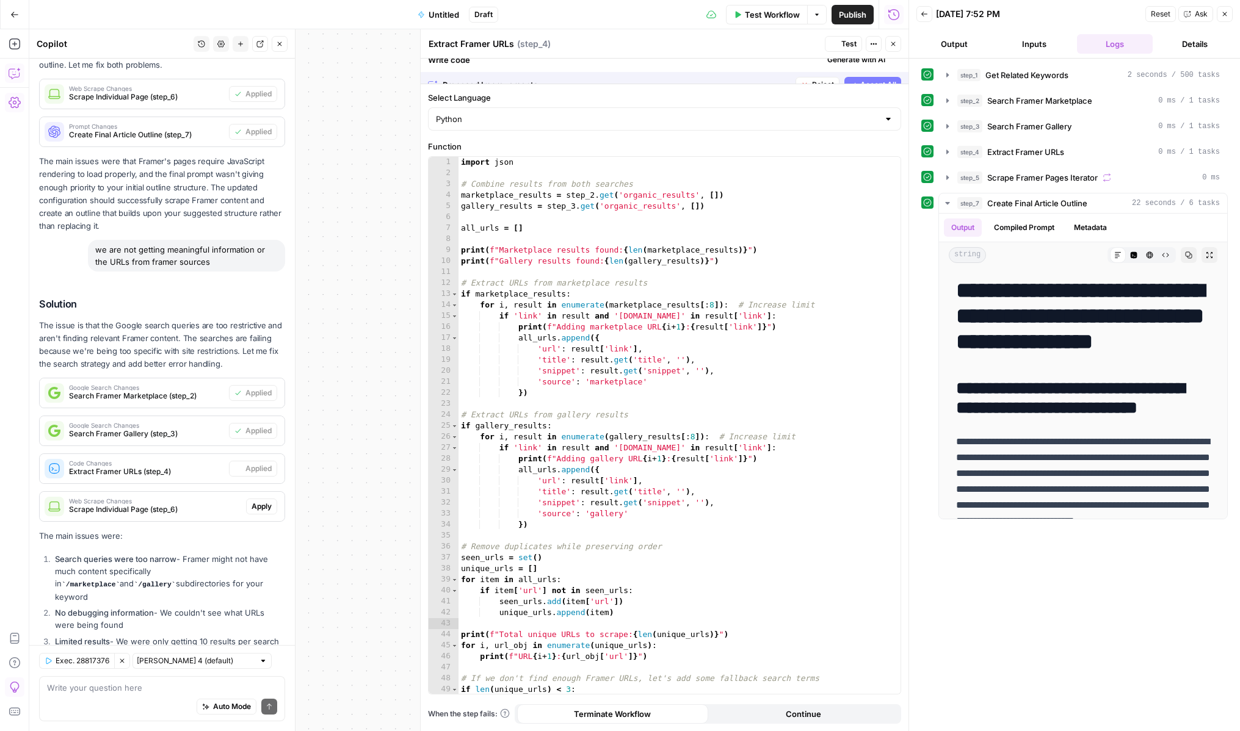
scroll to position [1927, 0]
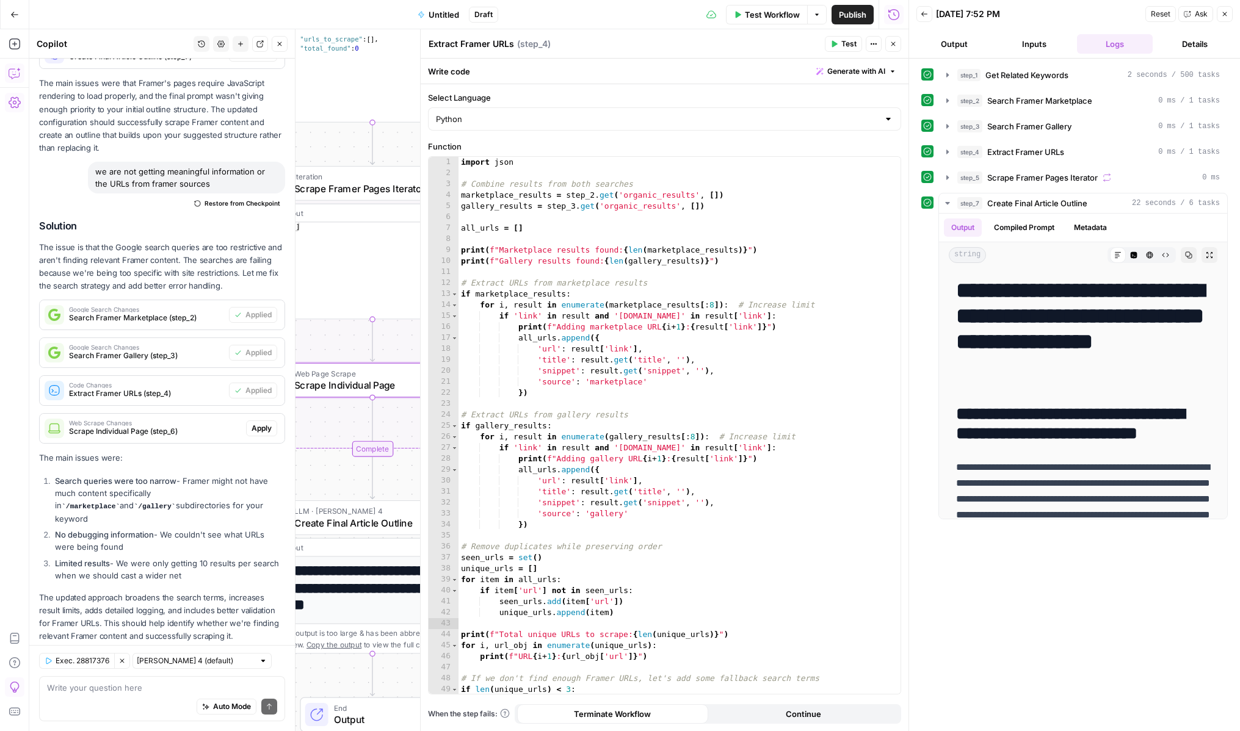
click at [255, 423] on span "Apply" at bounding box center [262, 428] width 20 height 11
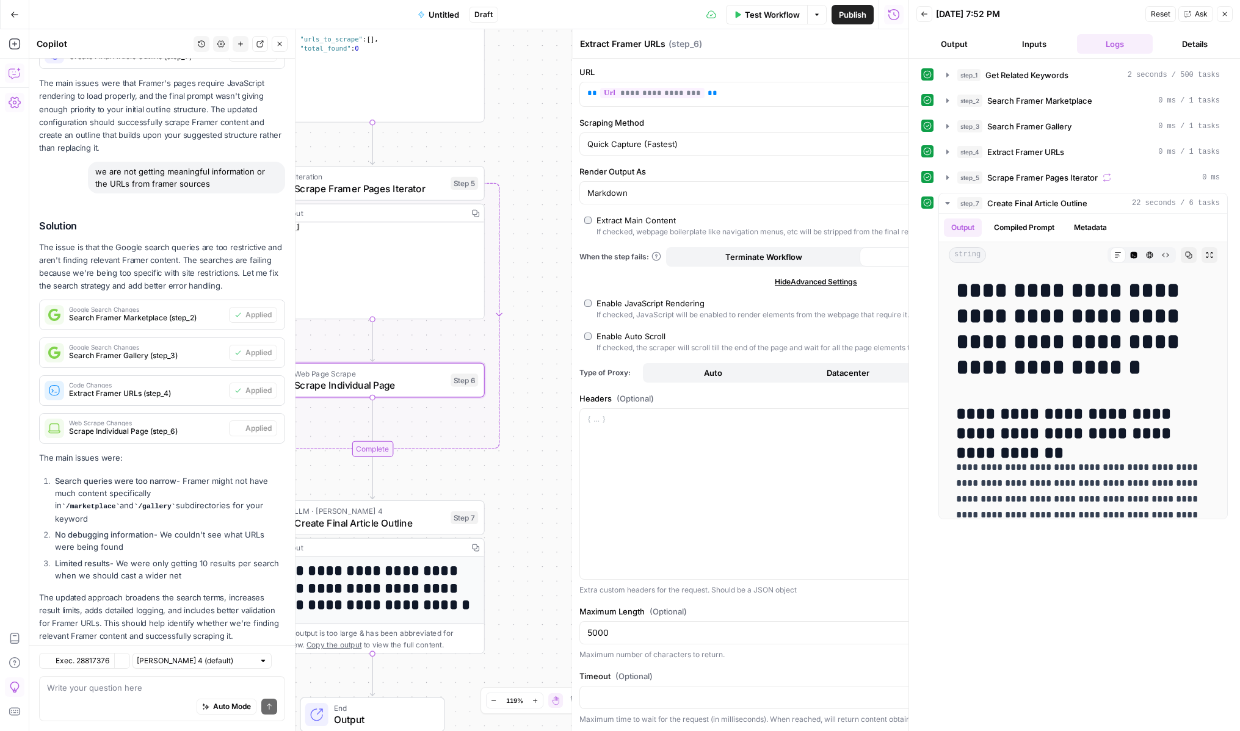
type textarea "Scrape Individual Page"
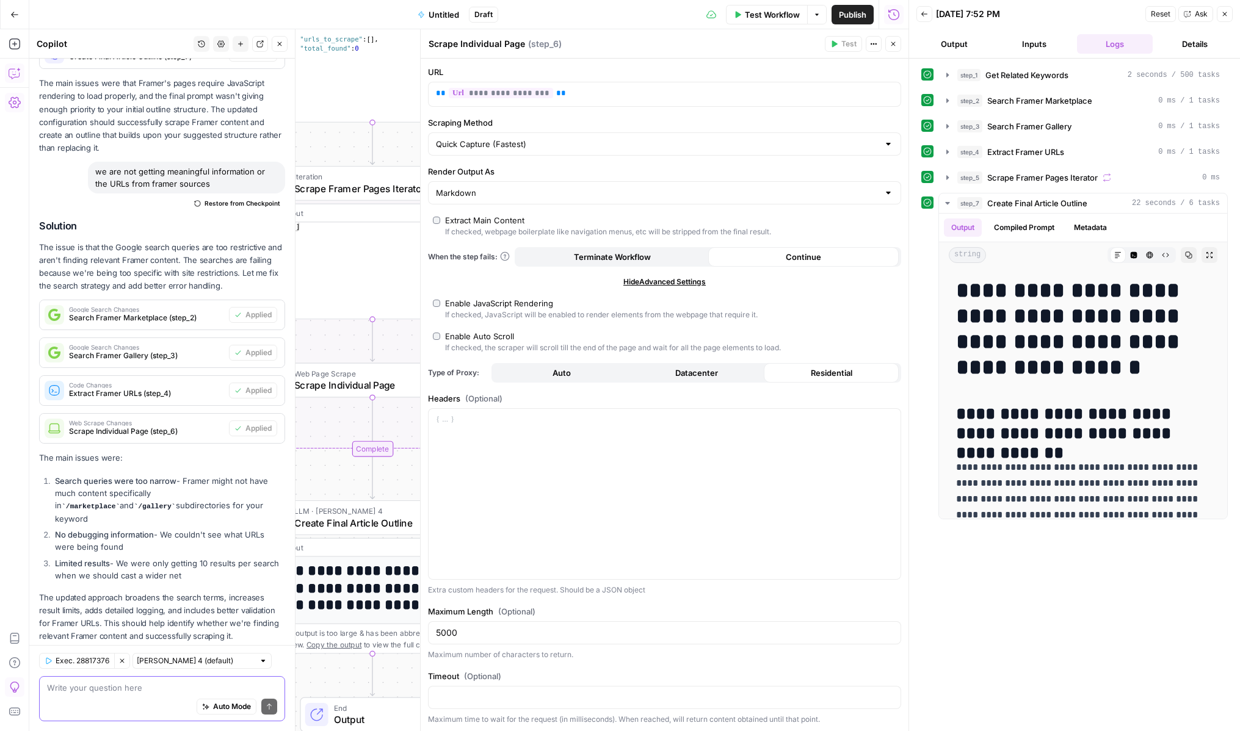
click at [118, 690] on textarea at bounding box center [162, 688] width 230 height 12
type textarea "the article outline doesnt follow the outline input"
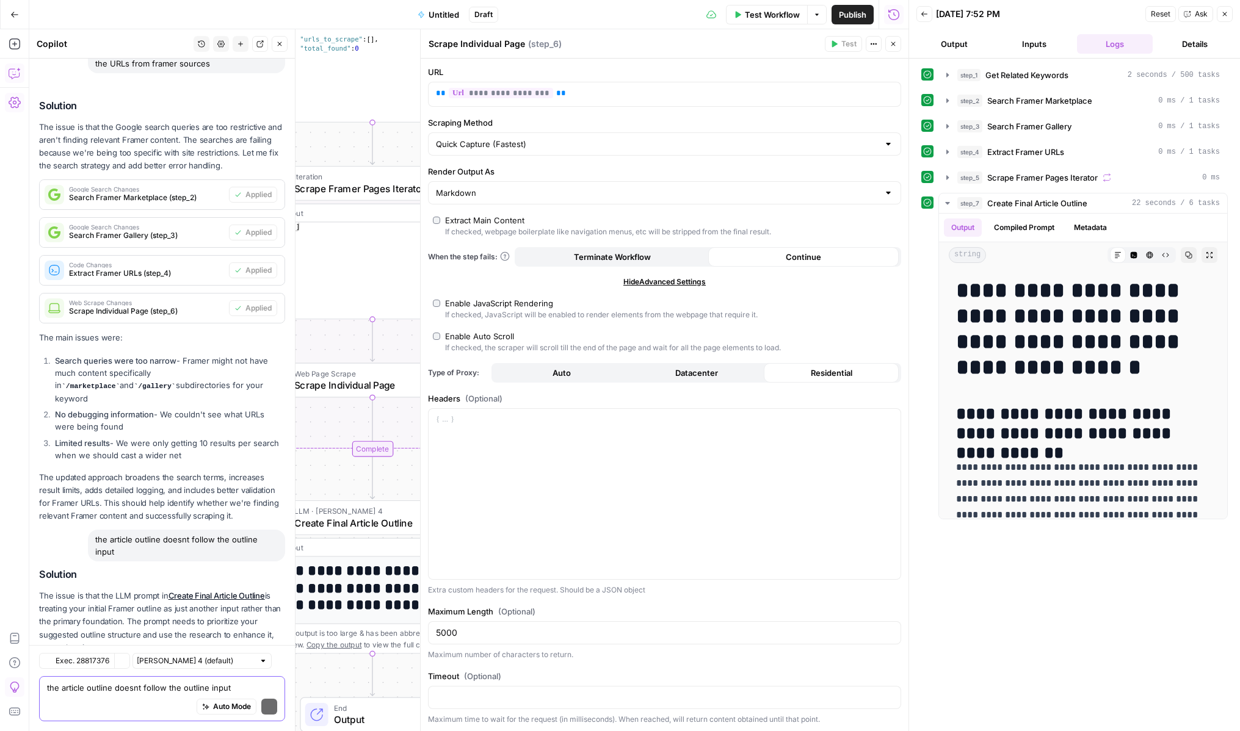
scroll to position [2169, 0]
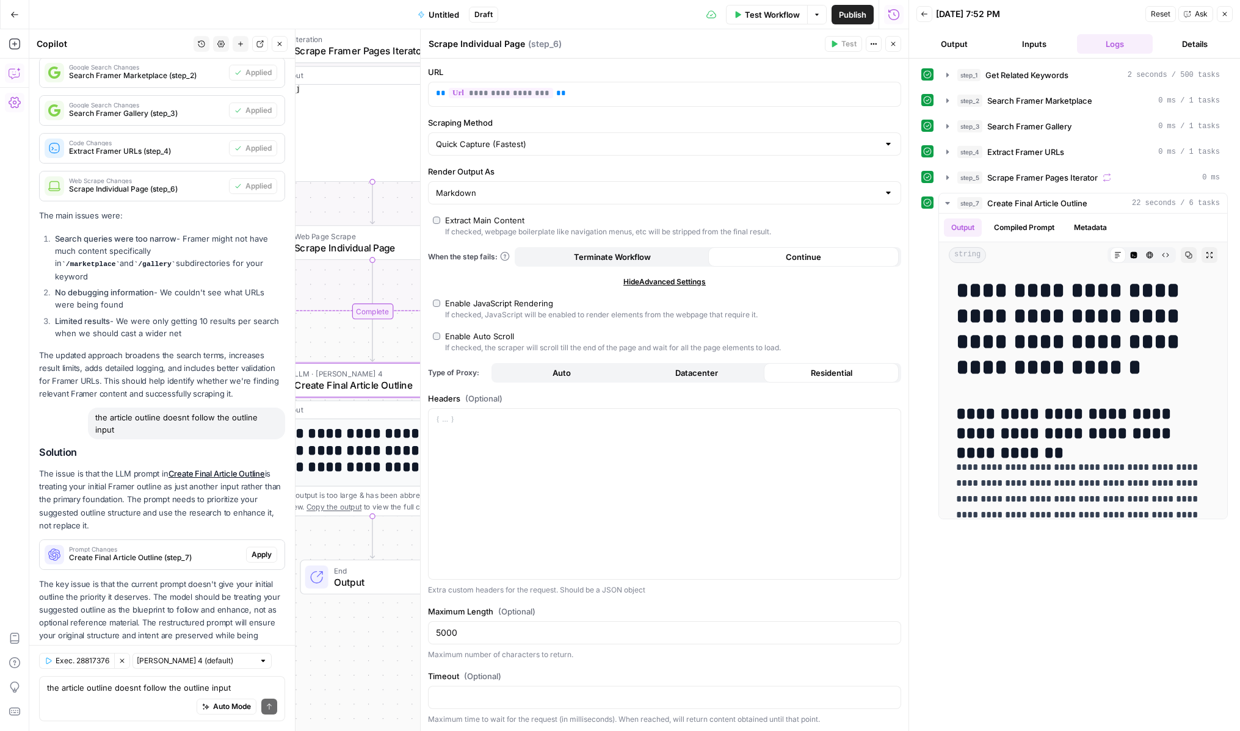
click at [261, 549] on span "Apply" at bounding box center [262, 554] width 20 height 11
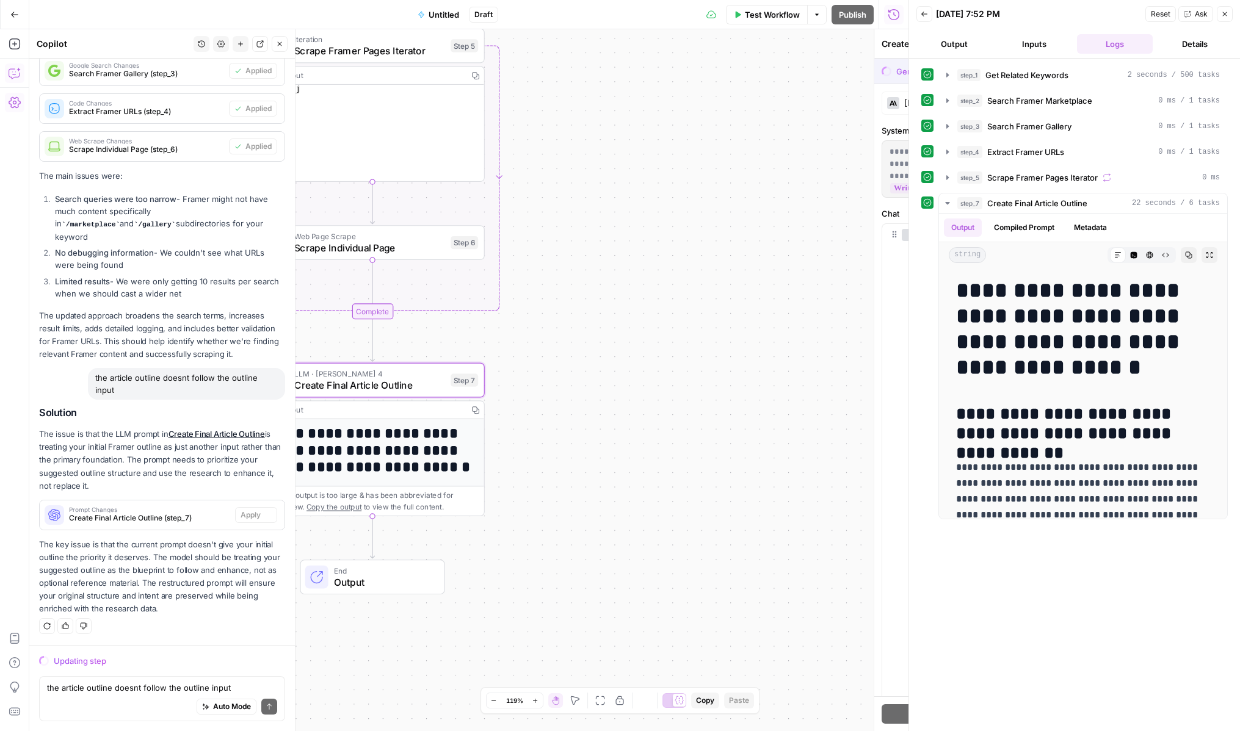
scroll to position [2091, 0]
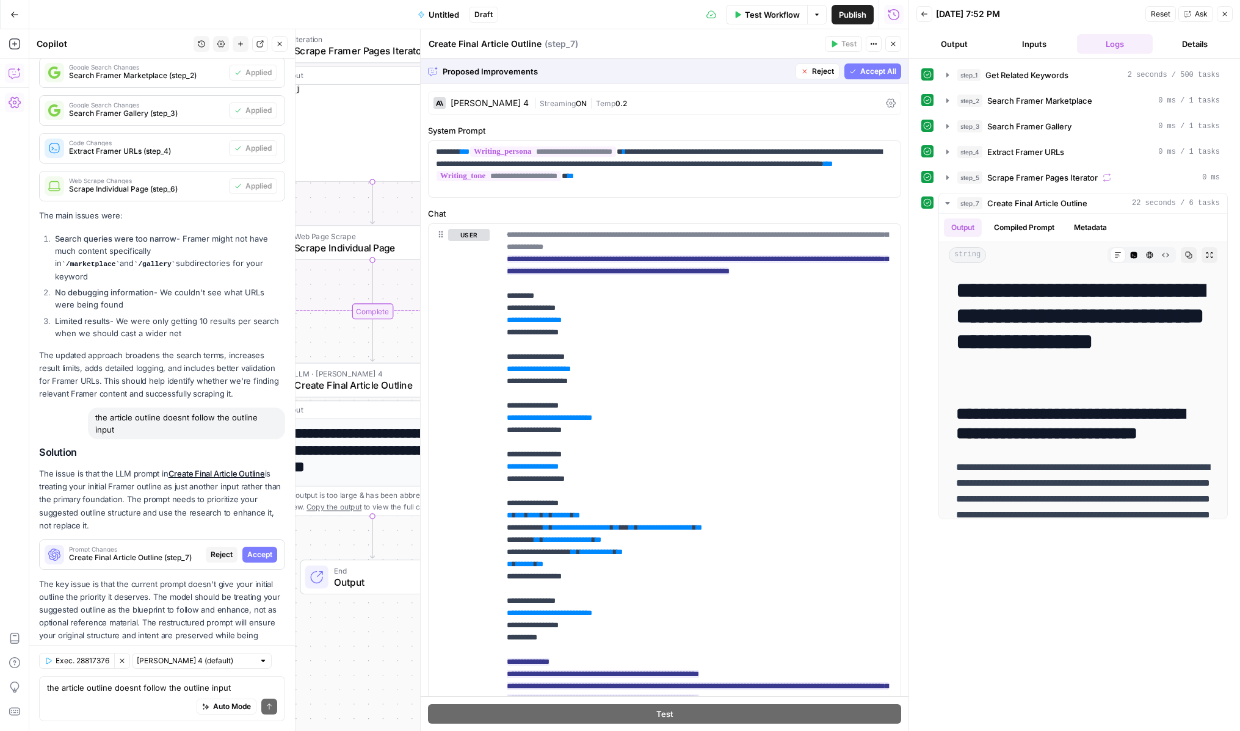
click at [864, 76] on span "Accept All" at bounding box center [878, 71] width 36 height 11
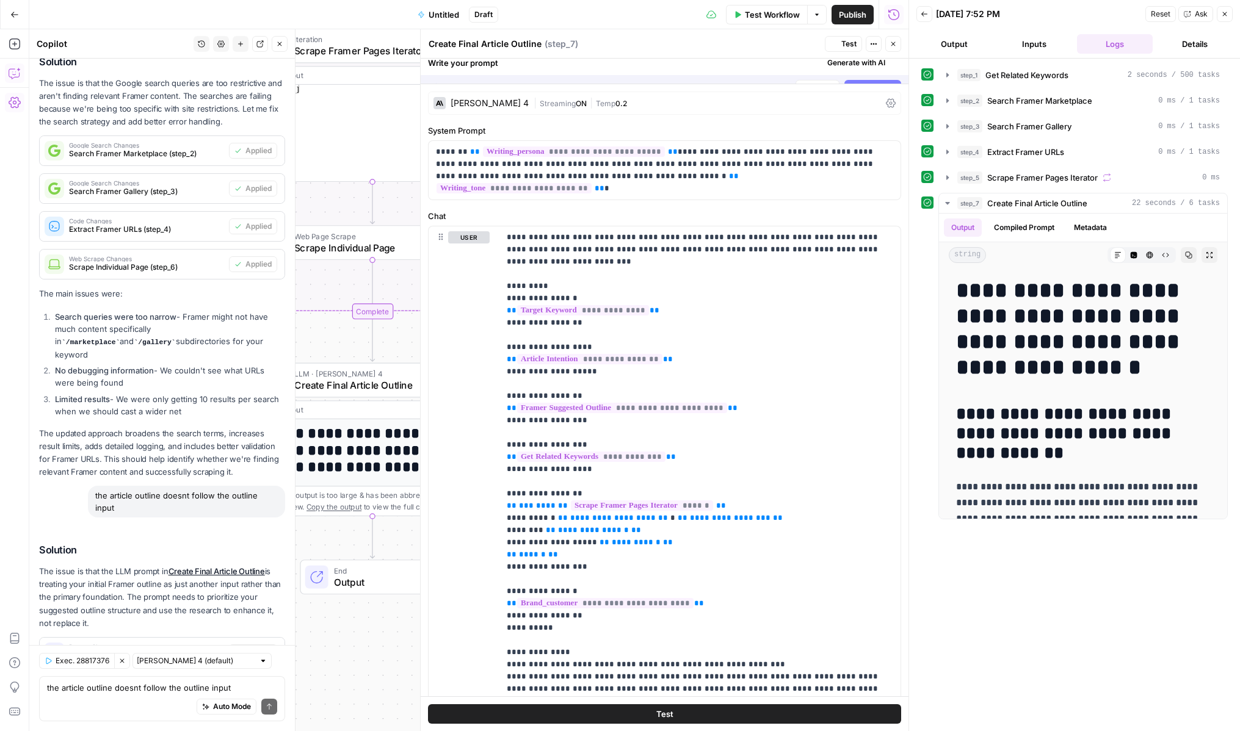
scroll to position [2189, 0]
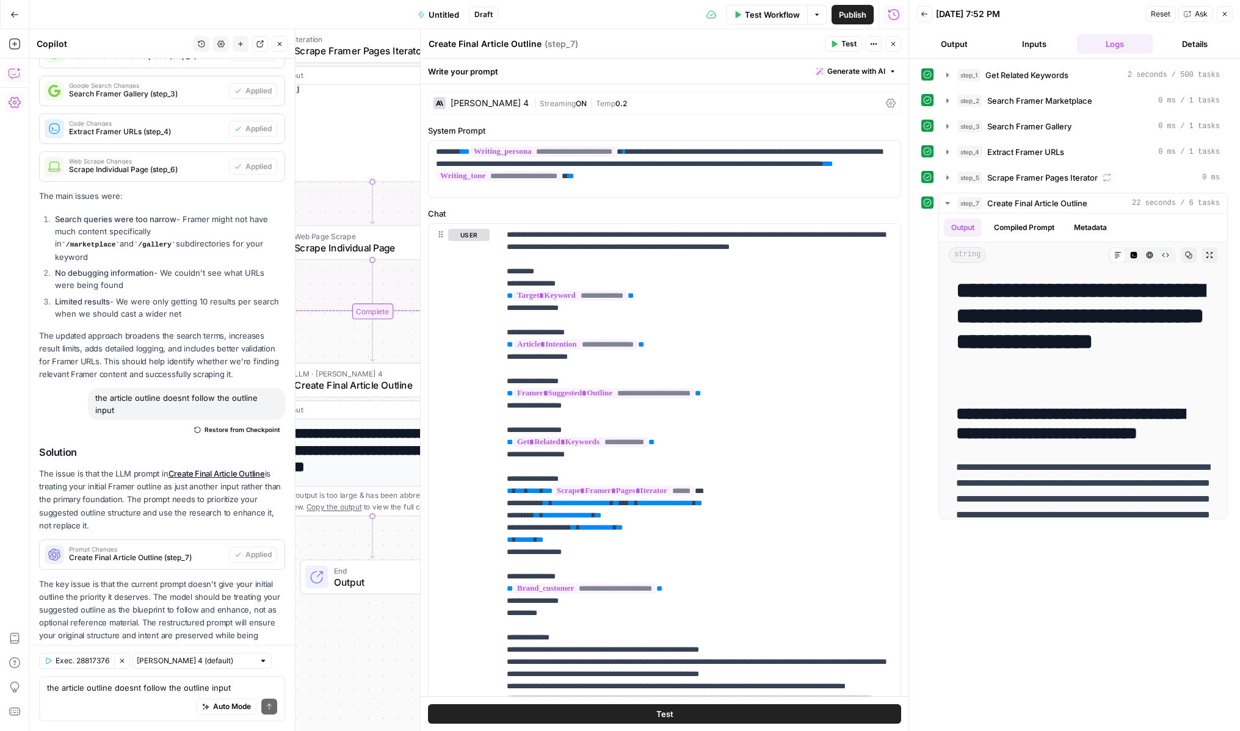
click at [775, 16] on span "Test Workflow" at bounding box center [772, 15] width 55 height 12
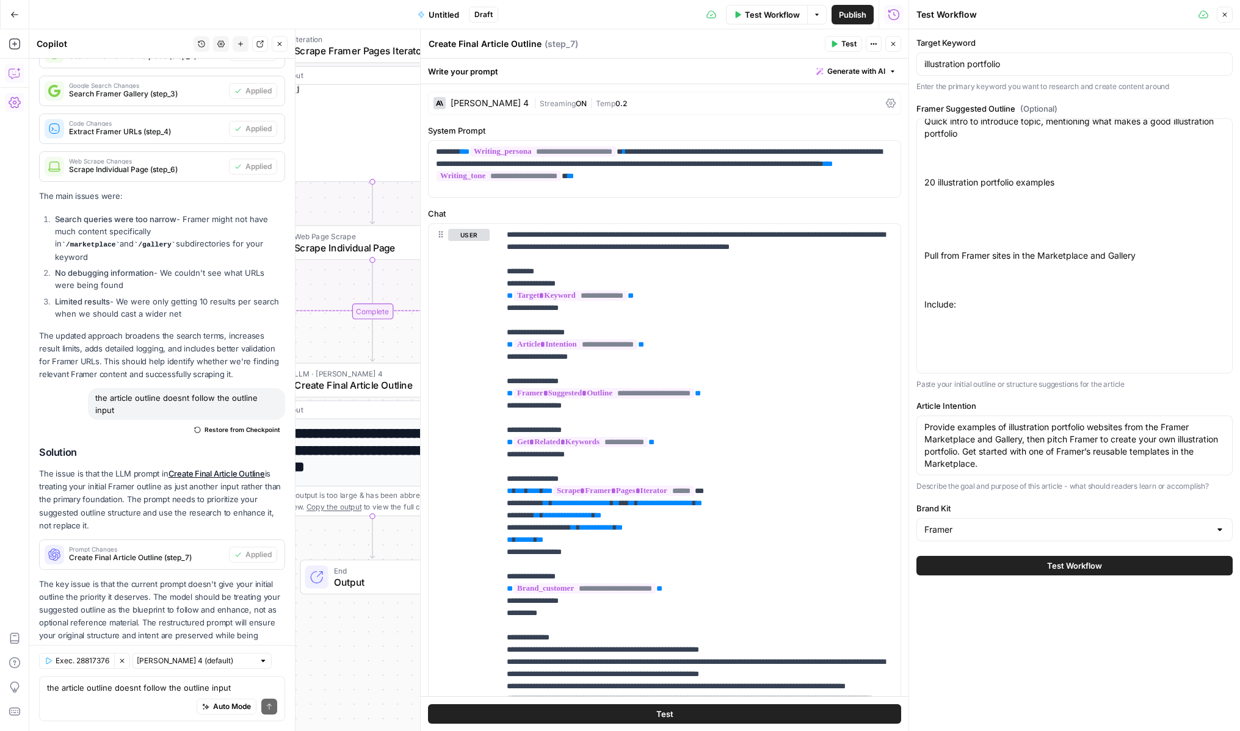
scroll to position [89, 0]
click at [1005, 567] on button "Test Workflow" at bounding box center [1074, 566] width 316 height 20
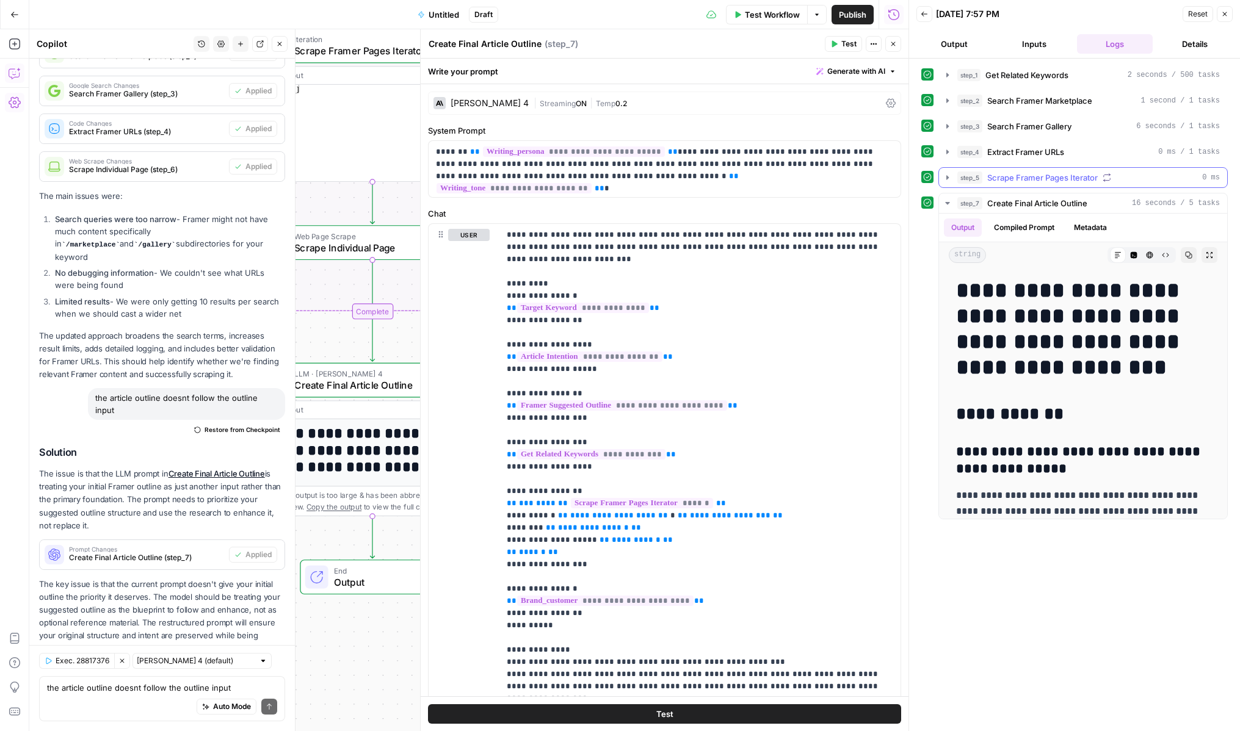
click at [949, 184] on button "step_5 Scrape Framer Pages Iterator 0 ms" at bounding box center [1083, 178] width 288 height 20
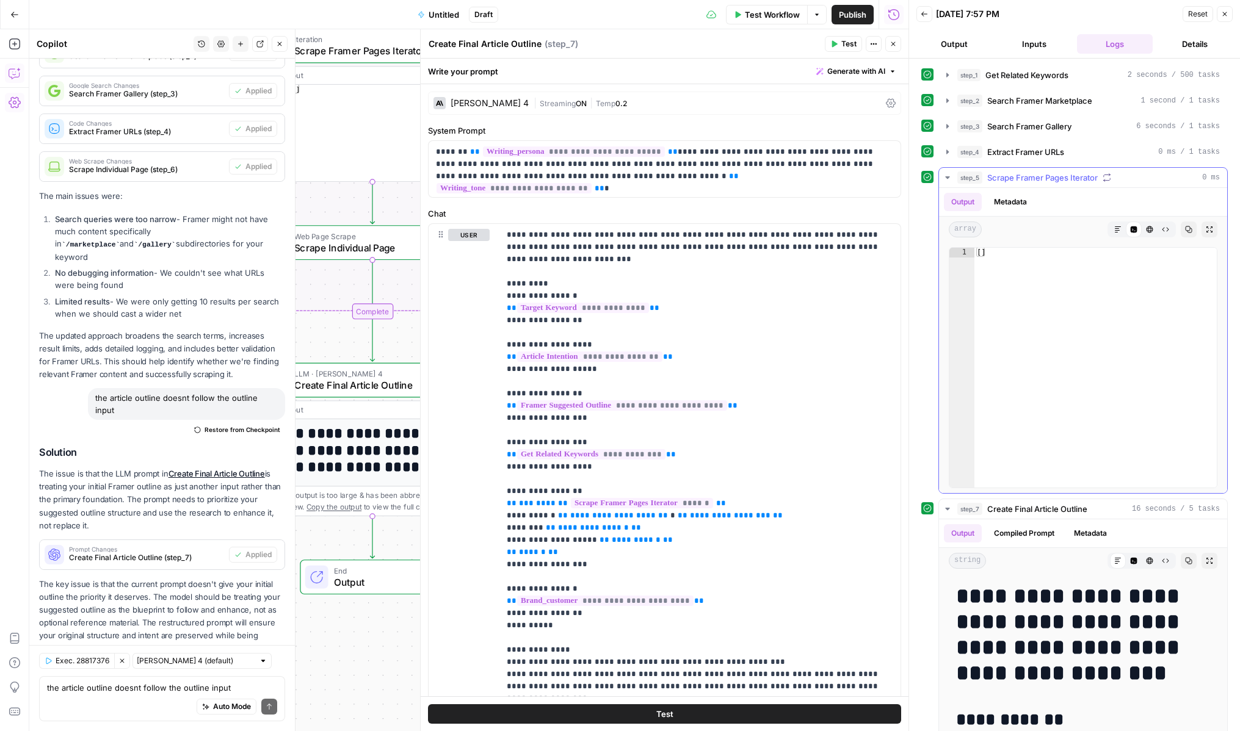
click at [949, 184] on button "step_5 Scrape Framer Pages Iterator 0 ms" at bounding box center [1083, 178] width 288 height 20
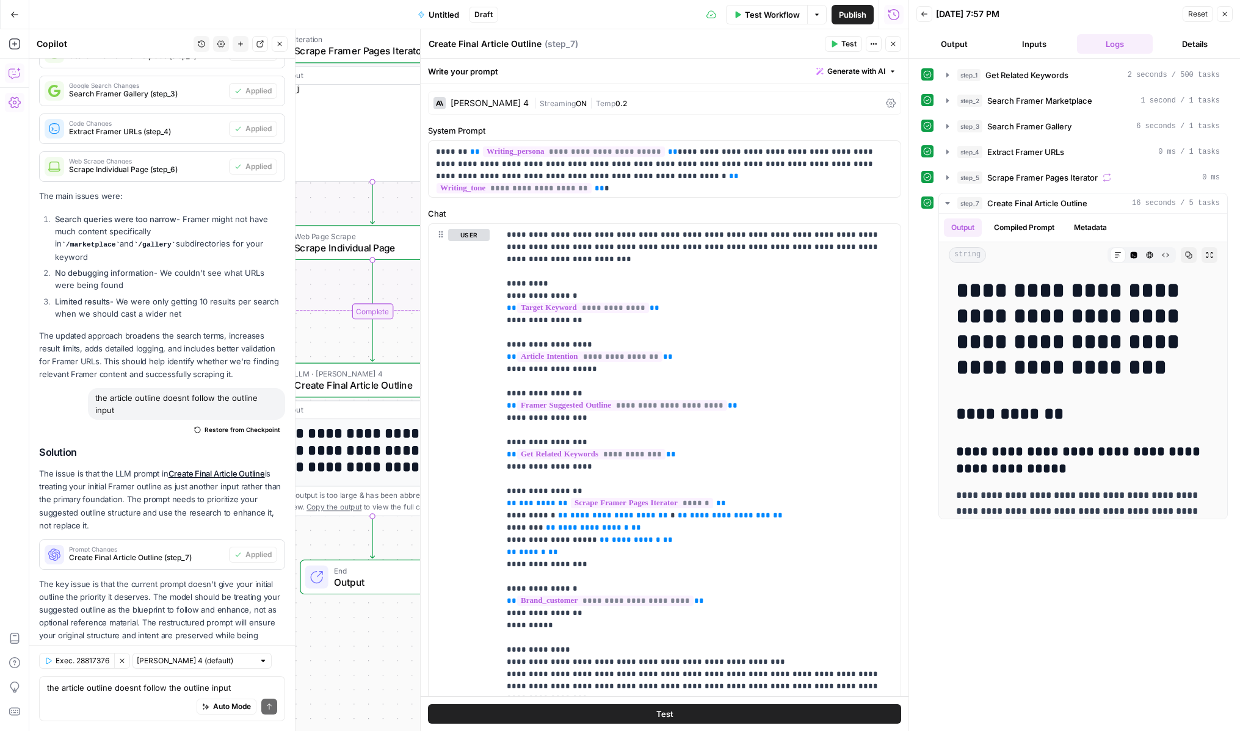
click at [891, 46] on icon "button" at bounding box center [893, 43] width 7 height 7
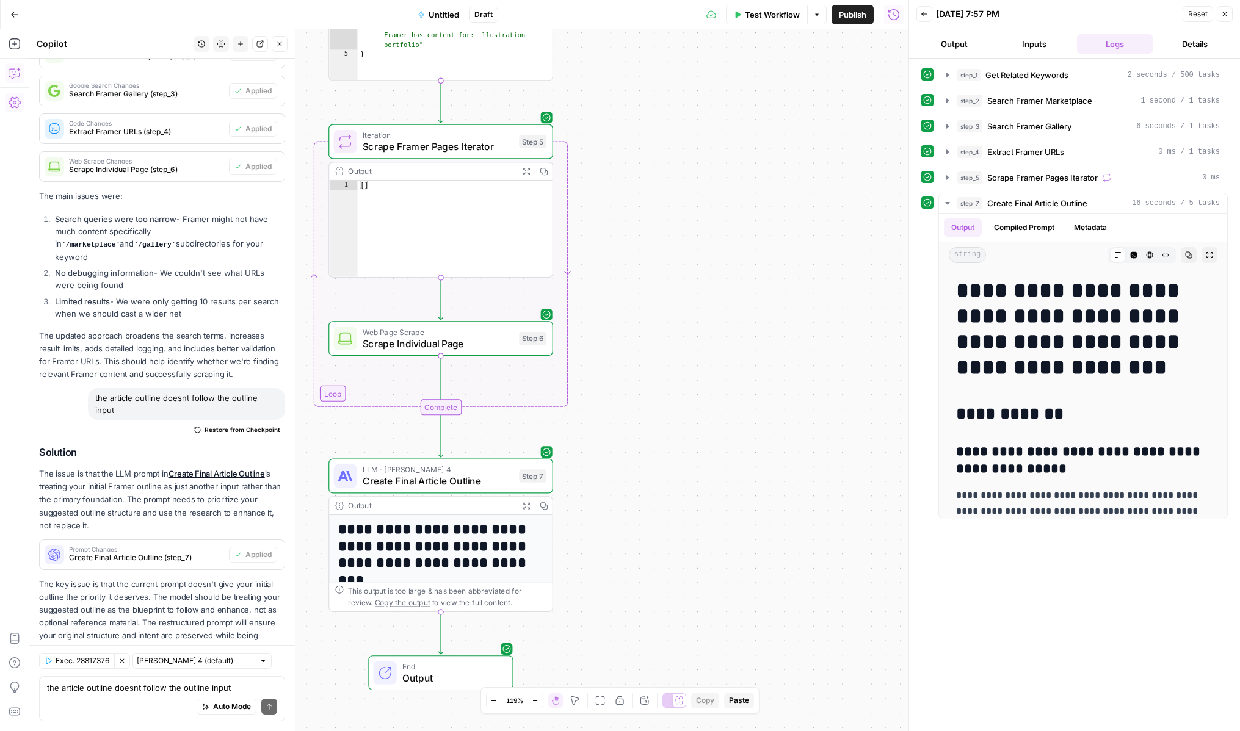
drag, startPoint x: 672, startPoint y: 255, endPoint x: 760, endPoint y: 364, distance: 140.3
click at [760, 364] on div "Workflow Set Inputs Inputs Power Agent Get Related Keywords Step 1 Output Expan…" at bounding box center [468, 380] width 879 height 702
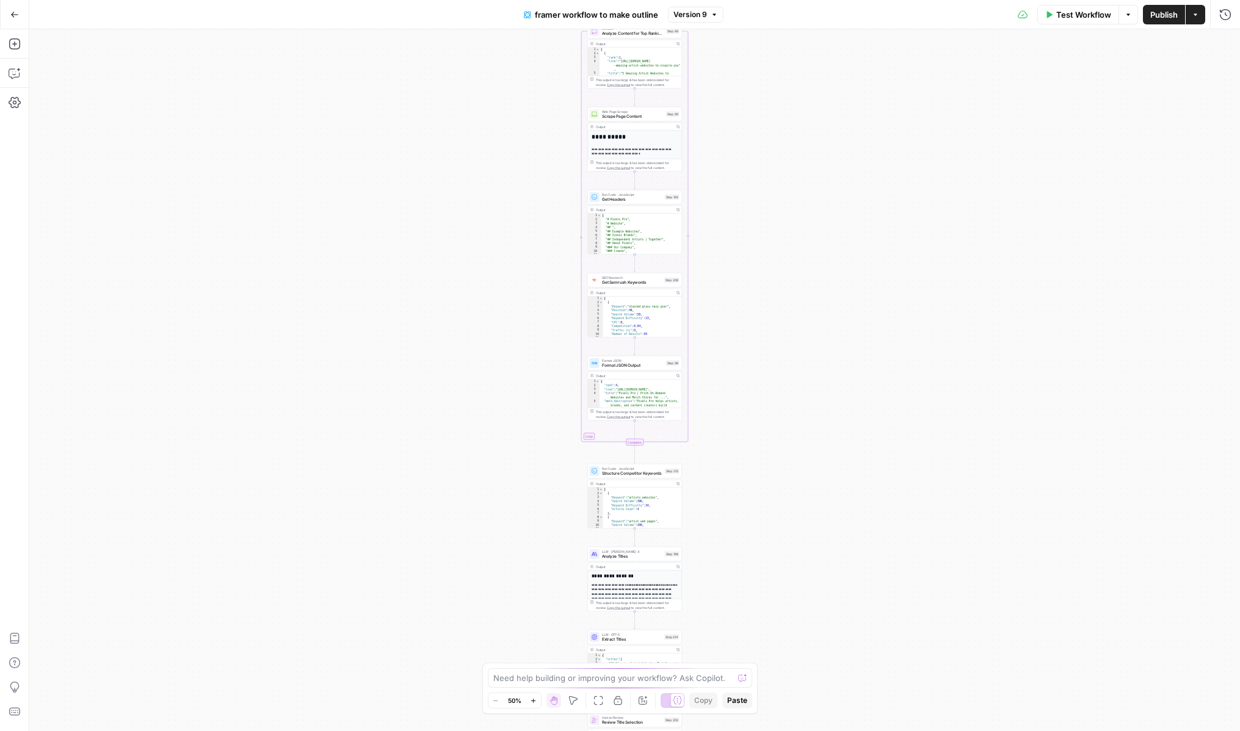
click at [1067, 11] on span "Test Workflow" at bounding box center [1083, 15] width 55 height 12
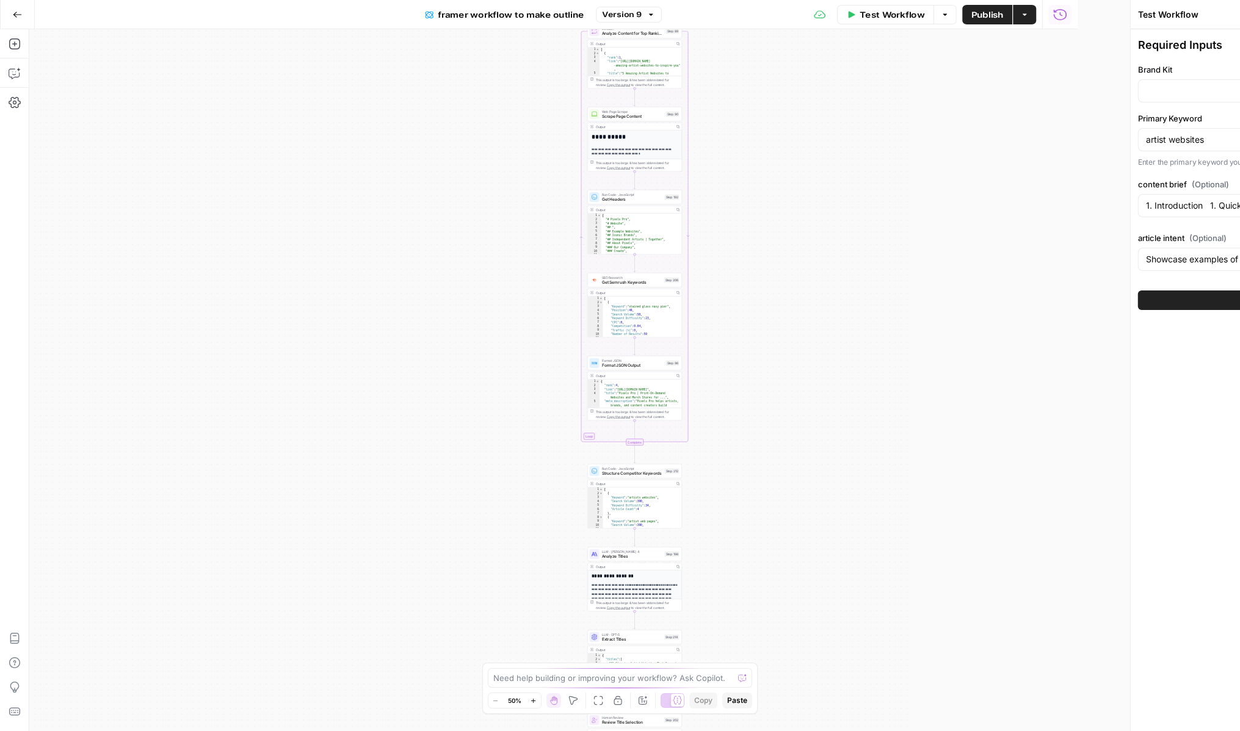
type input "Framer"
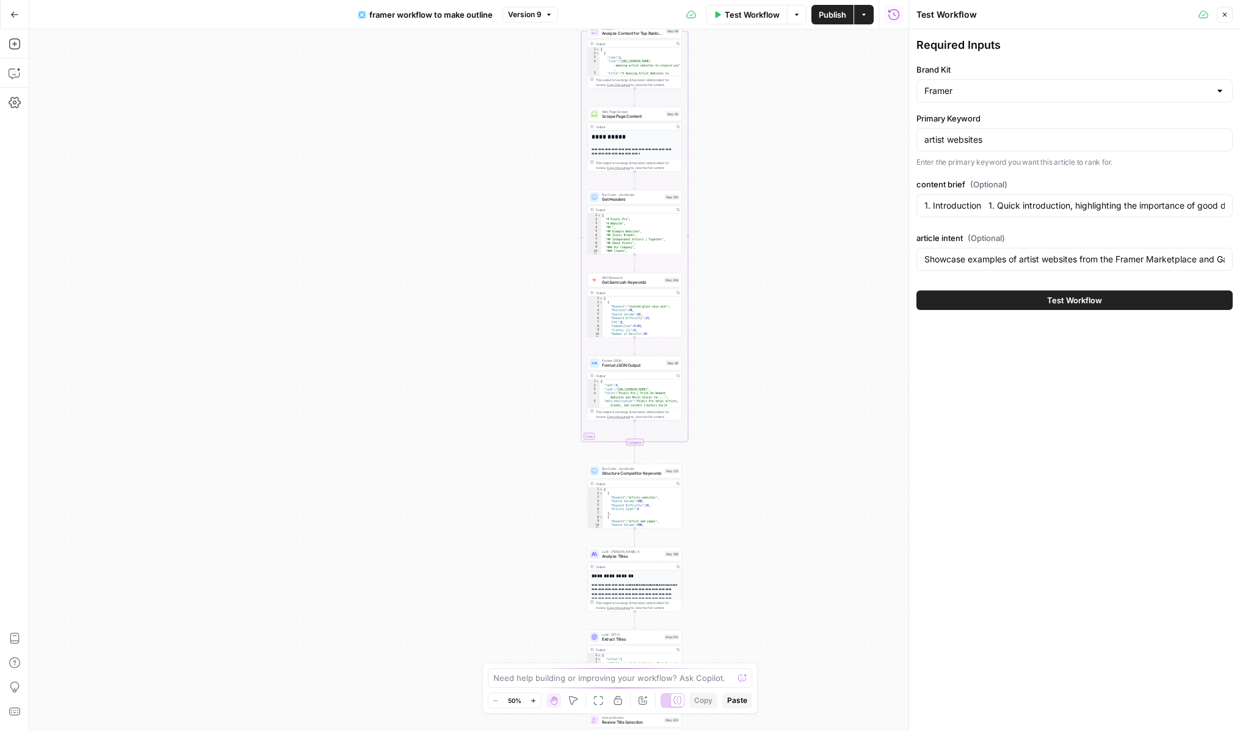
click at [982, 306] on button "Test Workflow" at bounding box center [1074, 301] width 316 height 20
type input "1. Introduction 1. Quick introduction, highlighting the importance of good desi…"
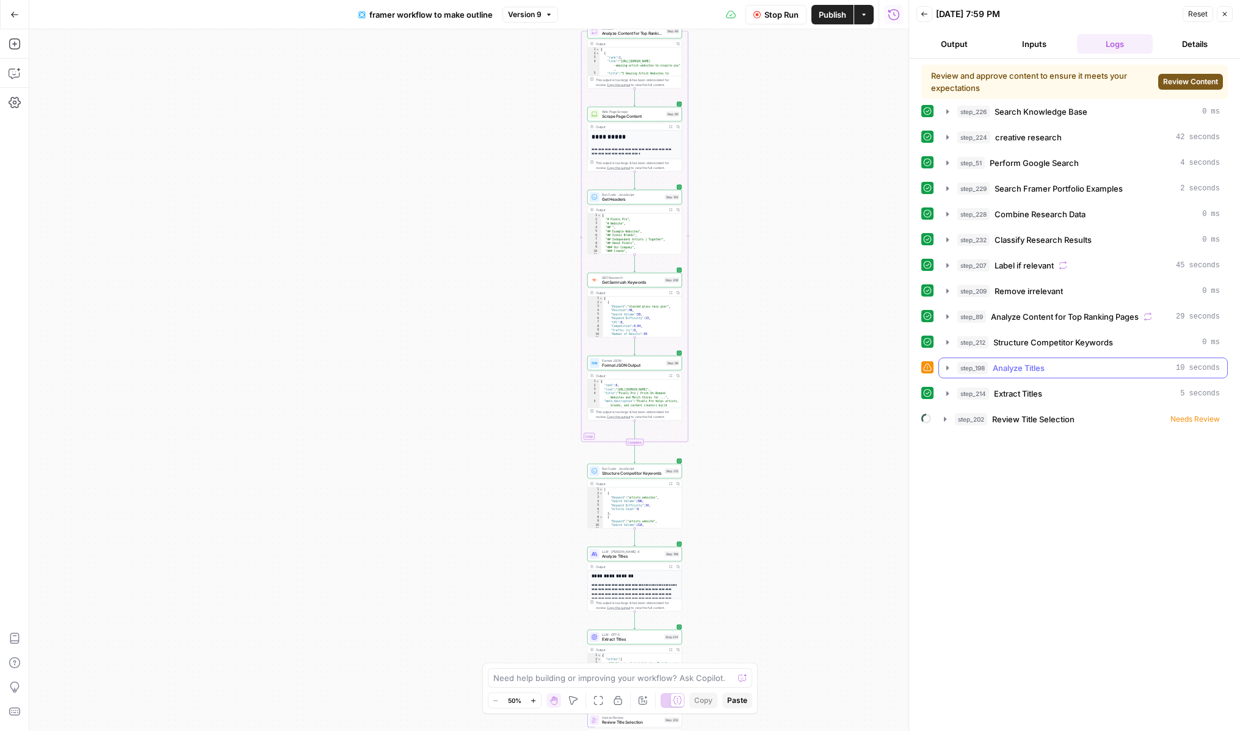
click at [946, 371] on icon "button" at bounding box center [948, 368] width 10 height 10
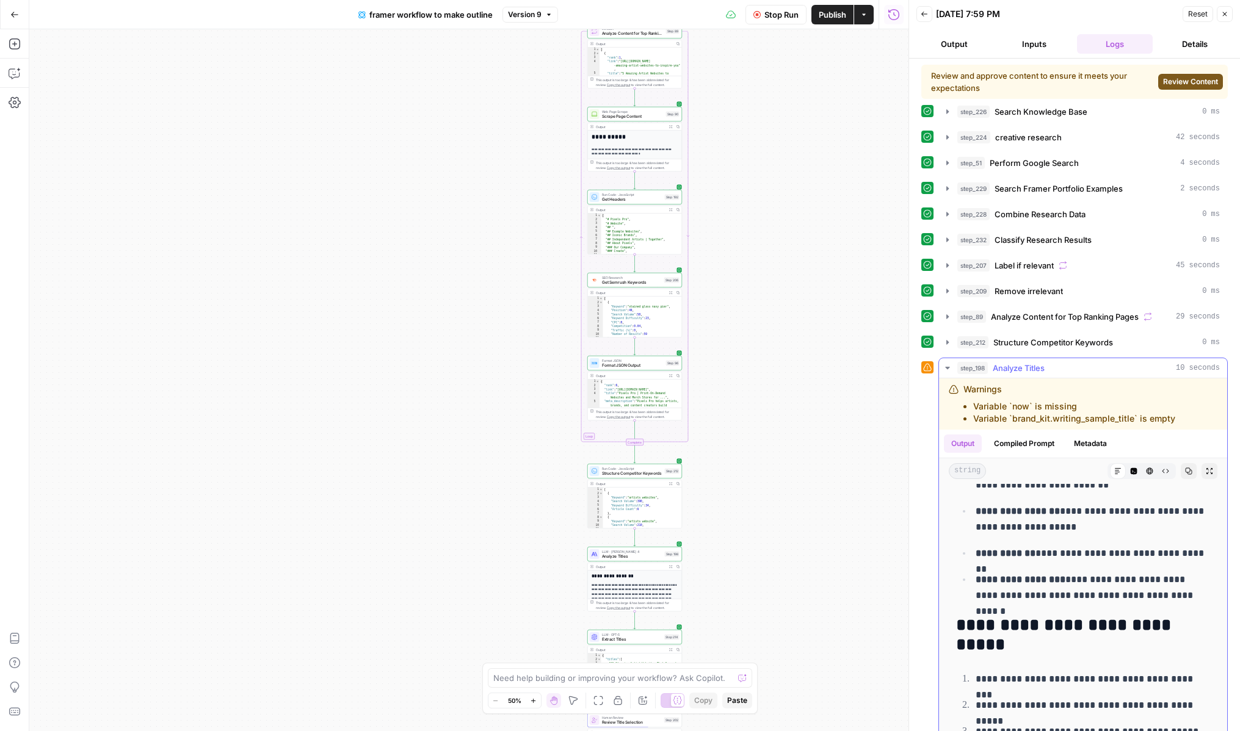
scroll to position [394, 0]
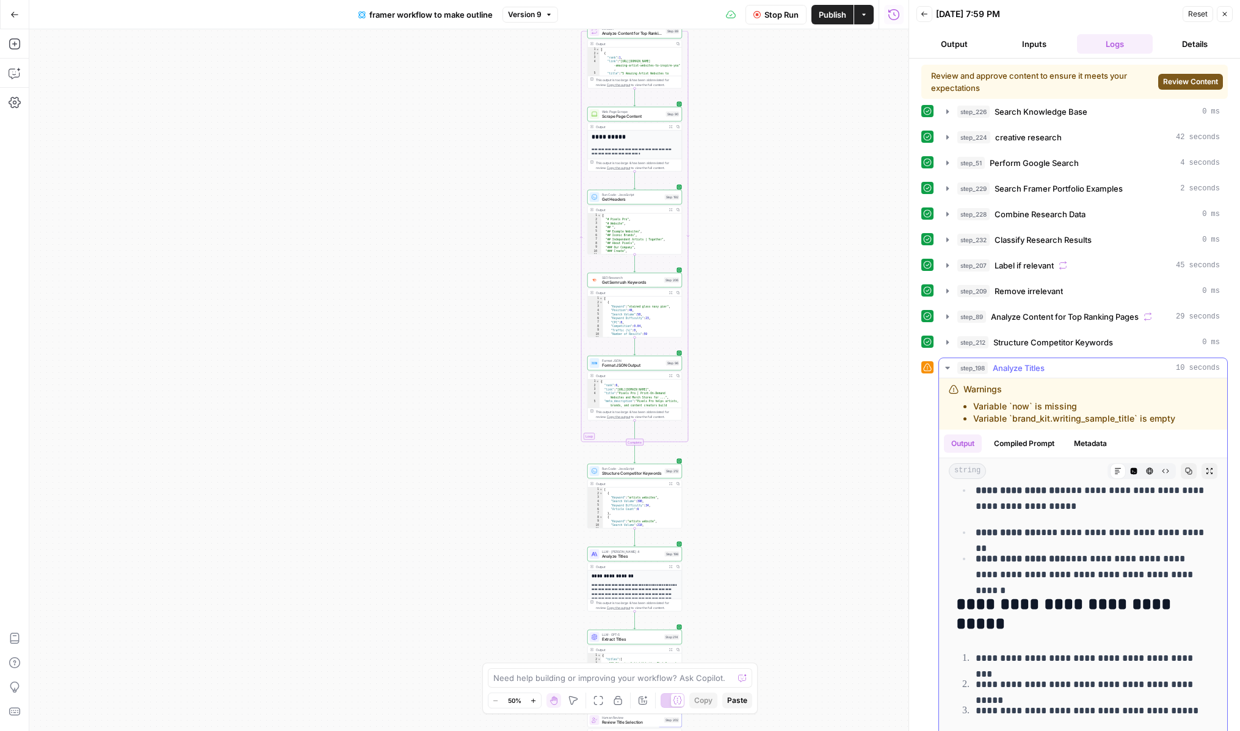
click at [948, 368] on icon "button" at bounding box center [947, 368] width 4 height 2
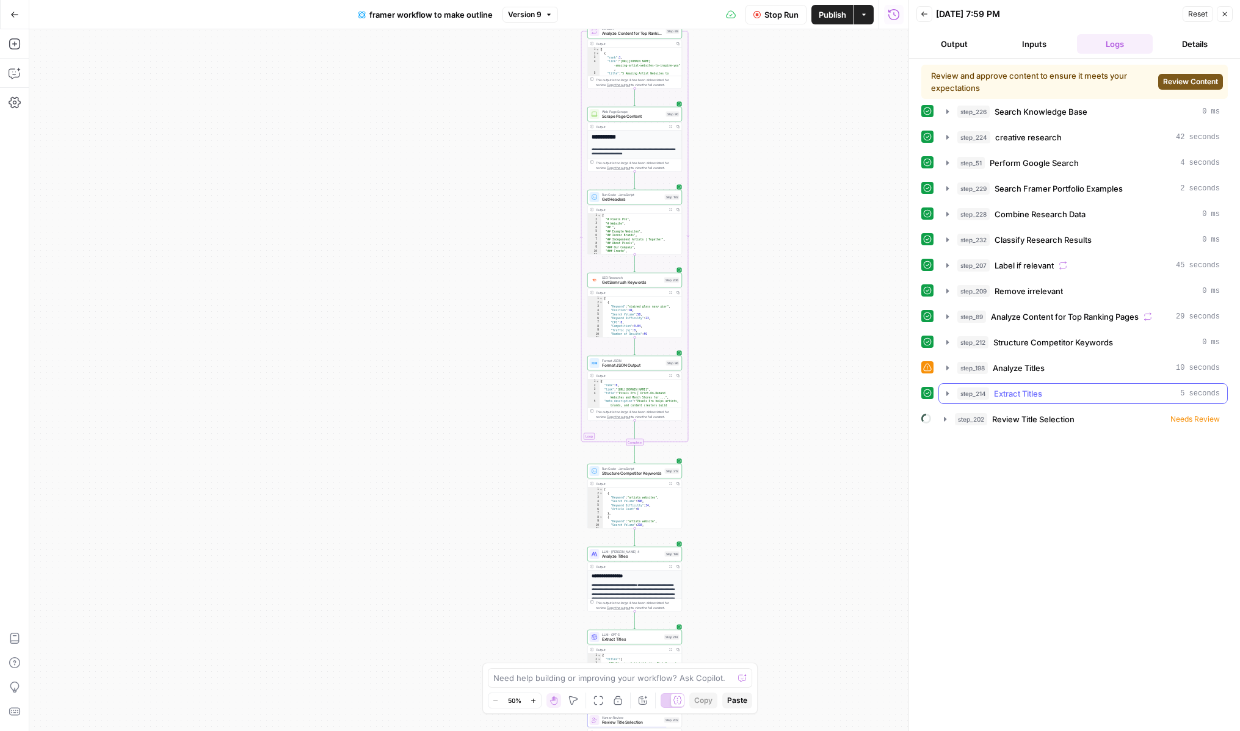
click at [953, 392] on button "step_214 Extract Titles 5 seconds" at bounding box center [1083, 394] width 288 height 20
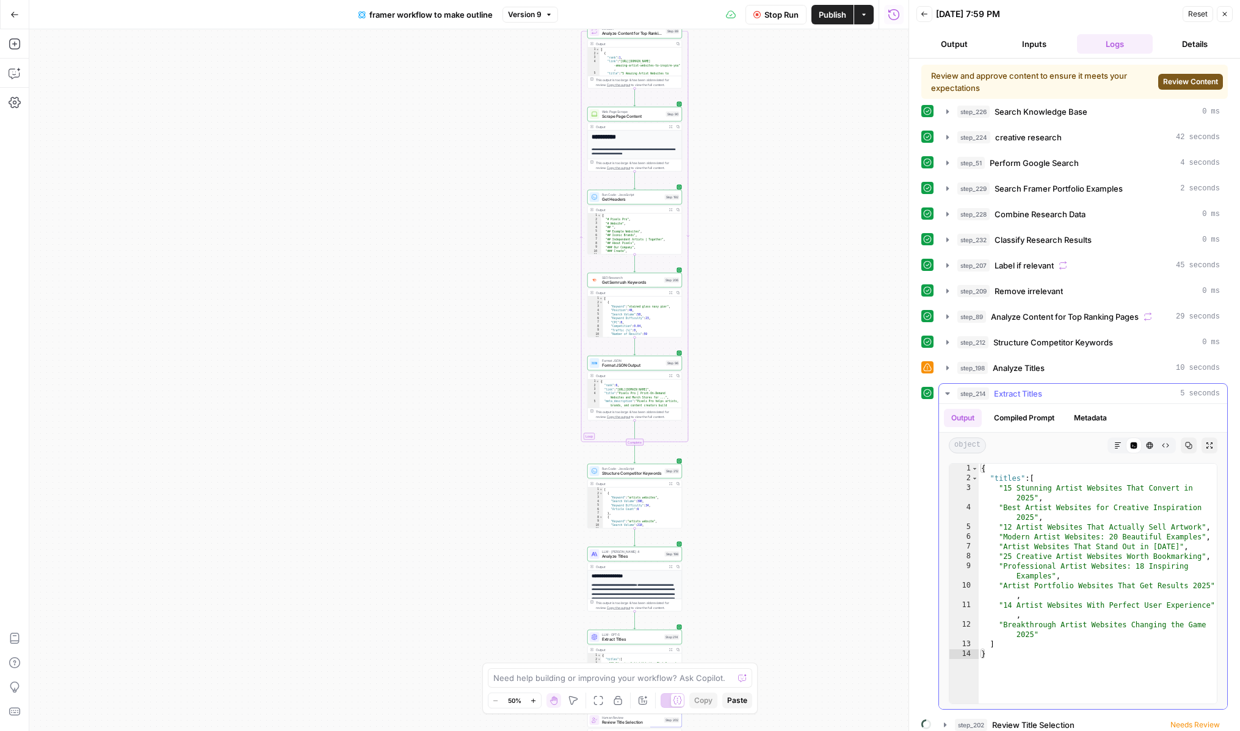
click at [951, 393] on icon "button" at bounding box center [948, 394] width 10 height 10
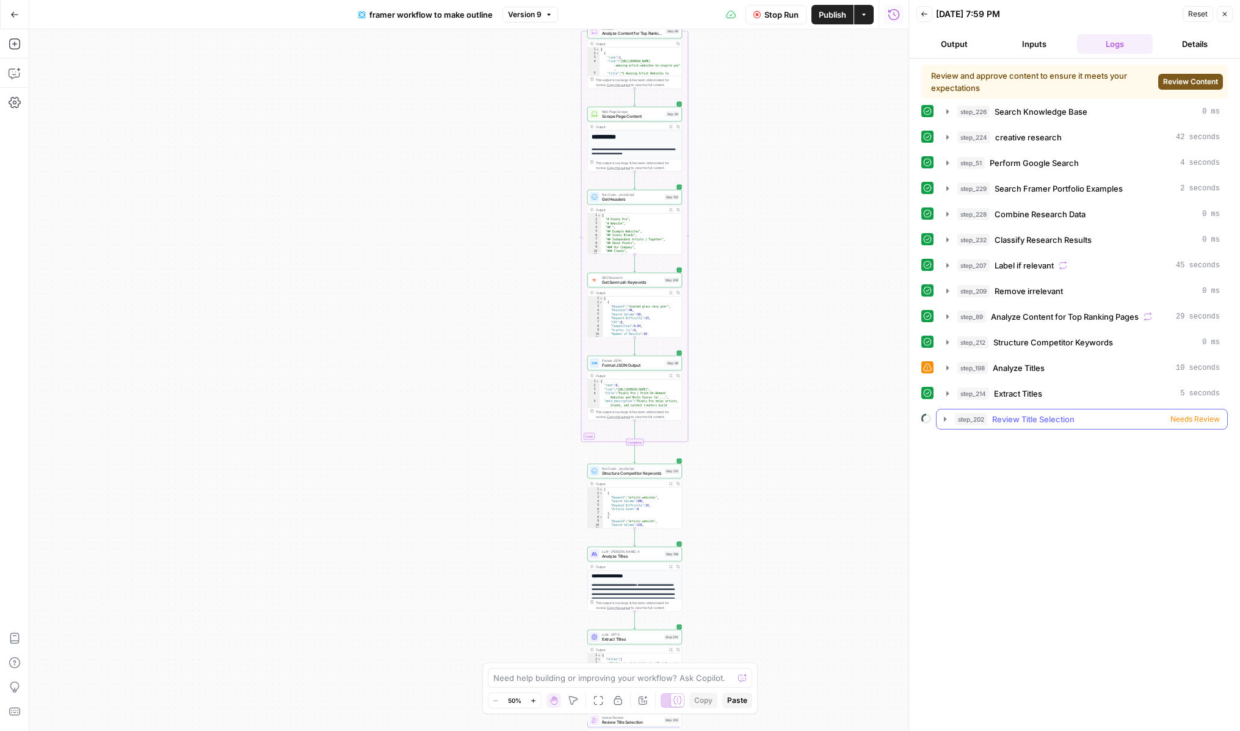
click at [941, 420] on icon "button" at bounding box center [945, 420] width 10 height 10
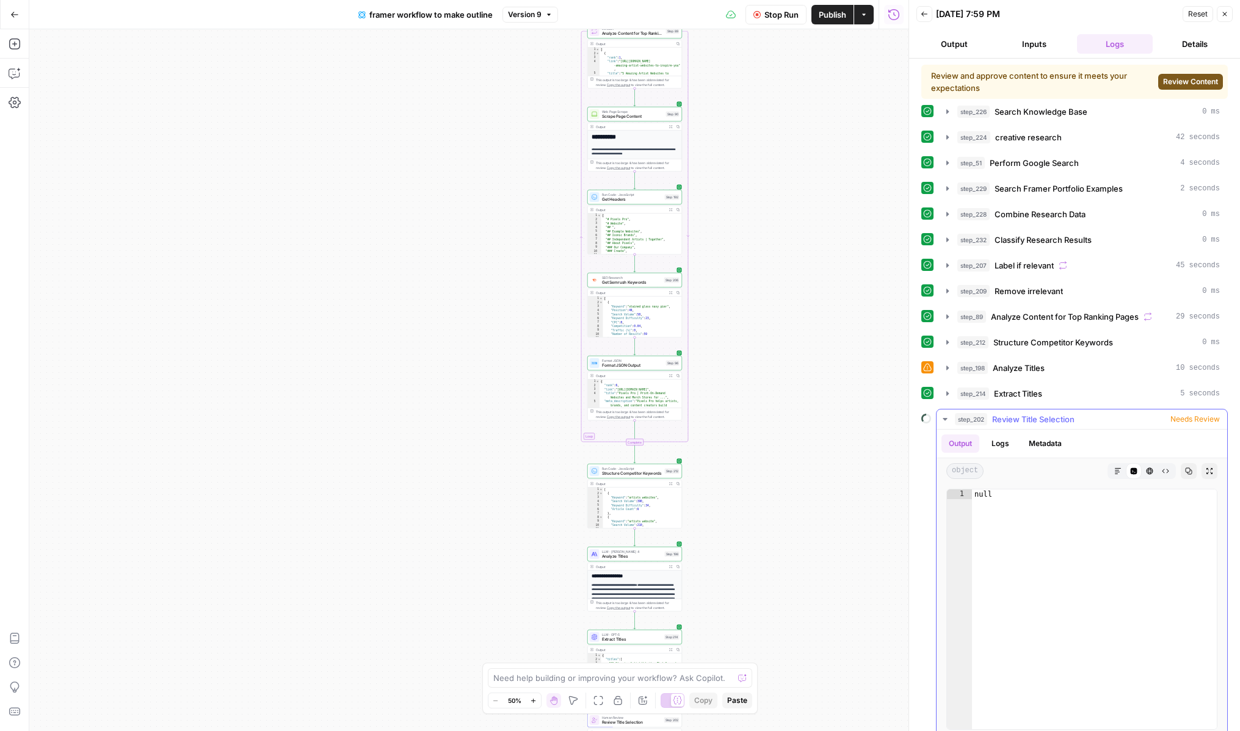
click at [941, 420] on icon "button" at bounding box center [945, 420] width 10 height 10
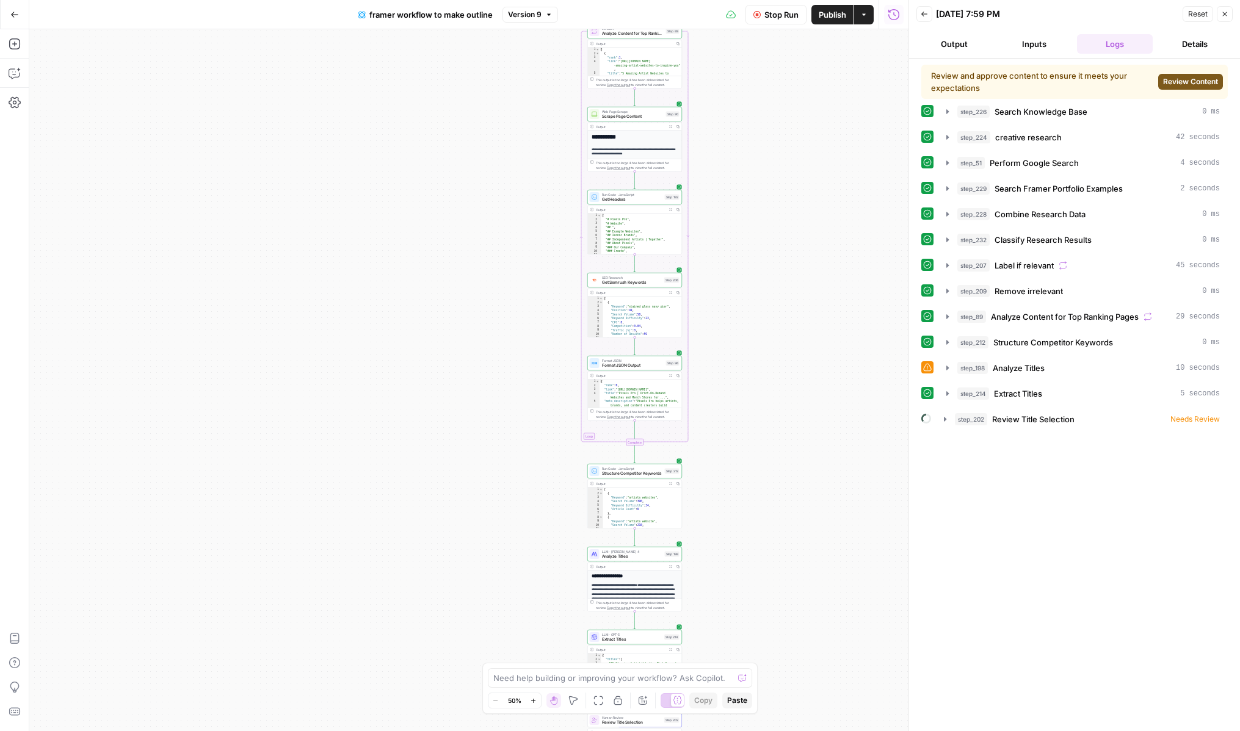
click at [1213, 87] on button "Review Content" at bounding box center [1190, 82] width 65 height 16
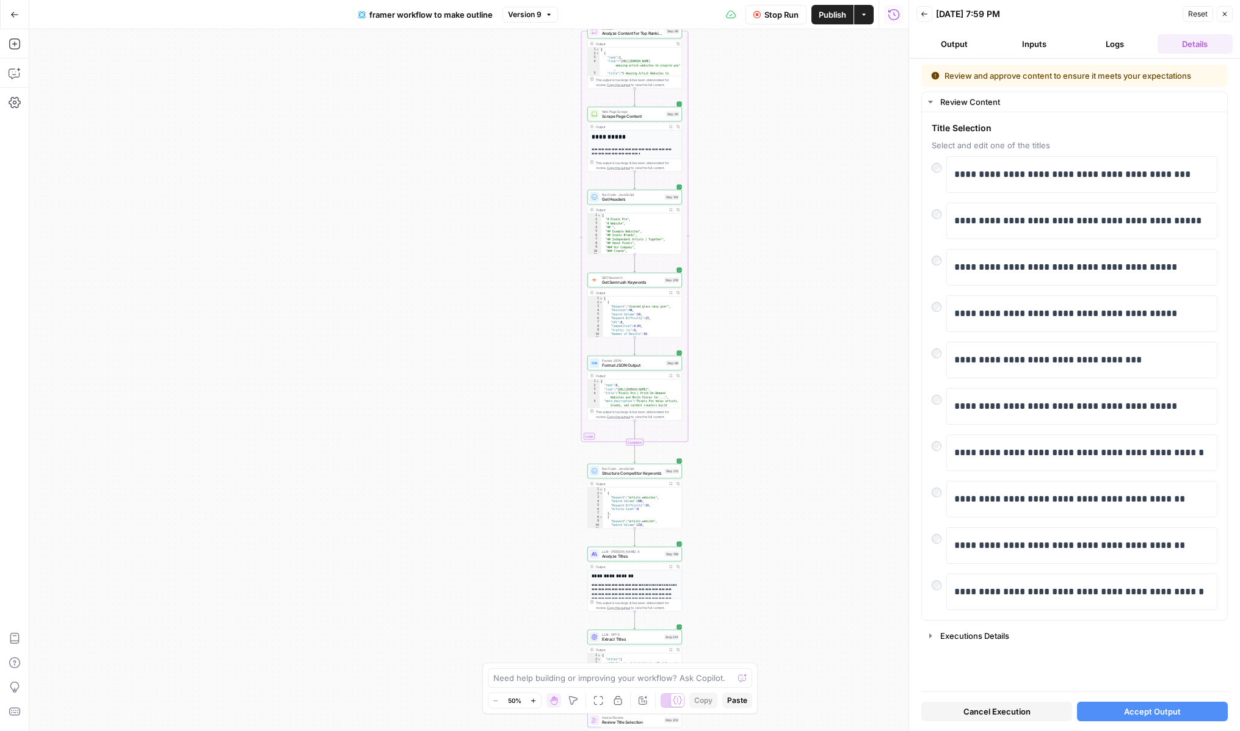
click at [1142, 706] on span "Accept Output" at bounding box center [1152, 712] width 57 height 12
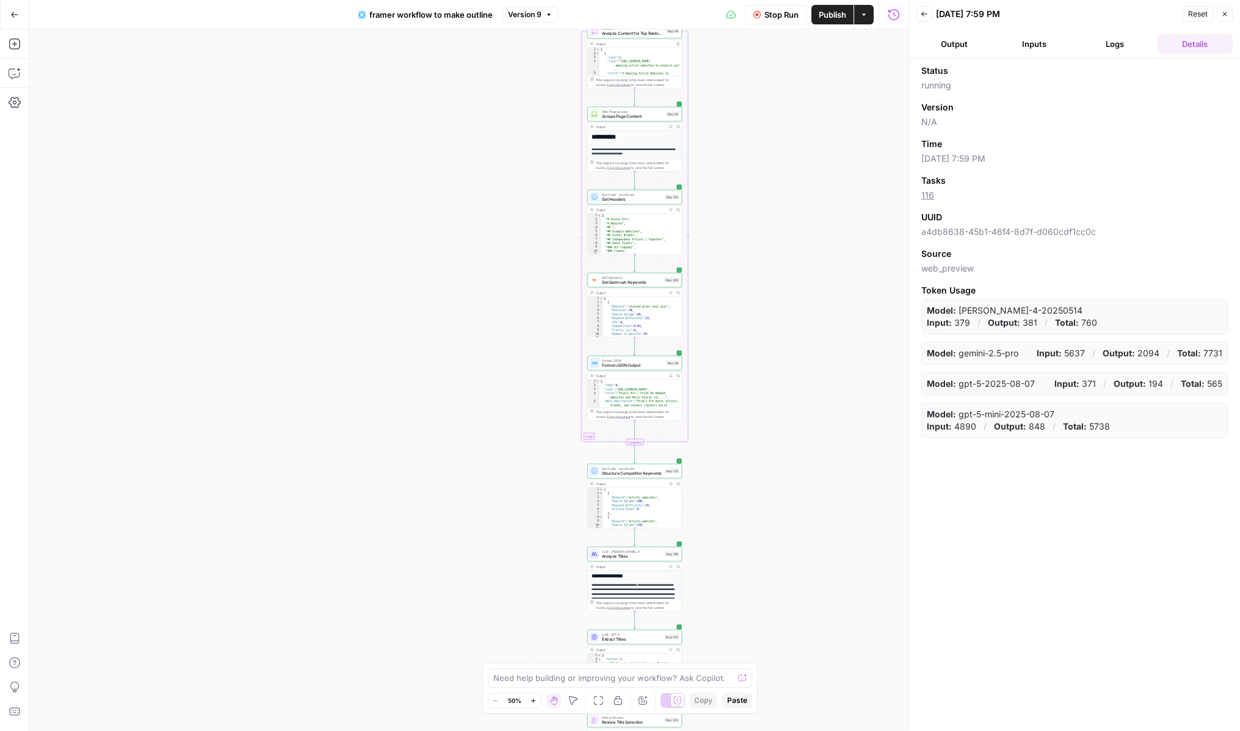
click at [1137, 59] on div "Status running Version N/A Time 09/10/25 at 7:59 PM Tasks 116 UUID a4db8638-45b…" at bounding box center [1074, 395] width 331 height 673
click at [1129, 45] on button "Logs" at bounding box center [1115, 44] width 76 height 20
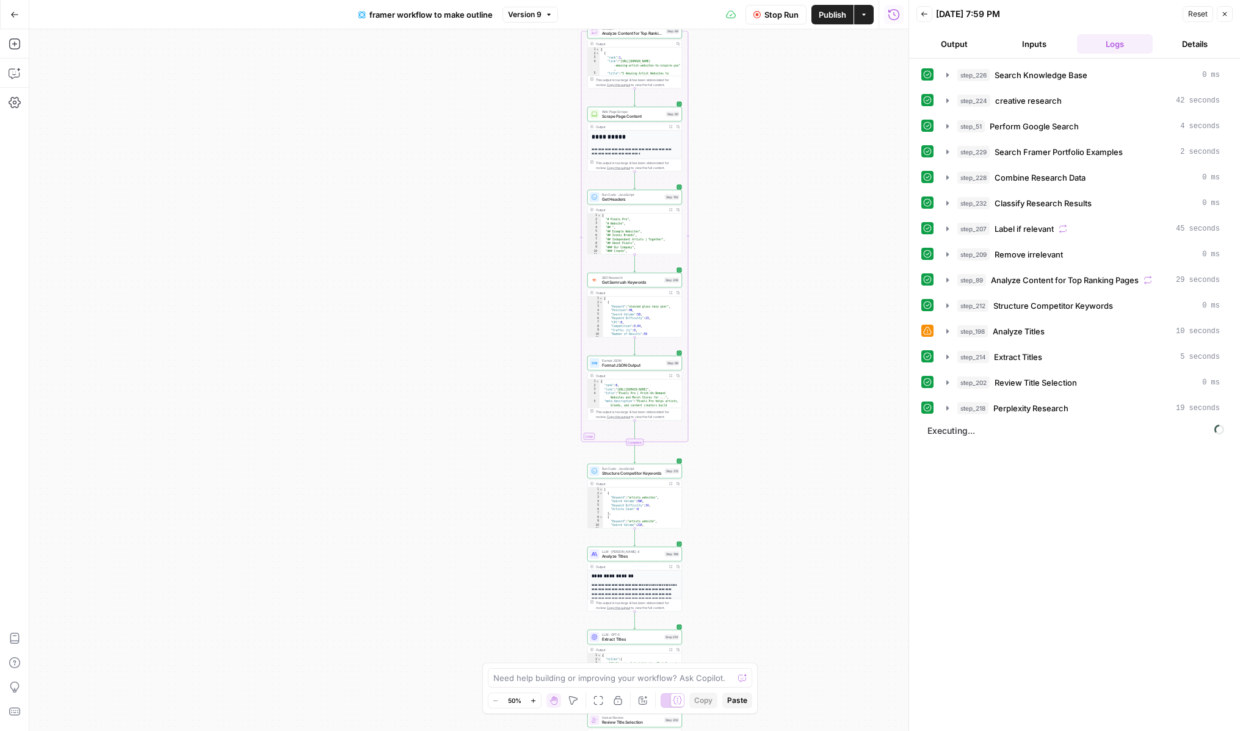
drag, startPoint x: 772, startPoint y: 557, endPoint x: 764, endPoint y: 252, distance: 304.8
click at [764, 252] on div "Workflow Set Inputs Inputs Search Knowledge Base Search Knowledge Base Step 226…" at bounding box center [468, 380] width 879 height 702
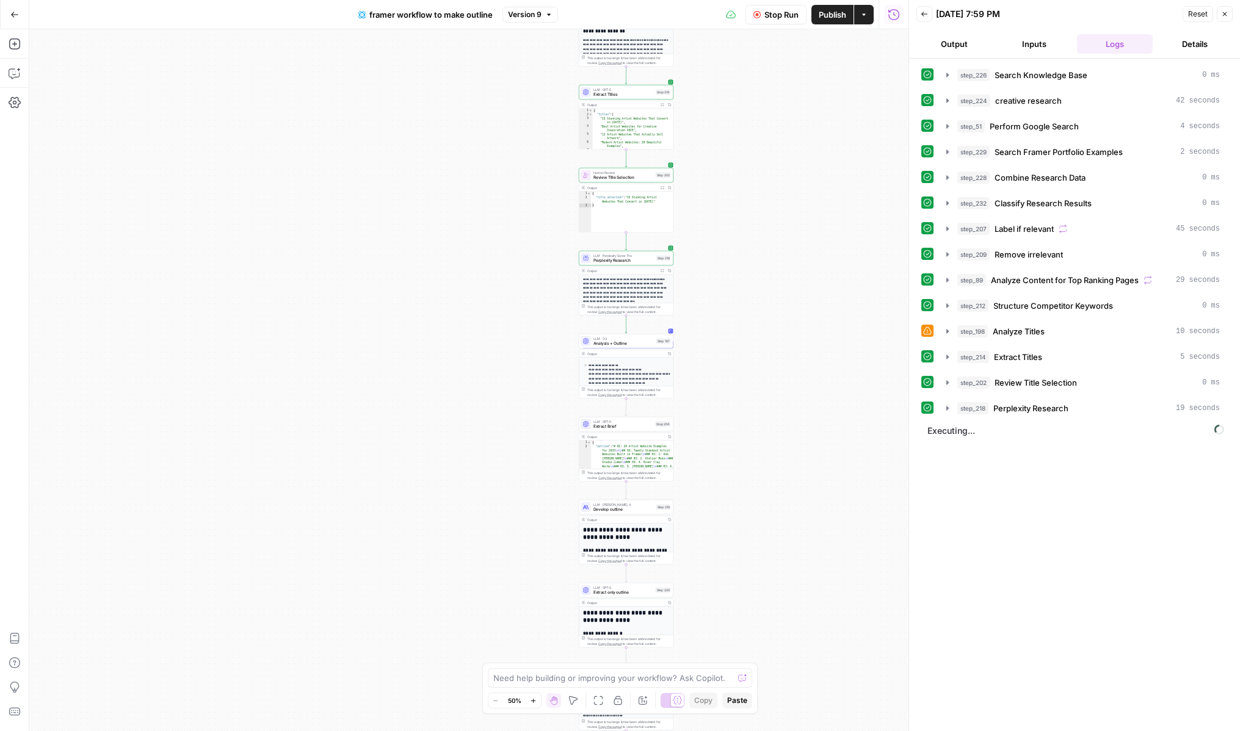
drag, startPoint x: 763, startPoint y: 479, endPoint x: 761, endPoint y: 227, distance: 251.5
click at [761, 227] on div "Workflow Set Inputs Inputs Search Knowledge Base Search Knowledge Base Step 226…" at bounding box center [468, 380] width 879 height 702
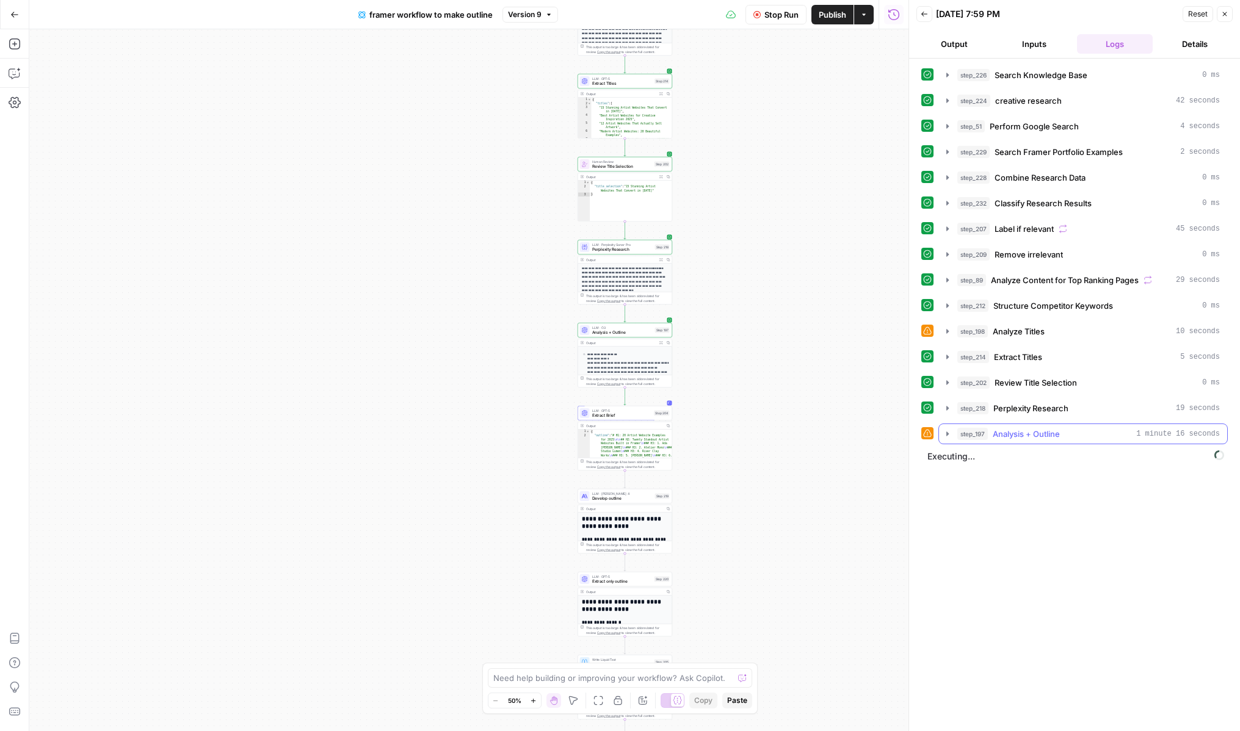
click at [952, 434] on button "step_197 Analysis + Outline 1 minute 16 seconds" at bounding box center [1083, 434] width 288 height 20
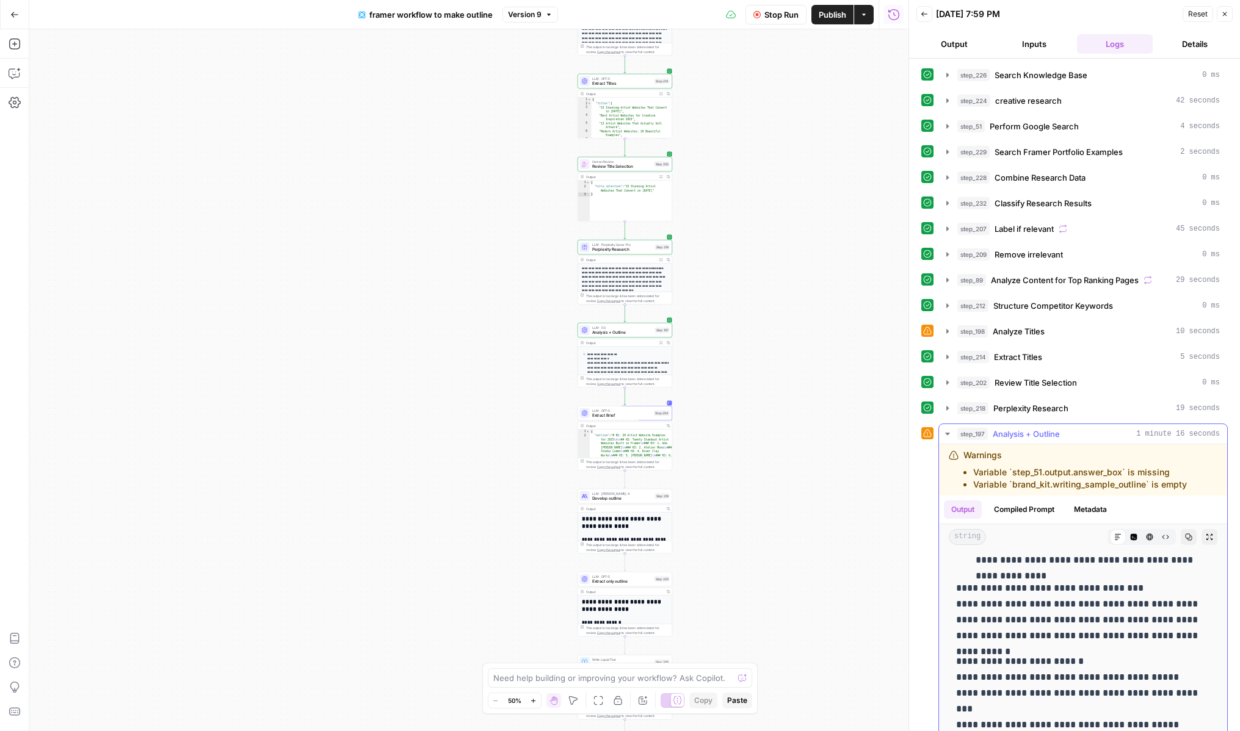
scroll to position [132, 0]
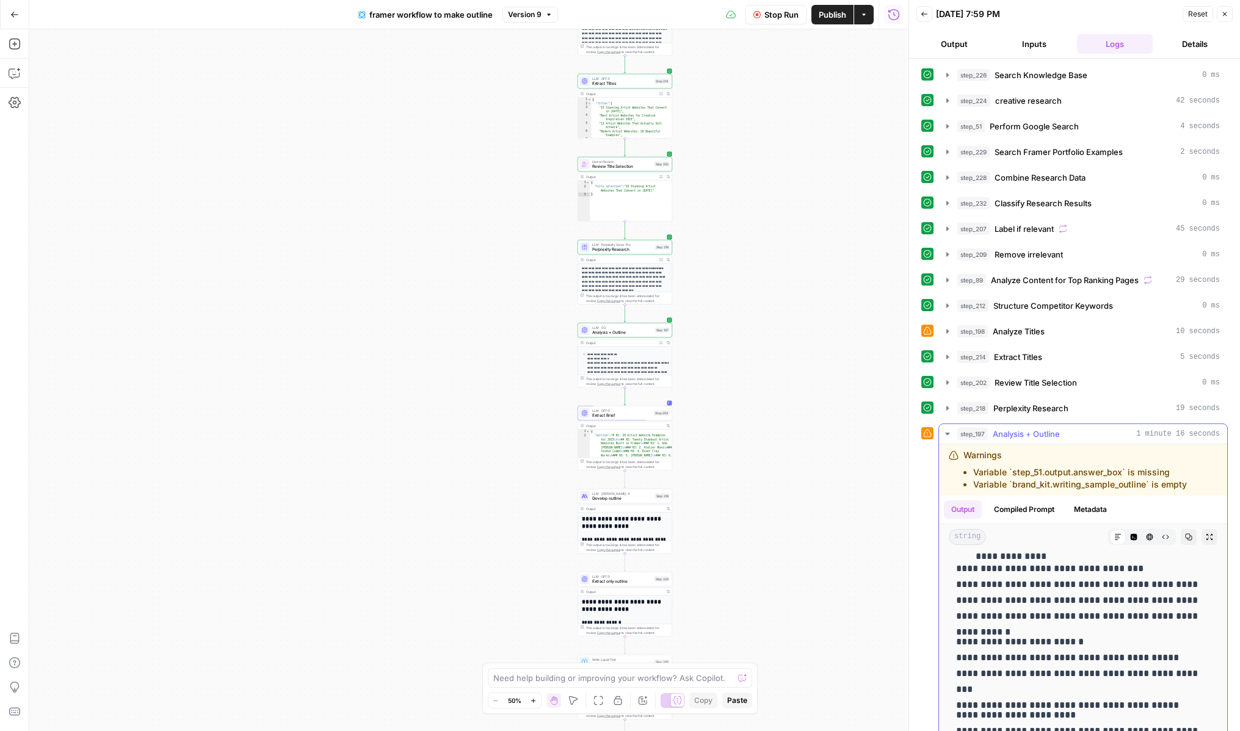
click at [949, 433] on icon "button" at bounding box center [948, 434] width 10 height 10
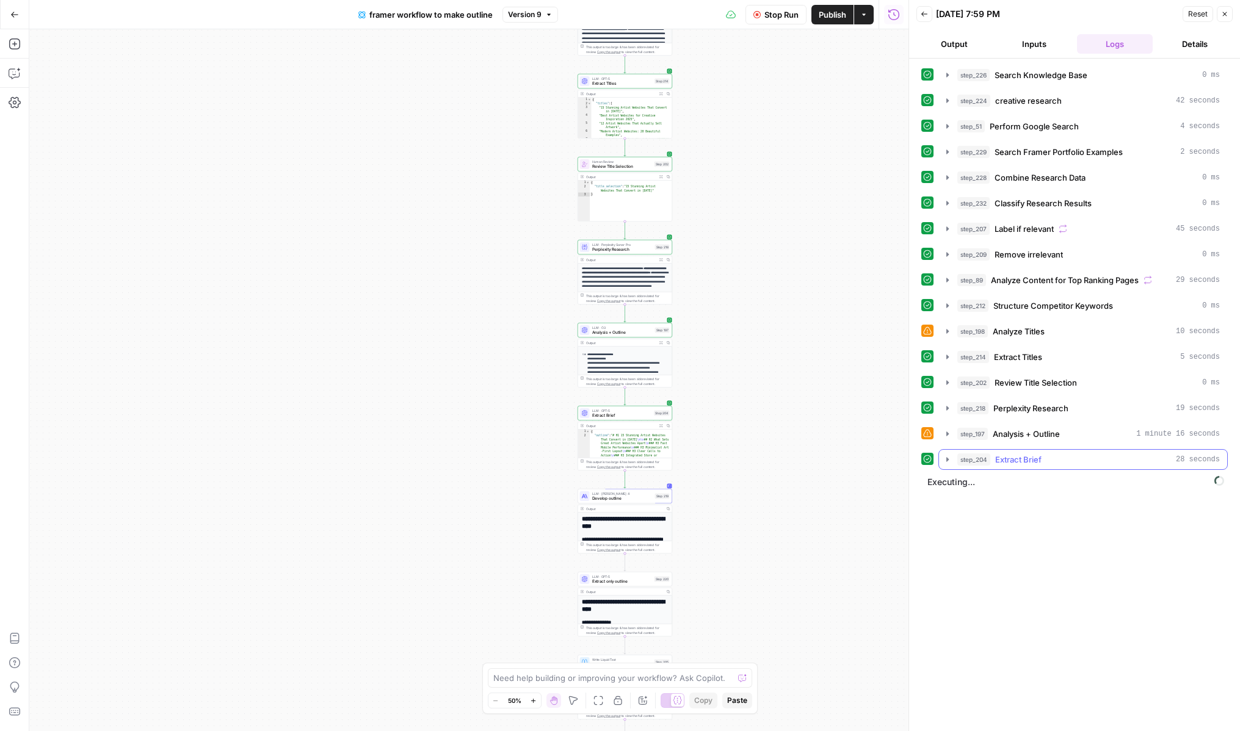
click at [947, 462] on icon "button" at bounding box center [948, 460] width 10 height 10
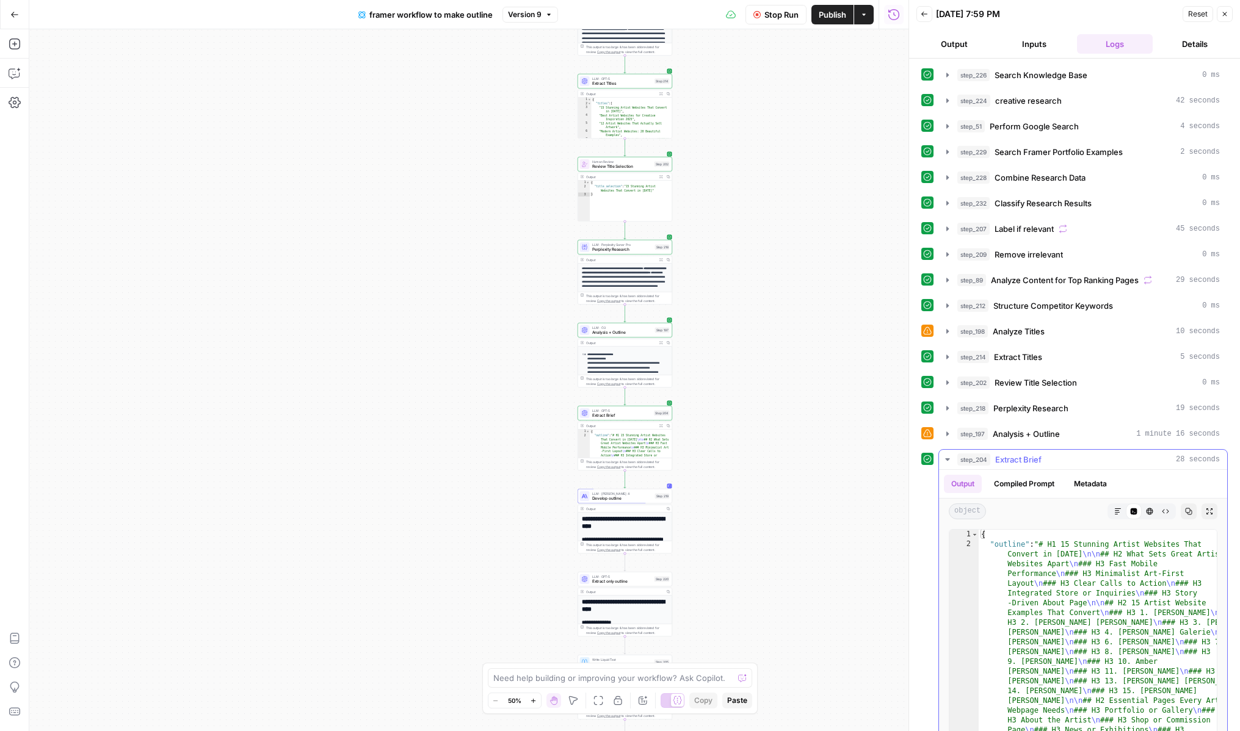
click at [945, 460] on icon "button" at bounding box center [948, 460] width 10 height 10
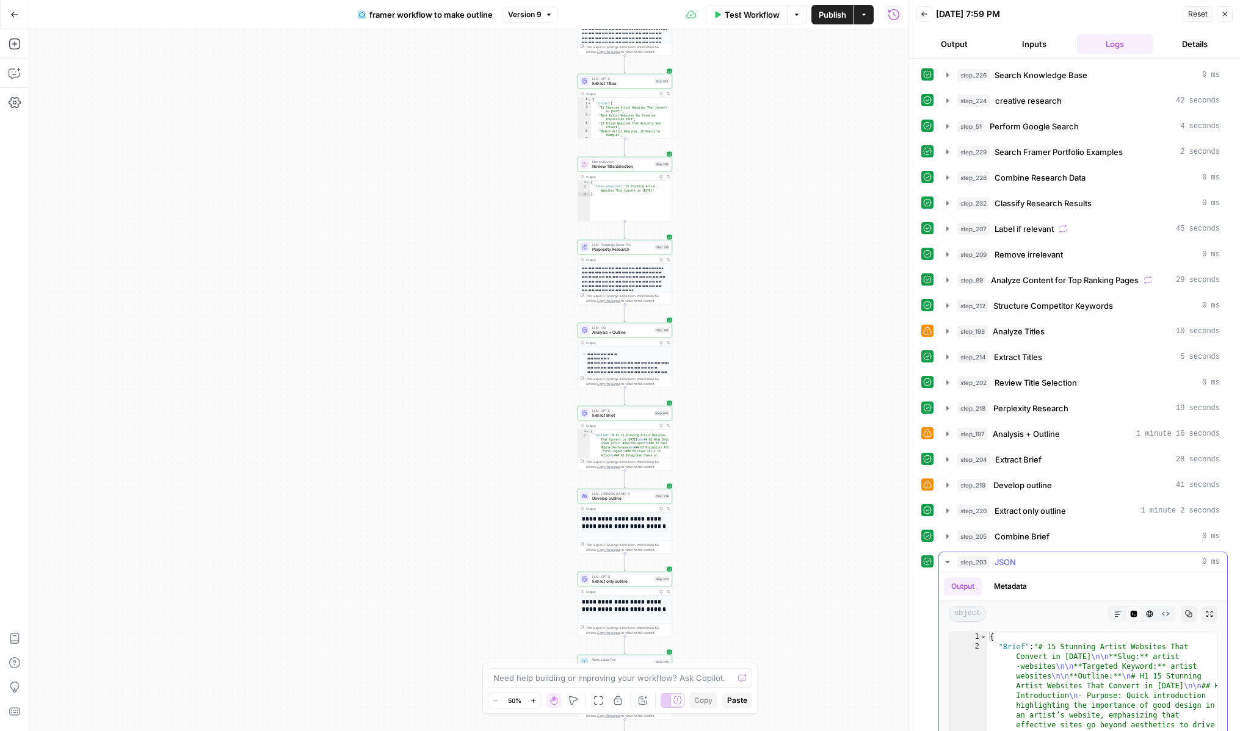
click at [944, 560] on icon "button" at bounding box center [948, 562] width 10 height 10
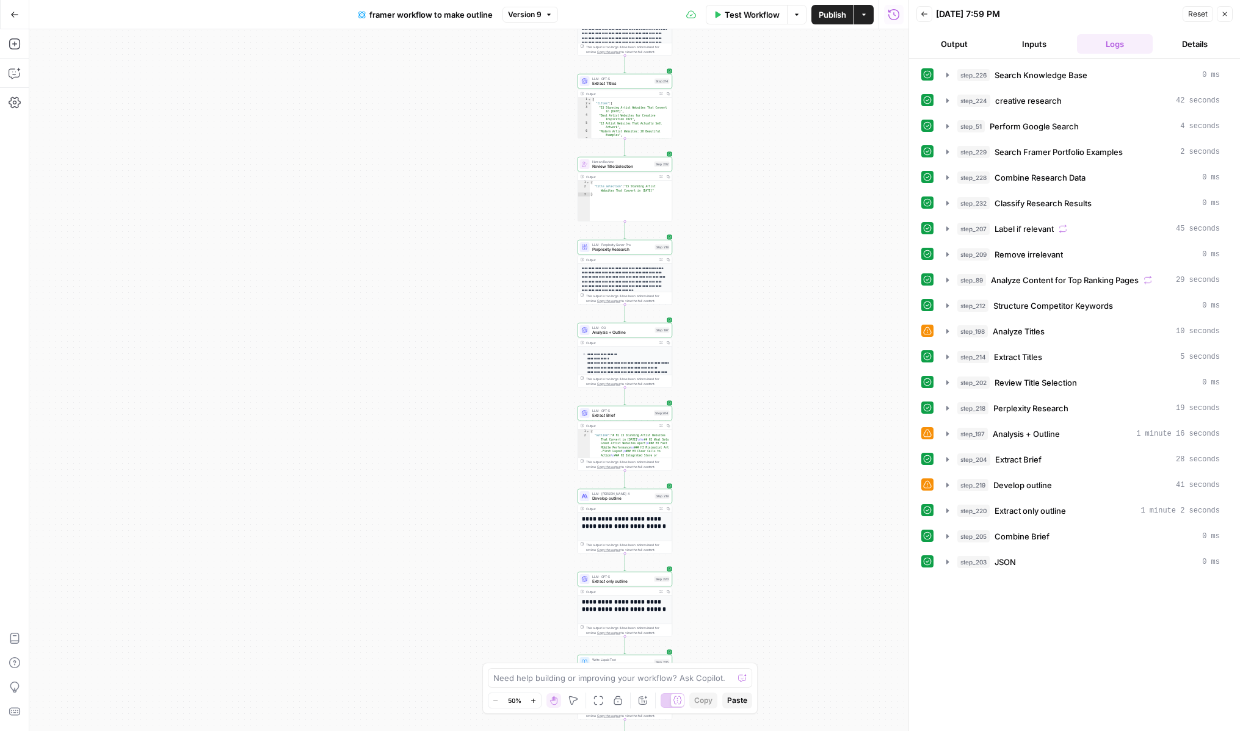
click at [926, 14] on icon "button" at bounding box center [924, 14] width 6 height 5
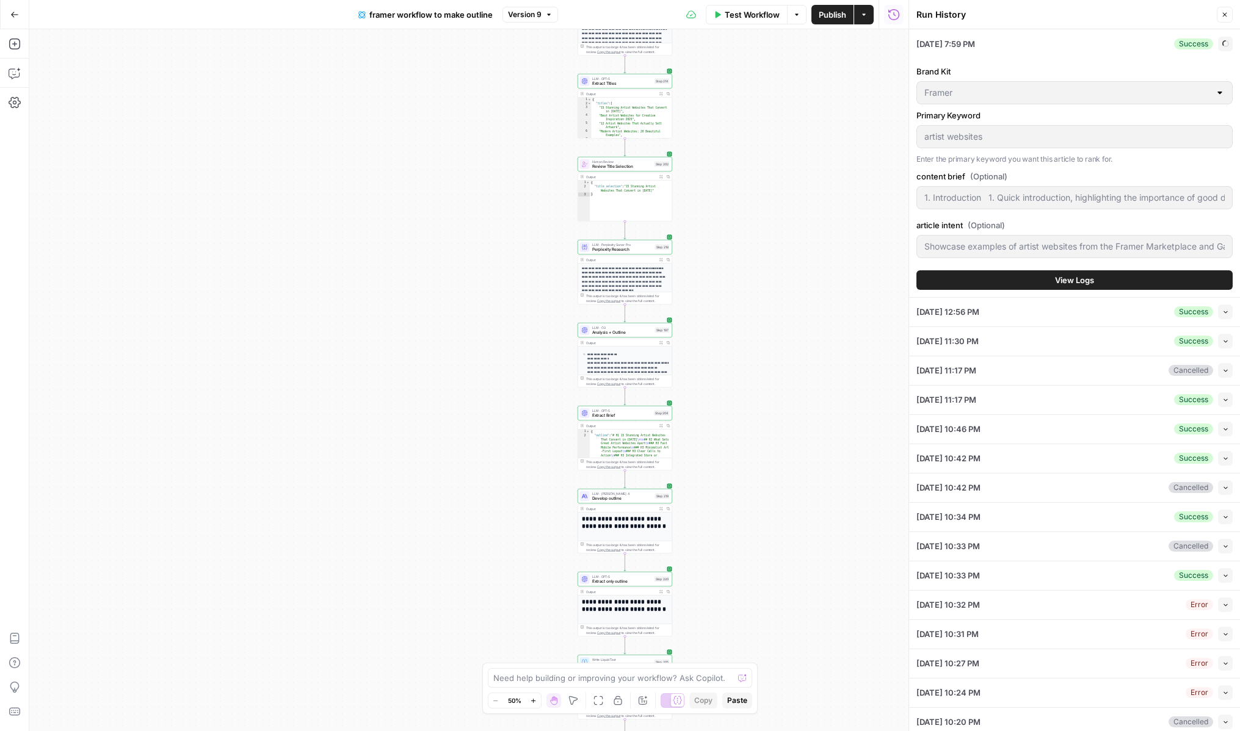
type input "1. Introduction 1. Quick introduction, highlighting the importance of good desi…"
click at [1079, 284] on span "View Logs" at bounding box center [1074, 280] width 39 height 12
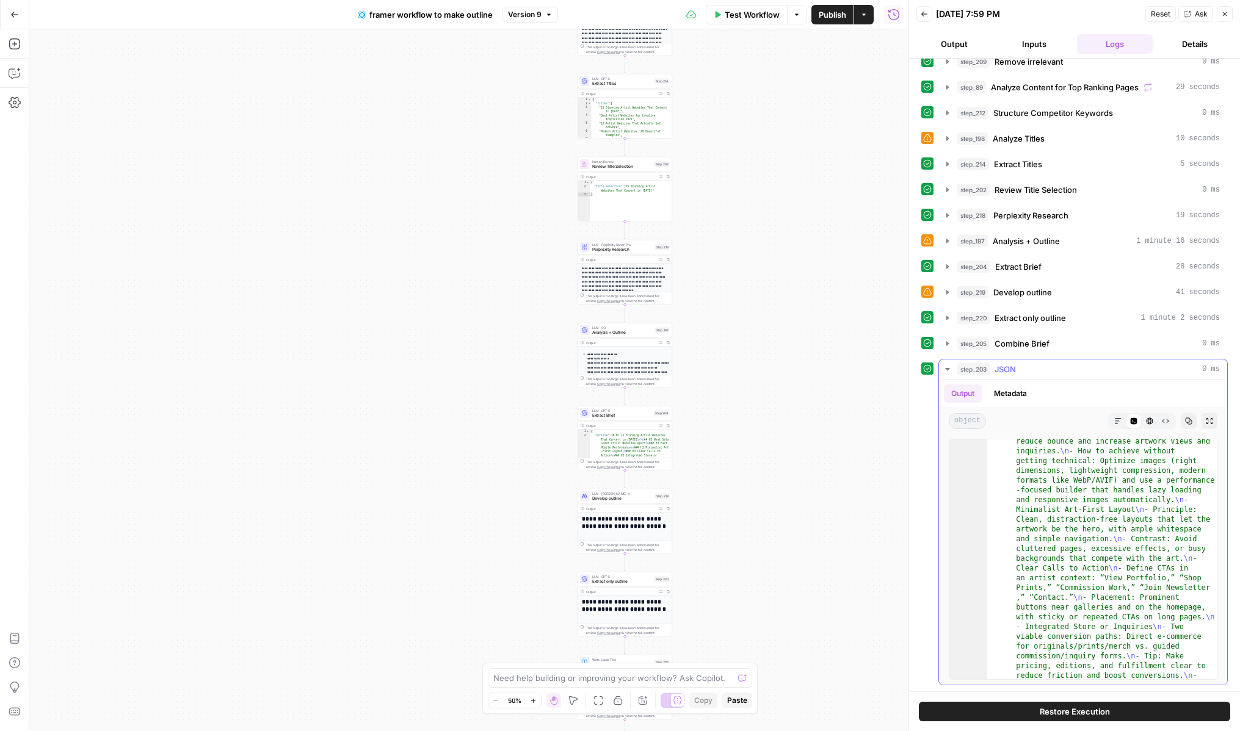
scroll to position [67, 0]
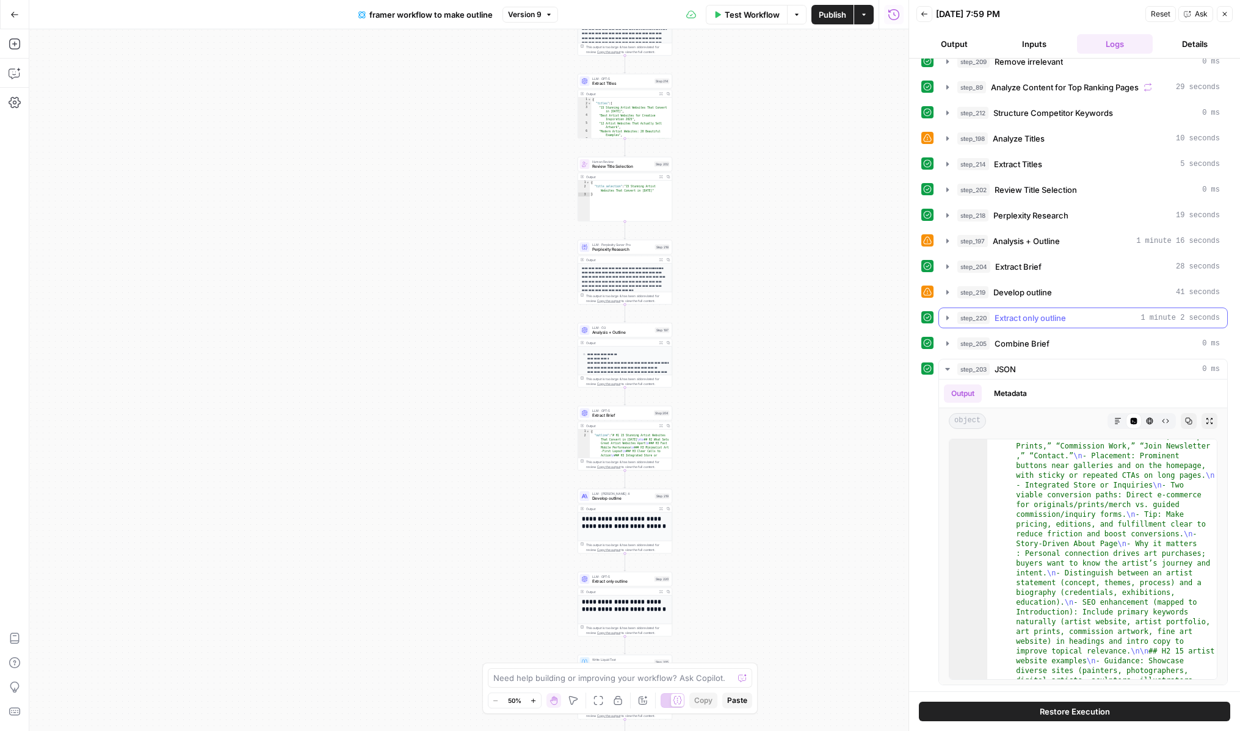
click at [943, 322] on icon "button" at bounding box center [948, 318] width 10 height 10
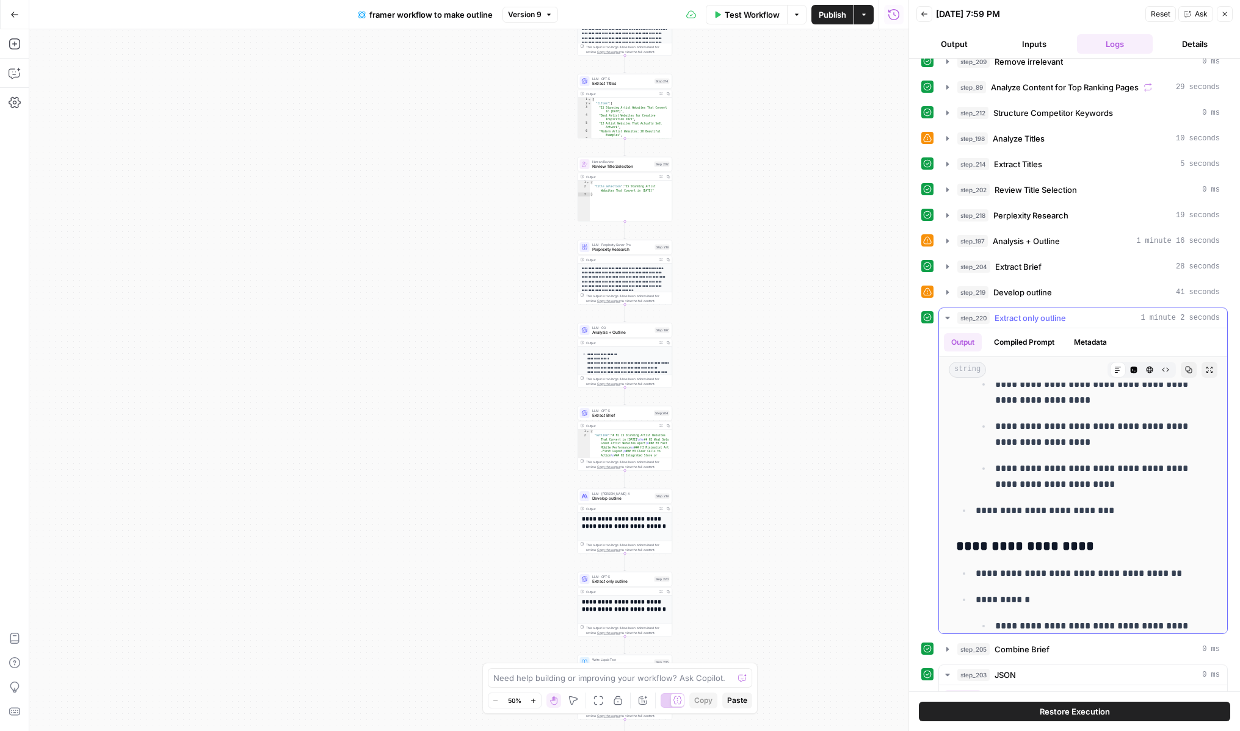
scroll to position [1888, 0]
click at [1195, 14] on span "Ask" at bounding box center [1201, 14] width 13 height 11
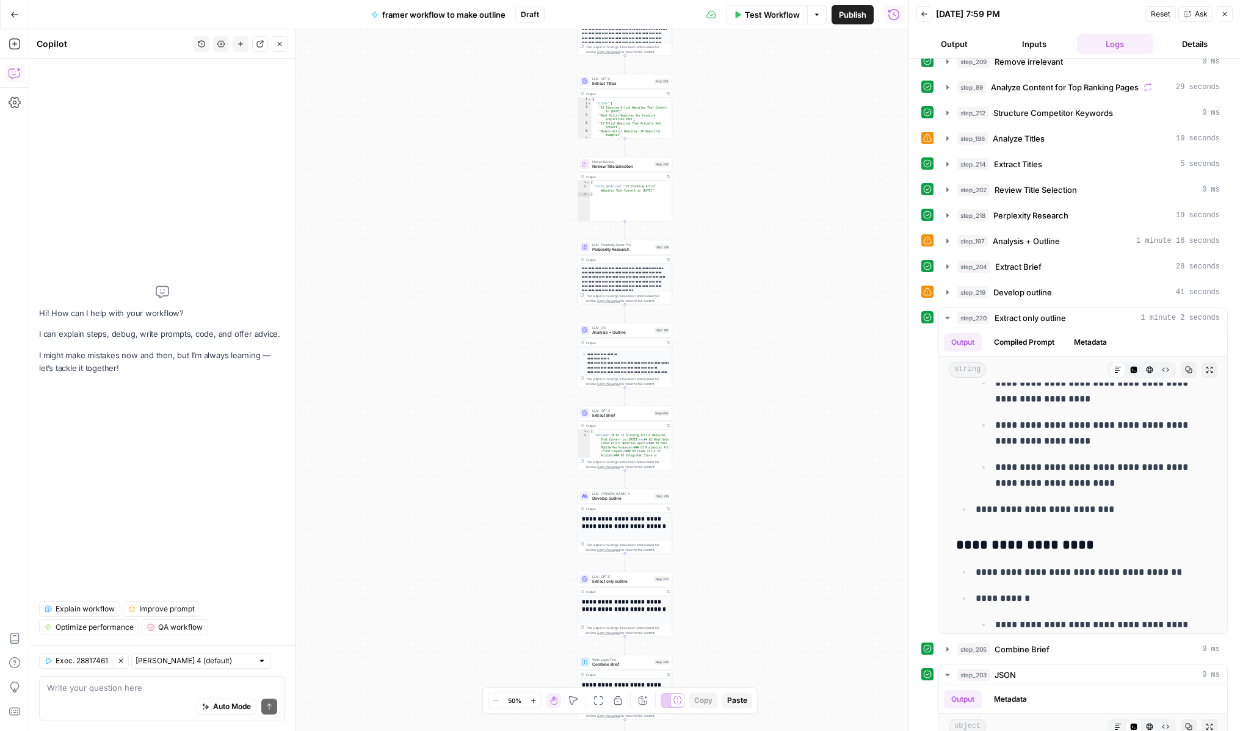
click at [109, 691] on textarea at bounding box center [162, 688] width 230 height 12
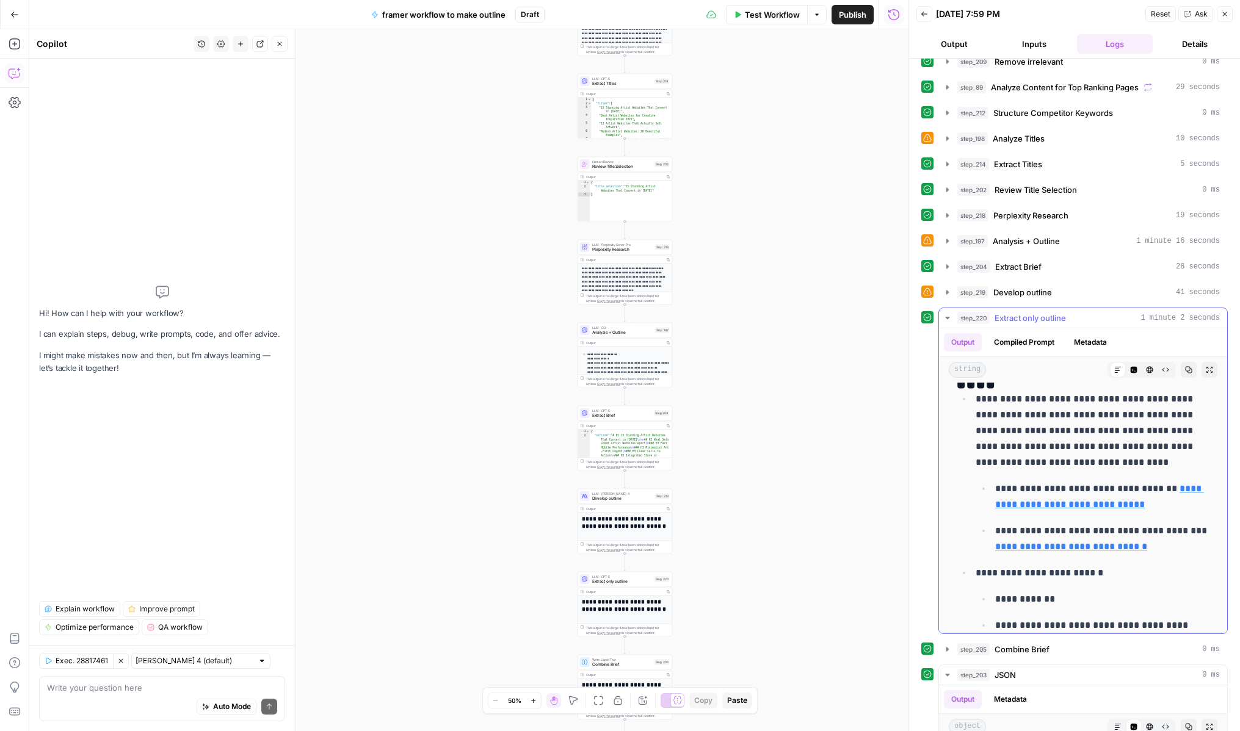
scroll to position [1185, 0]
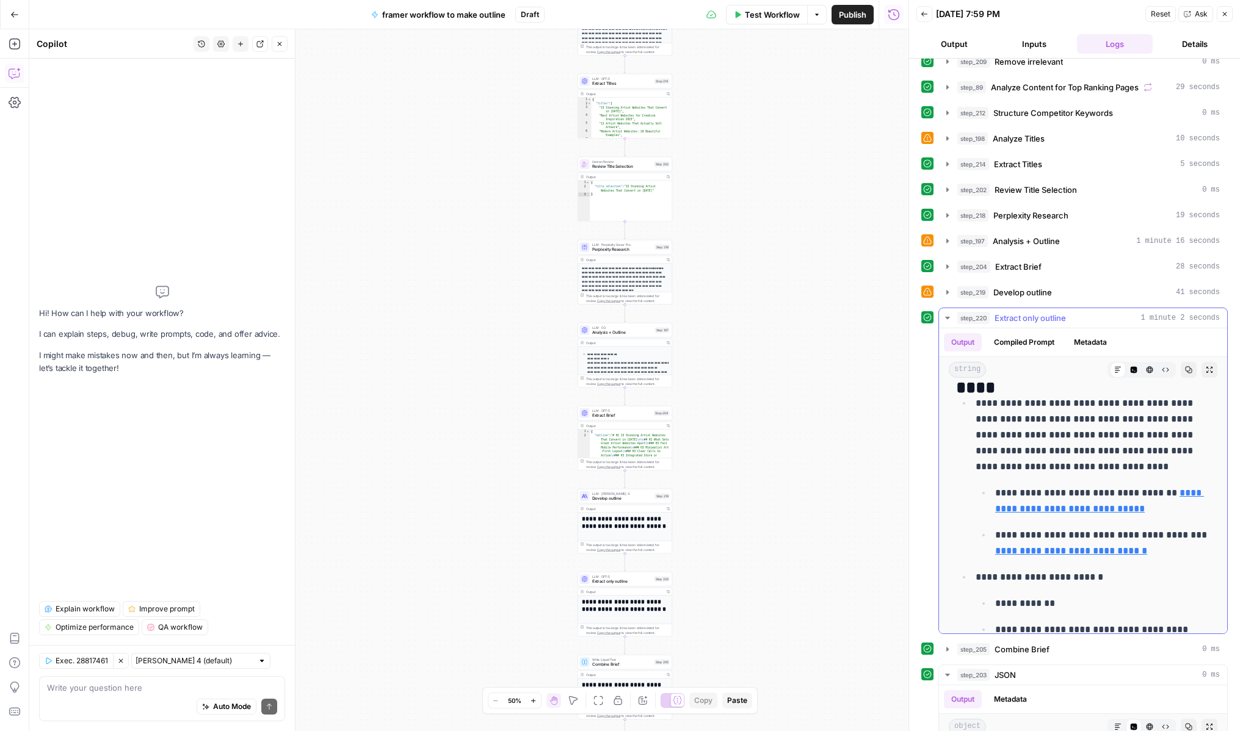
type textarea "The outline doesn't include any real information from the Framer marketplace or…"
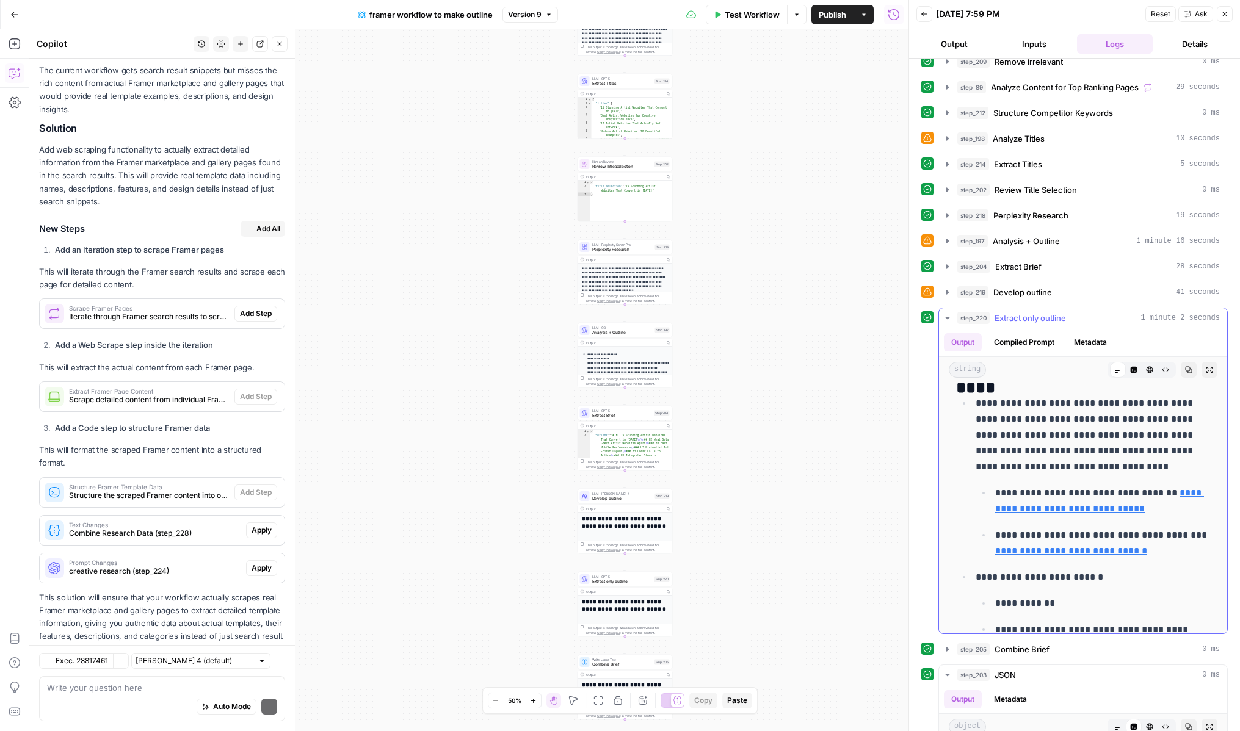
scroll to position [255, 0]
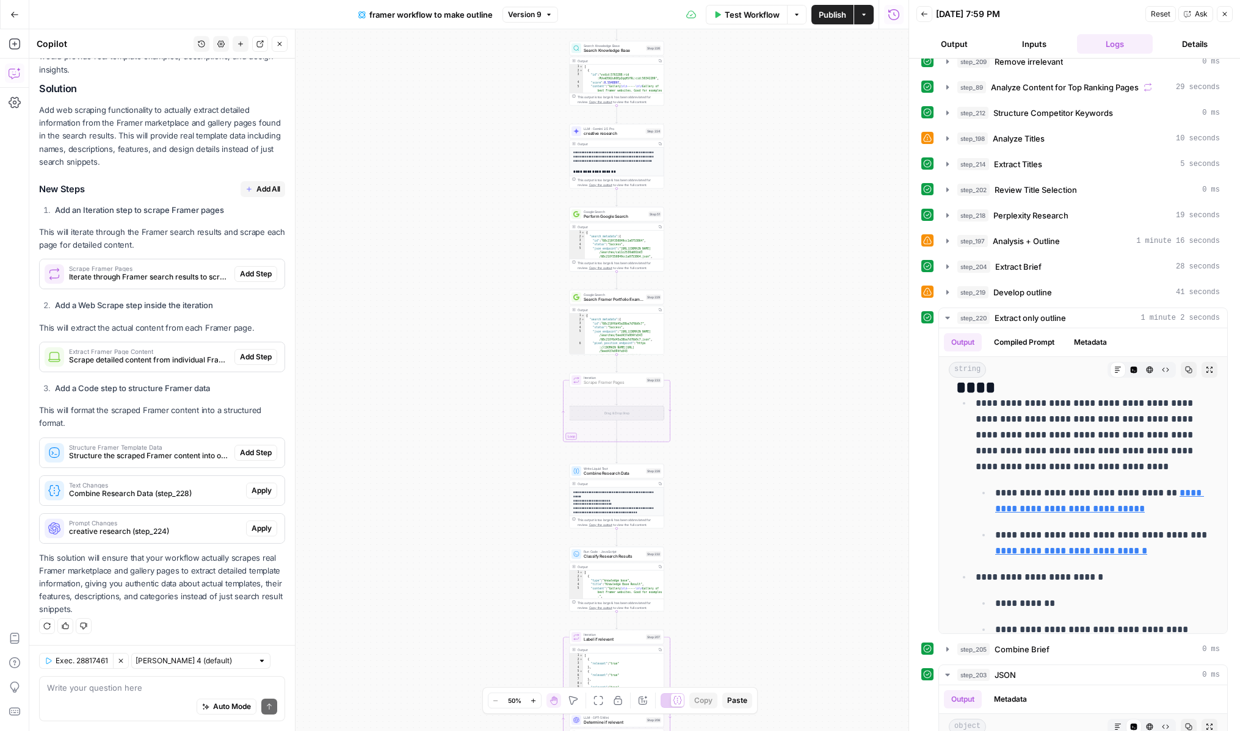
click at [262, 280] on button "Add Step" at bounding box center [255, 274] width 43 height 16
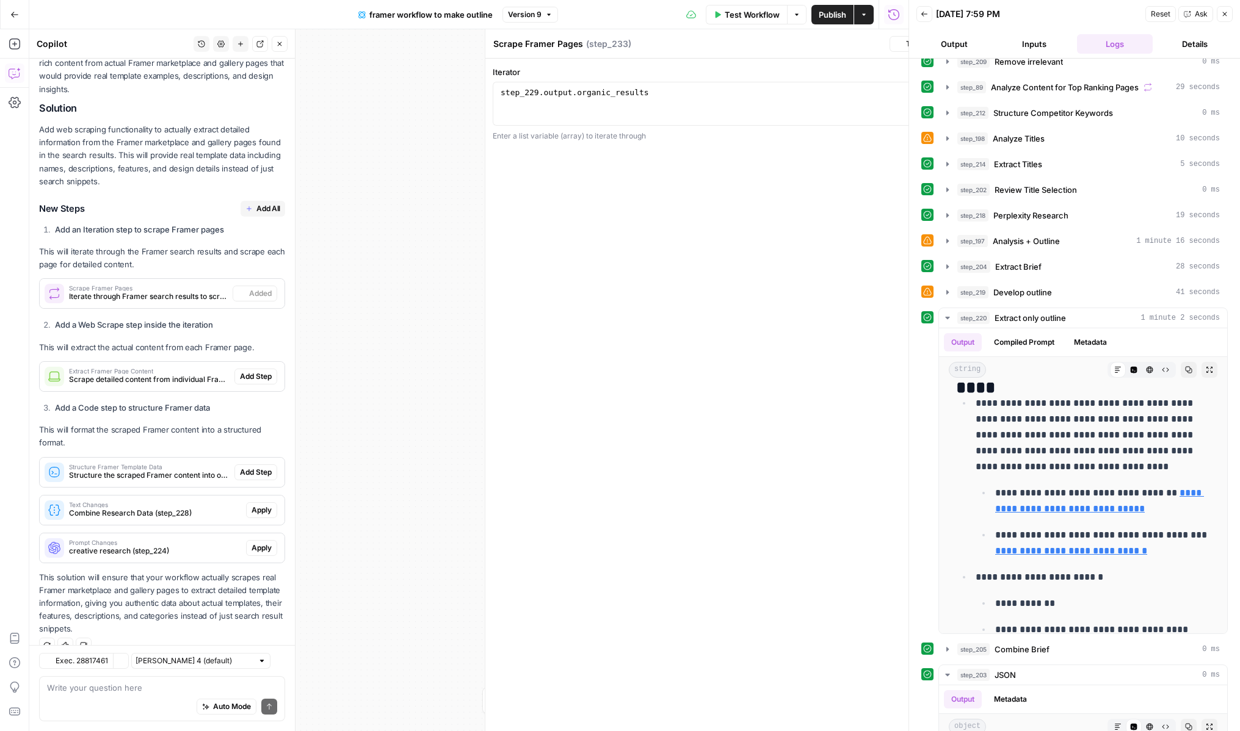
scroll to position [274, 0]
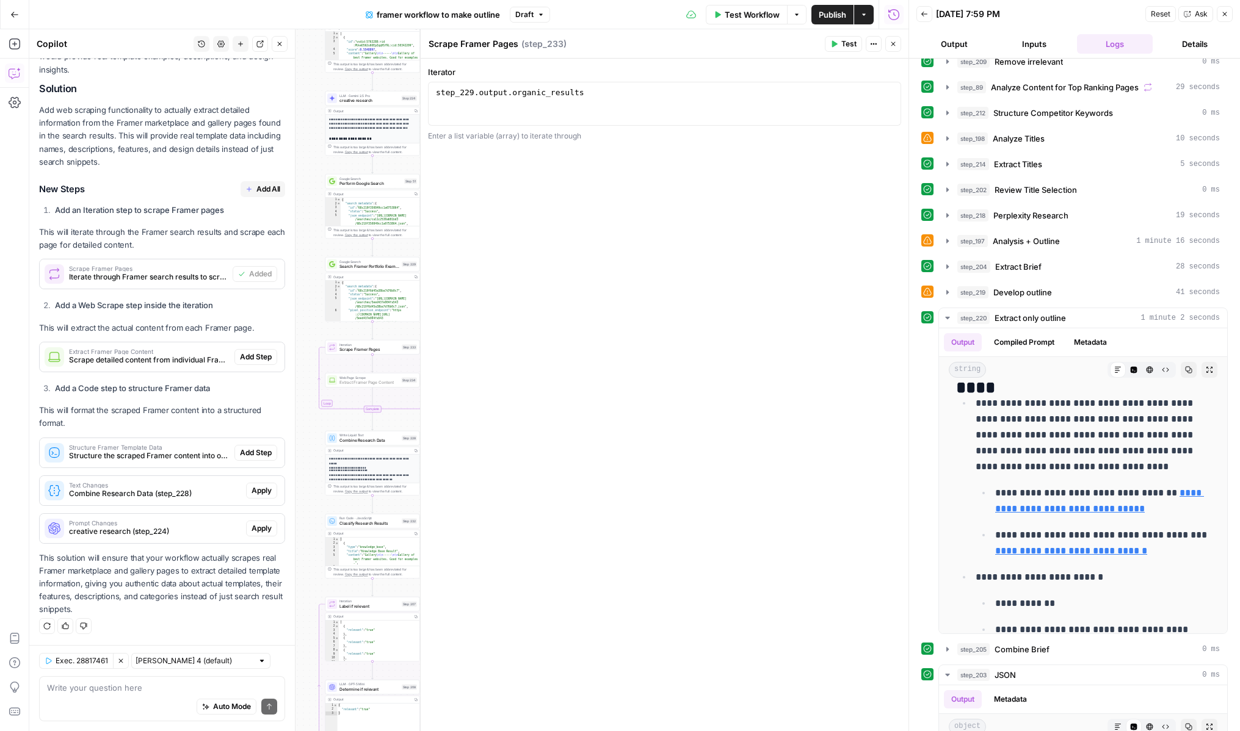
click at [256, 358] on span "Add Step" at bounding box center [256, 357] width 32 height 11
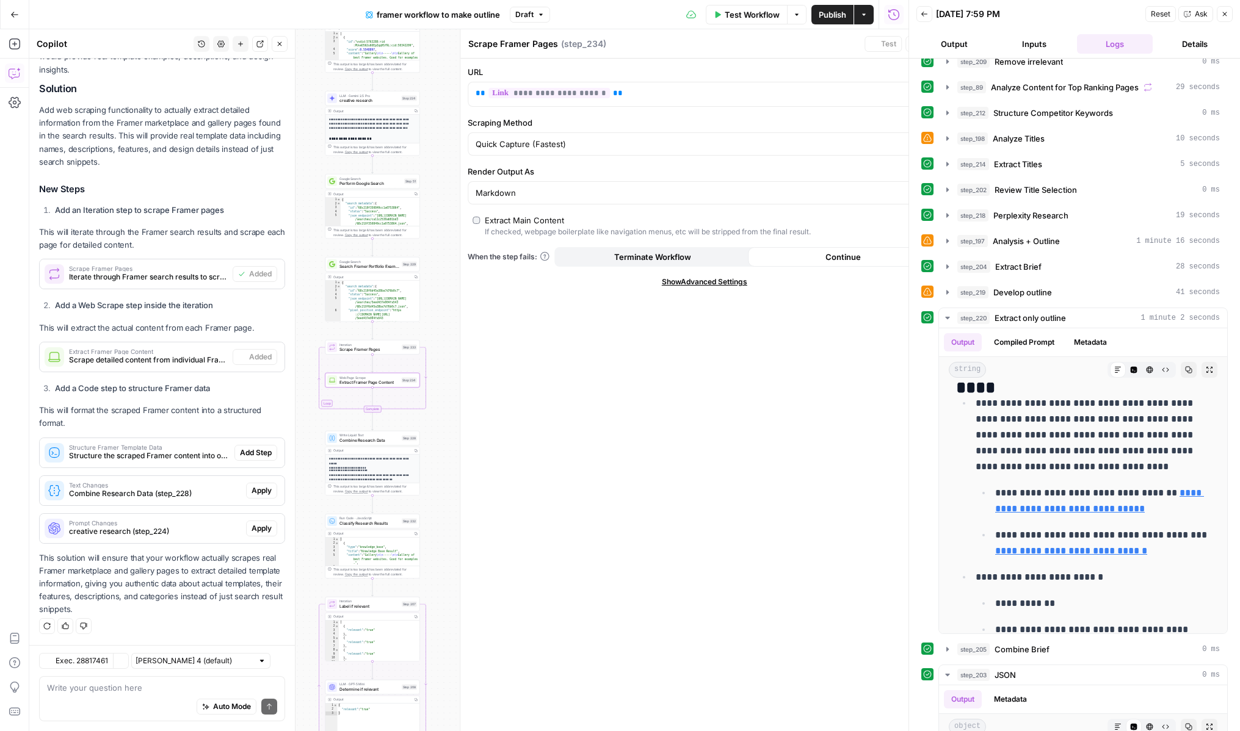
type textarea "Extract Framer Page Content"
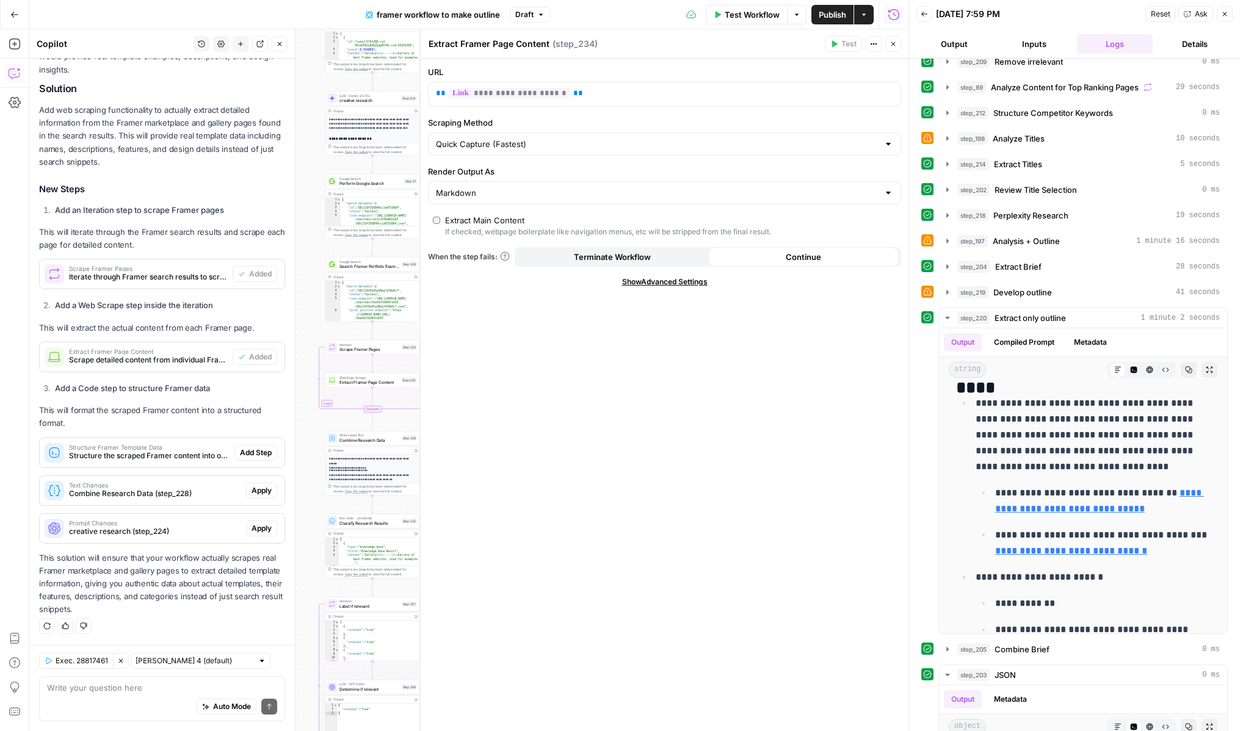
click at [508, 151] on div "Quick Capture (Fastest)" at bounding box center [664, 143] width 473 height 23
click at [503, 148] on input "Scraping Method" at bounding box center [657, 144] width 443 height 12
type input "Quick Capture (Fastest)"
click at [520, 123] on label "Scraping Method" at bounding box center [664, 123] width 473 height 12
click at [520, 138] on input "Quick Capture (Fastest)" at bounding box center [657, 144] width 443 height 12
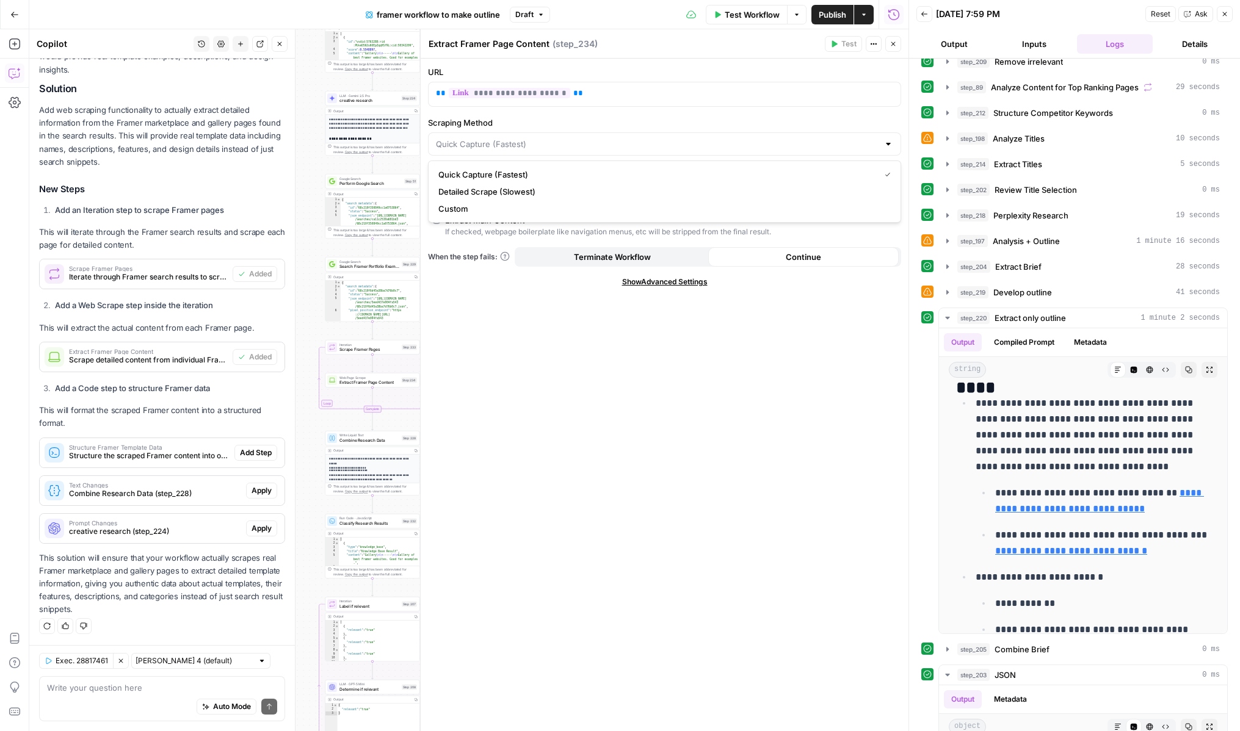
click at [520, 123] on label "Scraping Method" at bounding box center [664, 123] width 473 height 12
click at [520, 138] on input "Scraping Method" at bounding box center [657, 144] width 443 height 12
type input "Quick Capture (Fastest)"
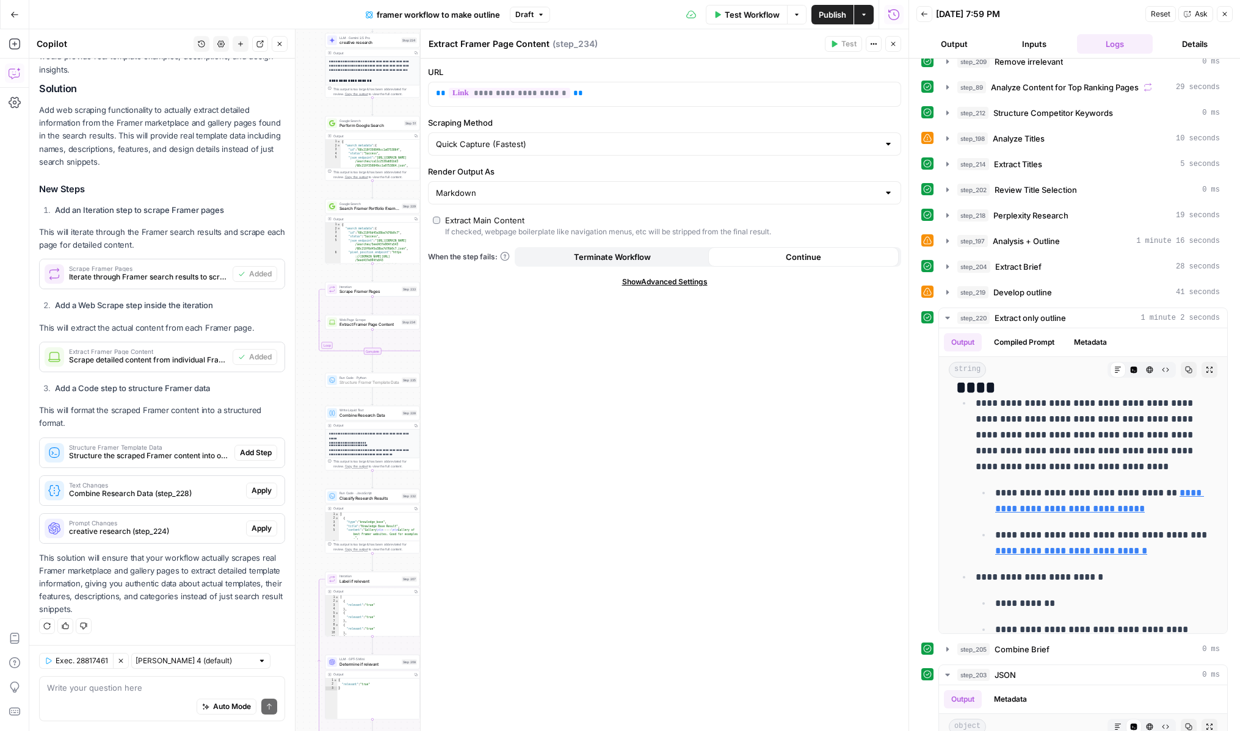
click at [247, 451] on span "Add Step" at bounding box center [256, 453] width 32 height 11
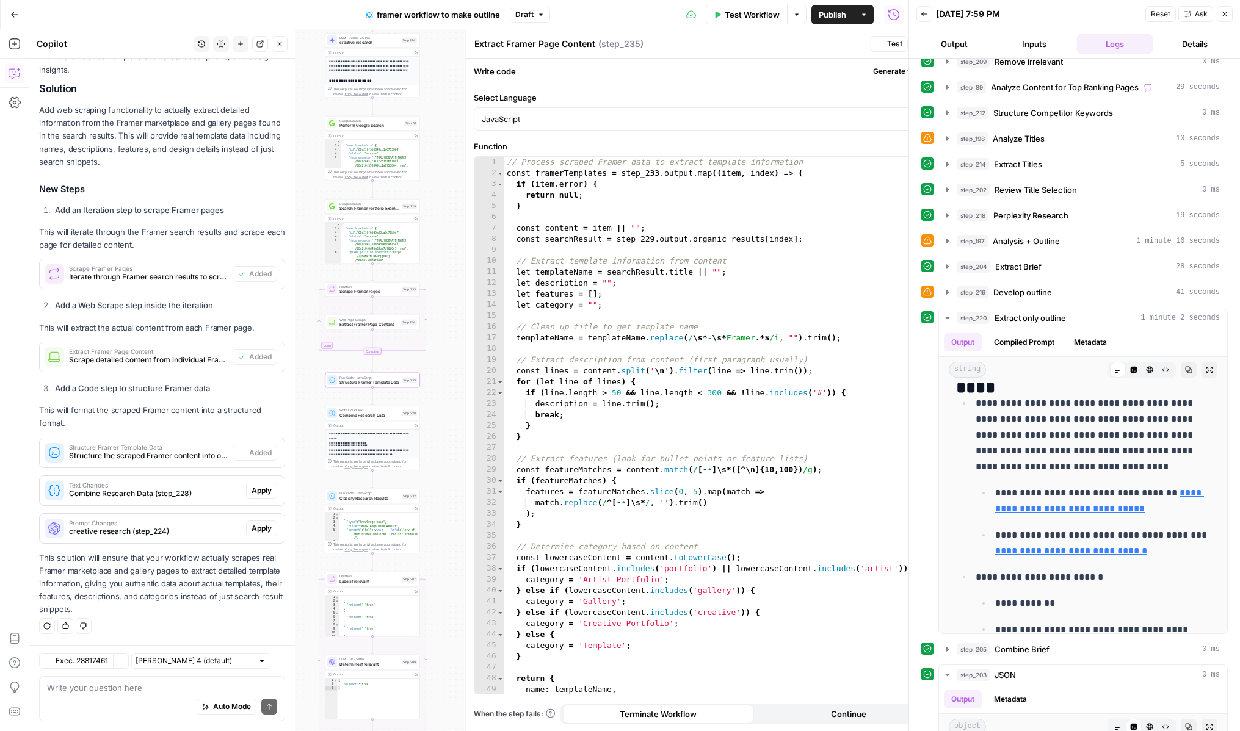
type textarea "Structure Framer Template Data"
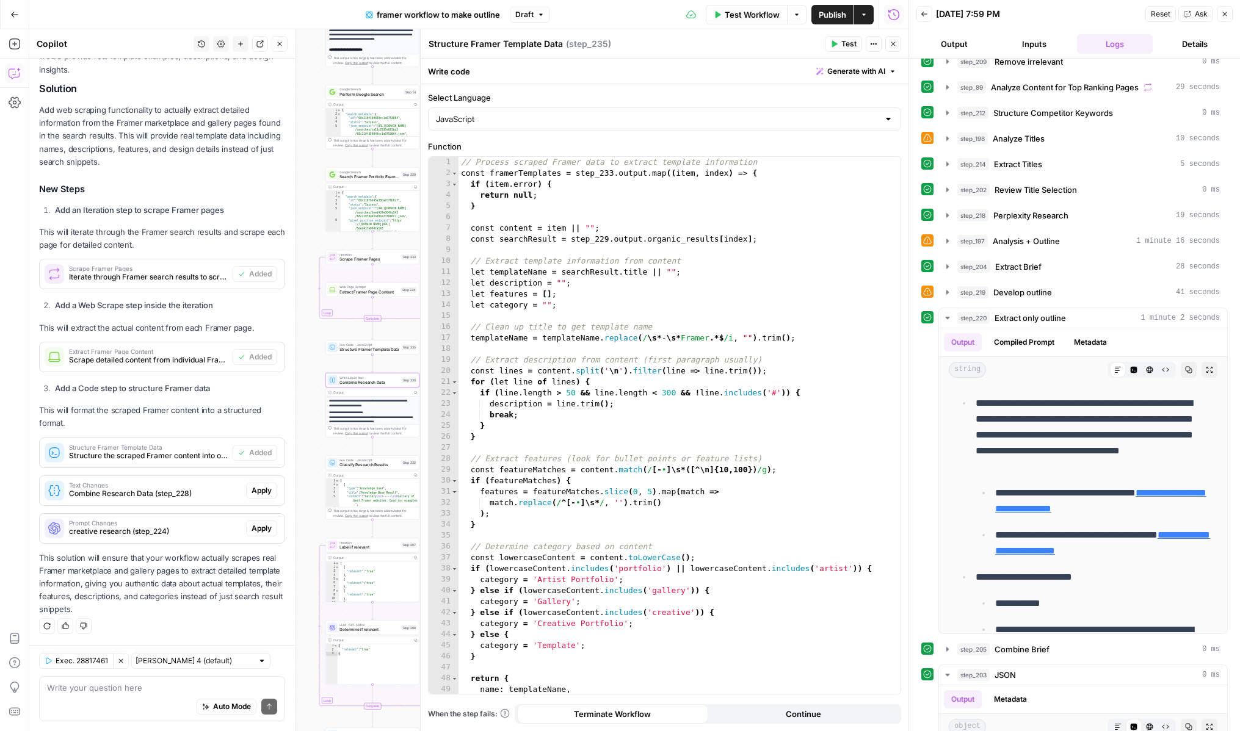
click at [266, 488] on span "Apply" at bounding box center [262, 490] width 20 height 11
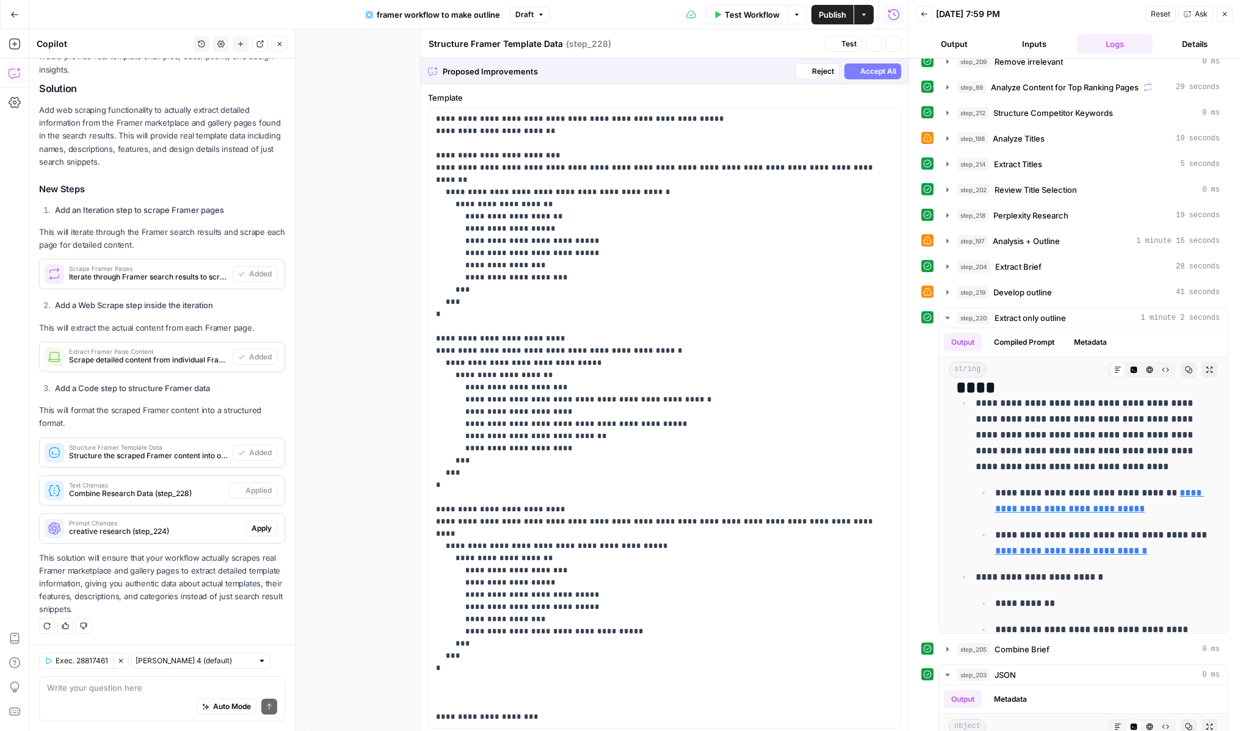
type textarea "Combine Research Data"
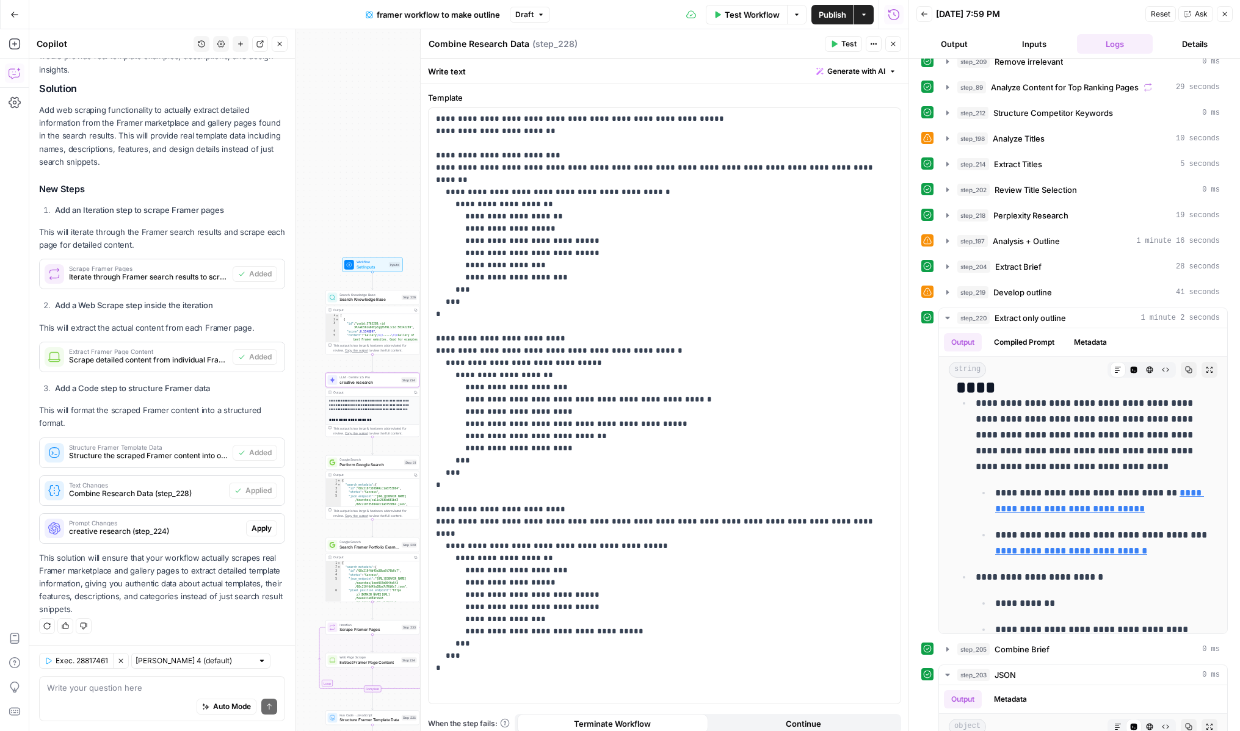
click at [258, 532] on span "Apply" at bounding box center [262, 528] width 20 height 11
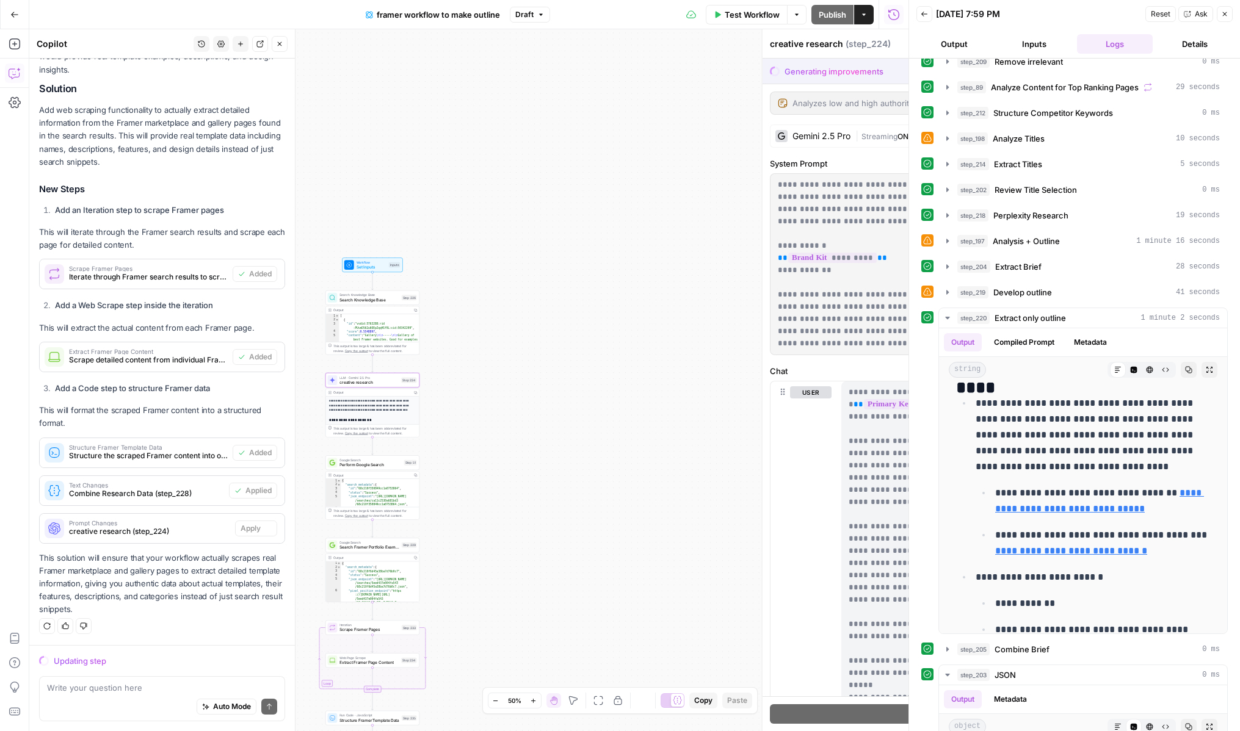
scroll to position [255, 0]
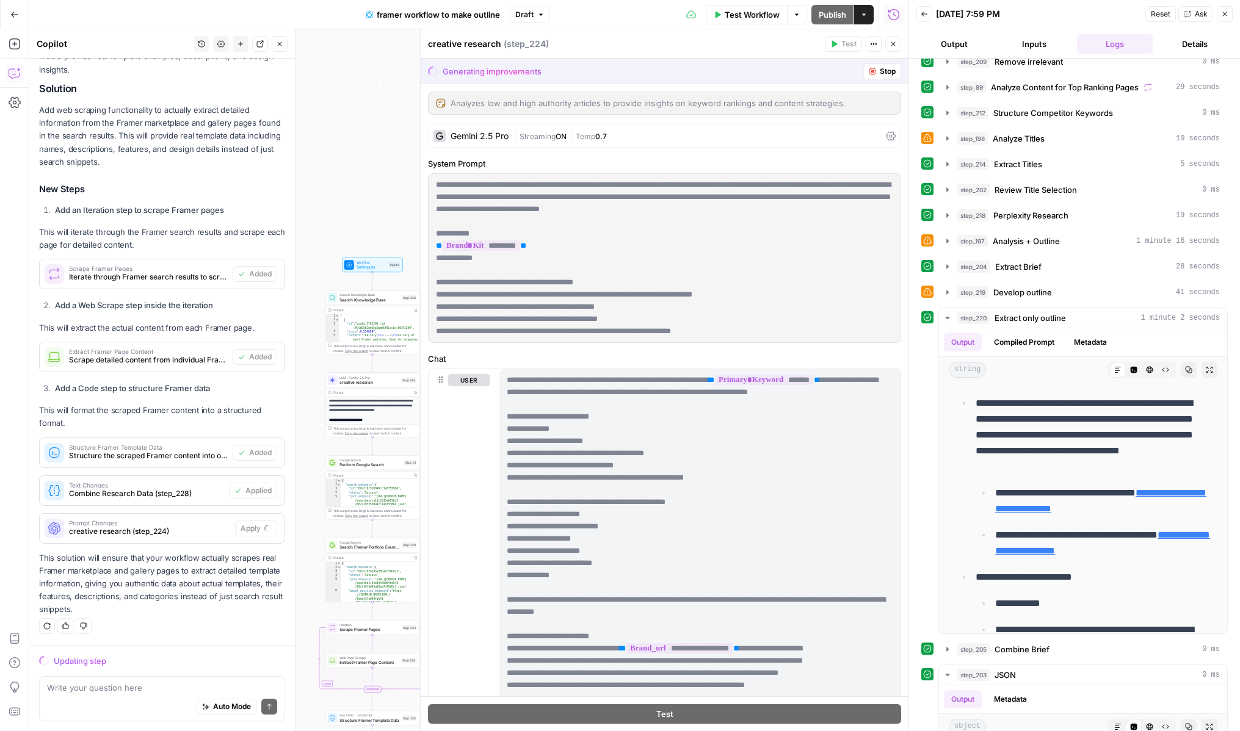
click at [236, 593] on p "This solution will ensure that your workflow actually scrapes real Framer marke…" at bounding box center [162, 584] width 246 height 65
click at [241, 607] on p "This solution will ensure that your workflow actually scrapes real Framer marke…" at bounding box center [162, 584] width 246 height 65
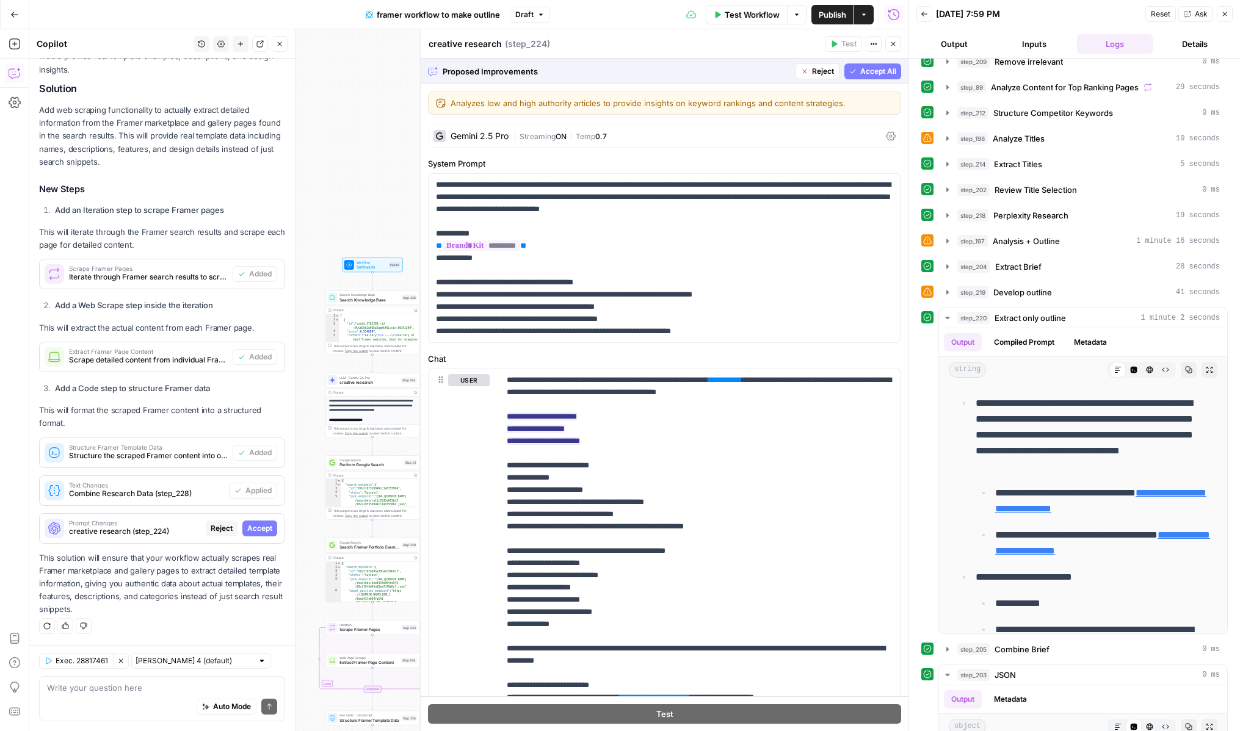
click at [865, 74] on span "Accept All" at bounding box center [878, 71] width 36 height 11
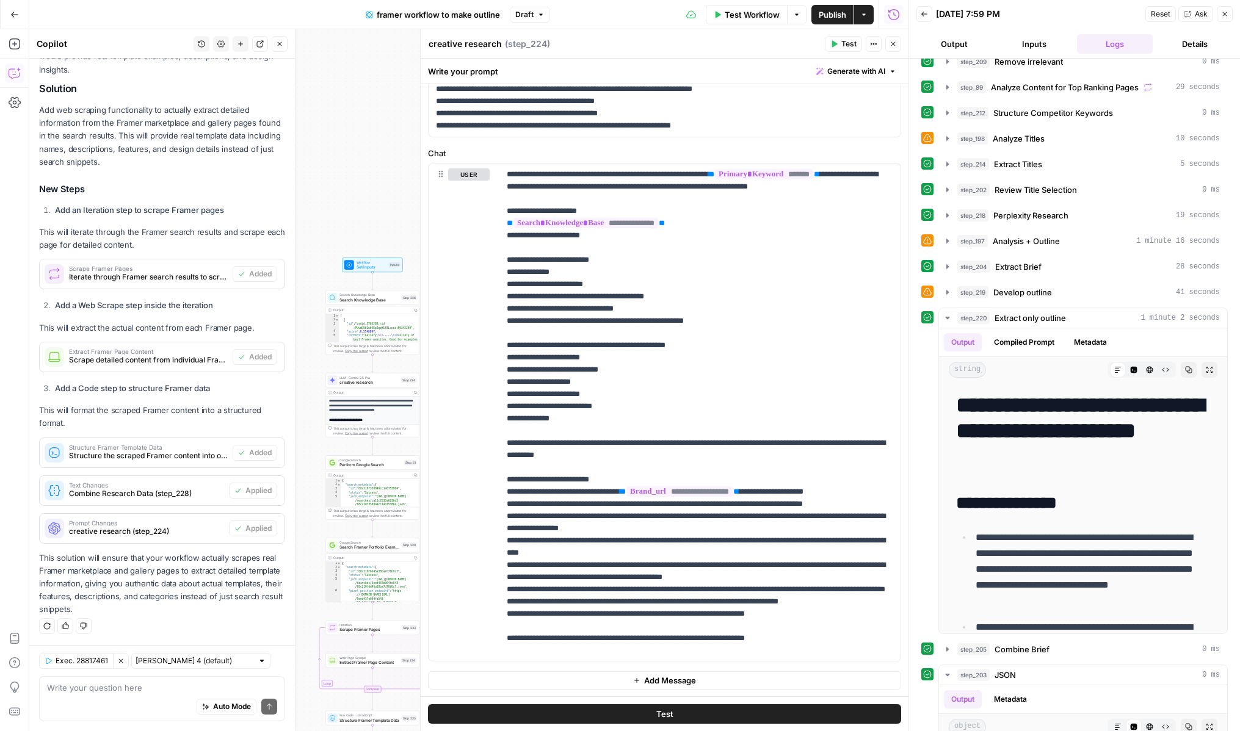
scroll to position [1, 0]
click at [891, 42] on icon "button" at bounding box center [893, 43] width 7 height 7
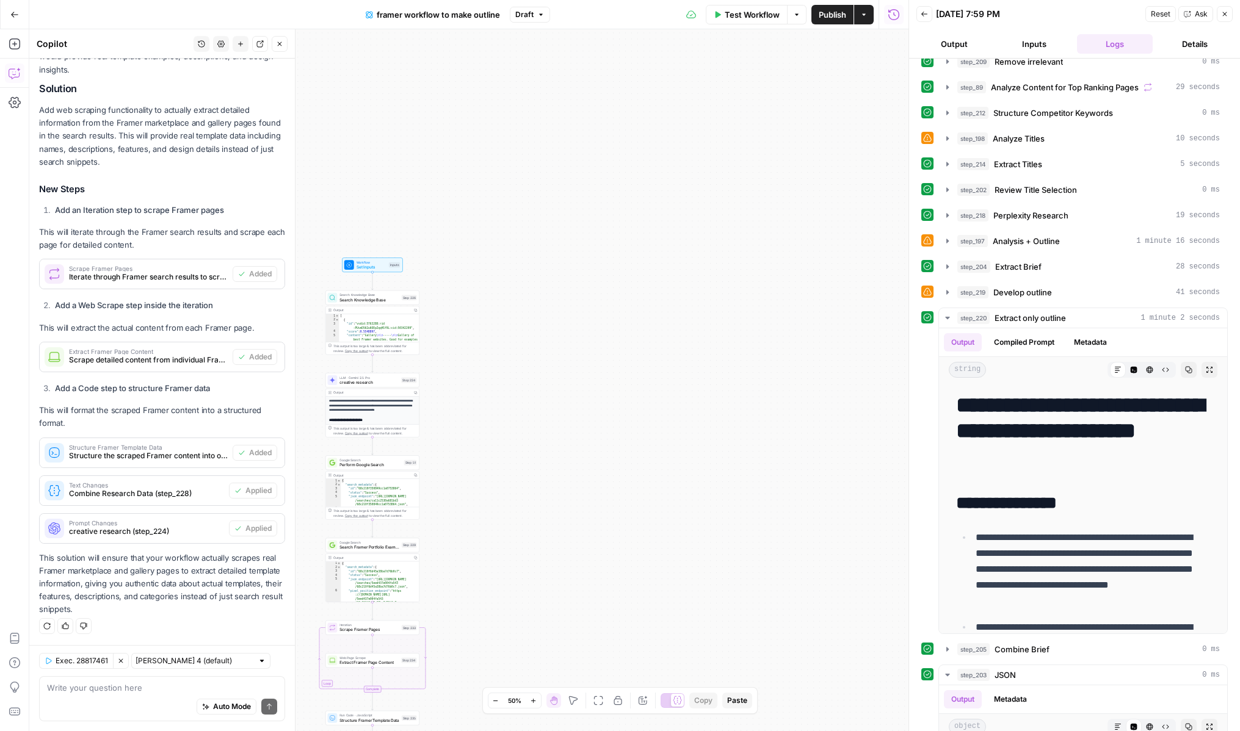
click at [773, 17] on span "Test Workflow" at bounding box center [752, 15] width 55 height 12
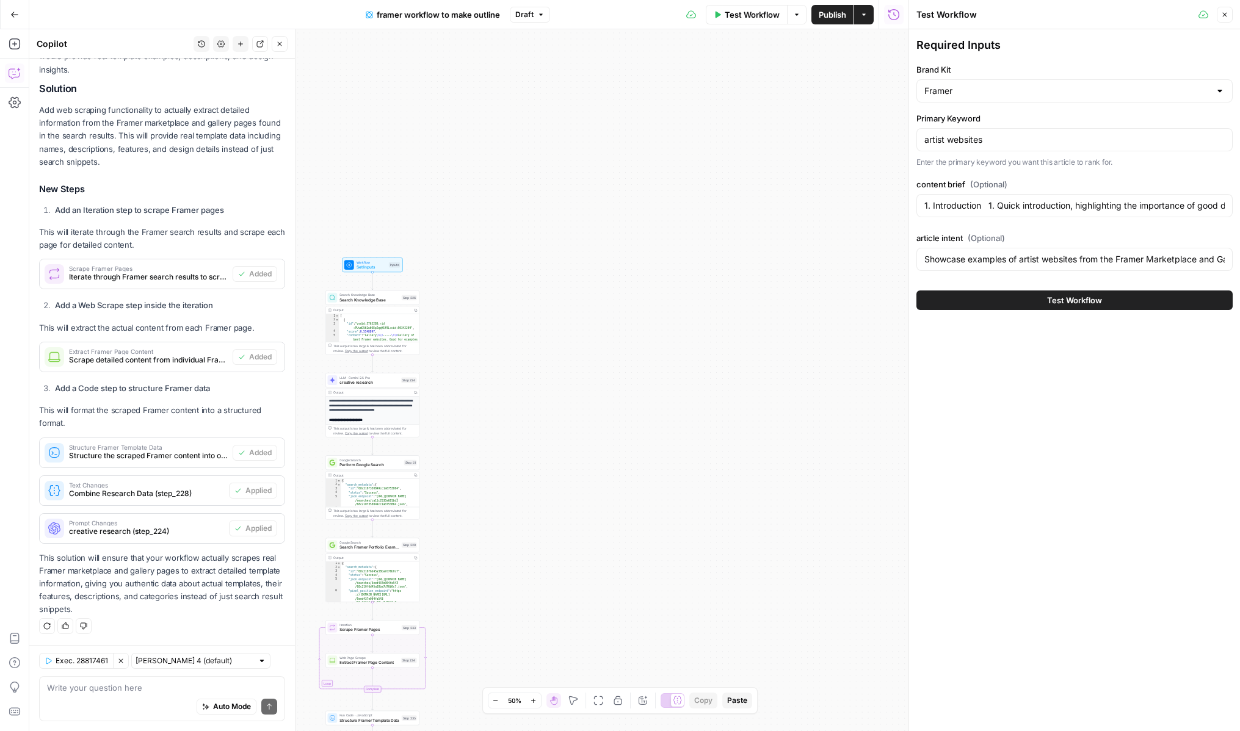
click at [947, 146] on div "artist websites" at bounding box center [1074, 139] width 316 height 23
type input "1. Introduction 1. Quick introduction, highlighting the importance of good desi…"
paste input "illustration portfolio"
type input "illustration portfolio"
type input "1. Introduction 1. Quick introduction, highlighting the importance of good desi…"
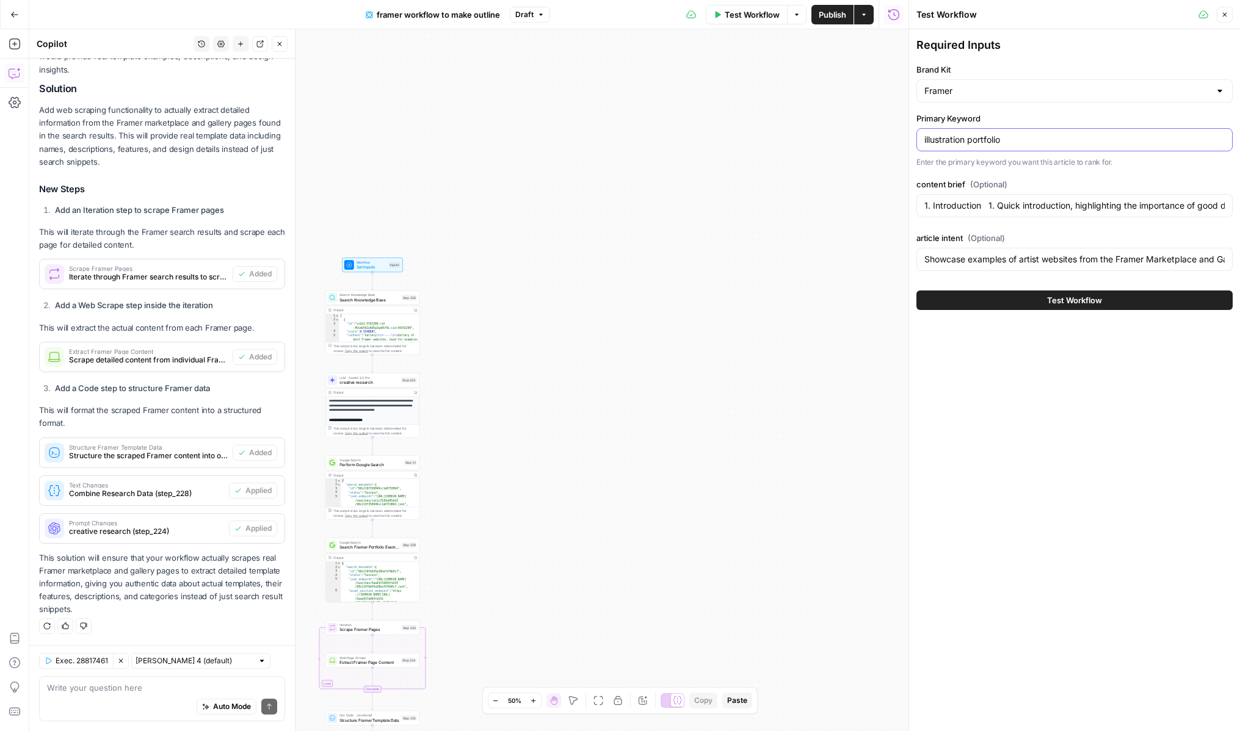
type input "illustration portfolio"
click at [954, 197] on div "1. Introduction 1. Quick introduction, highlighting the importance of good desi…" at bounding box center [1074, 205] width 316 height 23
paste input "Introduction Quick intro to introduce topic, mentioning what makes a good illus…"
type input "Introduction Quick intro to introduce topic, mentioning what makes a good illus…"
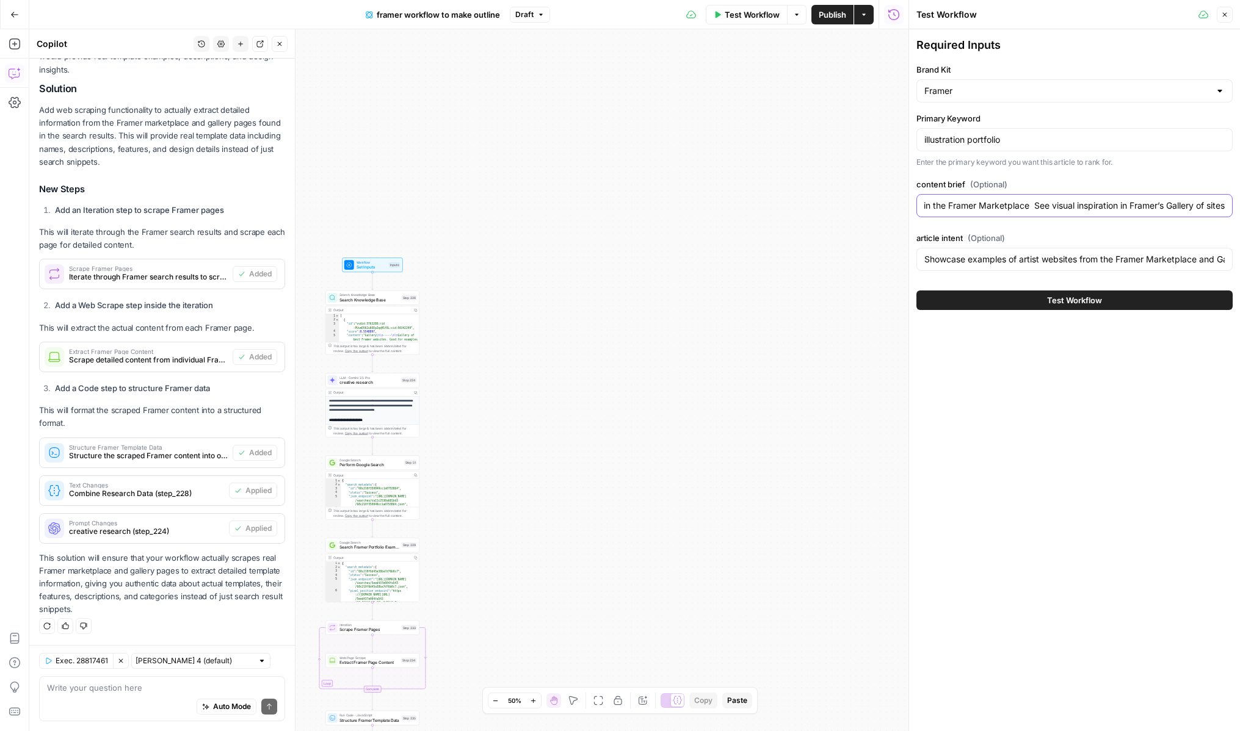
scroll to position [0, 0]
click at [957, 256] on input "Showcase examples of artist websites from the Framer Marketplace and Gallery, f…" at bounding box center [1074, 259] width 300 height 12
paste input "Provide examples of illustration portfolio websites from the Framer Marketplace…"
type input "Provide examples of illustration portfolio websites from the Framer Marketplace…"
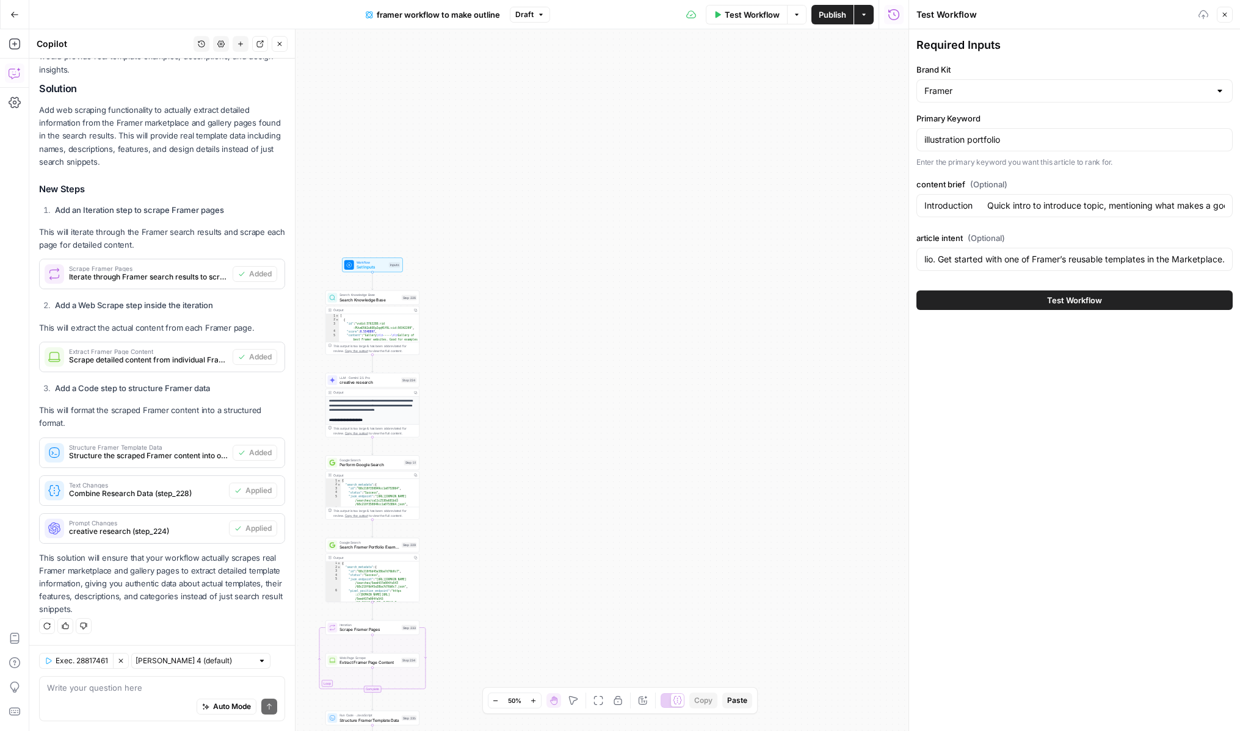
scroll to position [0, 0]
click at [999, 367] on div "Required Inputs Brand Kit Framer Primary Keyword illustration portfolio Enter t…" at bounding box center [1074, 380] width 331 height 702
click at [1005, 305] on button "Test Workflow" at bounding box center [1074, 301] width 316 height 20
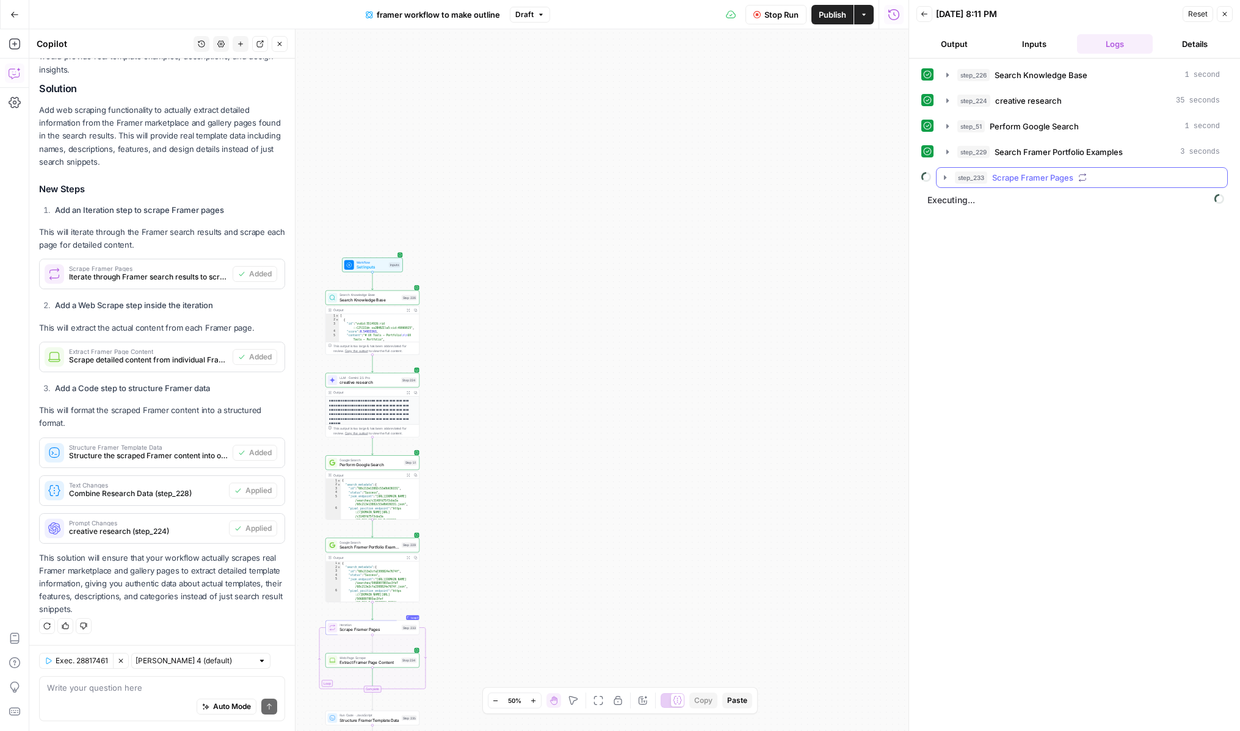
click at [947, 173] on icon "button" at bounding box center [945, 178] width 10 height 10
click at [974, 207] on icon "button" at bounding box center [973, 203] width 10 height 10
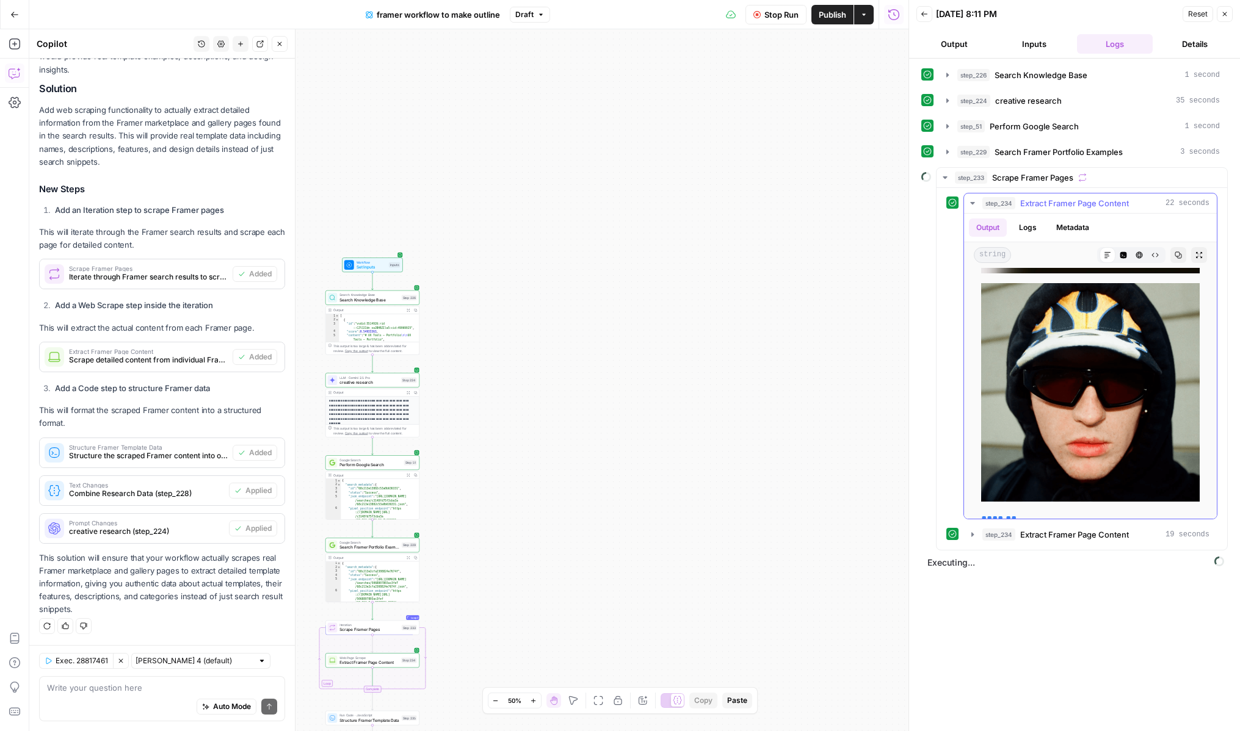
scroll to position [1756, 0]
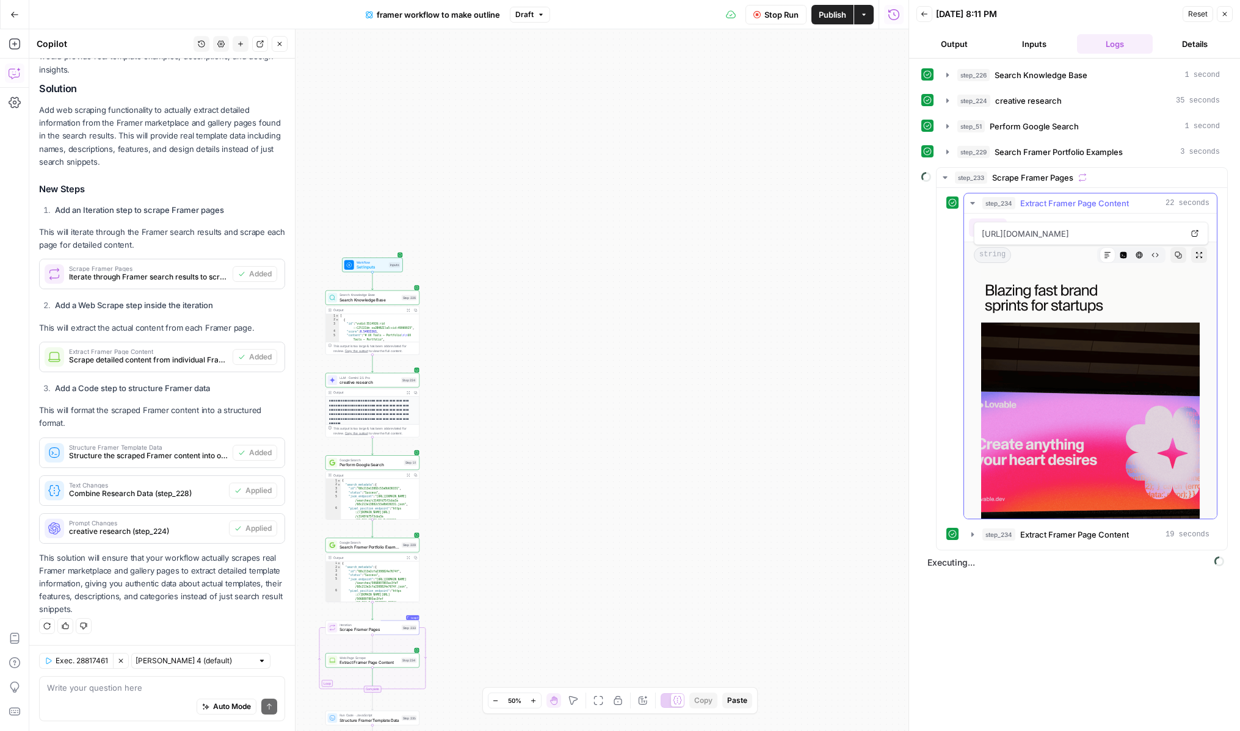
click at [973, 202] on icon "button" at bounding box center [972, 203] width 4 height 2
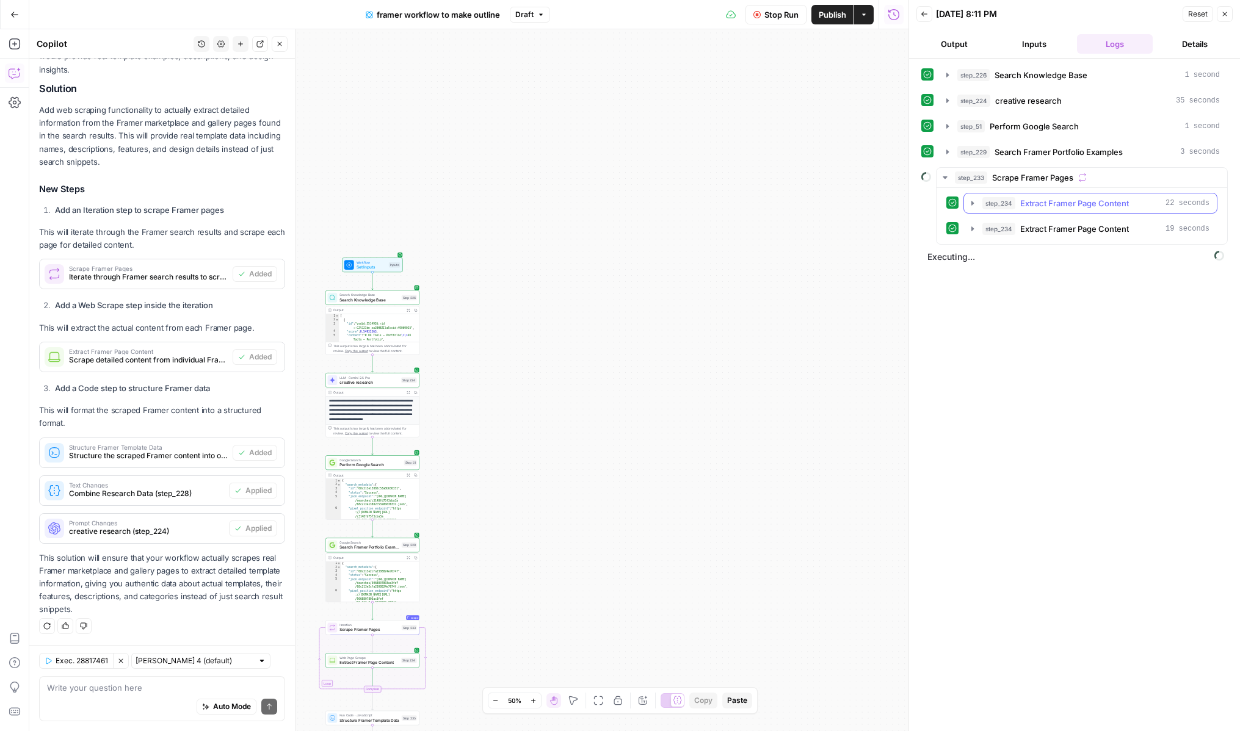
click at [973, 202] on icon "button" at bounding box center [972, 203] width 3 height 5
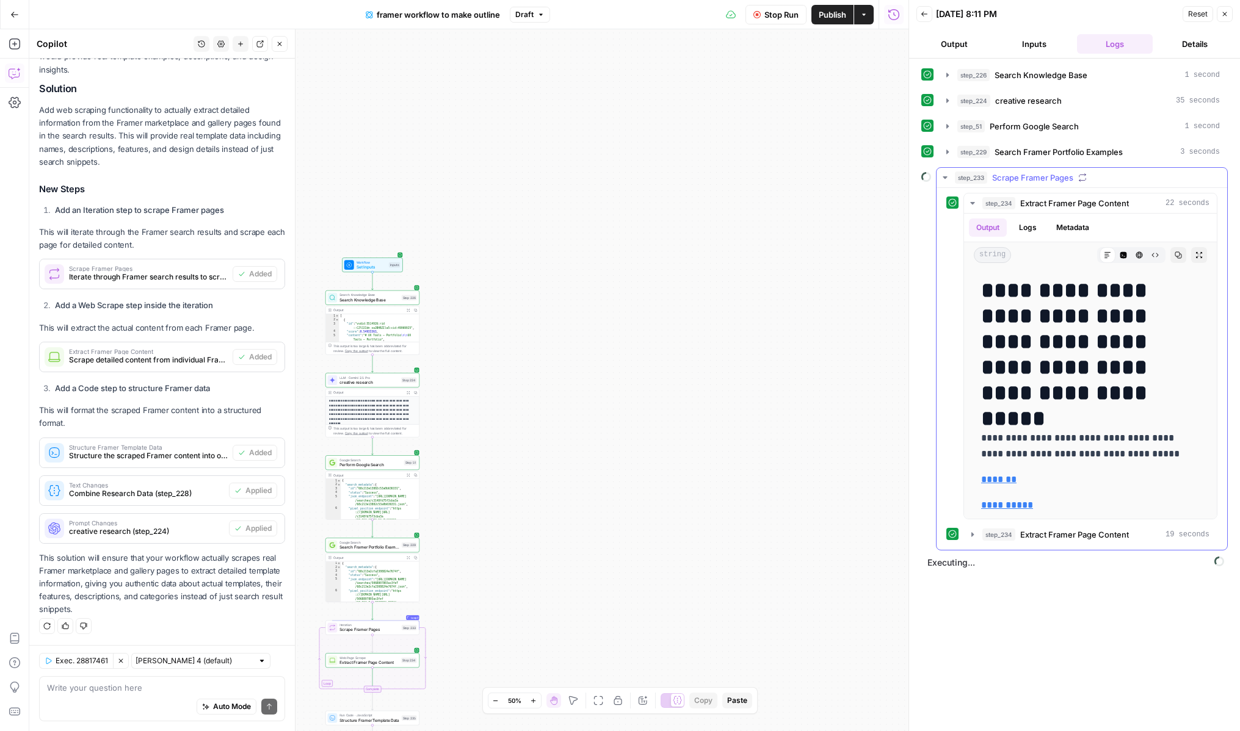
click at [943, 173] on icon "button" at bounding box center [945, 178] width 10 height 10
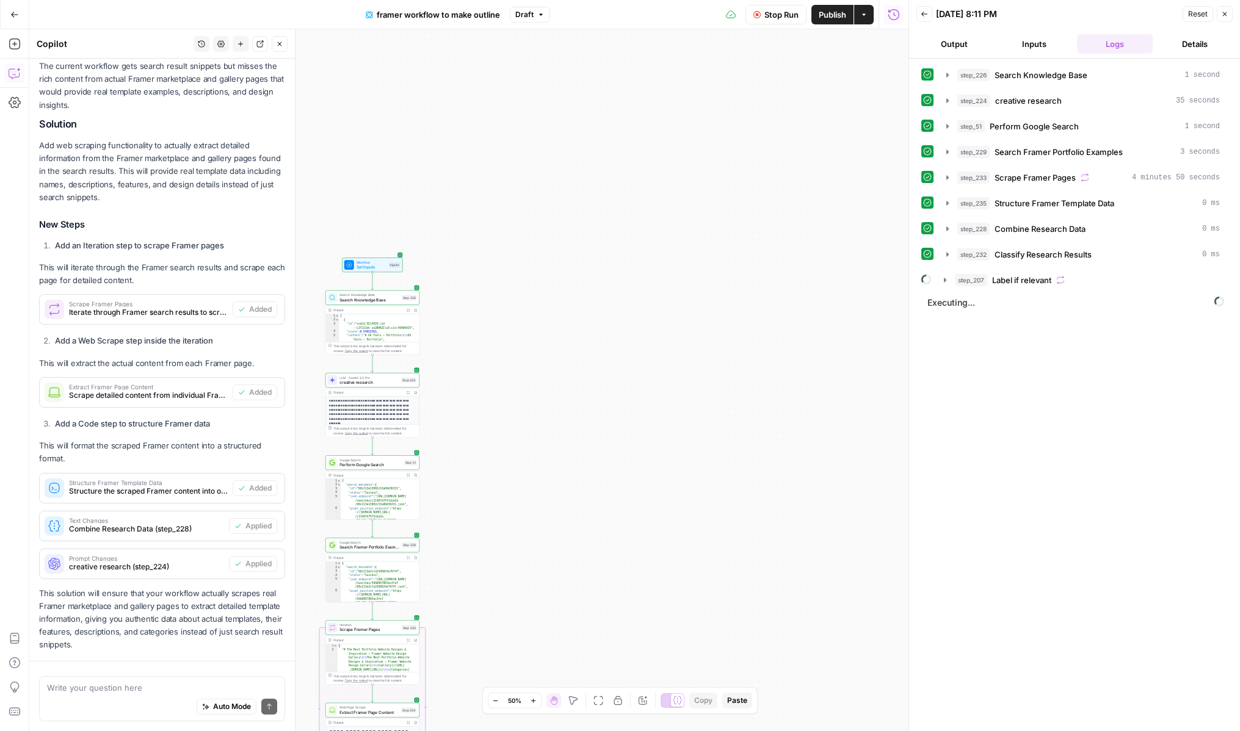
scroll to position [274, 0]
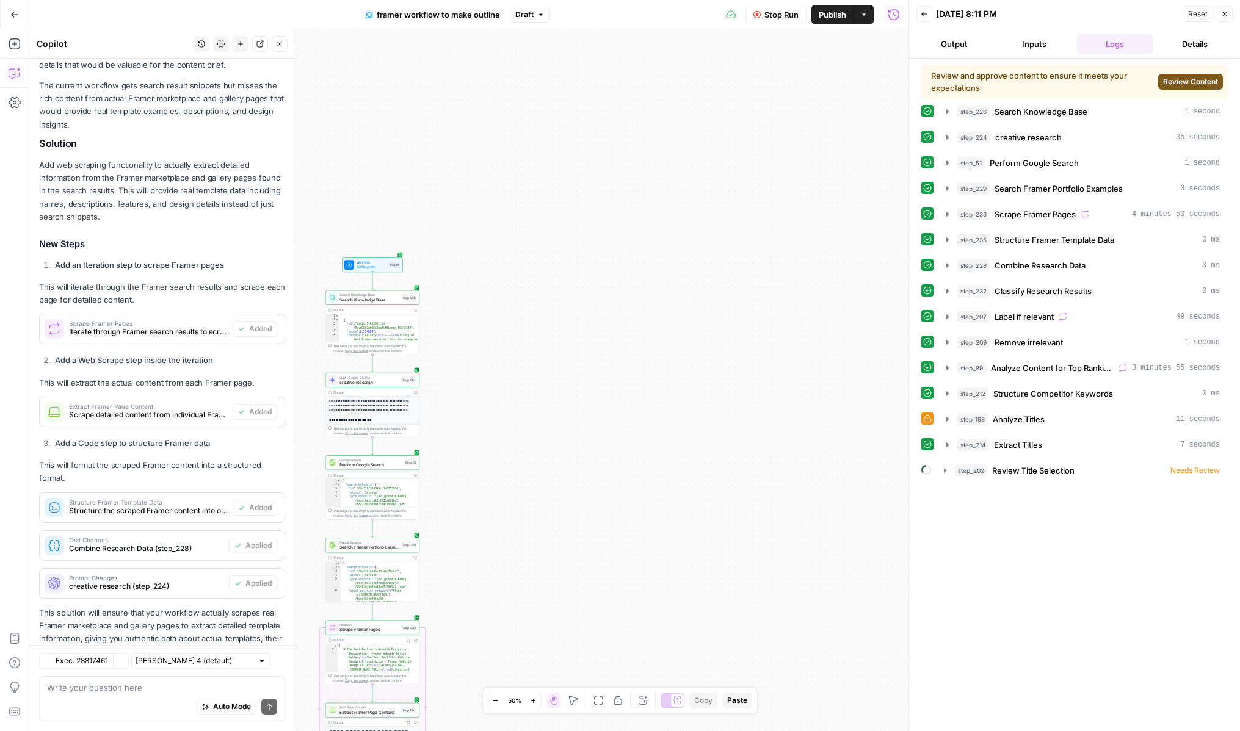
scroll to position [274, 0]
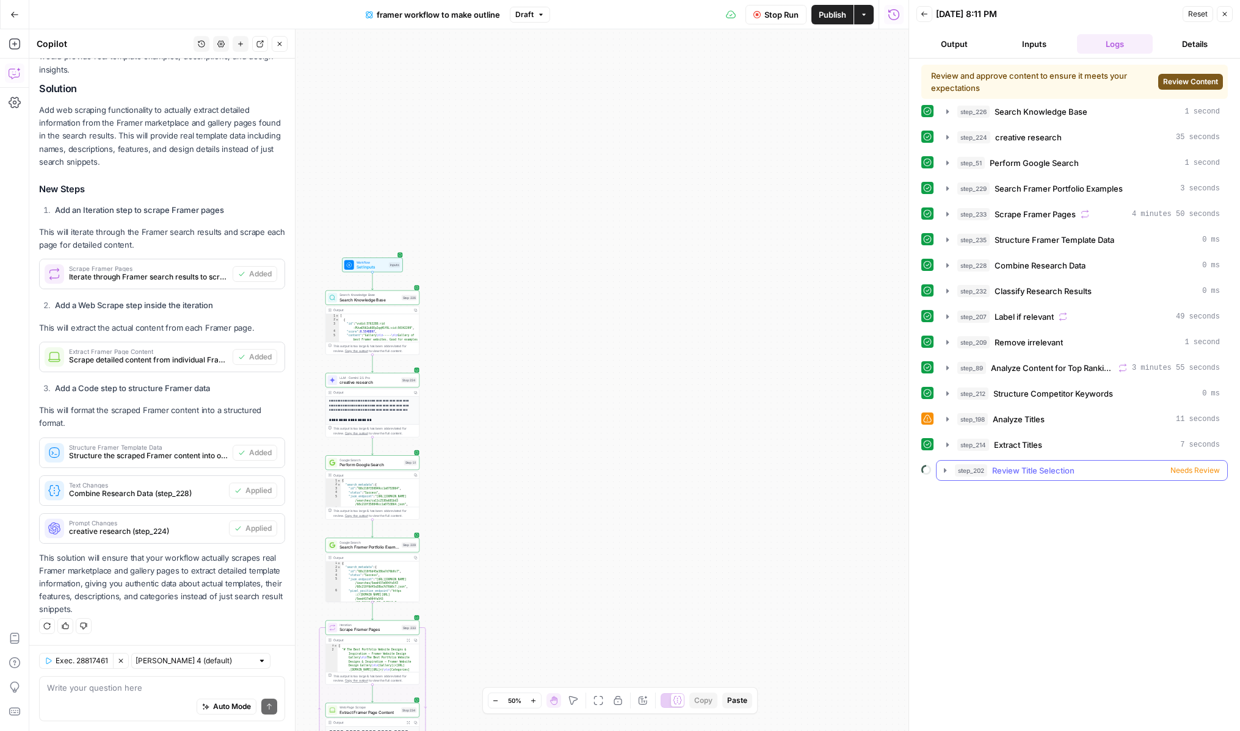
click at [951, 472] on button "step_202 Review Title Selection Needs Review" at bounding box center [1082, 471] width 291 height 20
click at [1178, 81] on span "Review Content" at bounding box center [1190, 81] width 55 height 11
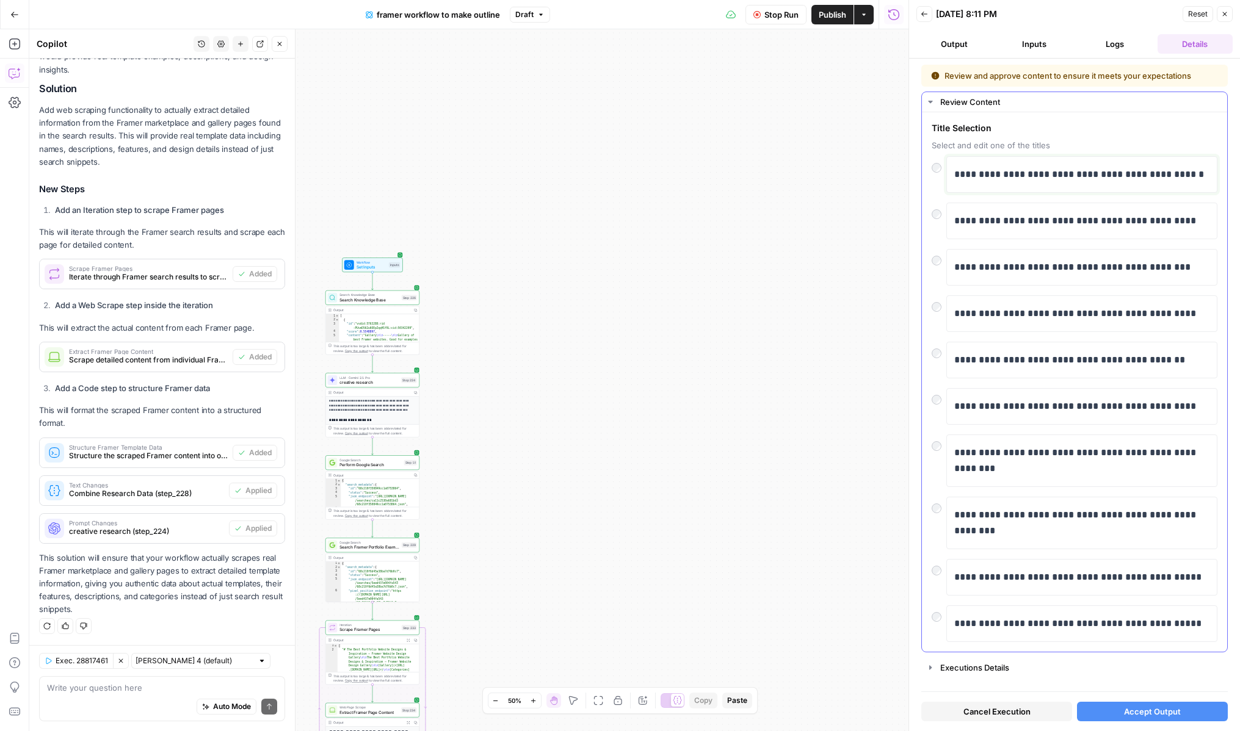
click at [1018, 172] on p "**********" at bounding box center [1081, 175] width 255 height 16
click at [1133, 708] on span "Accept Output" at bounding box center [1152, 712] width 57 height 12
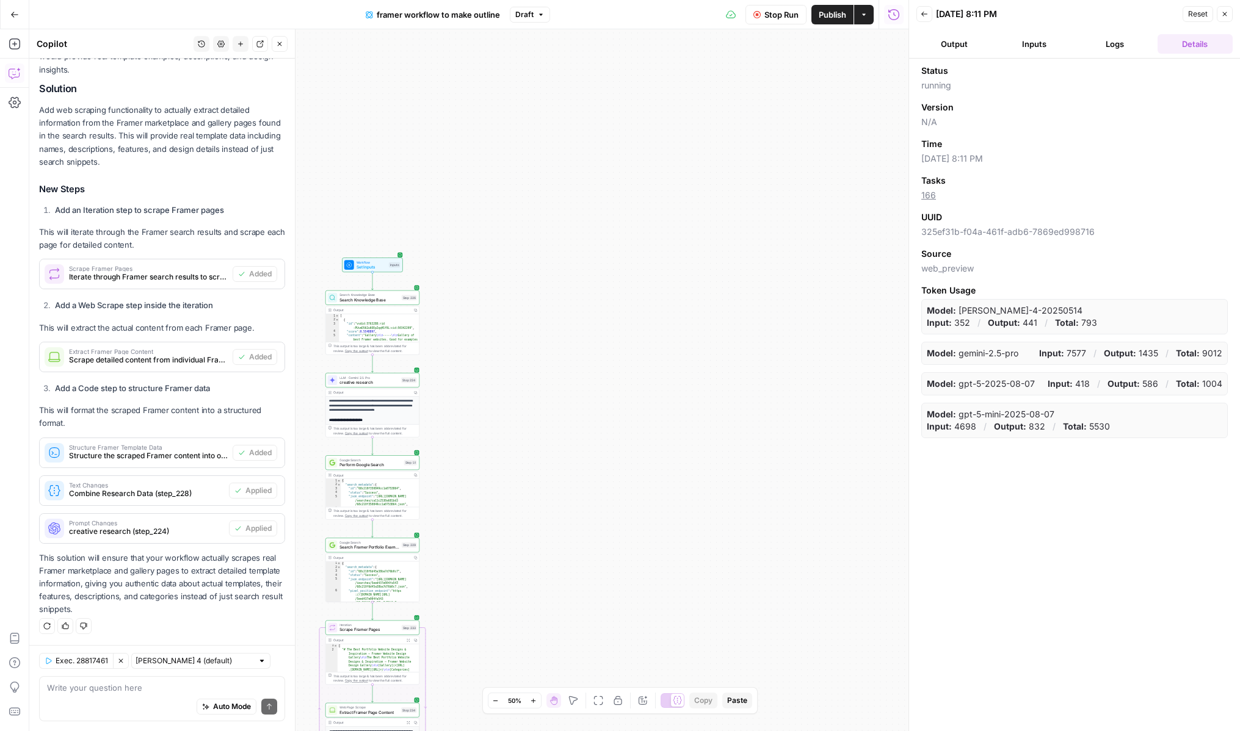
click at [1100, 54] on header "Back 09/10/25 at 8:11 PM Reset Close Output Inputs Logs Details" at bounding box center [1074, 29] width 331 height 59
click at [1101, 51] on button "Logs" at bounding box center [1115, 44] width 76 height 20
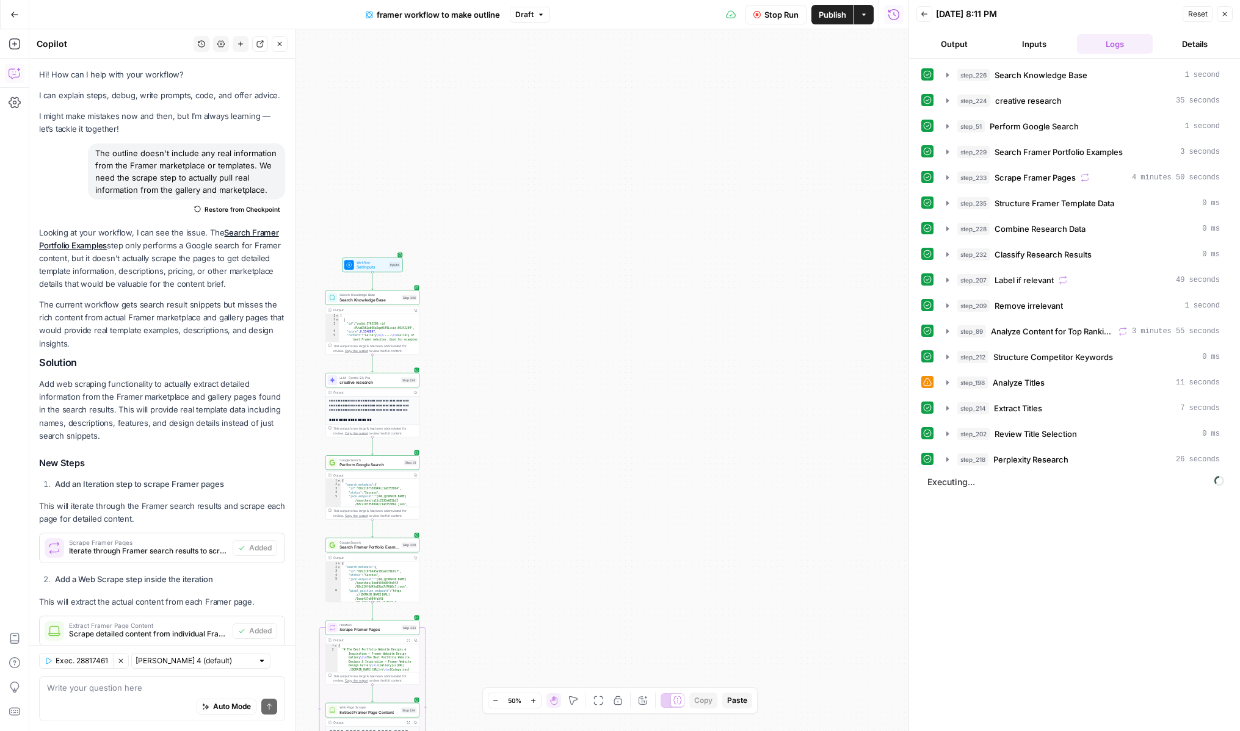
scroll to position [274, 0]
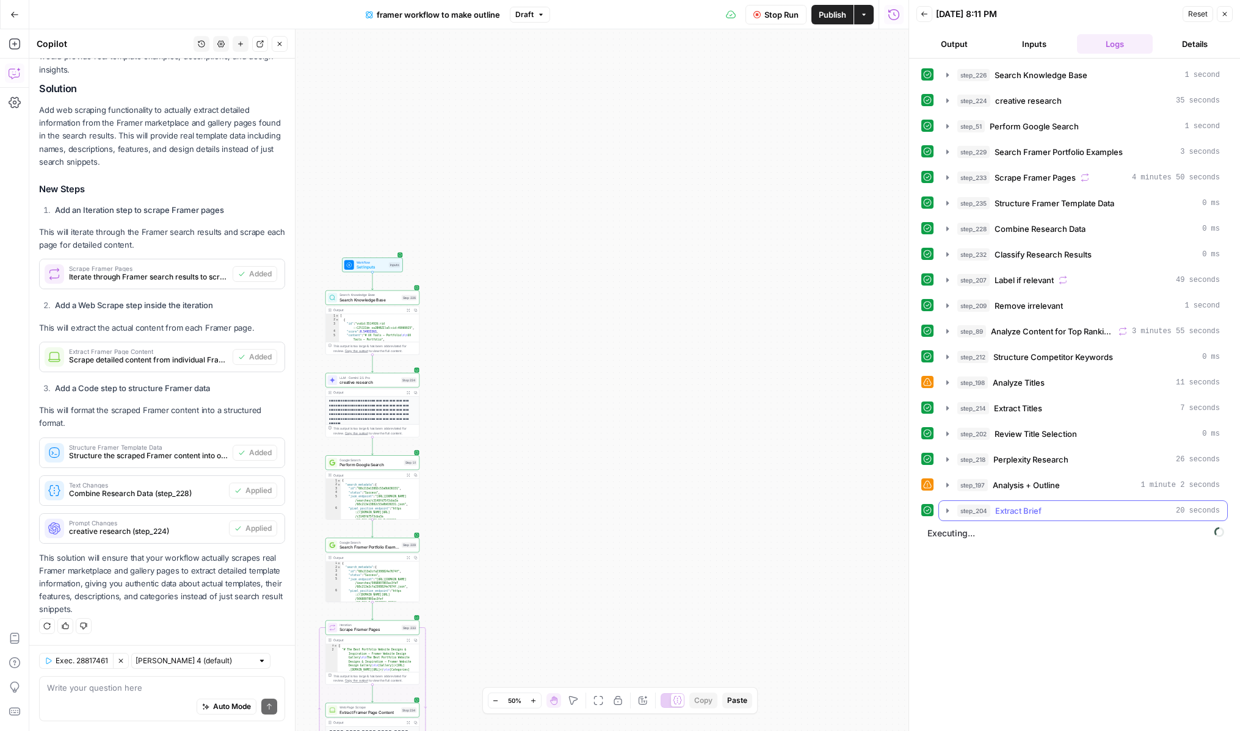
click at [947, 506] on icon "button" at bounding box center [948, 511] width 10 height 10
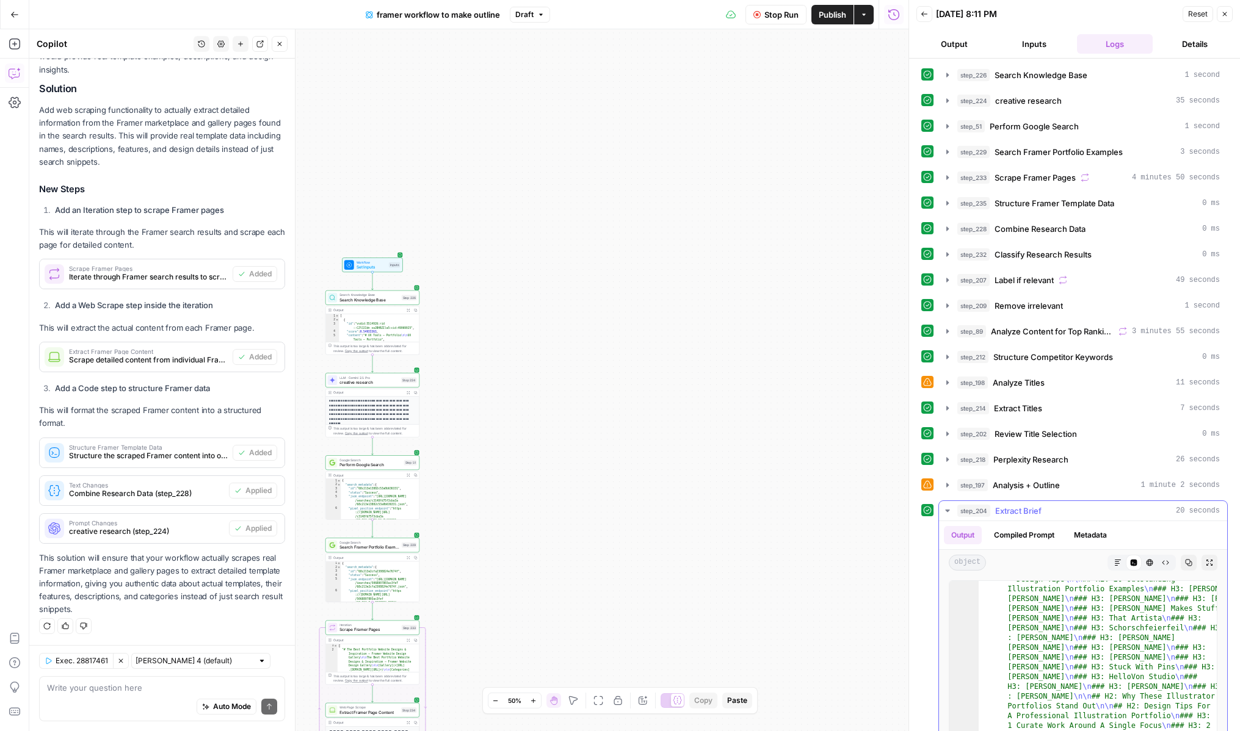
scroll to position [27, 0]
click at [1122, 567] on button "Markdown" at bounding box center [1118, 563] width 16 height 16
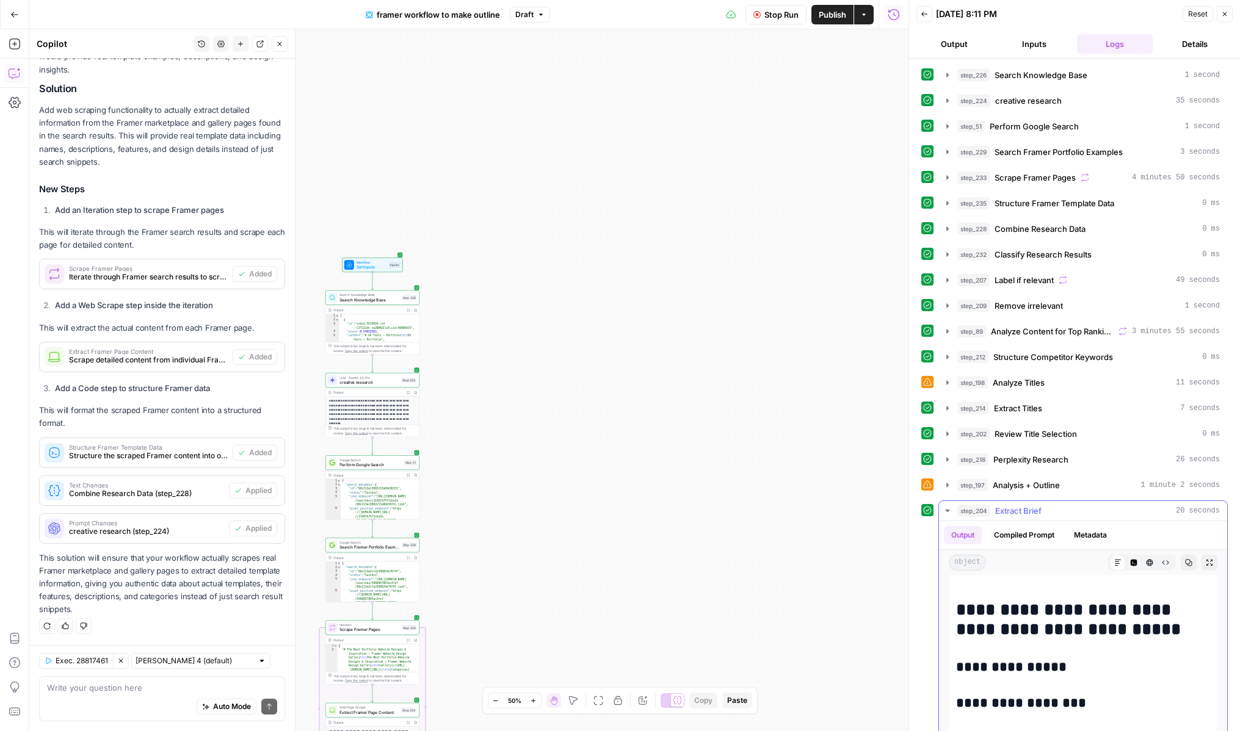
scroll to position [111, 0]
drag, startPoint x: 982, startPoint y: 669, endPoint x: 1066, endPoint y: 673, distance: 83.8
click at [1066, 673] on h3 "**********" at bounding box center [1083, 669] width 254 height 17
copy h3 "**********"
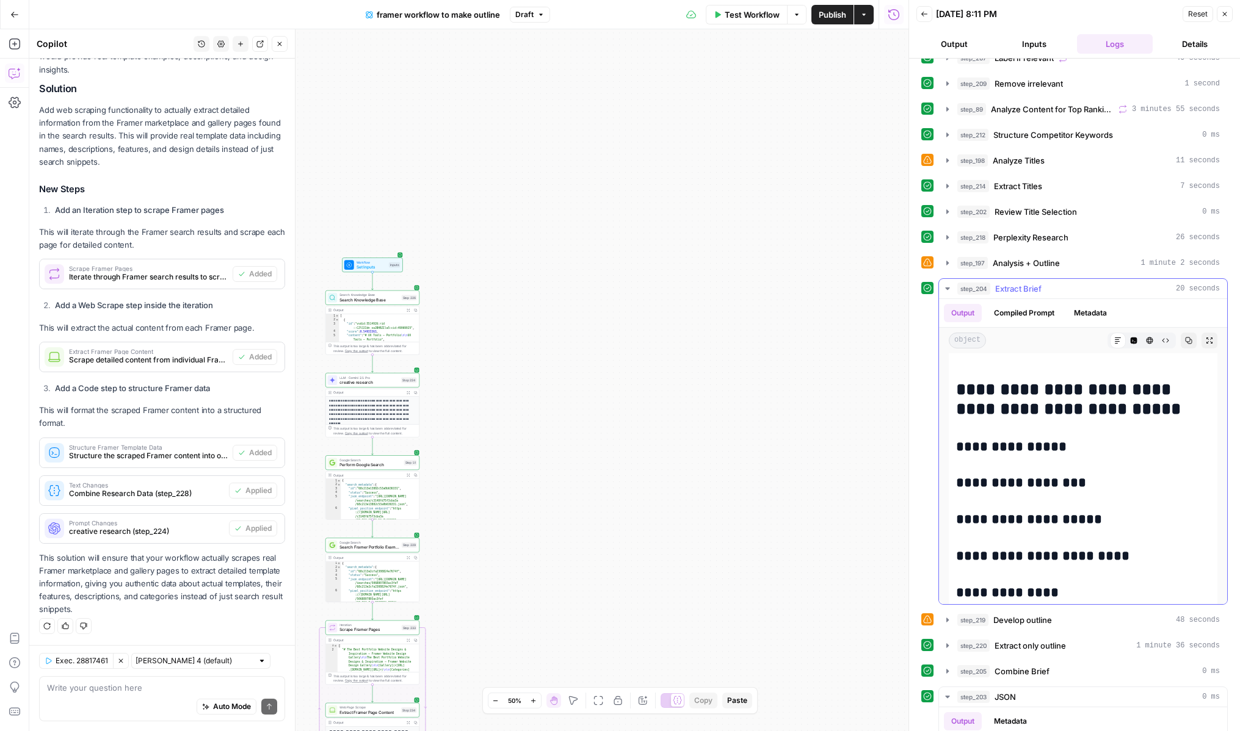
scroll to position [253, 0]
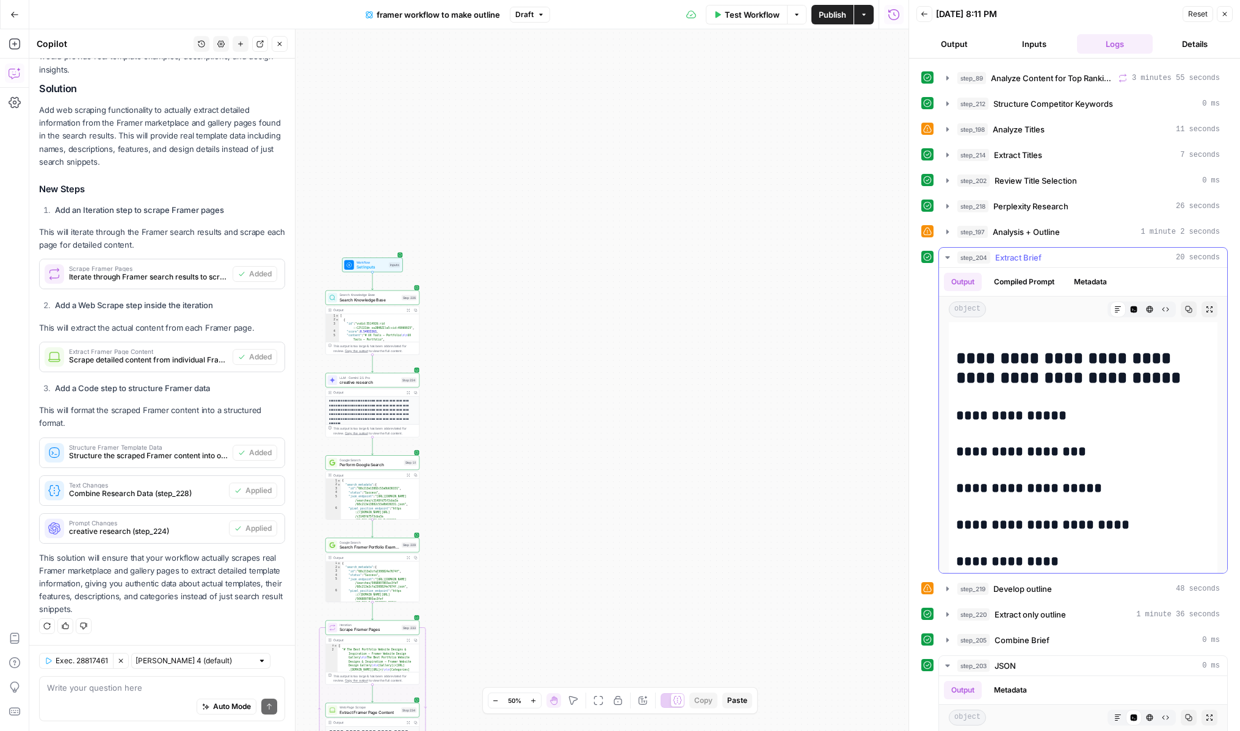
click at [947, 252] on button "step_204 Extract Brief 20 seconds" at bounding box center [1083, 258] width 288 height 20
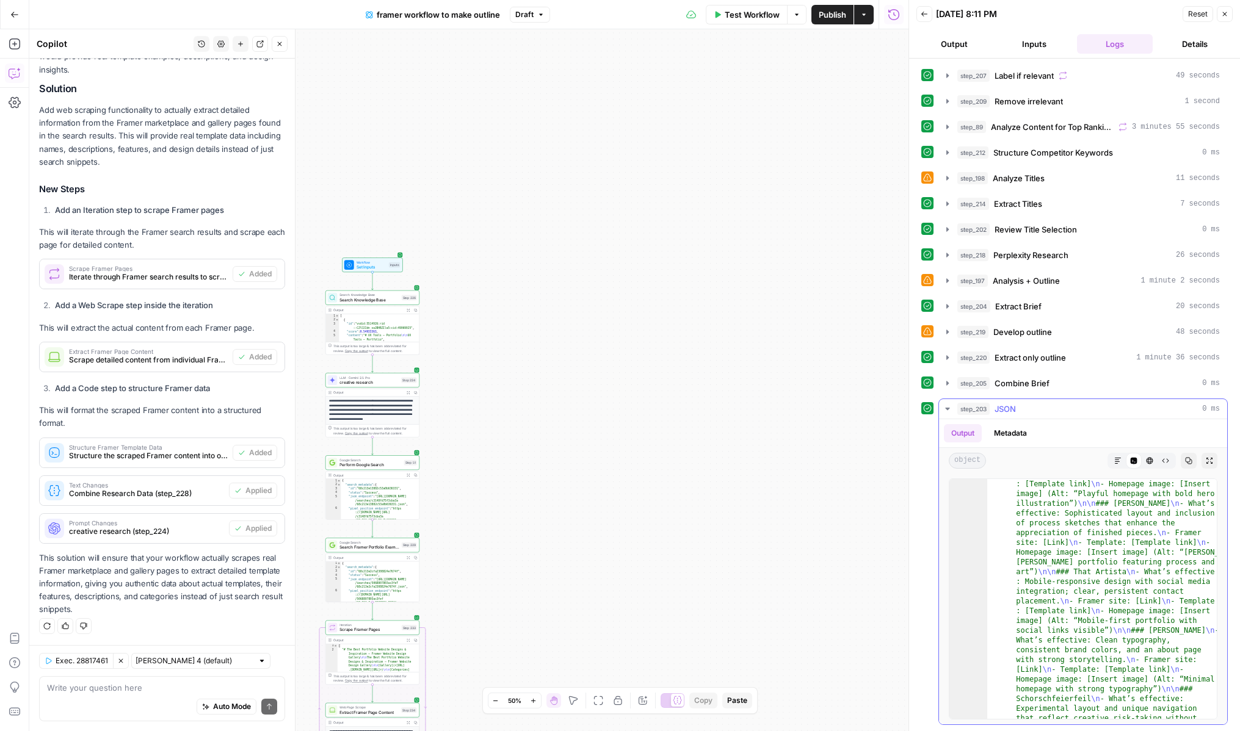
scroll to position [244, 0]
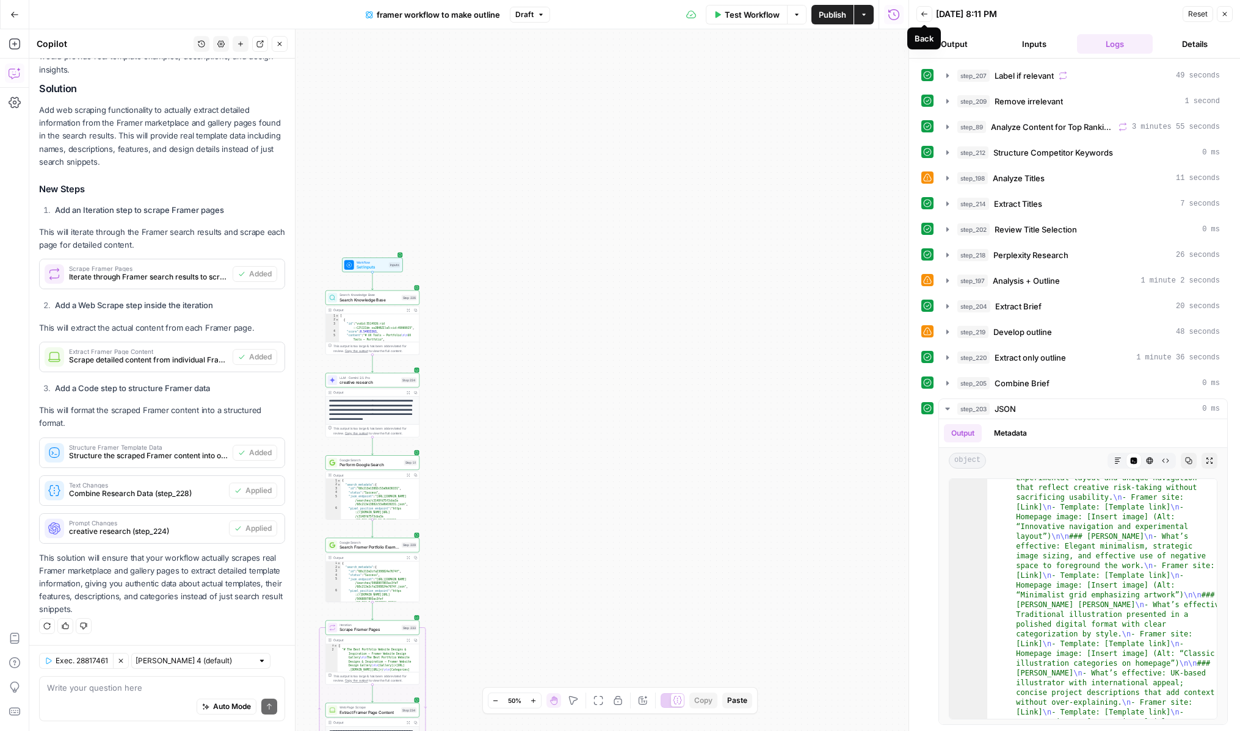
click at [929, 13] on button "Back" at bounding box center [924, 14] width 16 height 16
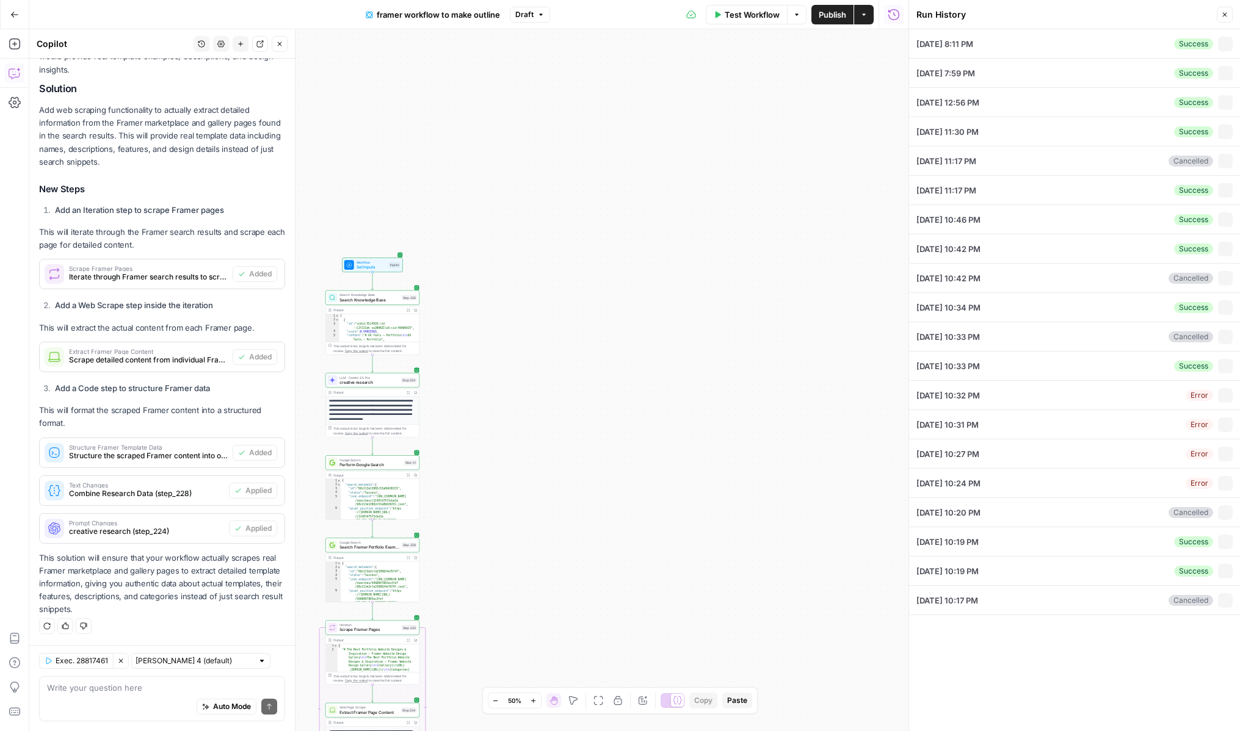
type input "Framer"
type input "illustration portfolio"
type input "Introduction Quick intro to introduce topic, mentioning what makes a good illus…"
type input "Provide examples of illustration portfolio websites from the Framer Marketplace…"
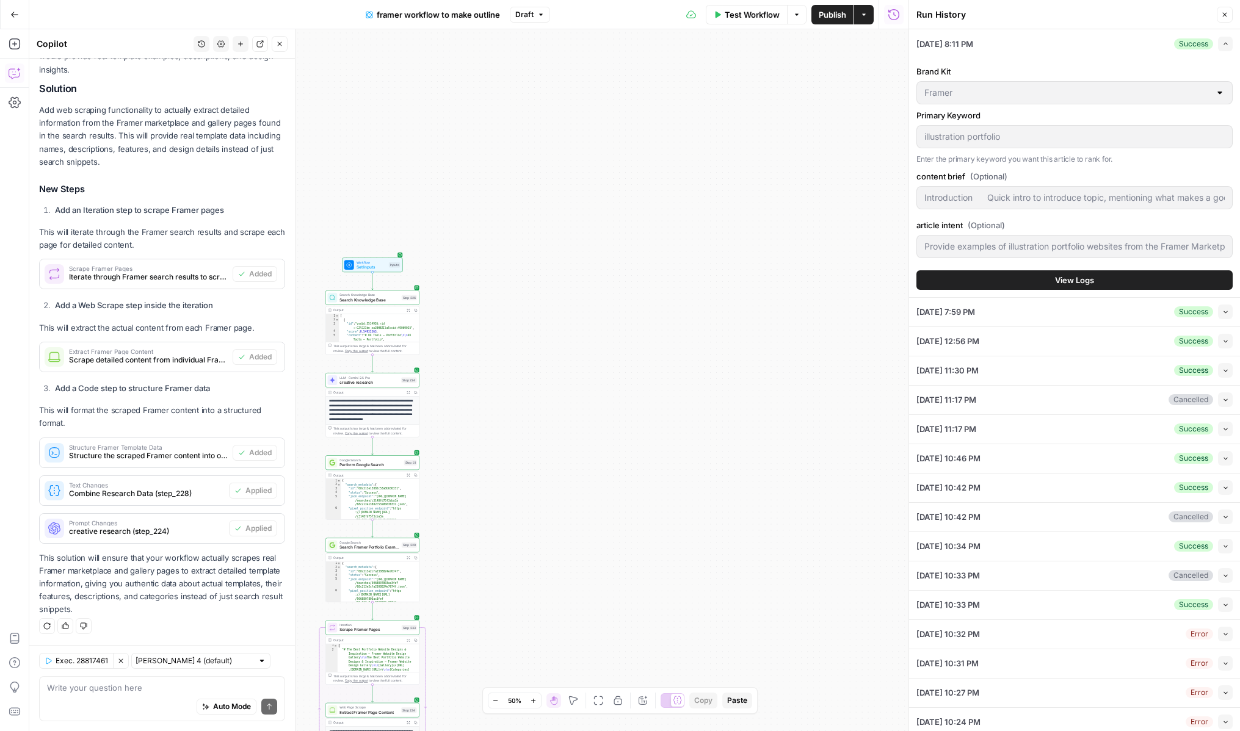
click at [1075, 283] on span "View Logs" at bounding box center [1074, 280] width 39 height 12
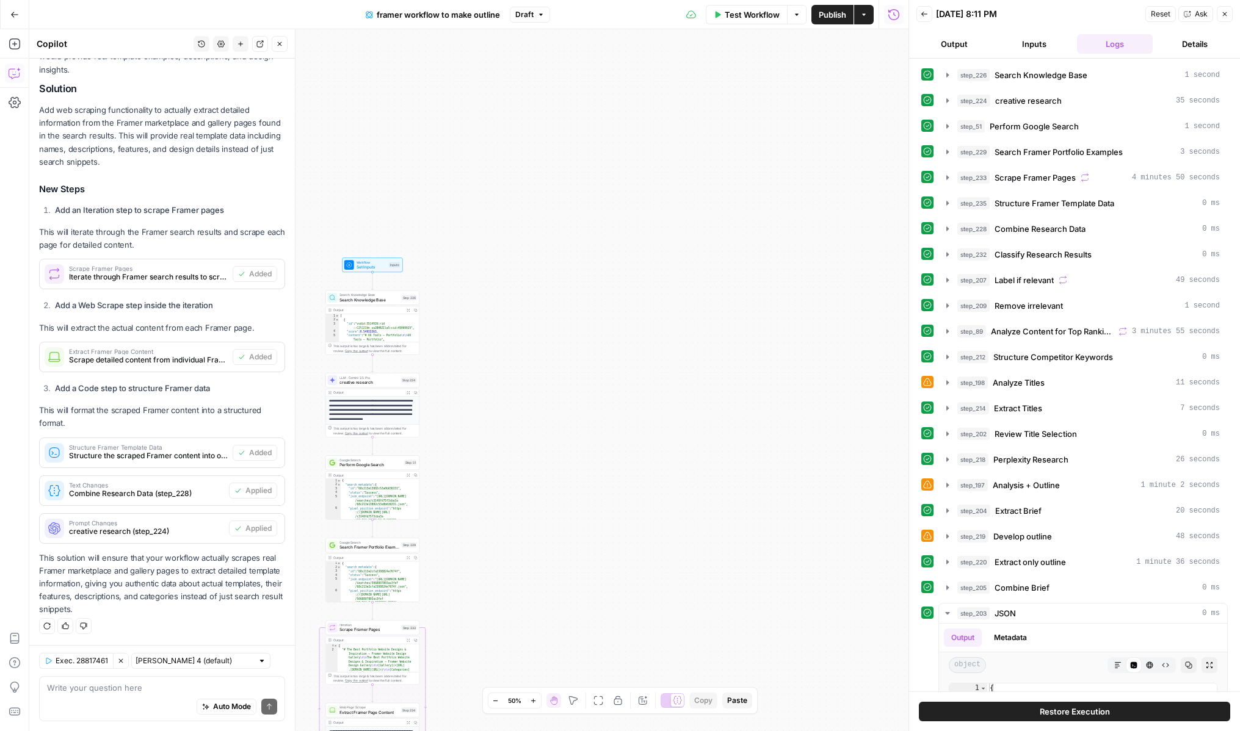
click at [1200, 12] on span "Ask" at bounding box center [1201, 14] width 13 height 11
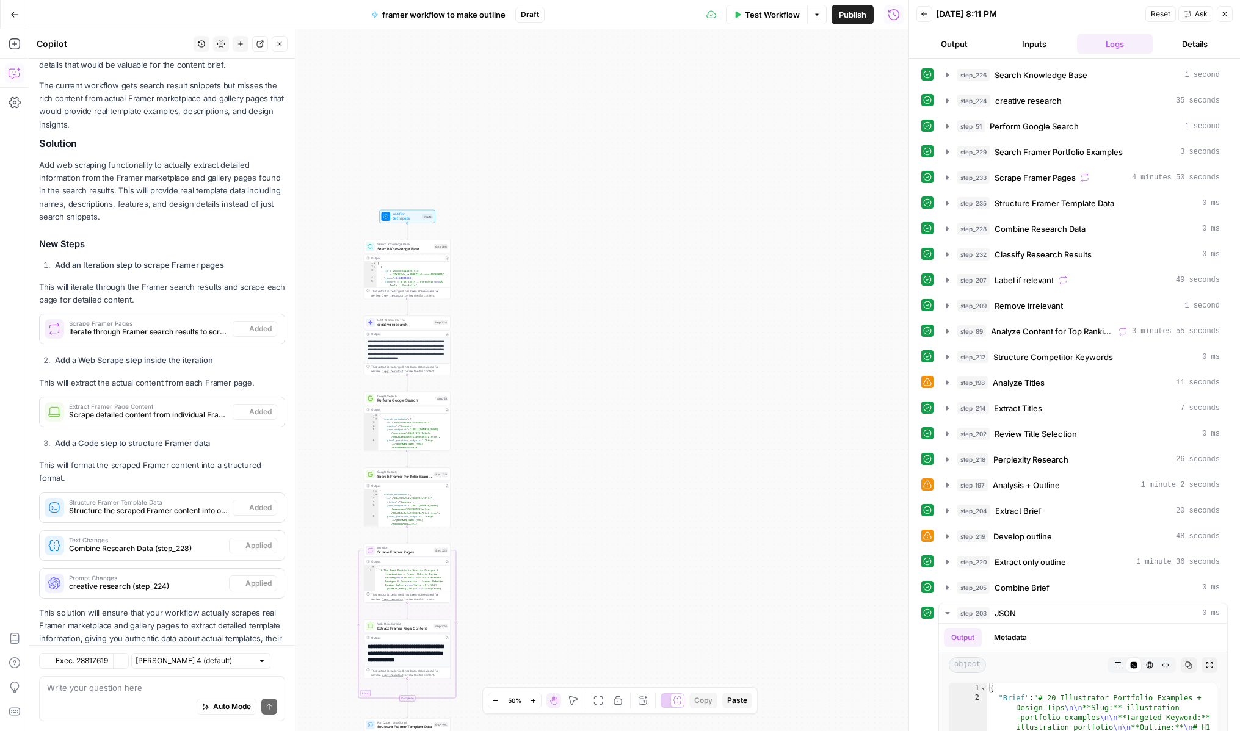
scroll to position [274, 0]
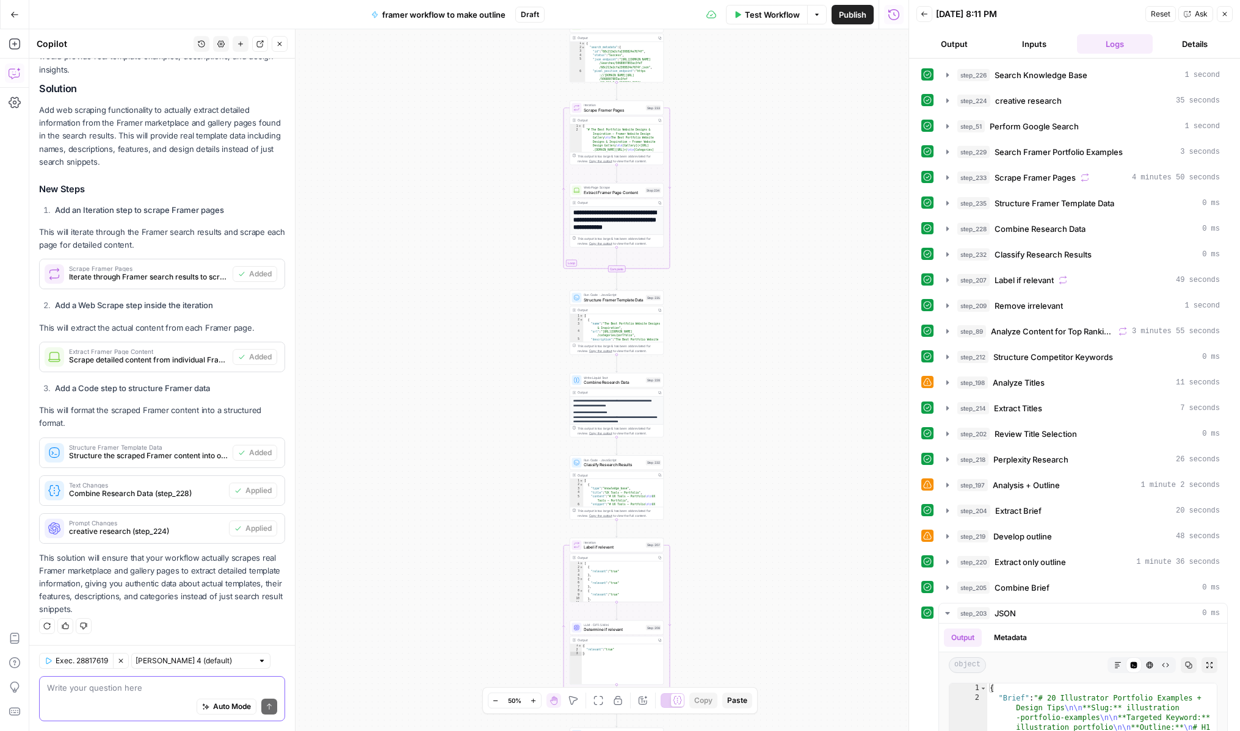
click at [101, 691] on textarea at bounding box center [162, 688] width 230 height 12
click at [258, 663] on div at bounding box center [262, 661] width 9 height 9
type input "Claude Sonnet 4 (default)"
click at [112, 692] on textarea at bounding box center [162, 688] width 230 height 12
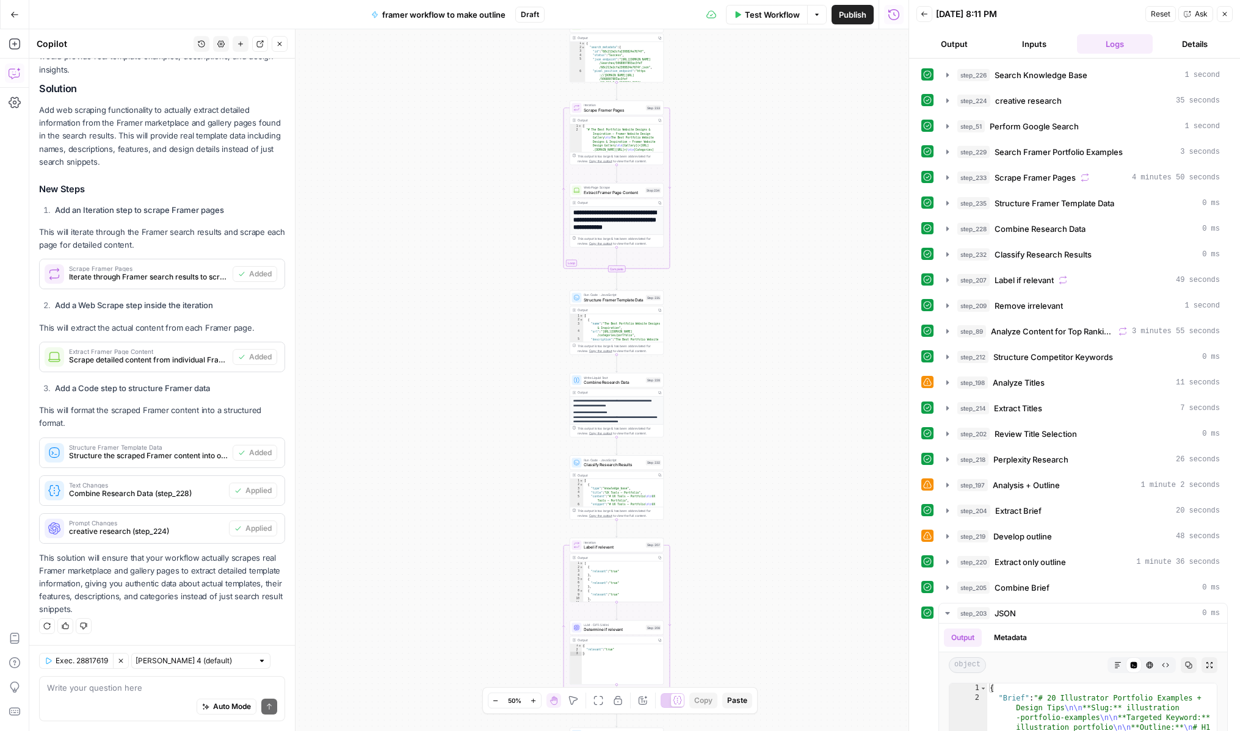
click at [258, 663] on div at bounding box center [262, 661] width 9 height 9
click at [175, 700] on span "Claude Opus 4.1" at bounding box center [182, 705] width 79 height 12
type input "Claude Opus 4.1"
click at [141, 695] on div "Auto Mode Send" at bounding box center [162, 707] width 230 height 27
click at [944, 592] on icon "button" at bounding box center [948, 588] width 10 height 10
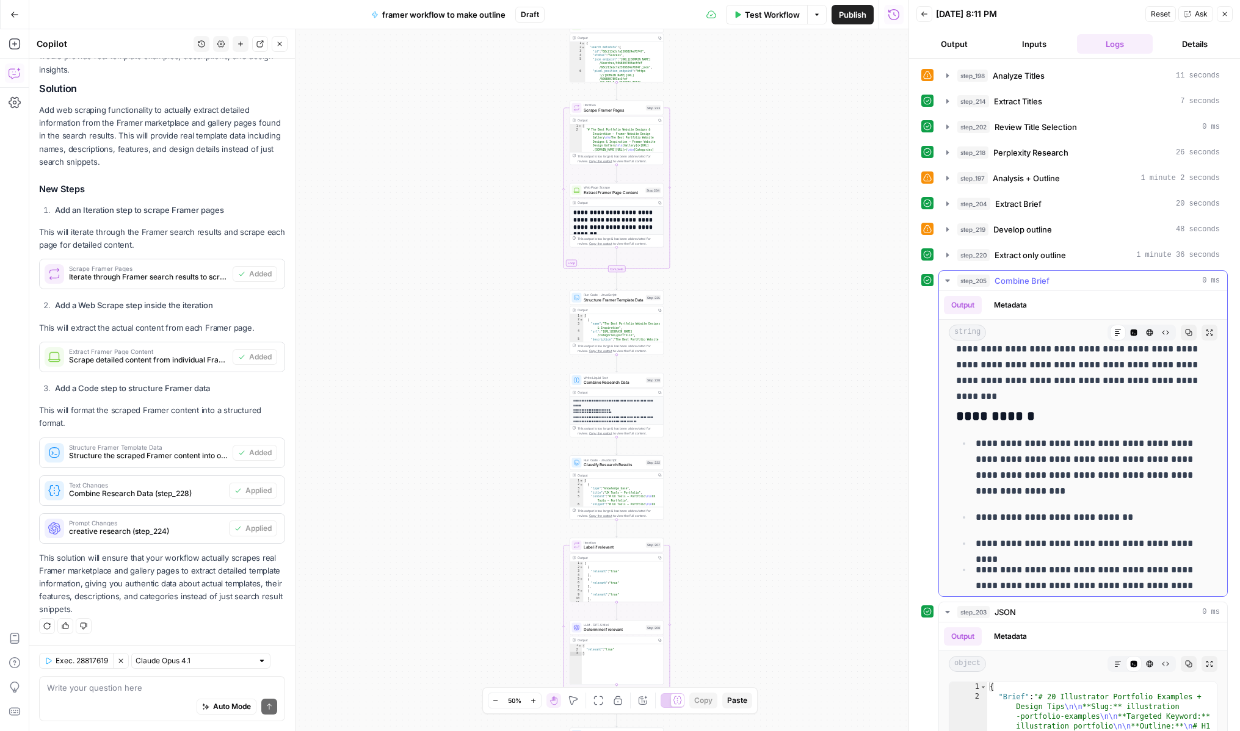
scroll to position [901, 0]
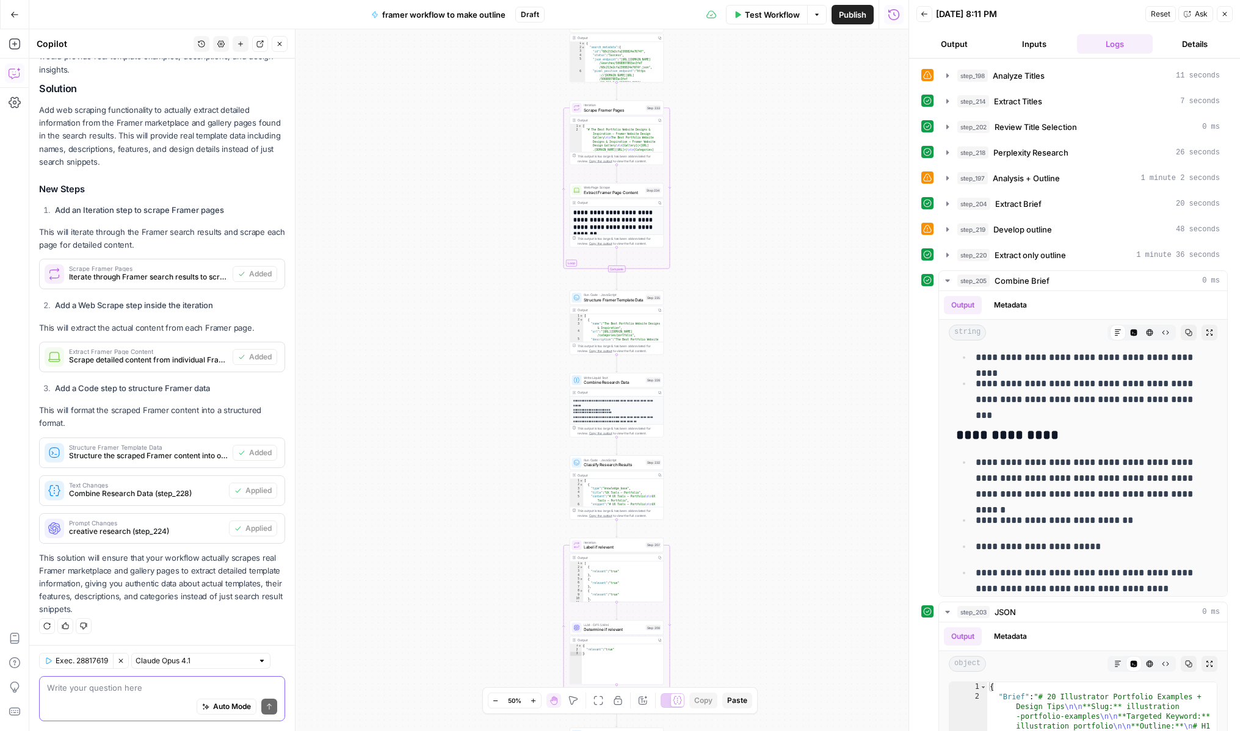
click at [136, 687] on textarea at bounding box center [162, 688] width 230 height 12
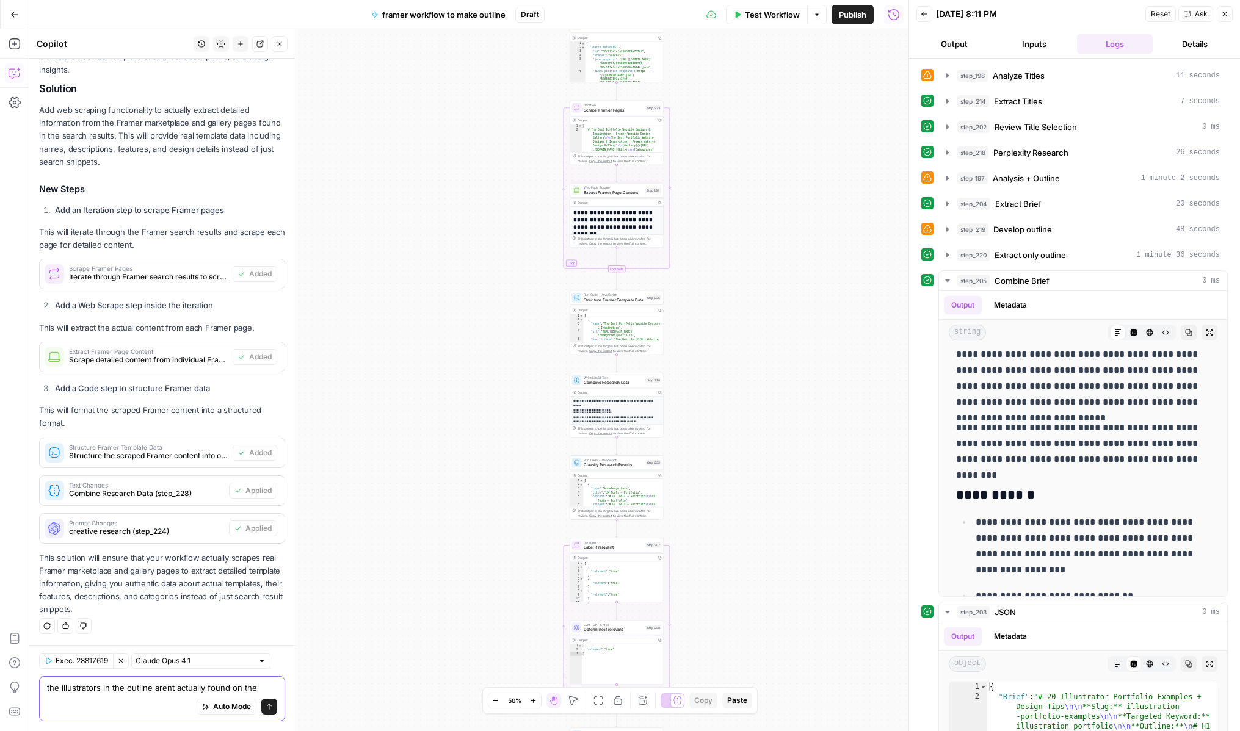
scroll to position [286, 0]
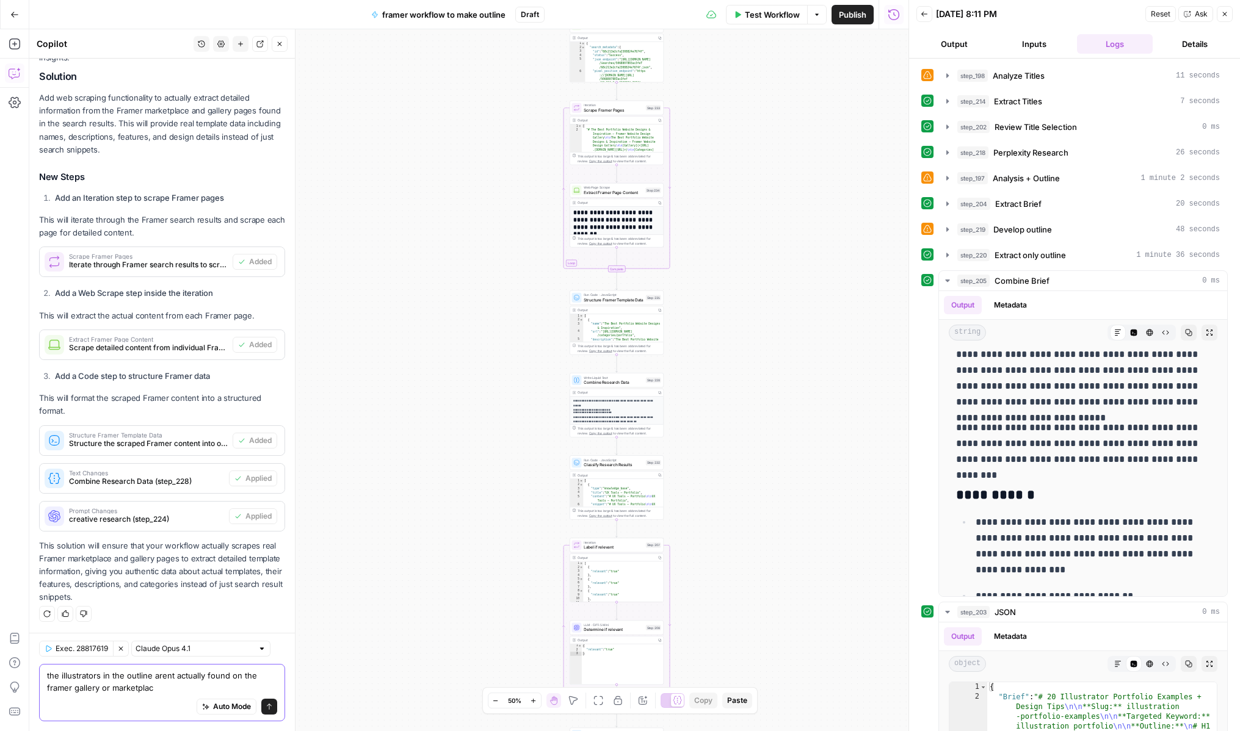
type textarea "the illustrators in the outline arent actually found on the framer gallery or m…"
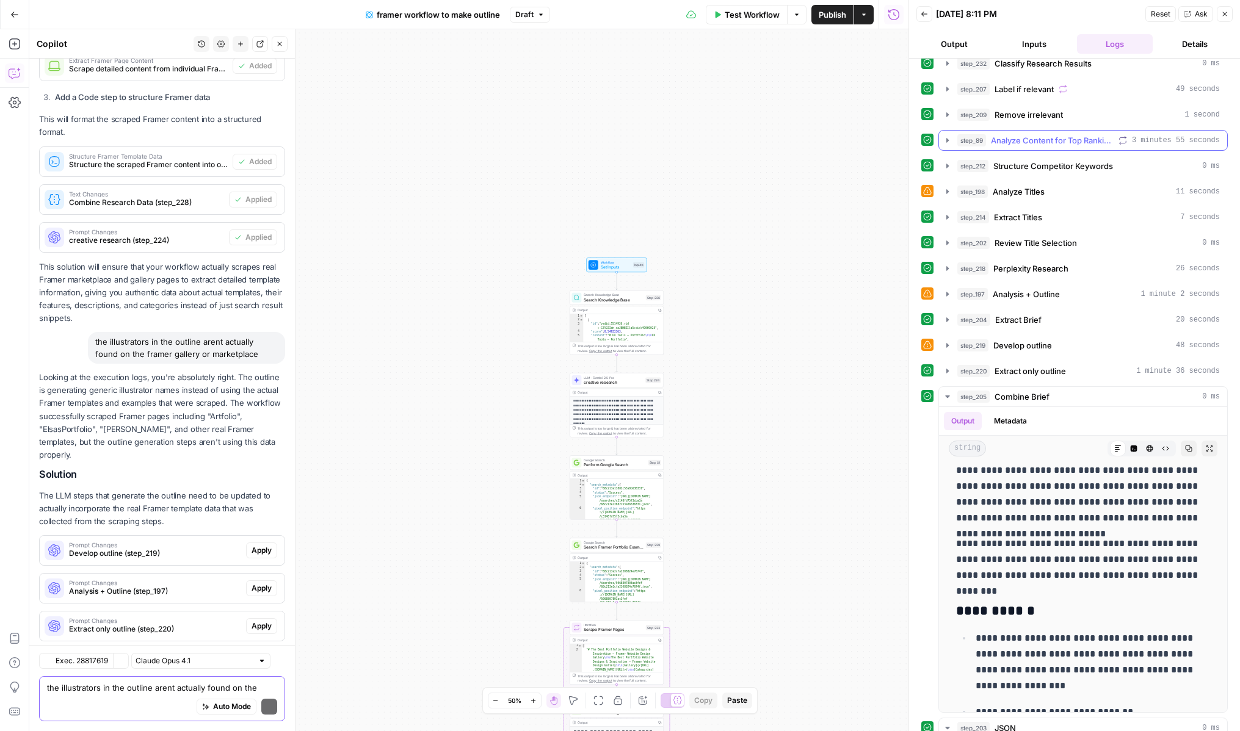
scroll to position [625, 0]
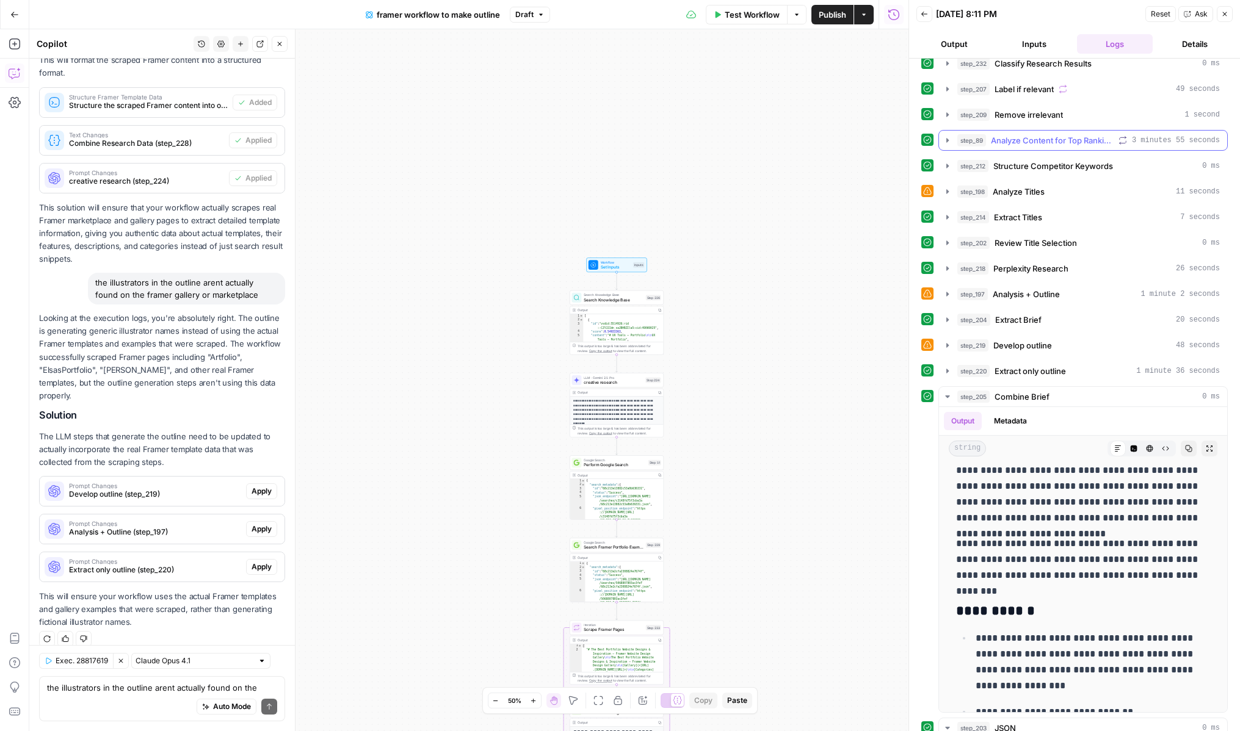
click at [945, 144] on icon "button" at bounding box center [948, 141] width 10 height 10
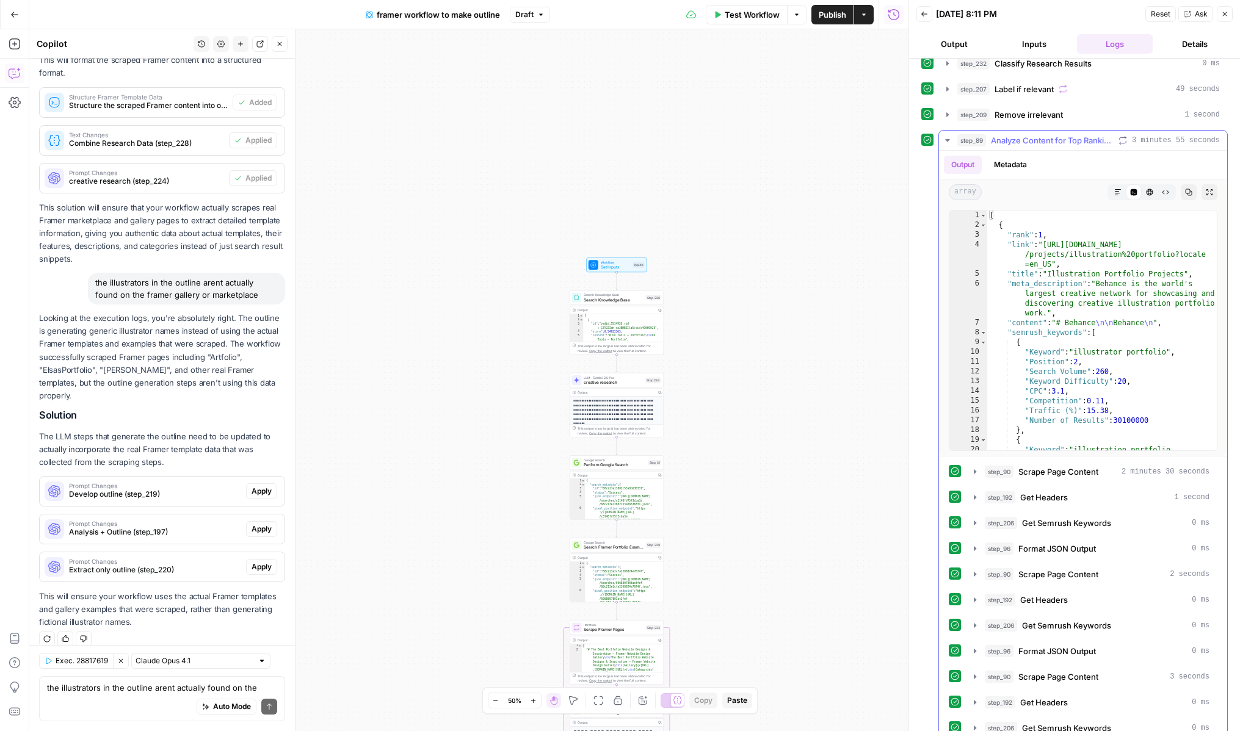
click at [945, 144] on icon "button" at bounding box center [948, 141] width 10 height 10
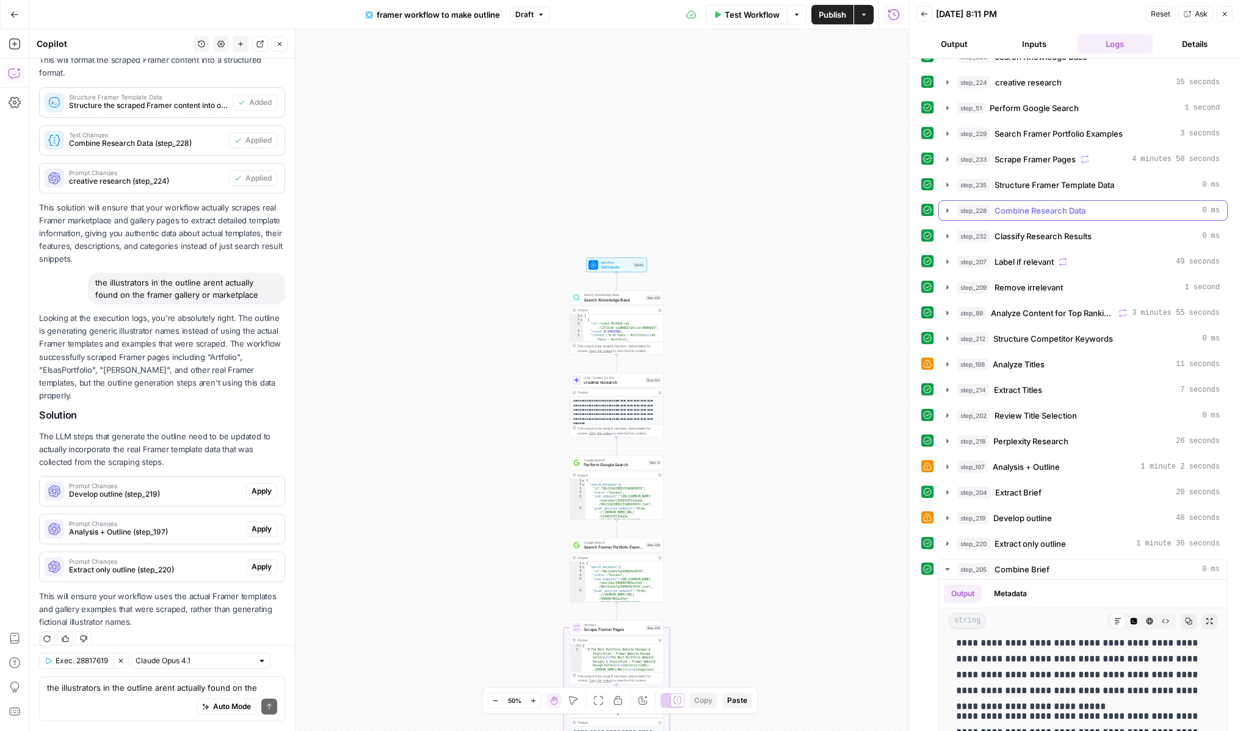
scroll to position [13, 0]
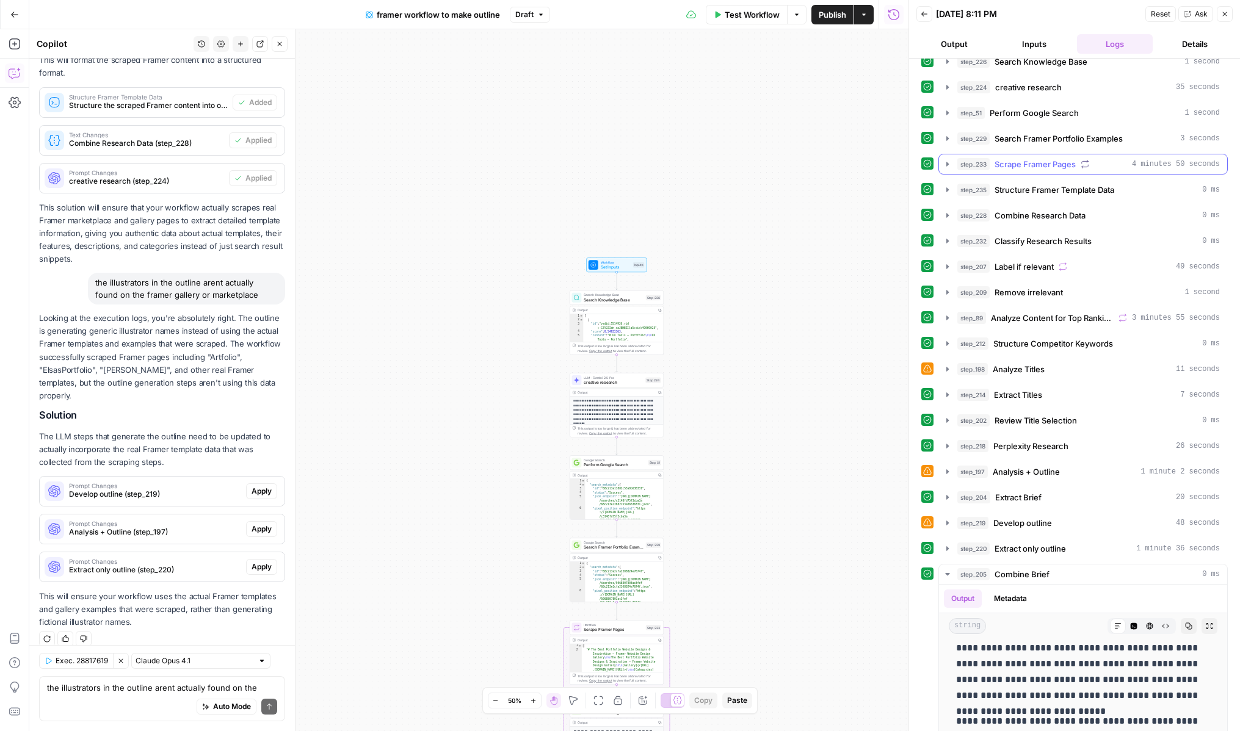
click at [944, 165] on icon "button" at bounding box center [948, 164] width 10 height 10
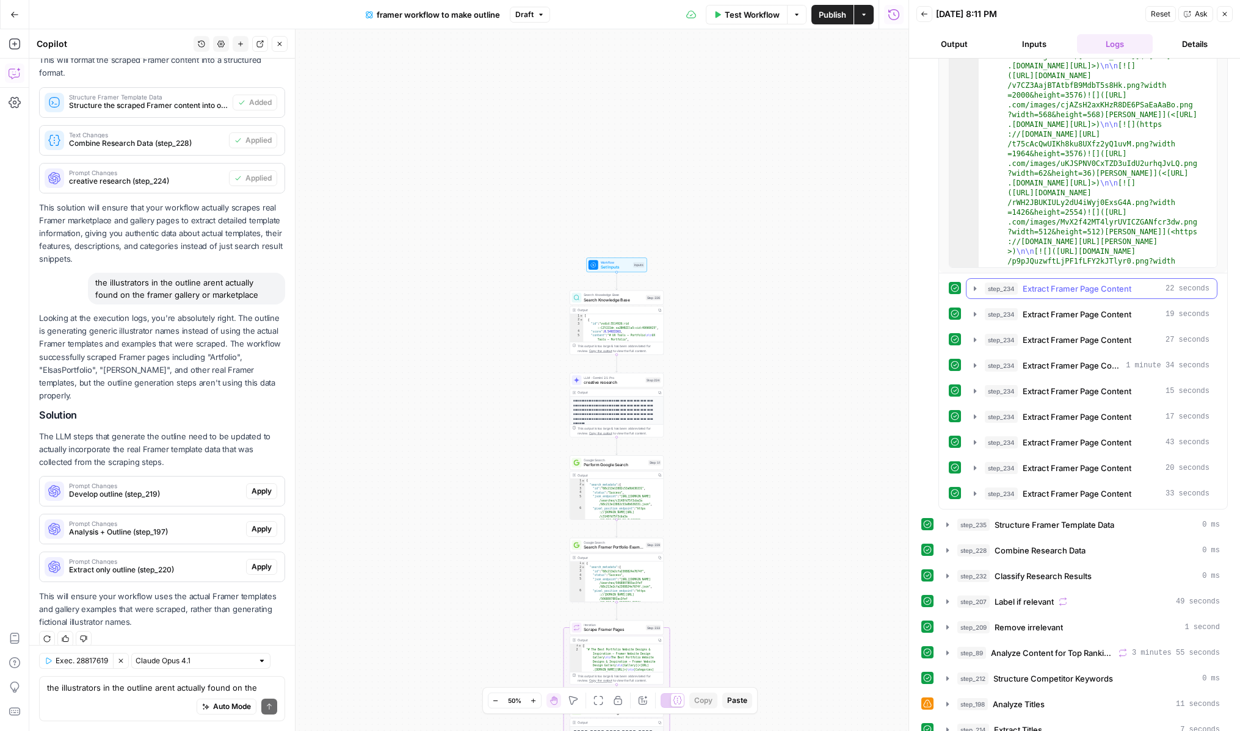
scroll to position [0, 0]
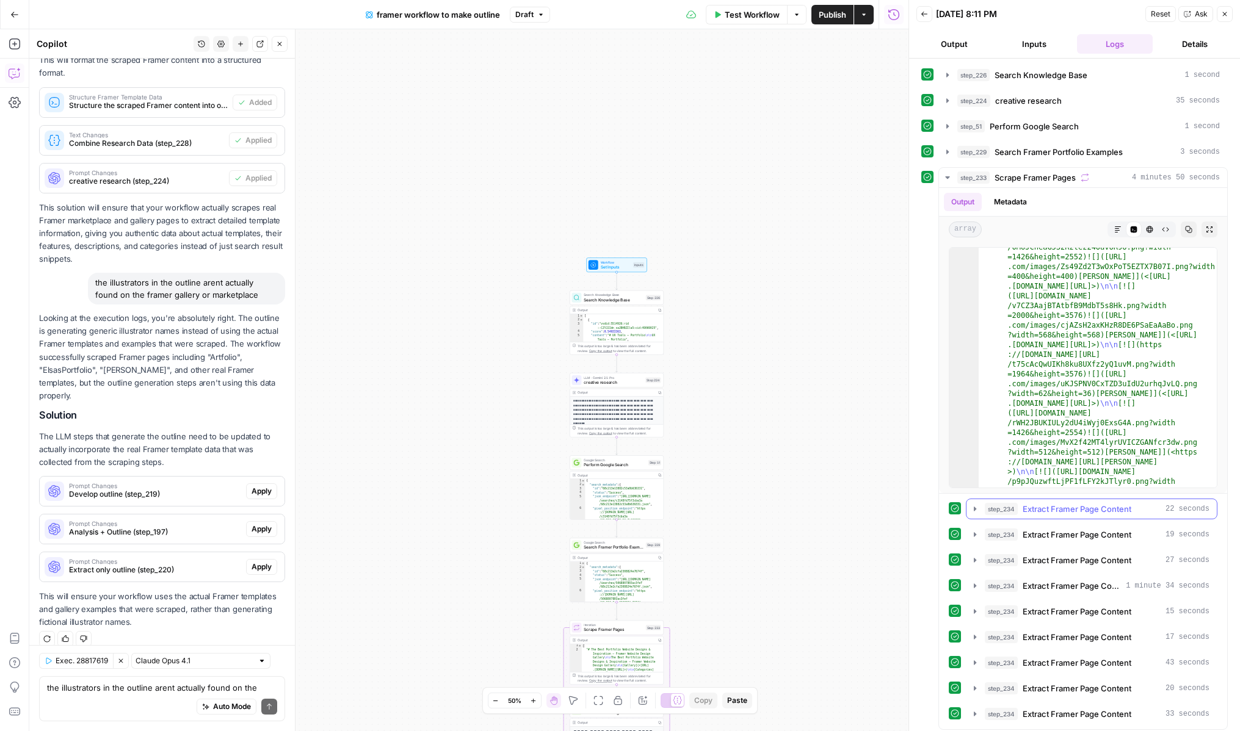
click at [972, 506] on icon "button" at bounding box center [975, 509] width 10 height 10
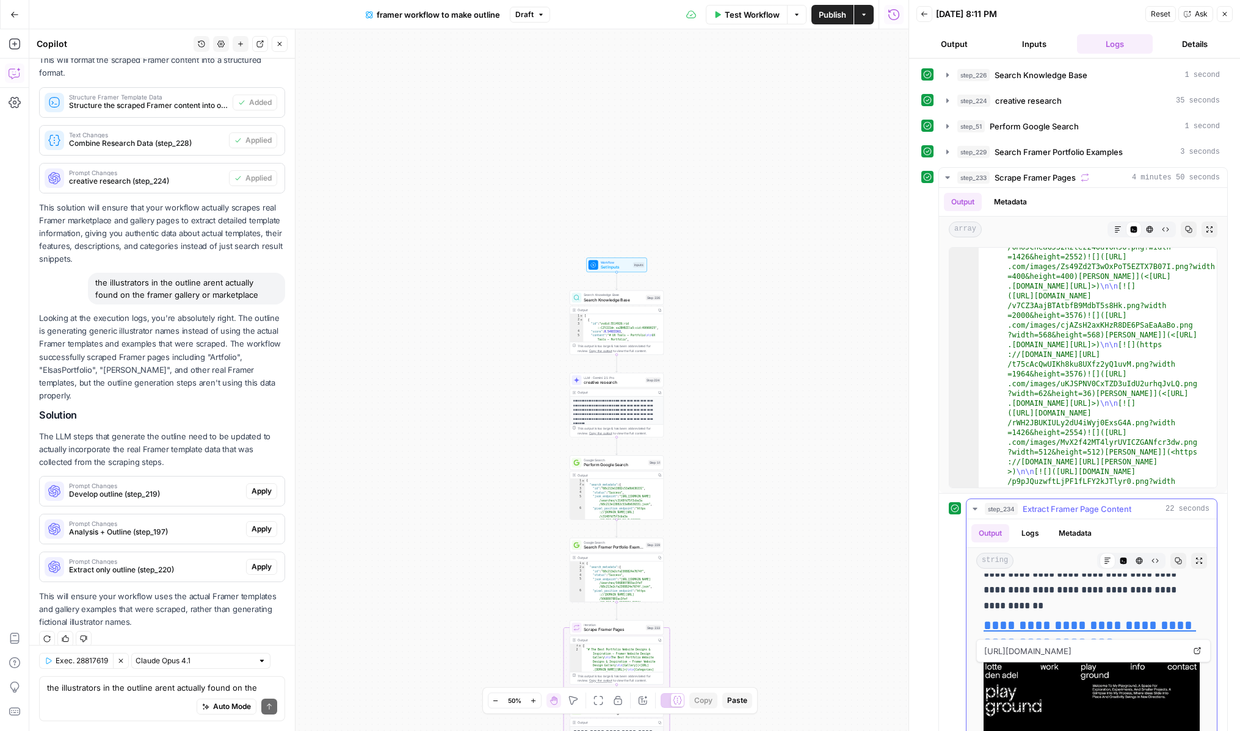
scroll to position [436, 0]
click at [976, 511] on icon "button" at bounding box center [975, 509] width 10 height 10
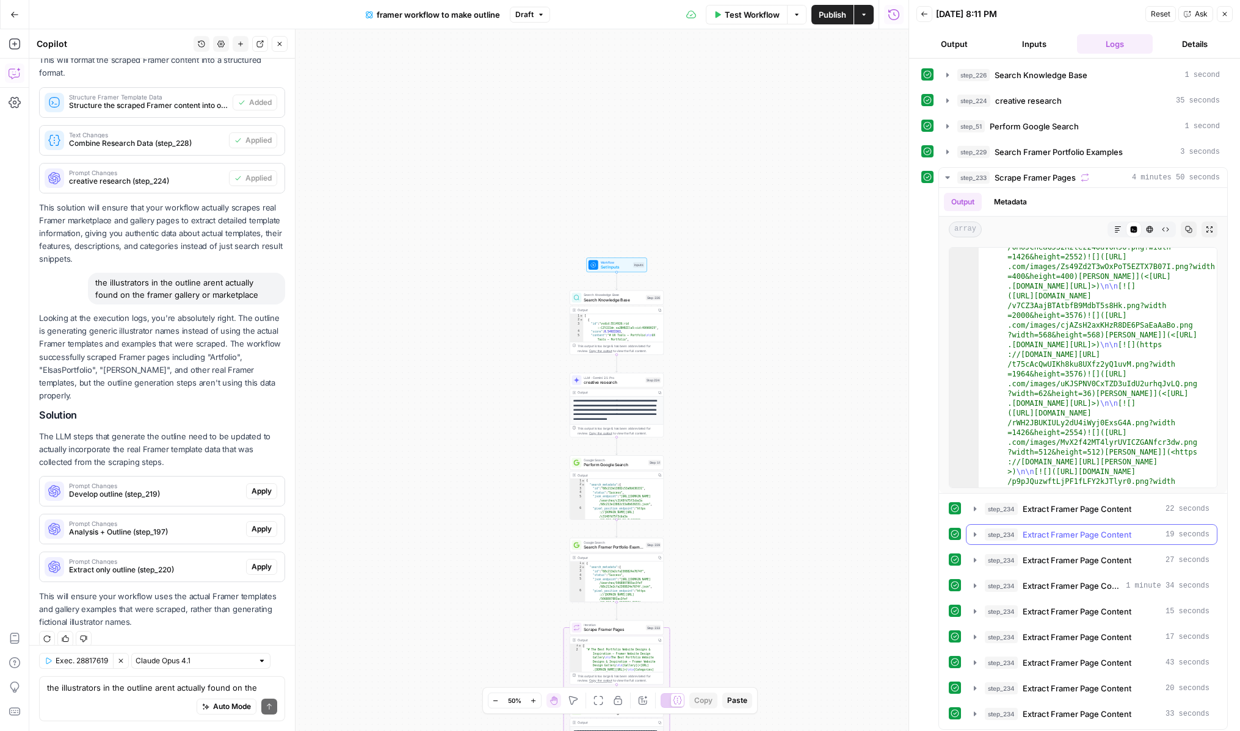
click at [976, 540] on button "step_234 Extract Framer Page Content 19 seconds" at bounding box center [1091, 535] width 250 height 20
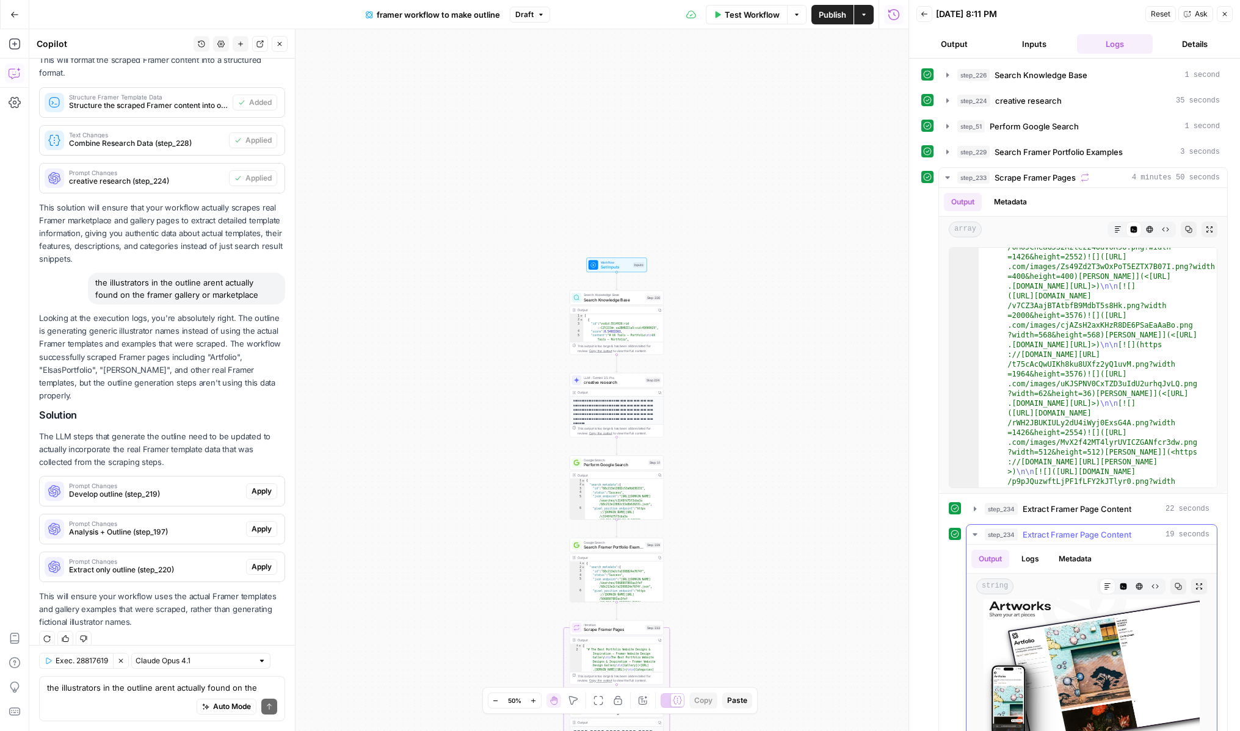
scroll to position [825, 0]
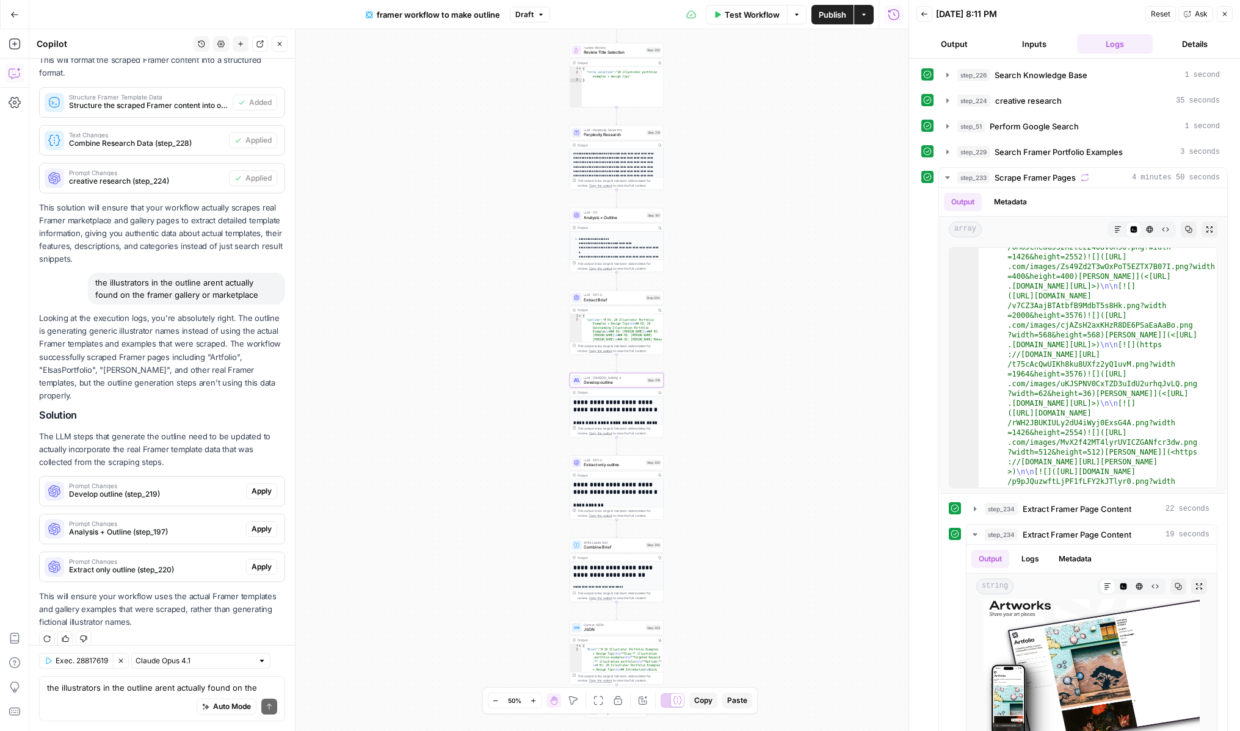
click at [255, 486] on span "Apply" at bounding box center [262, 491] width 20 height 11
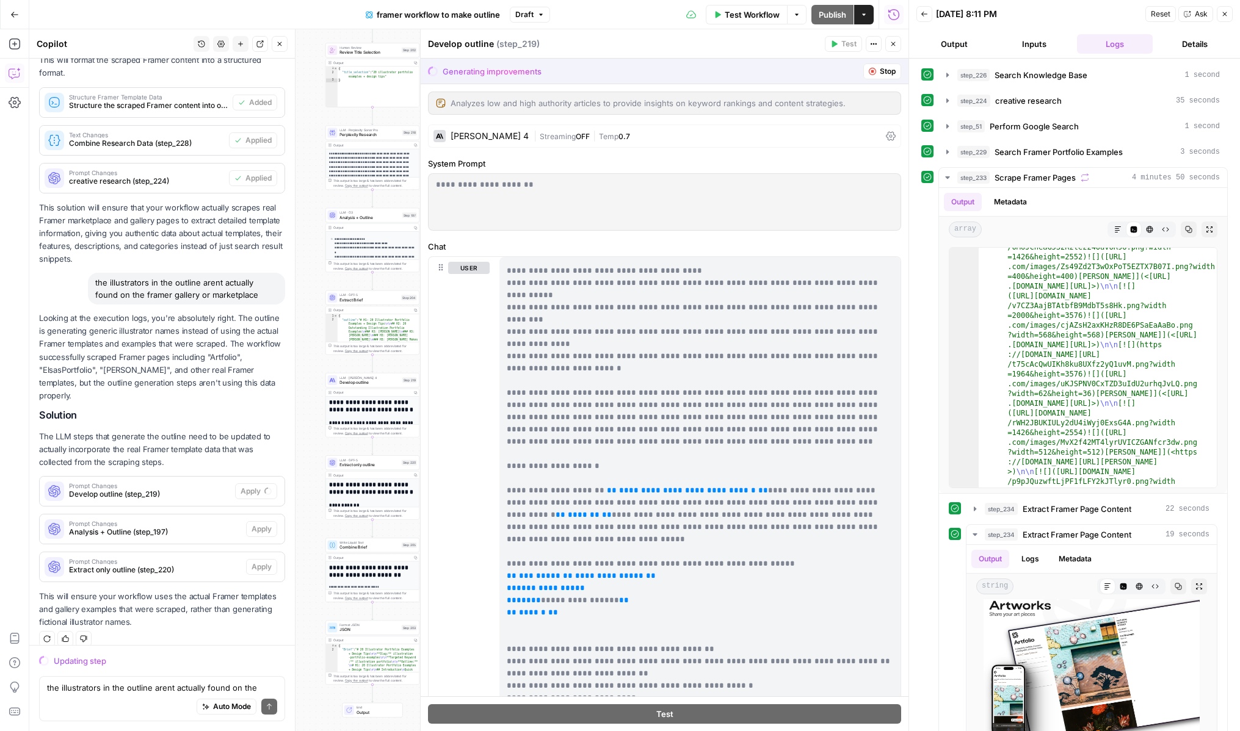
scroll to position [3078, 0]
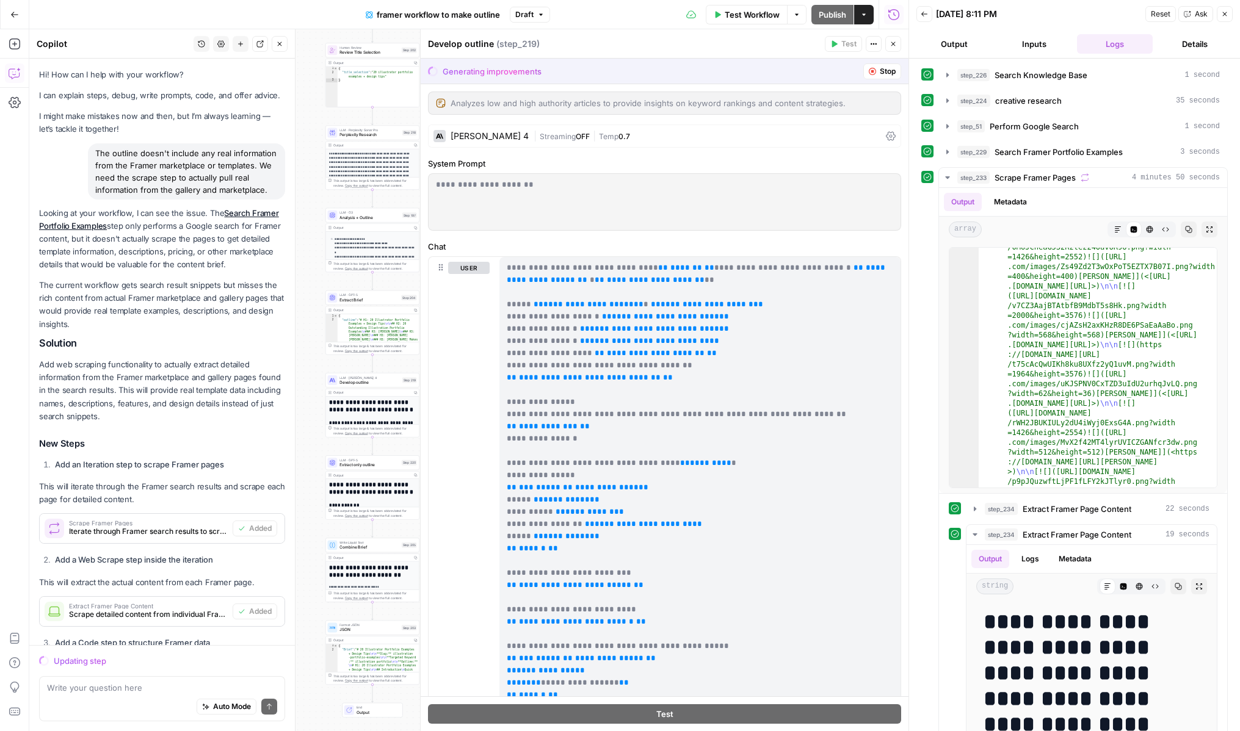
scroll to position [3078, 0]
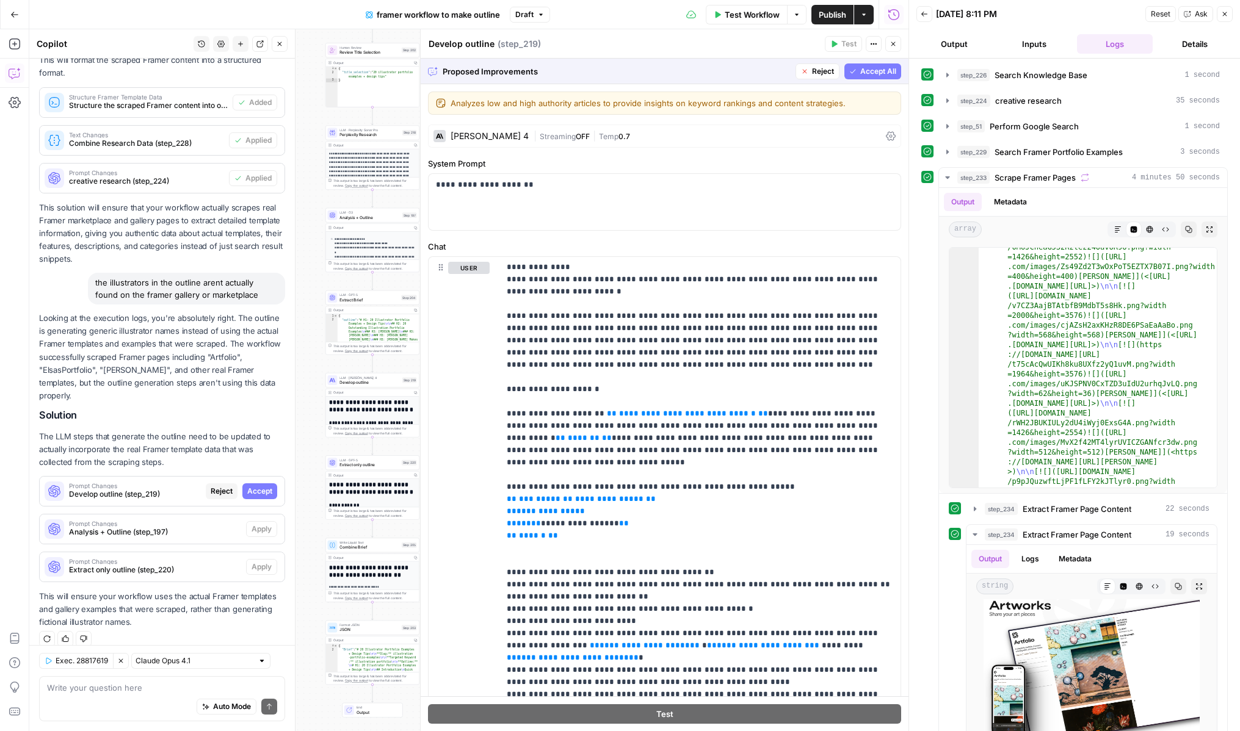
click at [866, 68] on span "Accept All" at bounding box center [878, 71] width 36 height 11
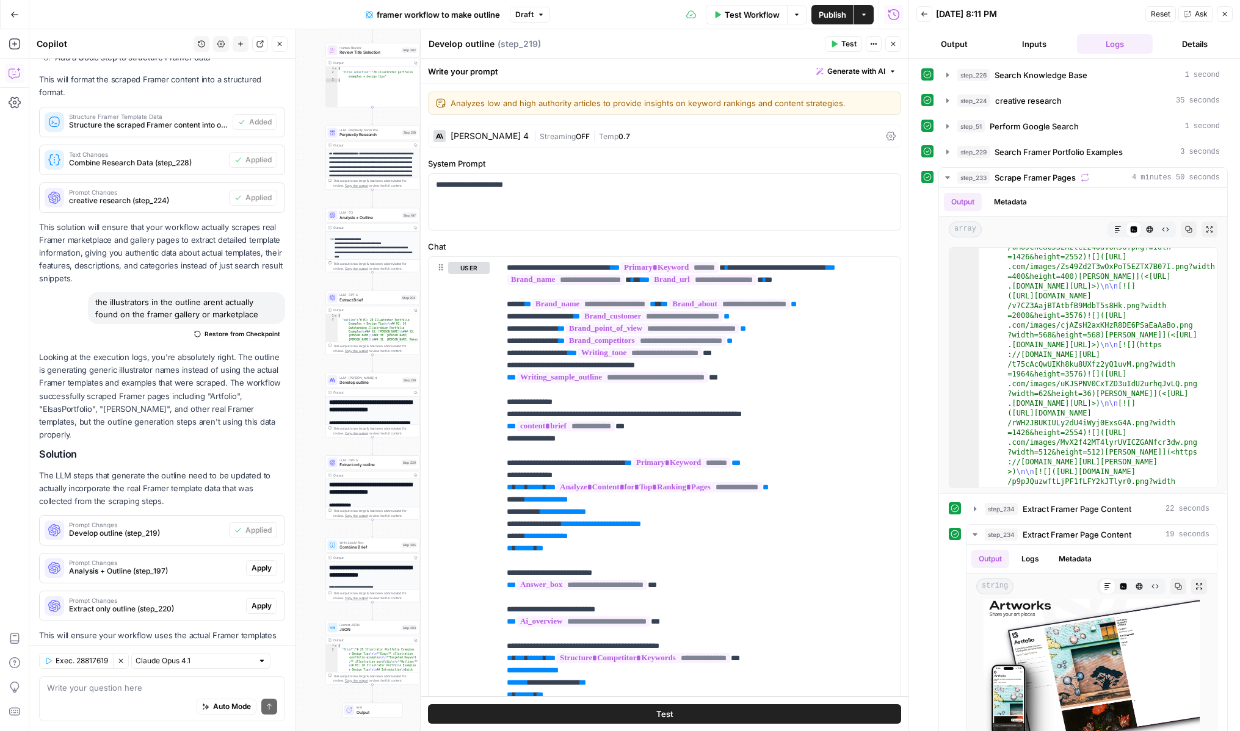
scroll to position [0, 0]
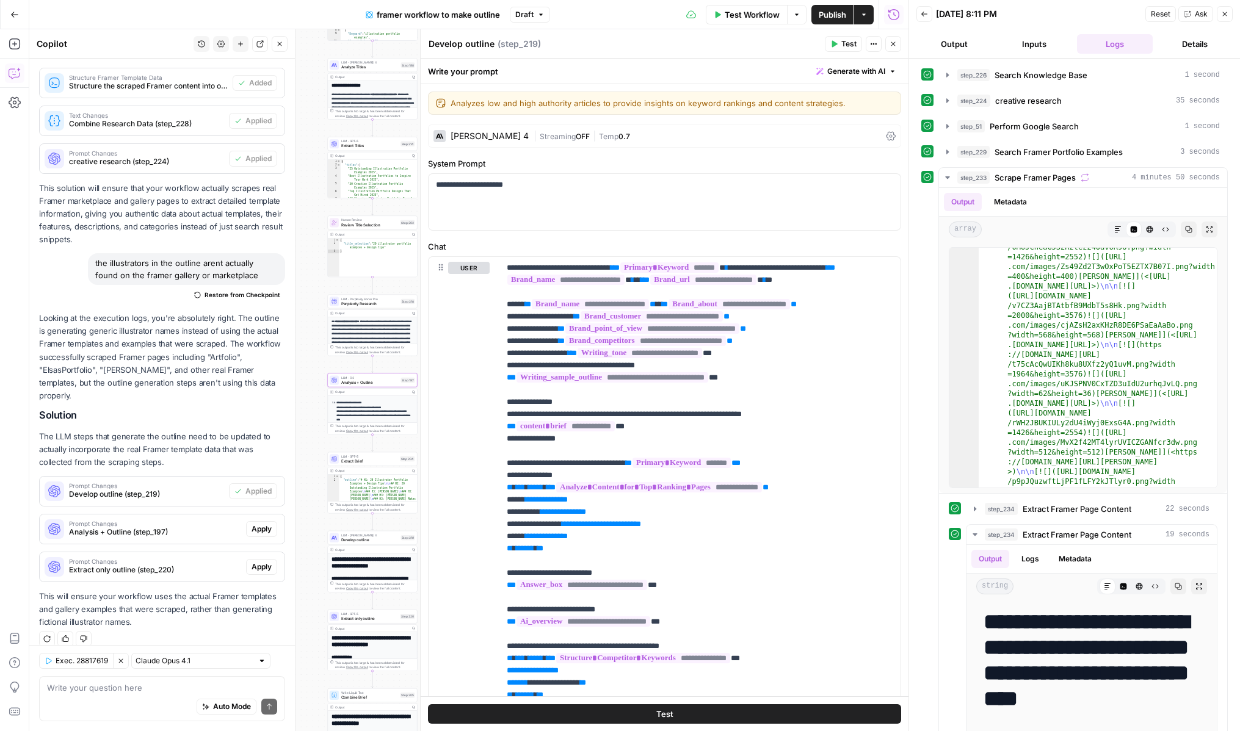
click at [257, 524] on span "Apply" at bounding box center [262, 529] width 20 height 11
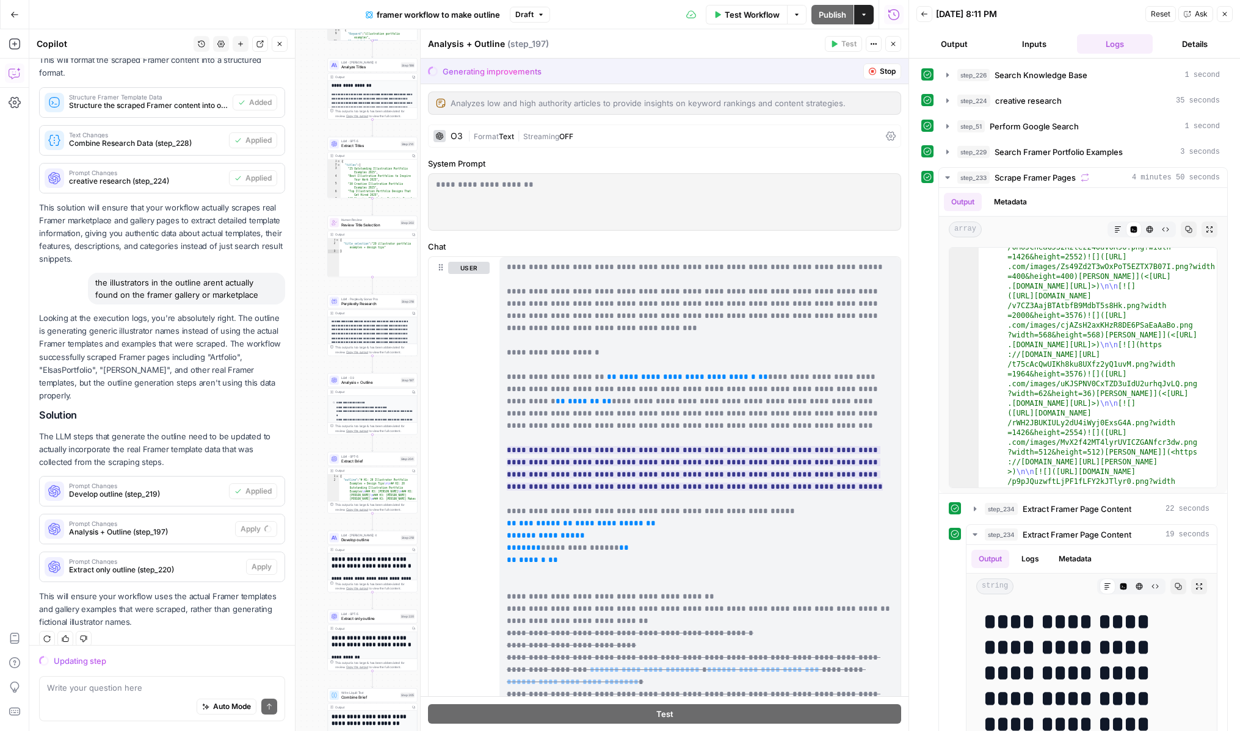
scroll to position [2950, 0]
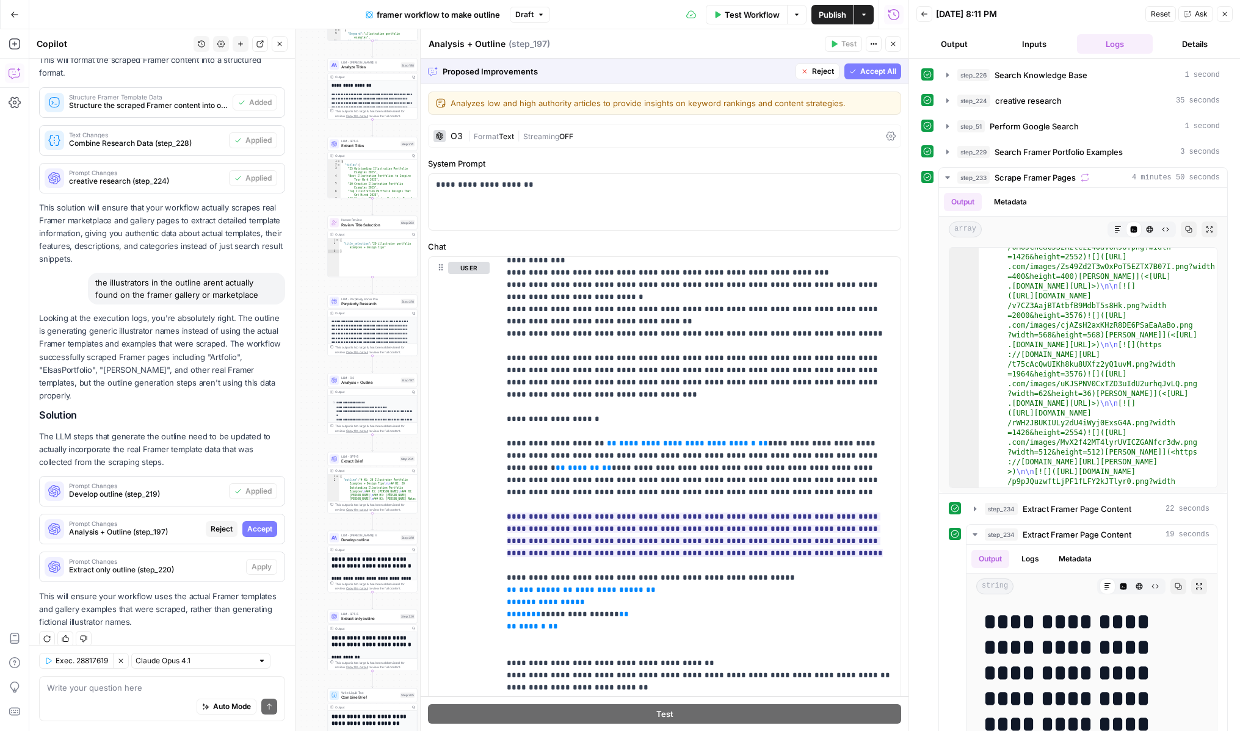
click at [885, 70] on span "Accept All" at bounding box center [878, 71] width 36 height 11
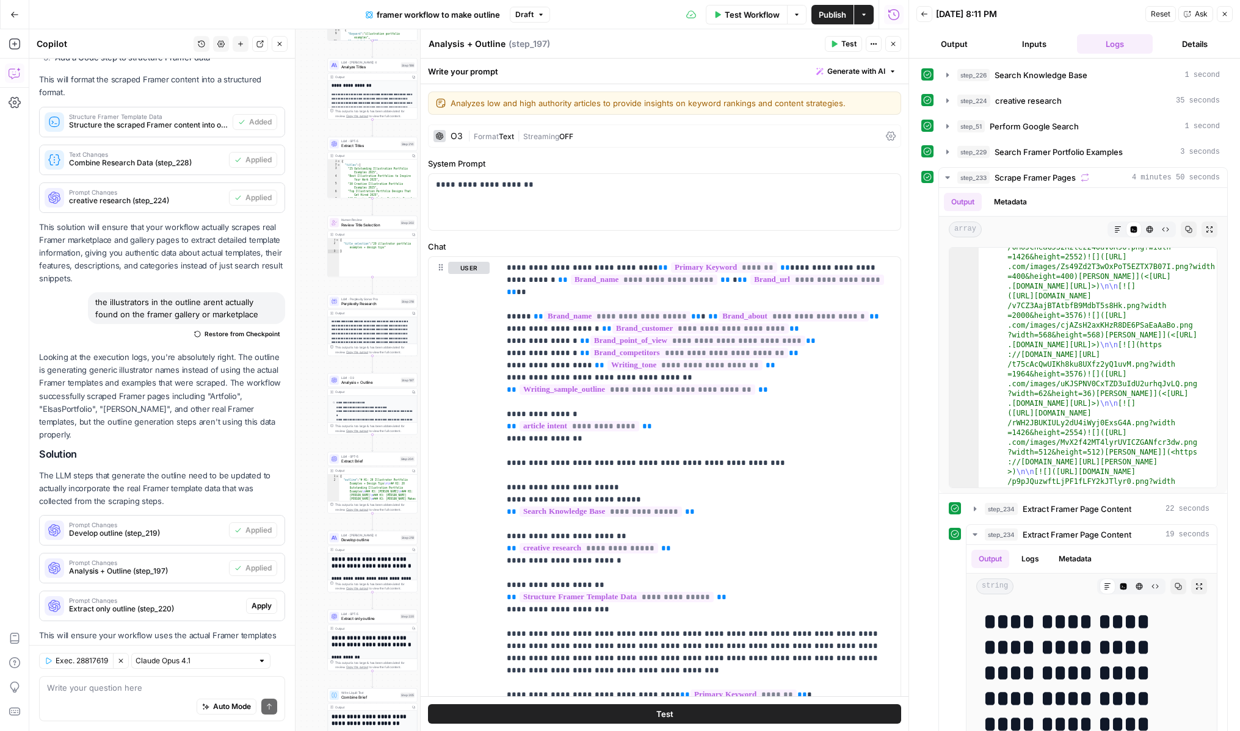
scroll to position [644, 0]
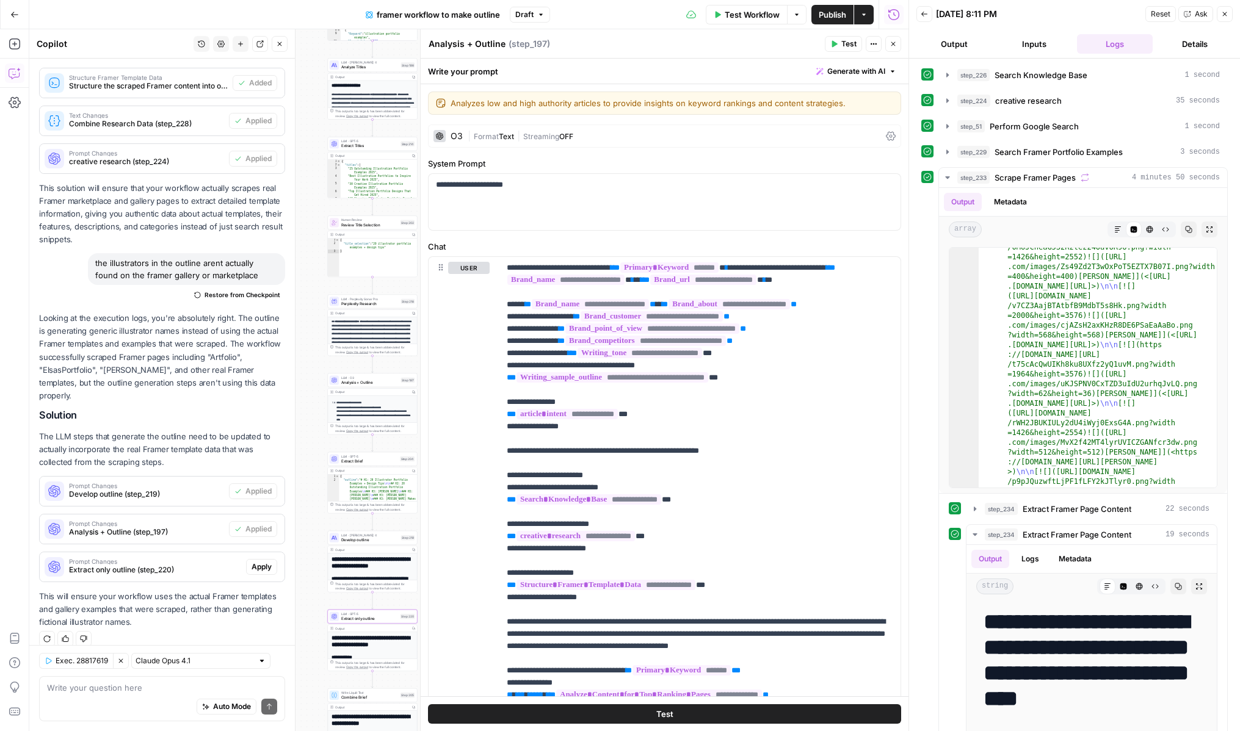
click at [259, 562] on span "Apply" at bounding box center [262, 567] width 20 height 11
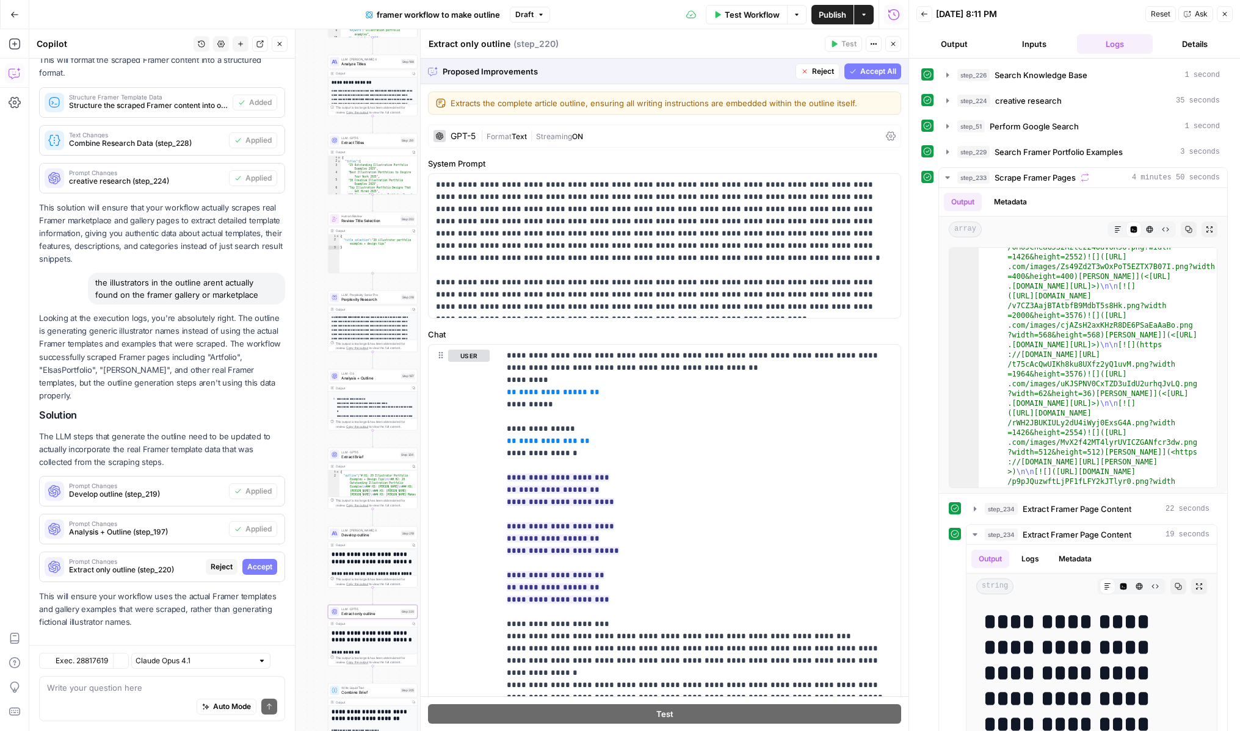
scroll to position [605, 0]
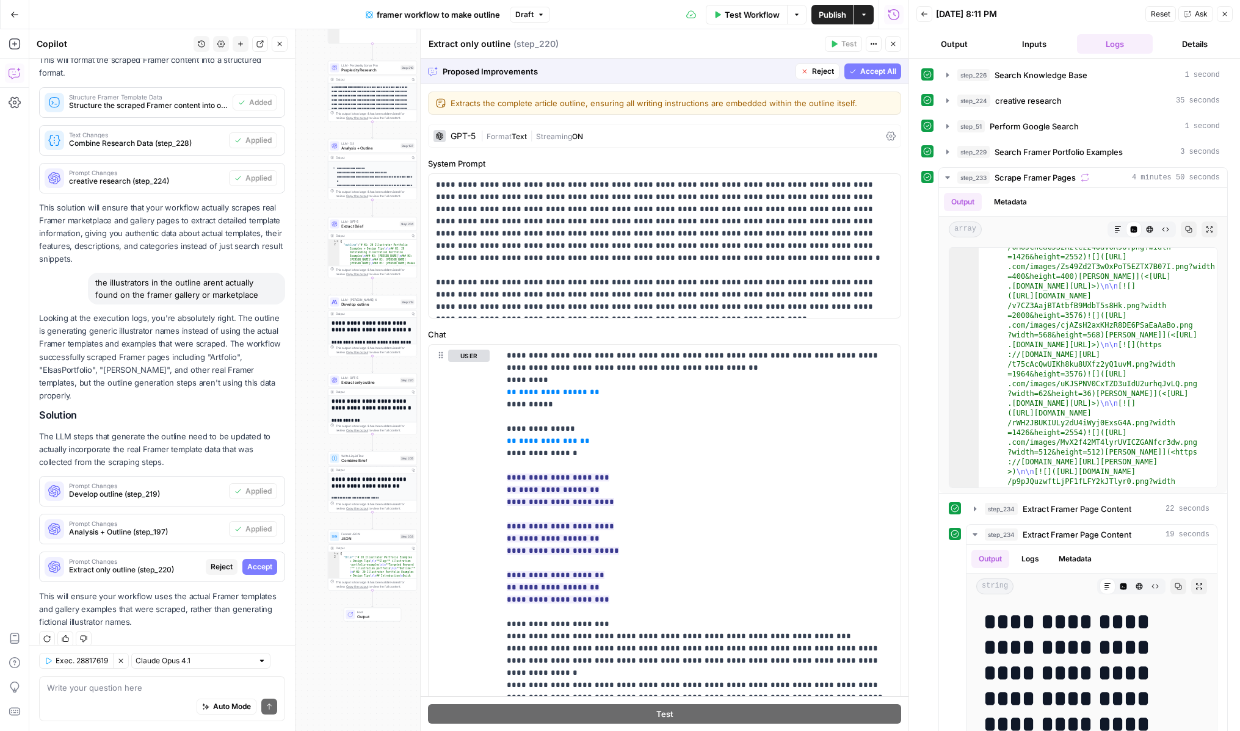
click at [866, 72] on span "Accept All" at bounding box center [878, 71] width 36 height 11
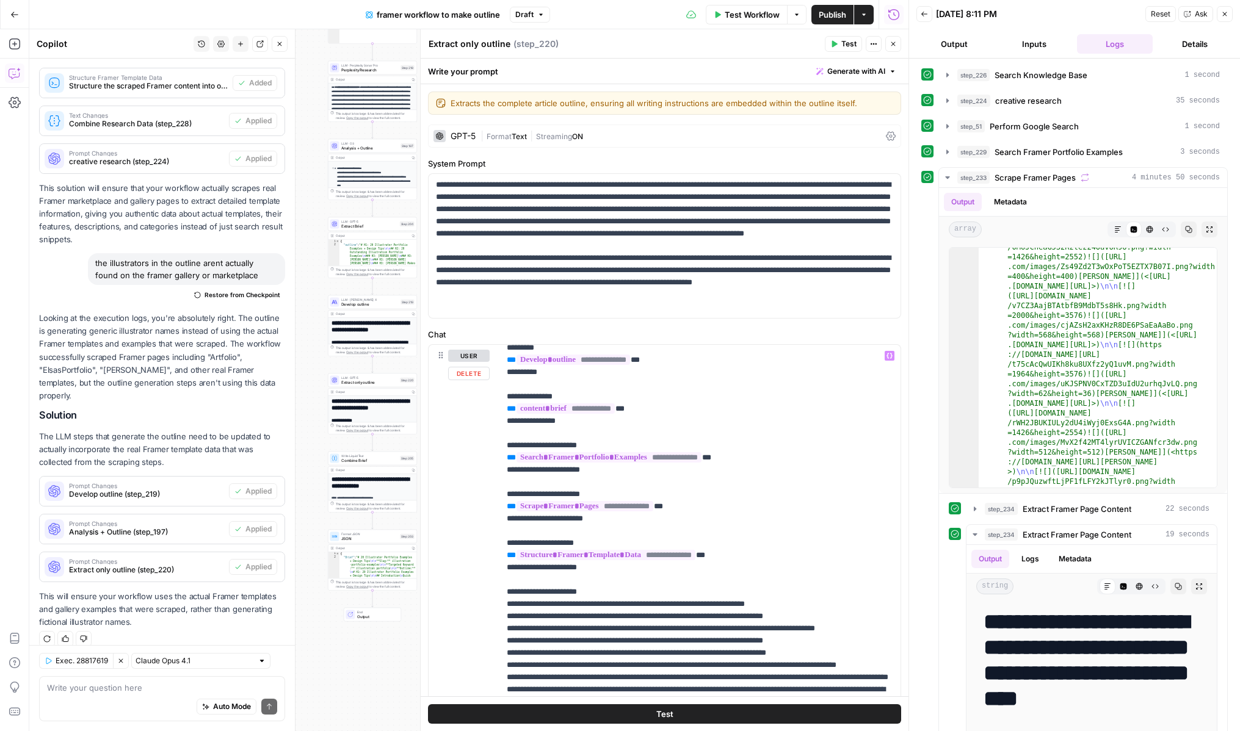
scroll to position [37, 0]
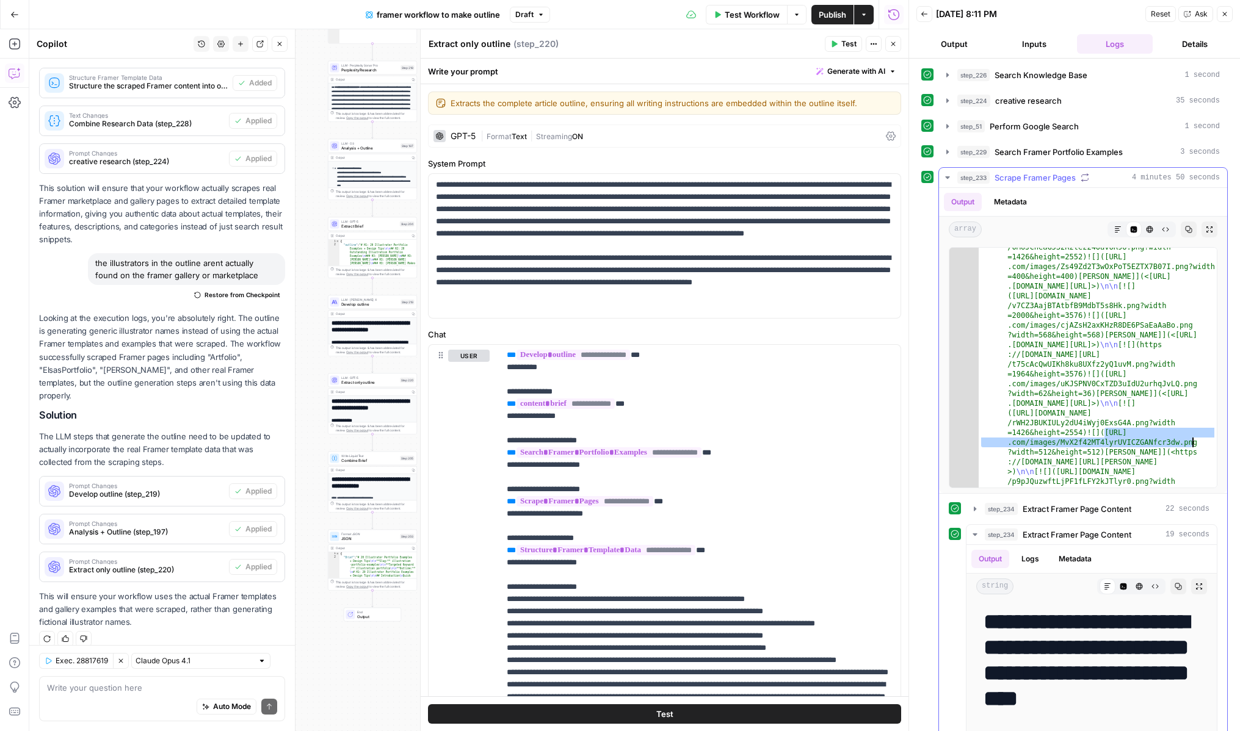
drag, startPoint x: 1104, startPoint y: 434, endPoint x: 1200, endPoint y: 446, distance: 96.6
drag, startPoint x: 1192, startPoint y: 441, endPoint x: 1104, endPoint y: 434, distance: 88.2
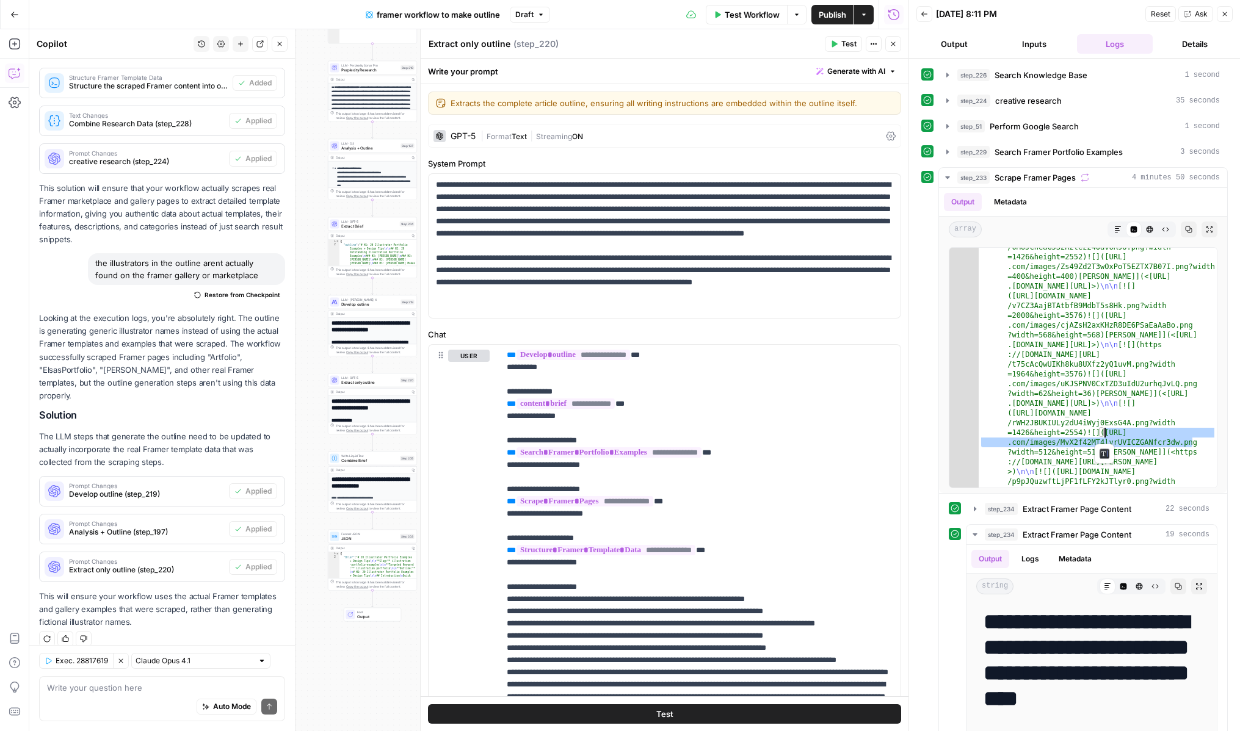
click at [826, 15] on span "Publish" at bounding box center [832, 15] width 27 height 12
click at [924, 15] on icon "button" at bounding box center [924, 13] width 7 height 7
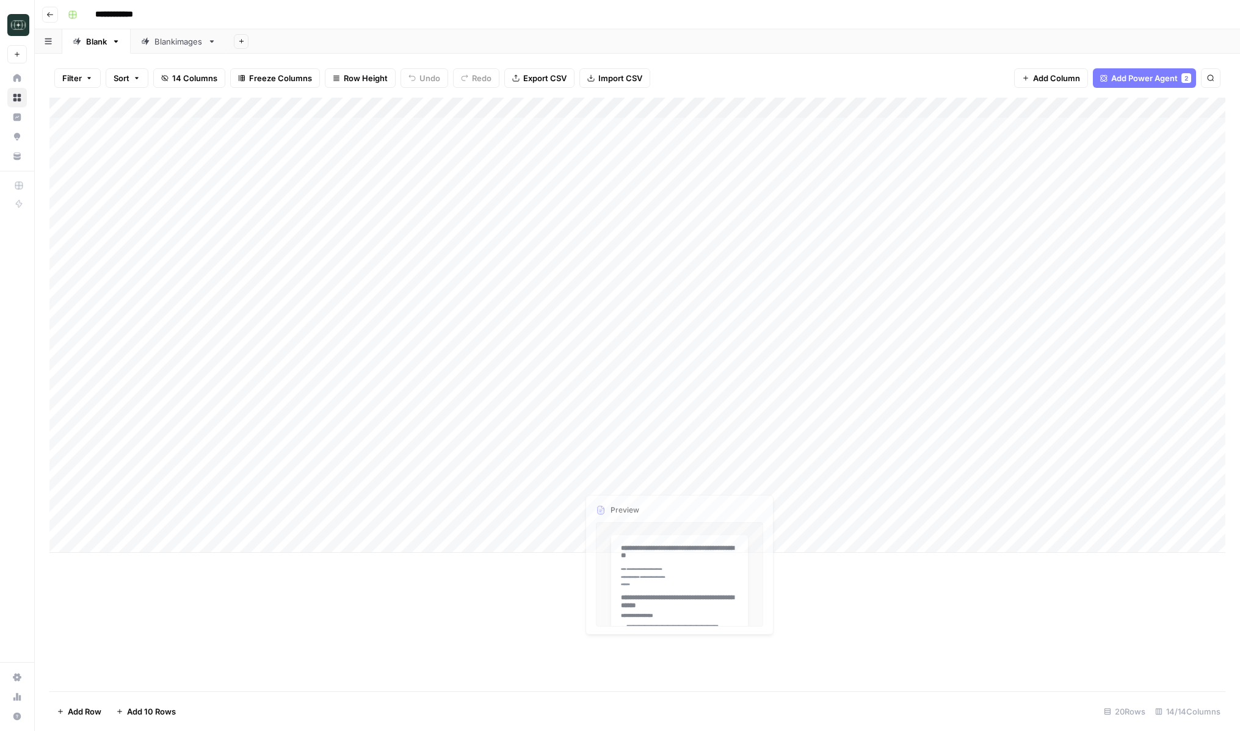
click at [567, 482] on div "Add Column" at bounding box center [637, 325] width 1176 height 455
click at [549, 481] on div "Add Column" at bounding box center [637, 325] width 1176 height 455
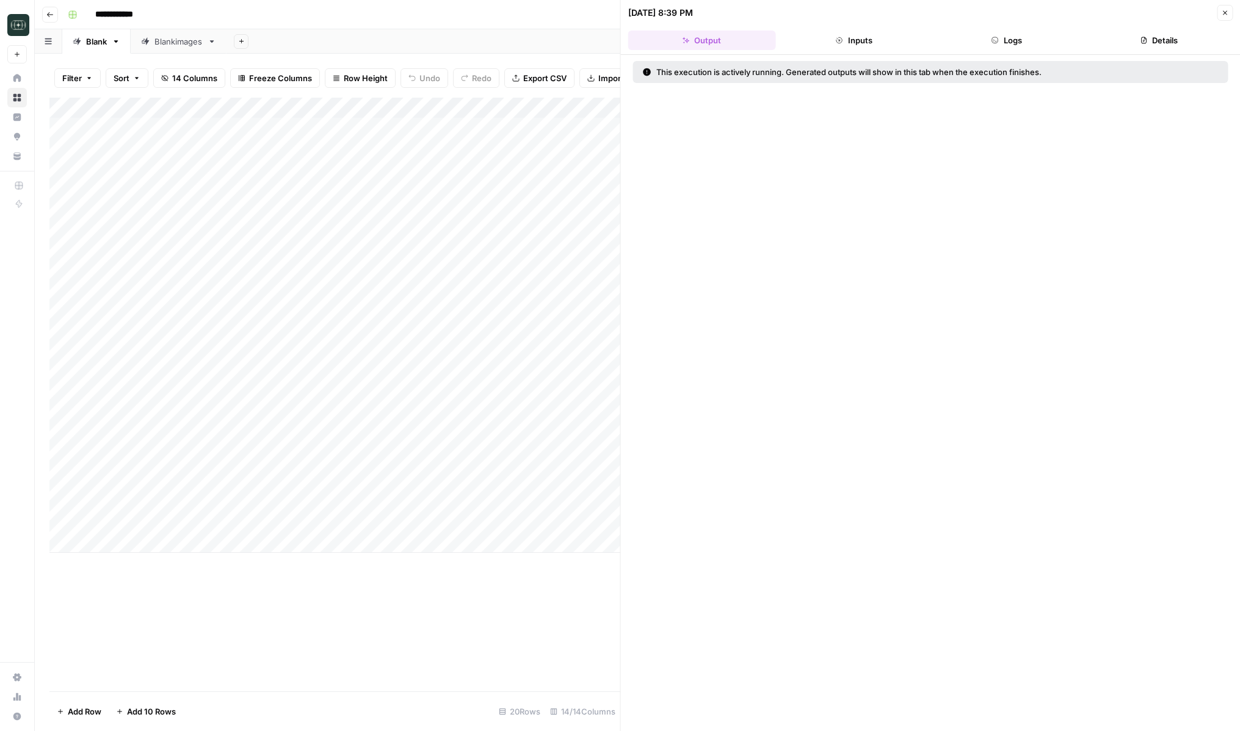
click at [1015, 42] on button "Logs" at bounding box center [1007, 41] width 148 height 20
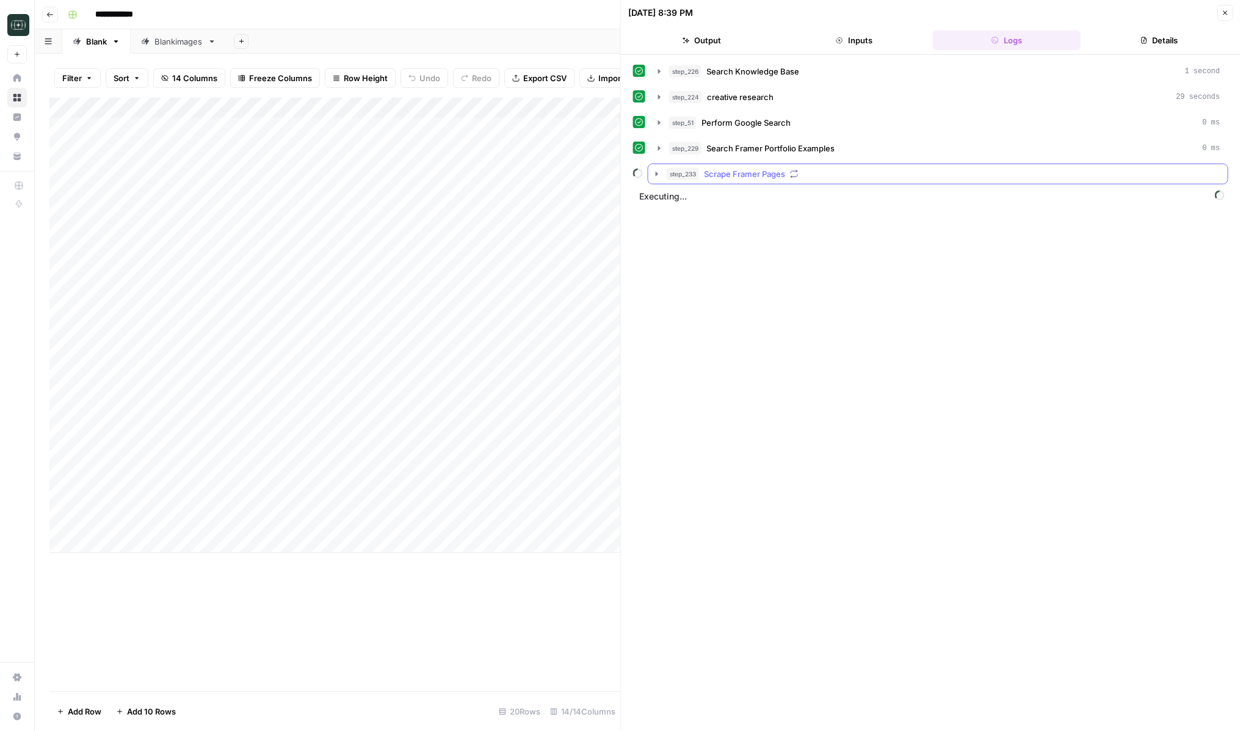
click at [652, 177] on icon "button" at bounding box center [657, 174] width 10 height 10
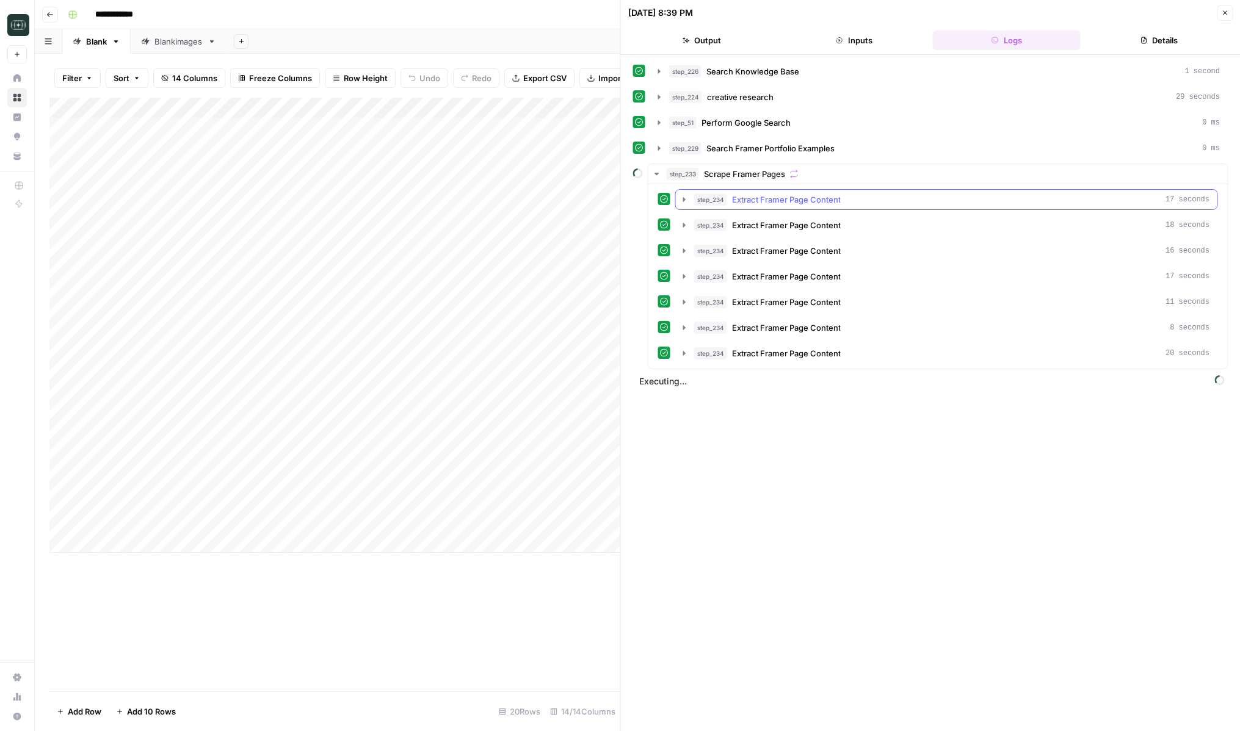
click at [691, 198] on button "step_234 Extract Framer Page Content 17 seconds" at bounding box center [947, 200] width 542 height 20
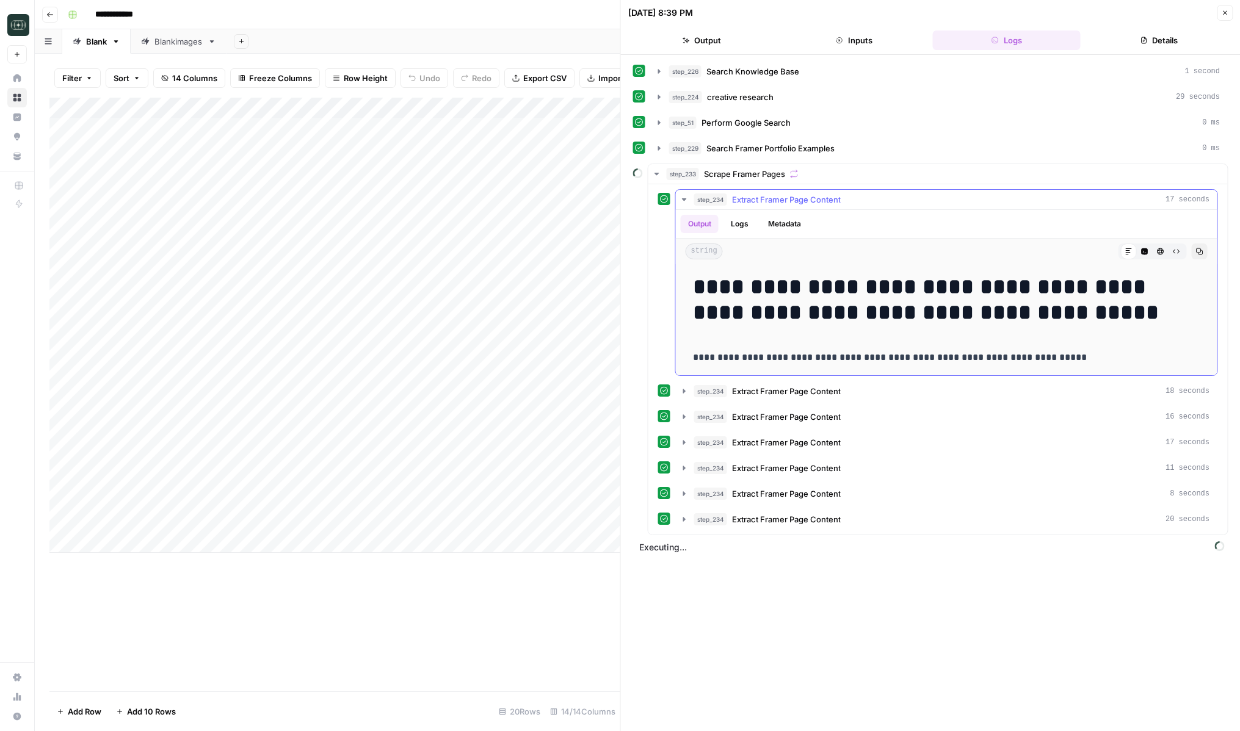
click at [680, 203] on icon "button" at bounding box center [685, 200] width 10 height 10
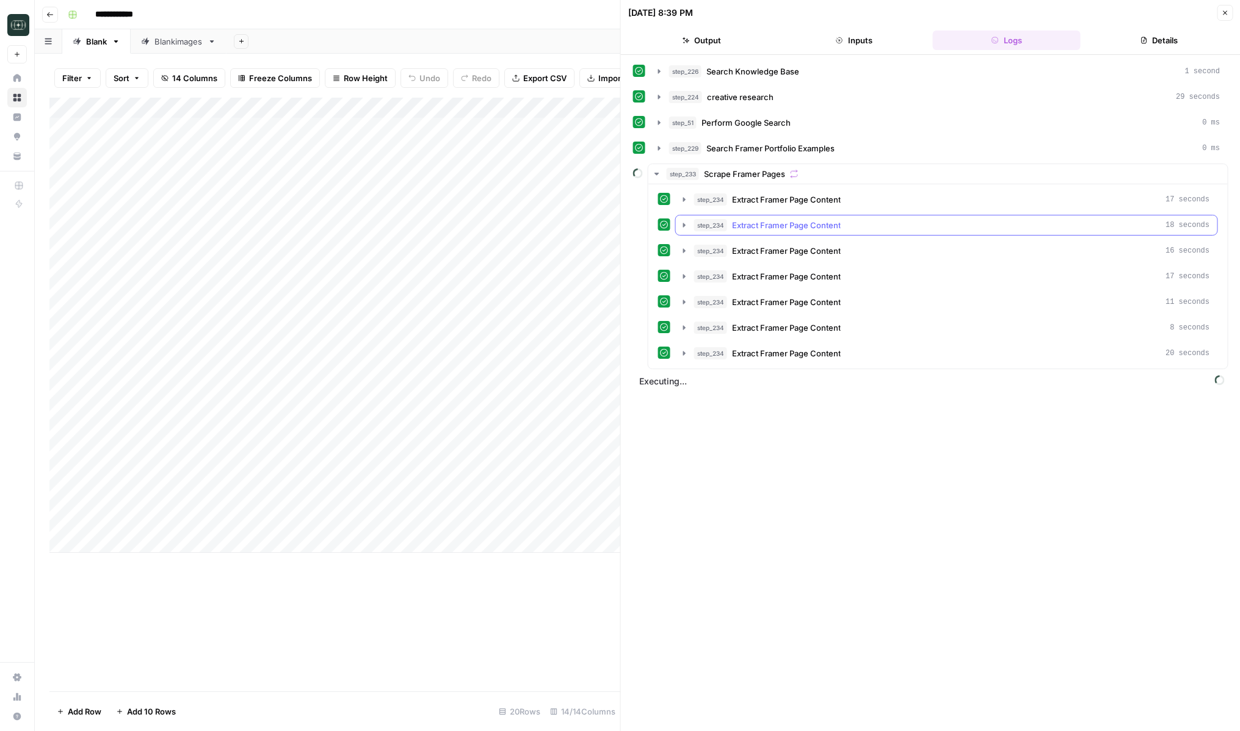
click at [682, 229] on icon "button" at bounding box center [685, 225] width 10 height 10
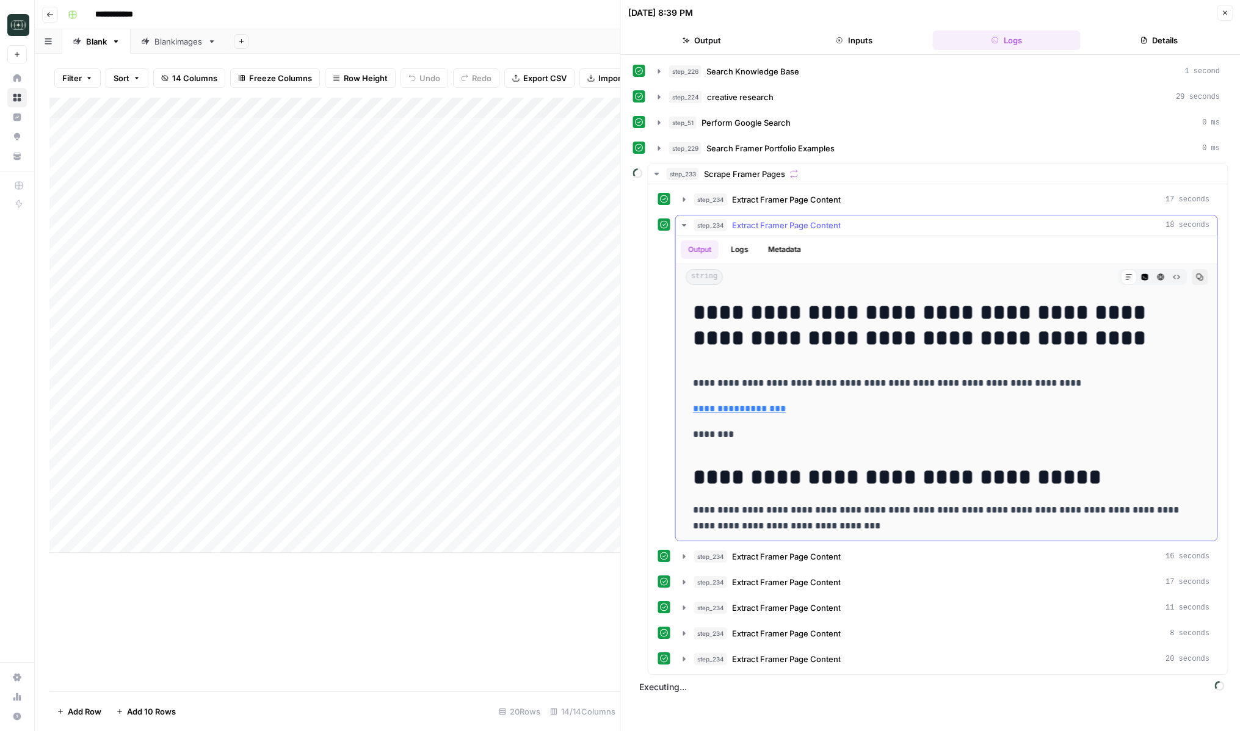
click at [682, 229] on icon "button" at bounding box center [685, 225] width 10 height 10
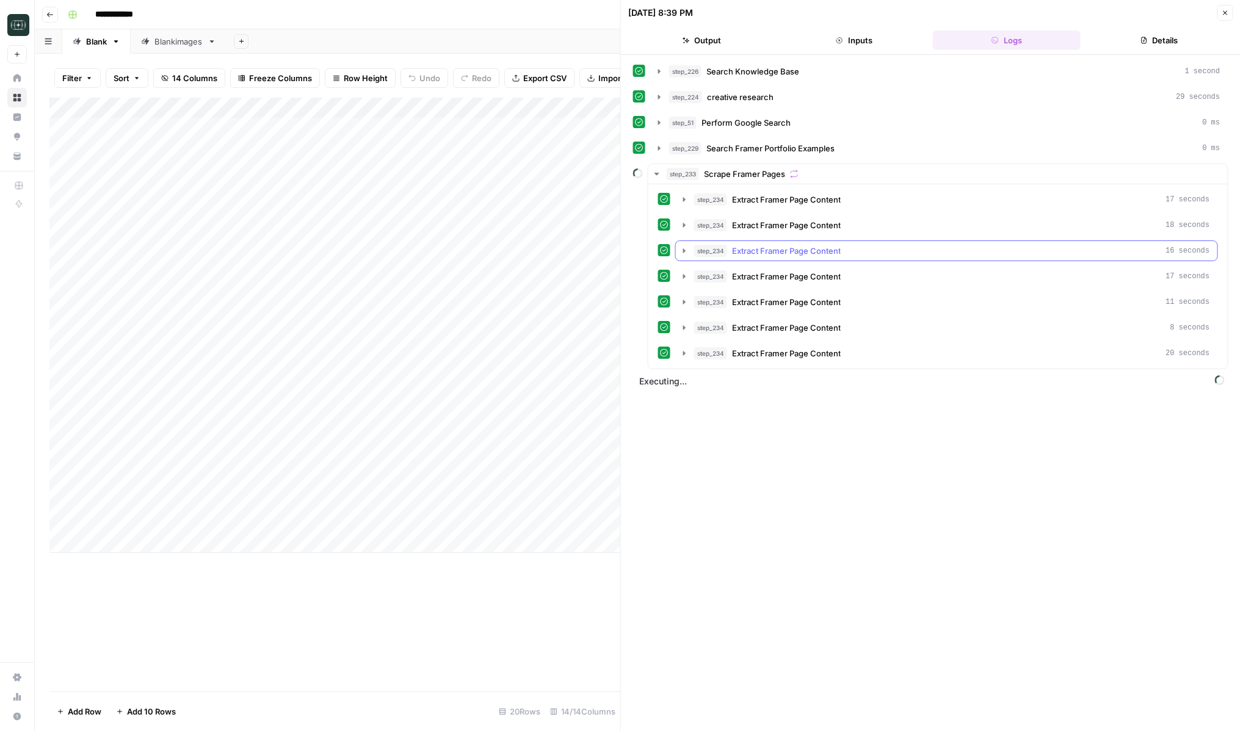
click at [682, 247] on icon "button" at bounding box center [685, 251] width 10 height 10
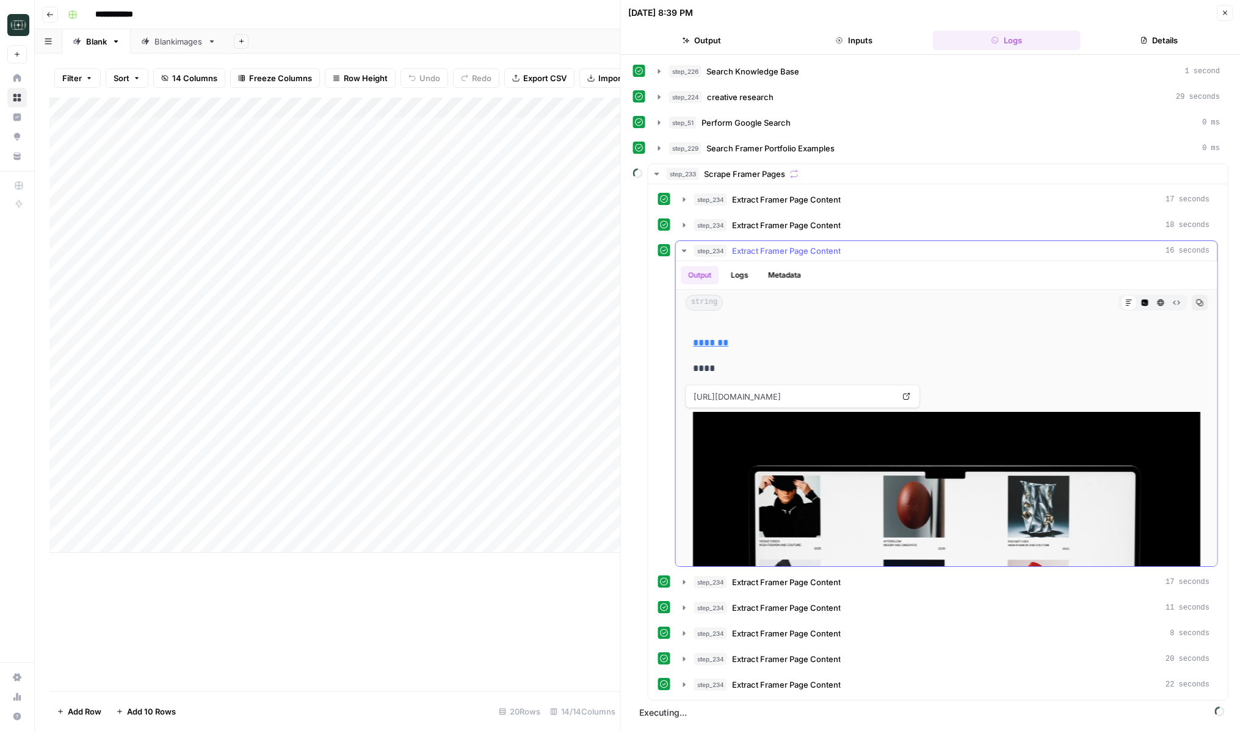
scroll to position [1011, 0]
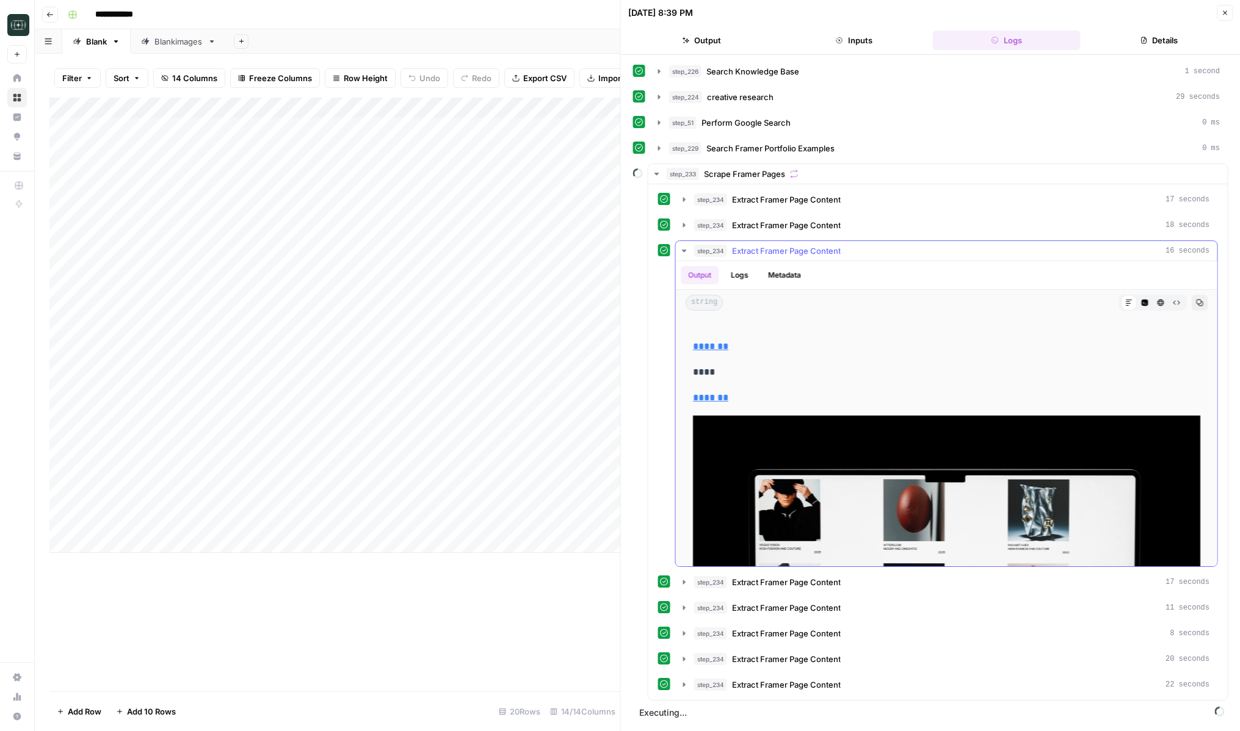
click at [687, 253] on icon "button" at bounding box center [685, 251] width 10 height 10
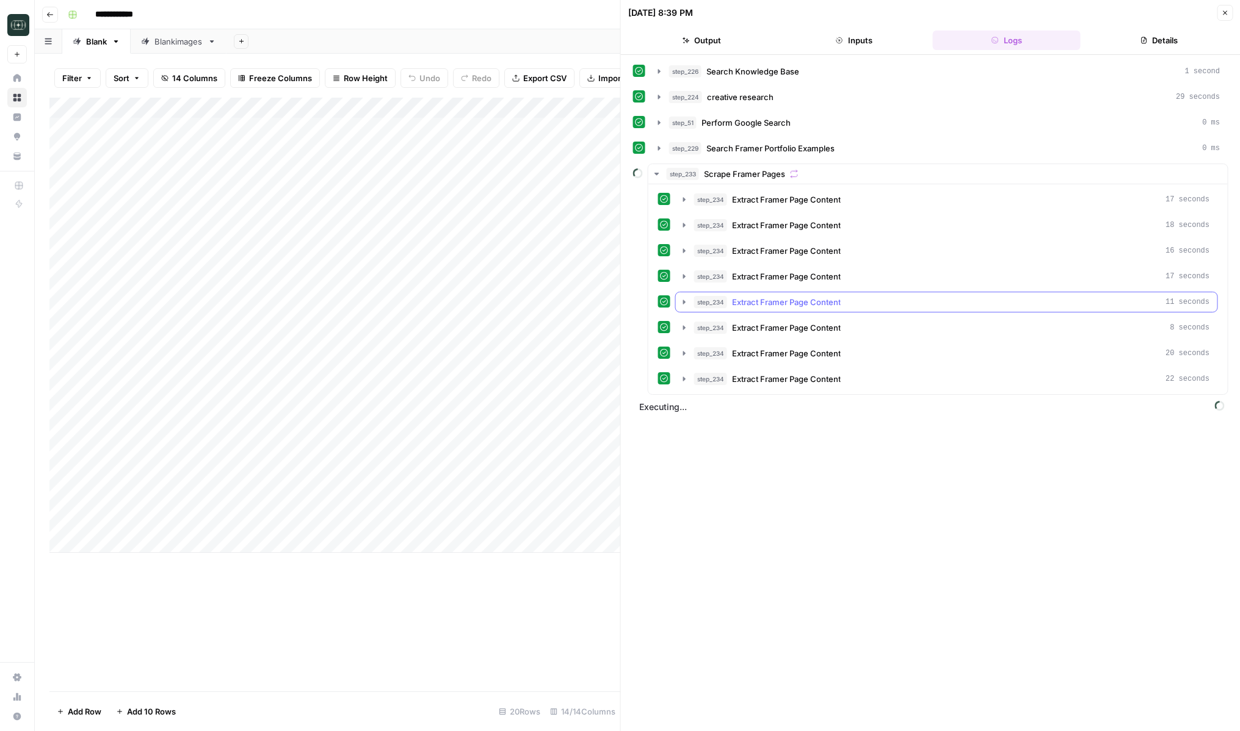
click at [682, 302] on icon "button" at bounding box center [685, 302] width 10 height 10
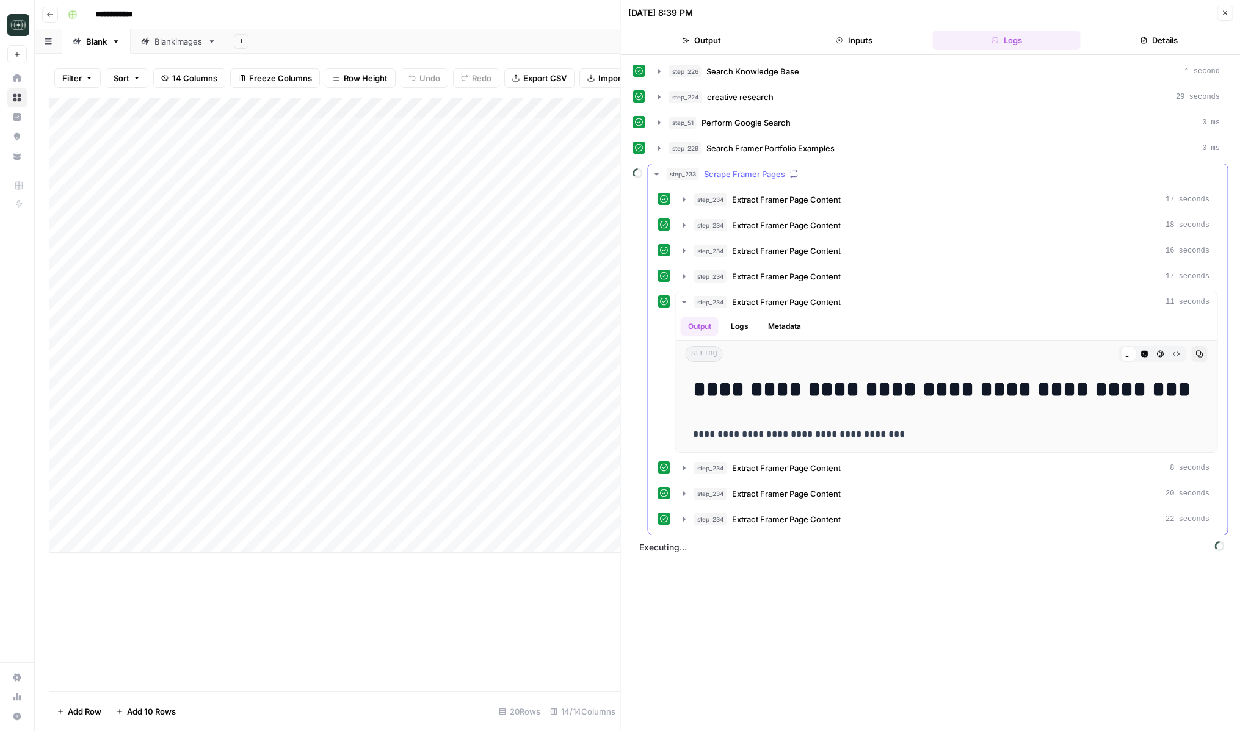
click at [681, 482] on div "**********" at bounding box center [938, 359] width 560 height 341
click at [681, 473] on icon "button" at bounding box center [685, 468] width 10 height 10
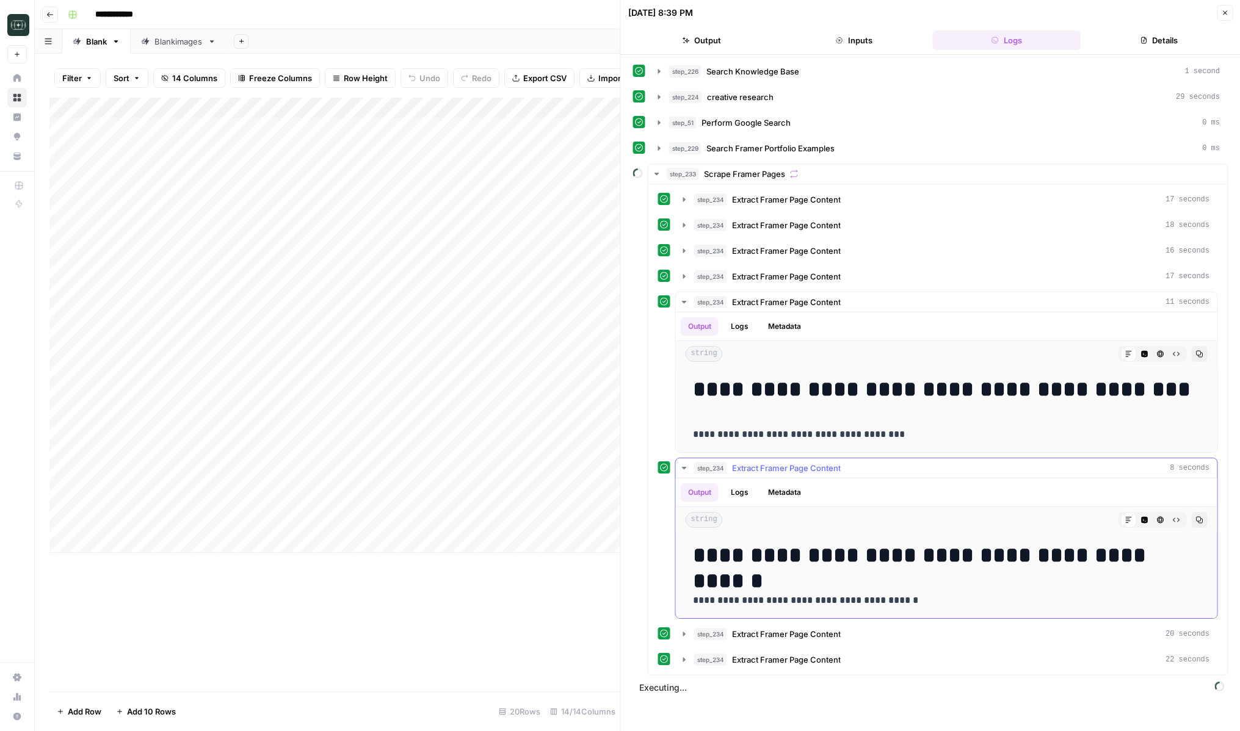
click at [739, 556] on h1 "**********" at bounding box center [946, 556] width 507 height 26
click at [889, 558] on h1 "**********" at bounding box center [946, 556] width 507 height 26
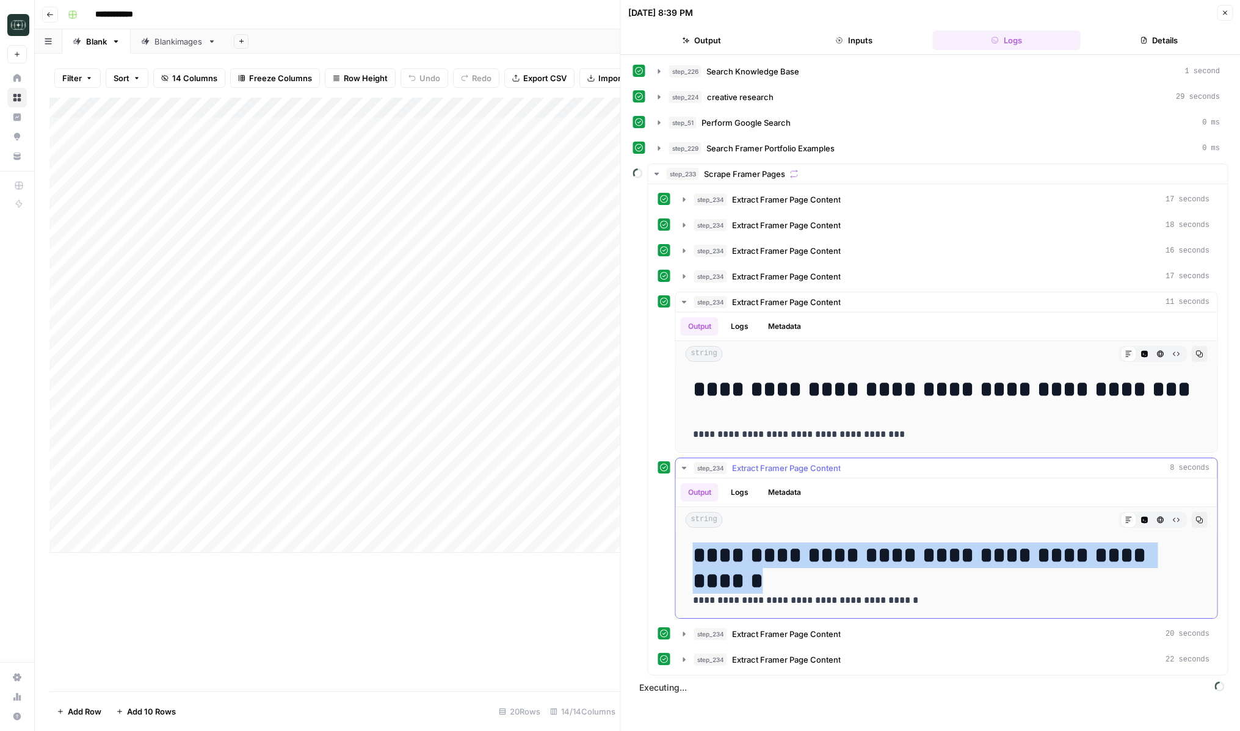
click at [889, 558] on h1 "**********" at bounding box center [946, 556] width 507 height 26
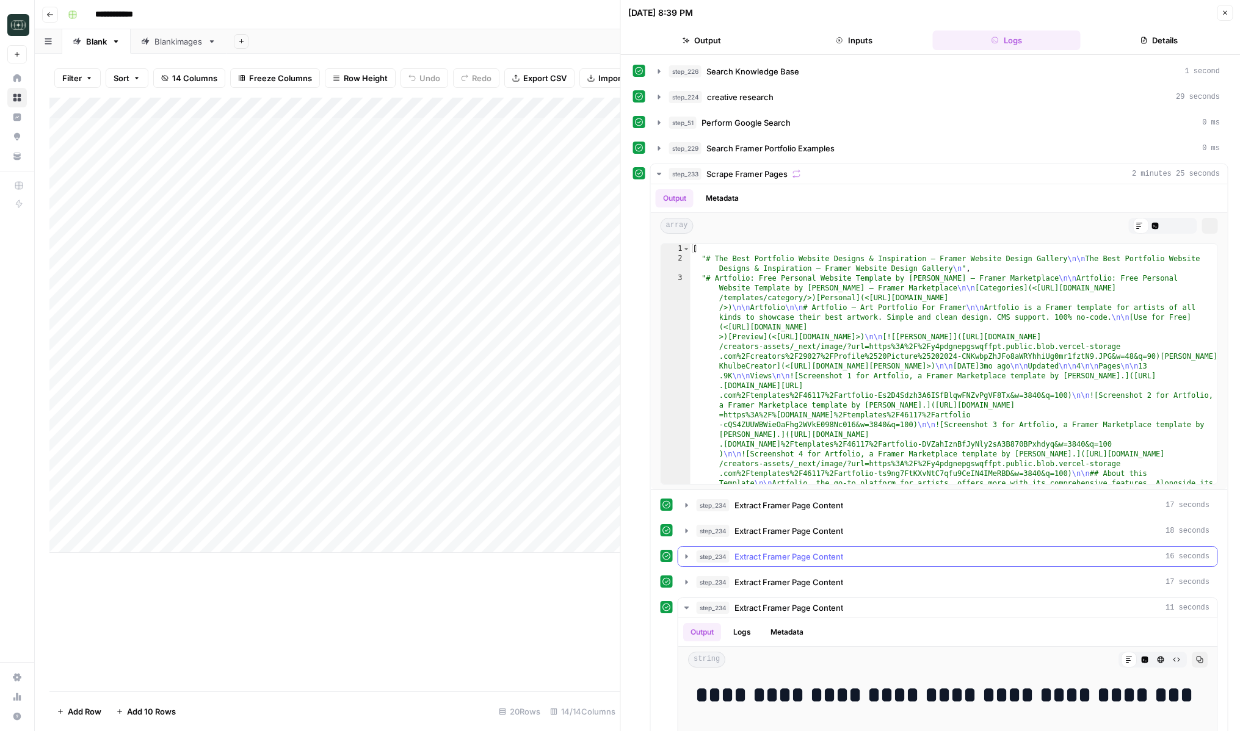
copy h1 "**********"
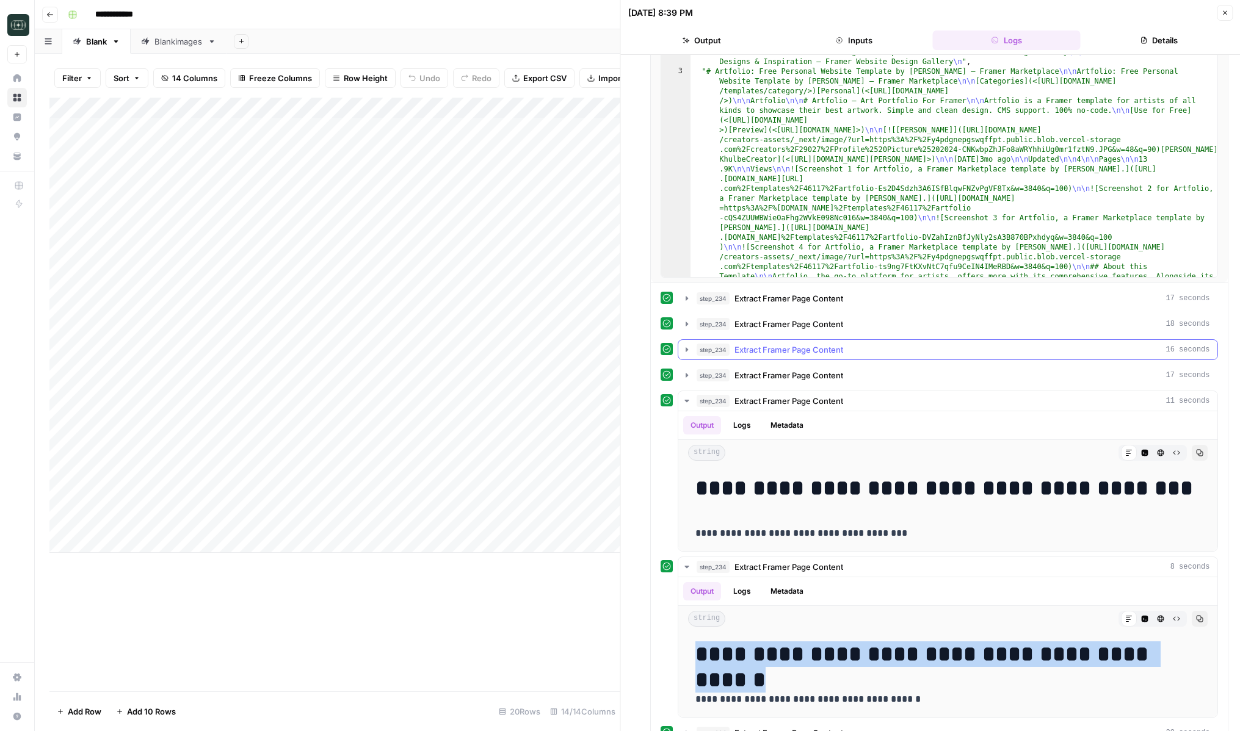
scroll to position [254, 0]
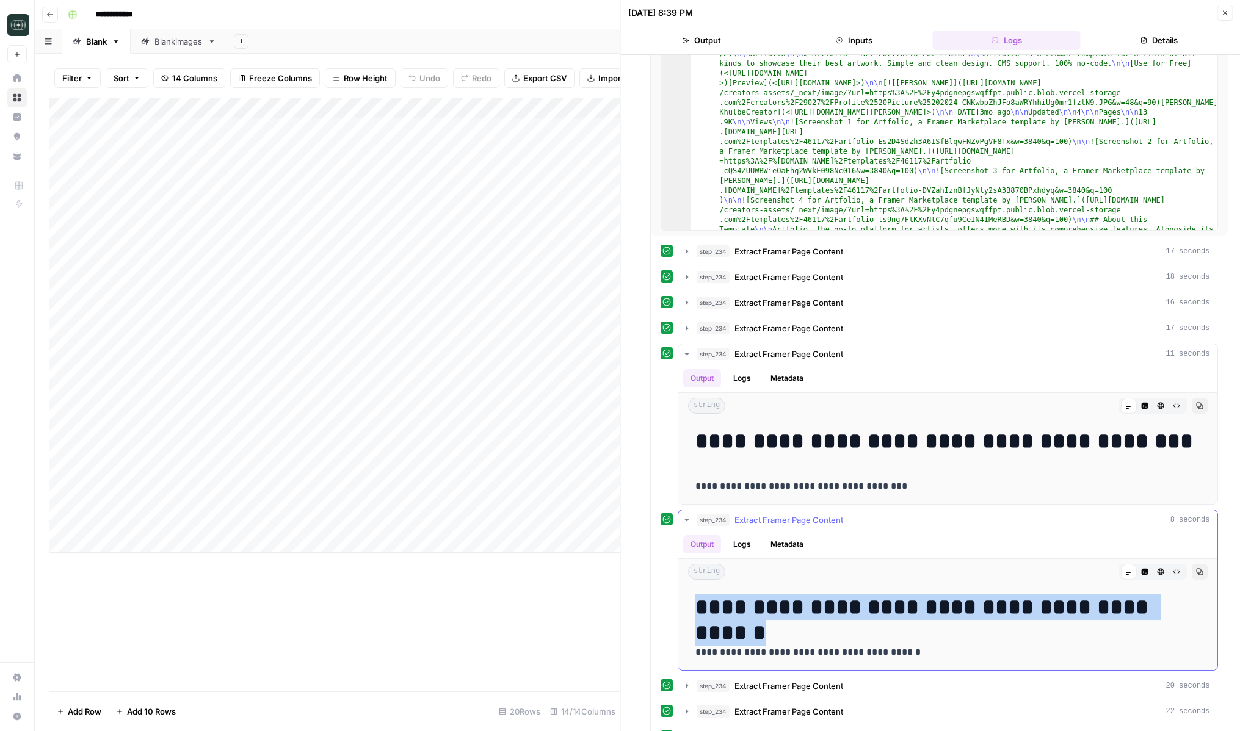
copy h1 "**********"
click at [1224, 8] on button "Close" at bounding box center [1225, 13] width 16 height 16
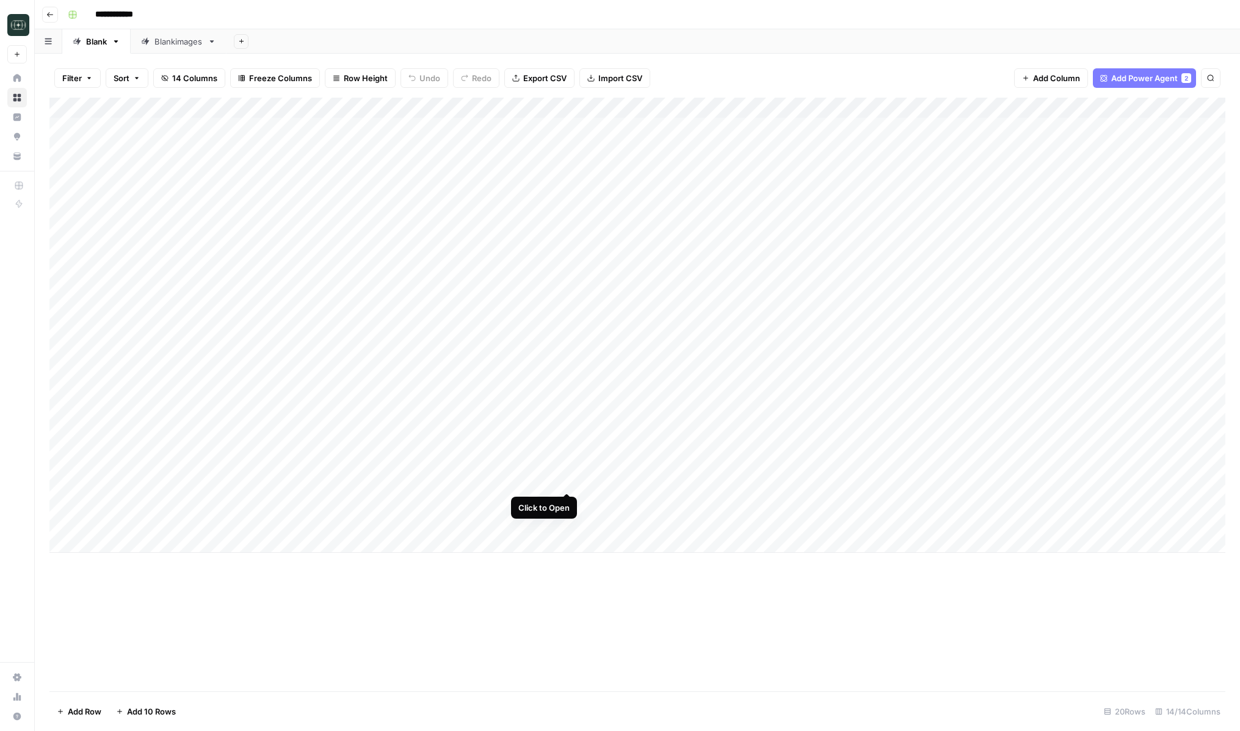
click at [566, 479] on div "Add Column" at bounding box center [637, 325] width 1176 height 455
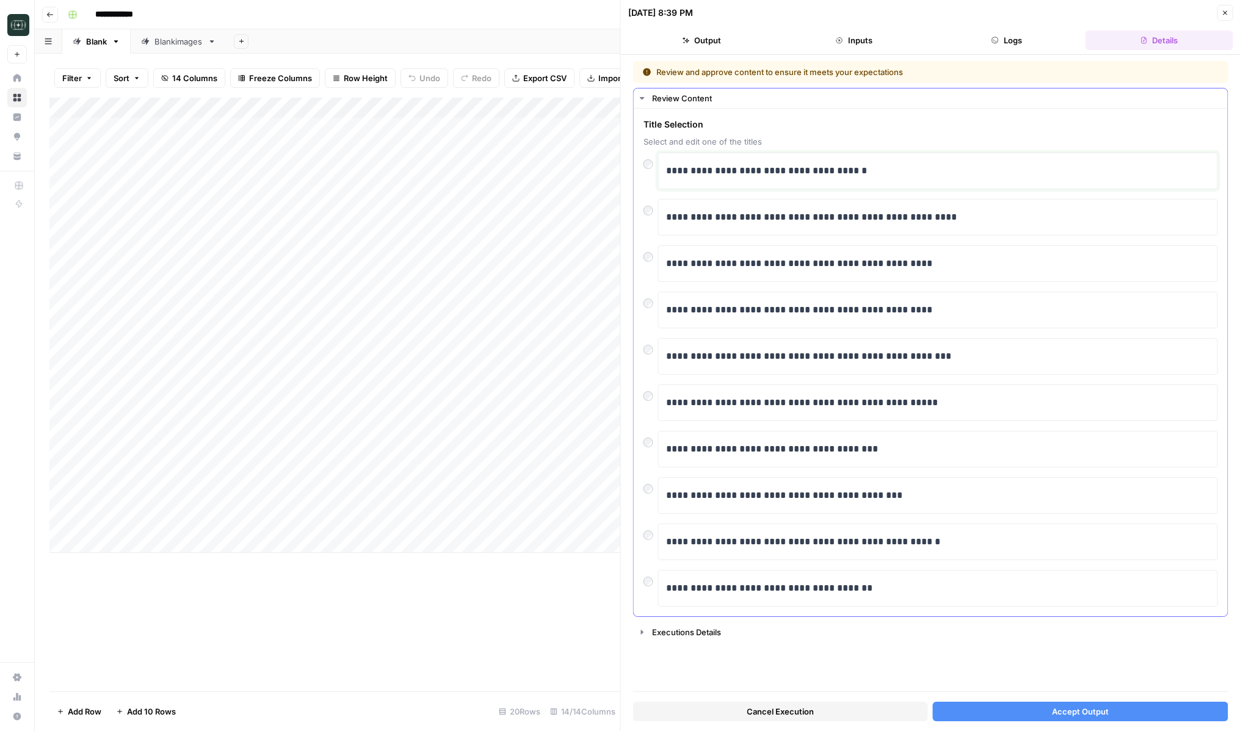
click at [703, 169] on p "**********" at bounding box center [938, 171] width 544 height 16
click at [1017, 714] on button "Accept Output" at bounding box center [1080, 712] width 295 height 20
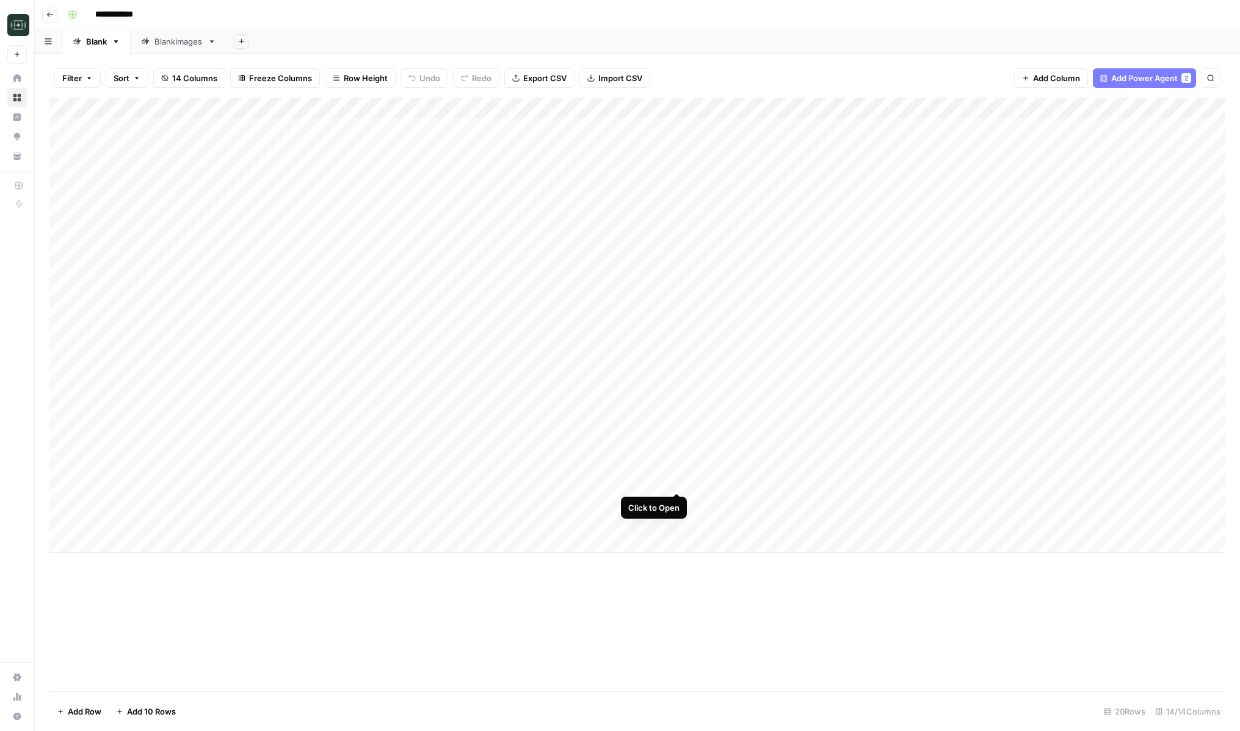
click at [677, 479] on div "Add Column" at bounding box center [637, 325] width 1176 height 455
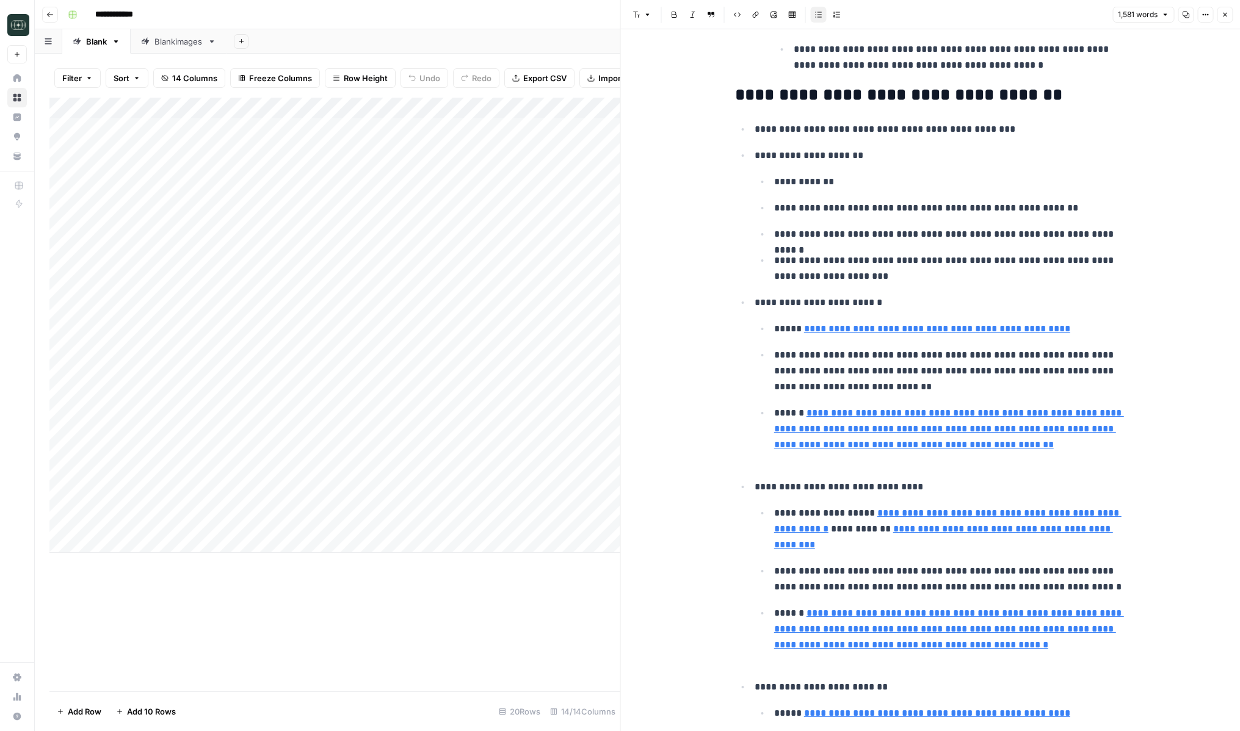
scroll to position [1330, 0]
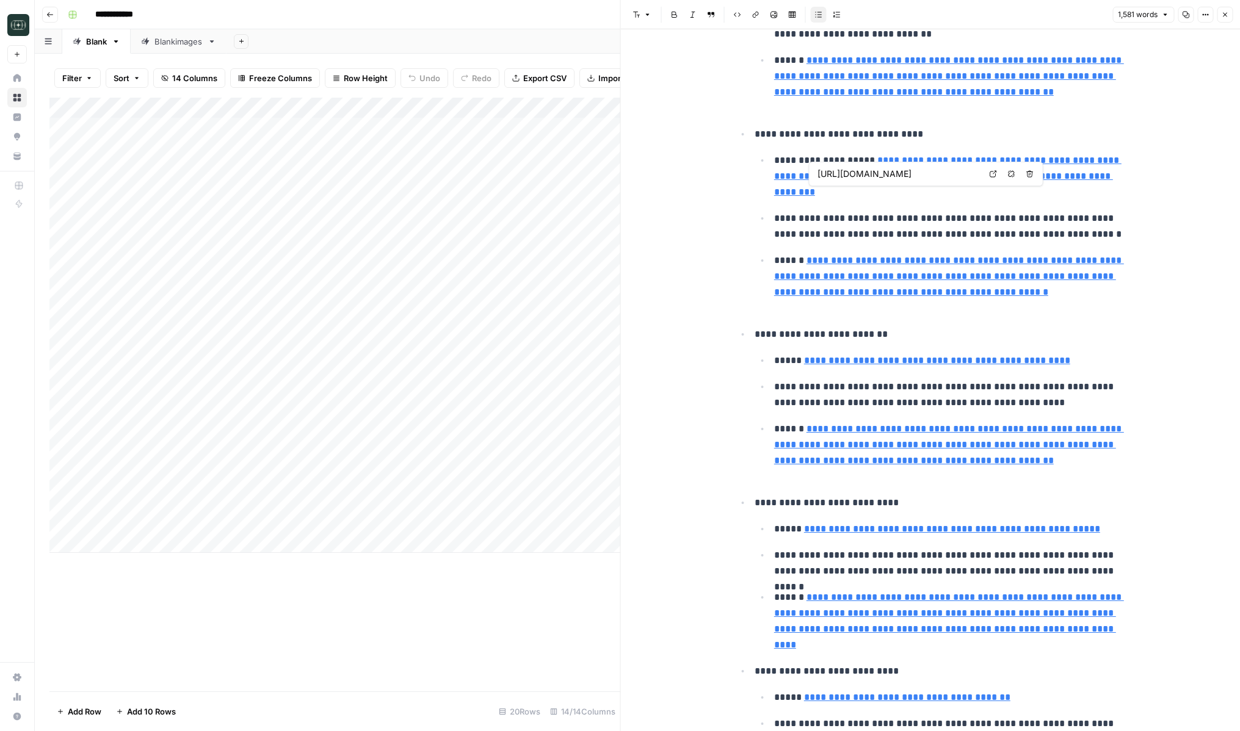
click at [993, 172] on icon at bounding box center [993, 173] width 7 height 7
type input "[URL][DOMAIN_NAME][DOMAIN_NAME]"
click at [1224, 13] on icon "button" at bounding box center [1224, 14] width 7 height 7
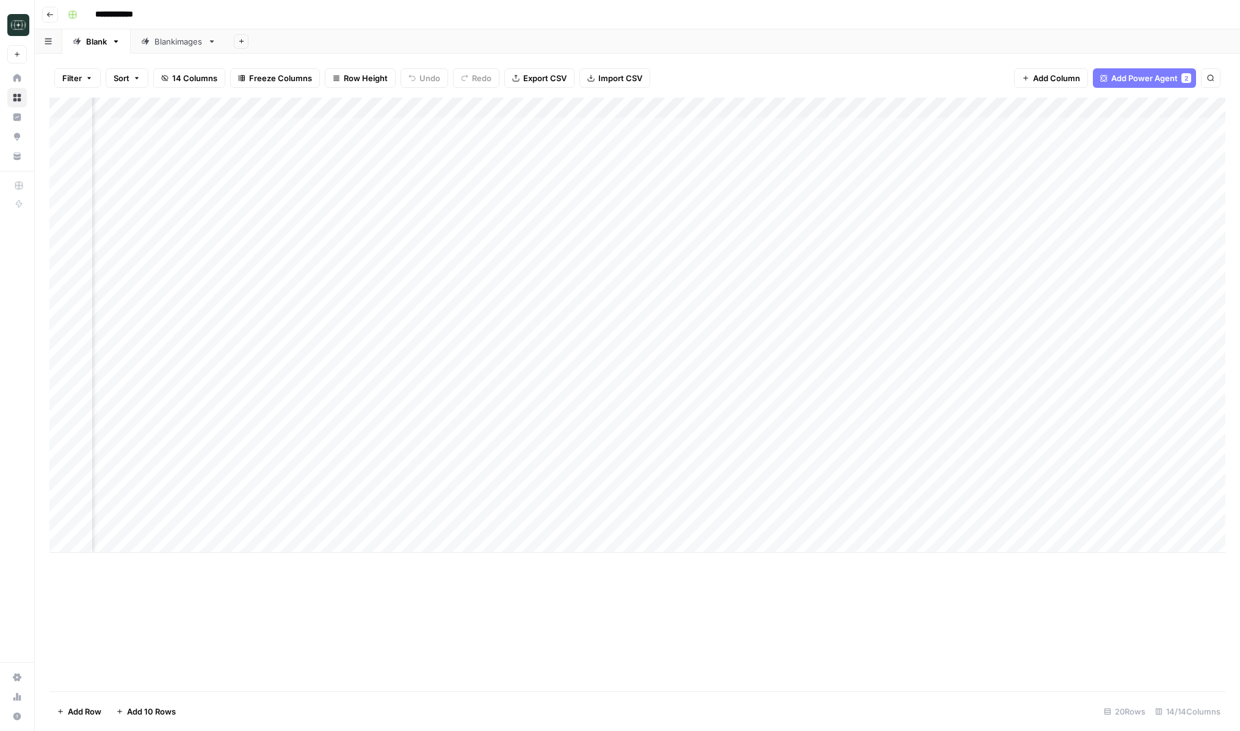
scroll to position [0, 518]
click at [1037, 480] on div "Add Column" at bounding box center [637, 325] width 1176 height 455
click at [140, 463] on div "Add Column" at bounding box center [637, 325] width 1176 height 455
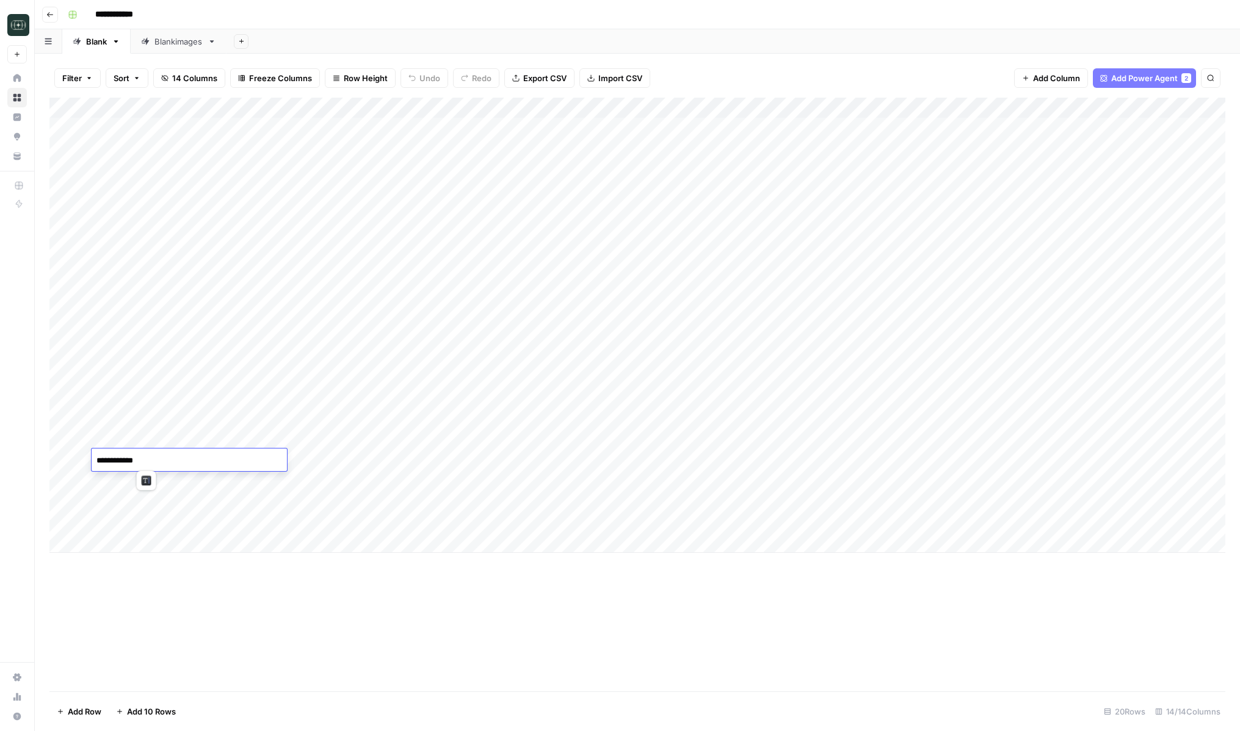
click at [142, 518] on div "Add Column" at bounding box center [637, 325] width 1176 height 455
click at [158, 521] on div "Add Column" at bounding box center [637, 325] width 1176 height 455
type textarea "**********"
click at [248, 606] on div "Add Column" at bounding box center [637, 395] width 1176 height 594
click at [264, 463] on div "Add Column" at bounding box center [637, 325] width 1176 height 455
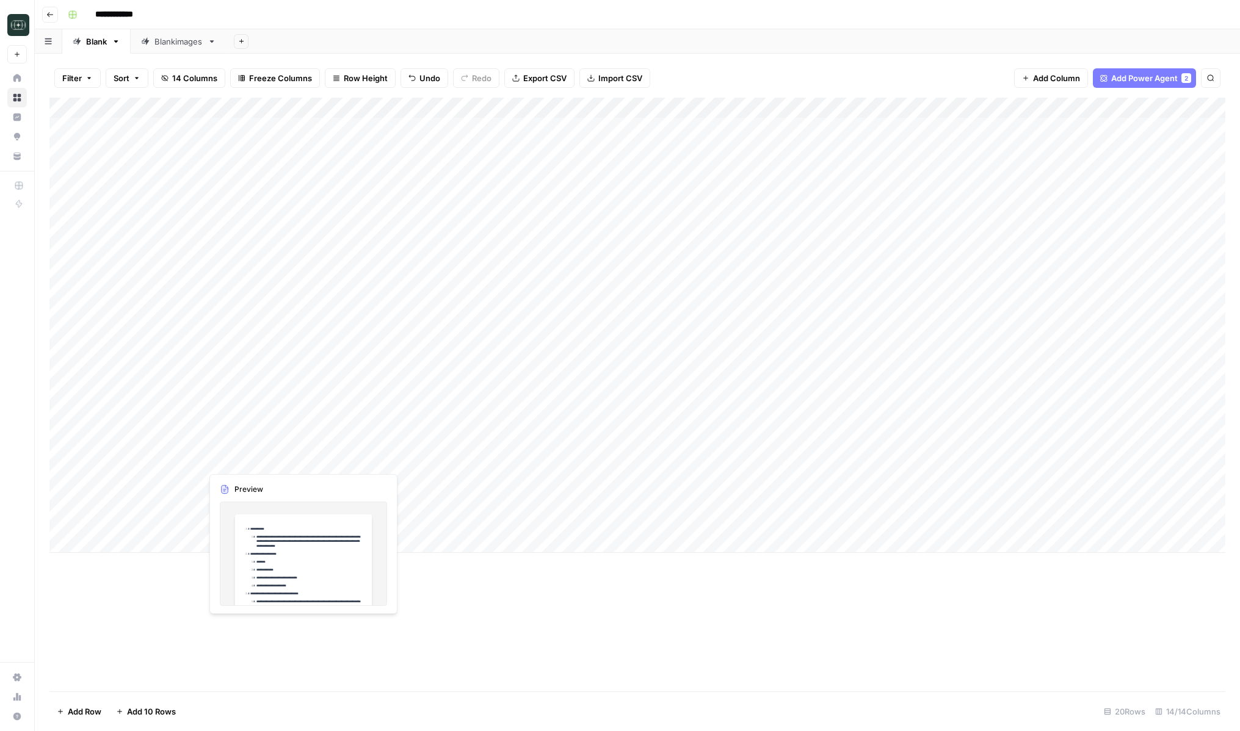
click at [264, 463] on div "Add Column" at bounding box center [637, 325] width 1176 height 455
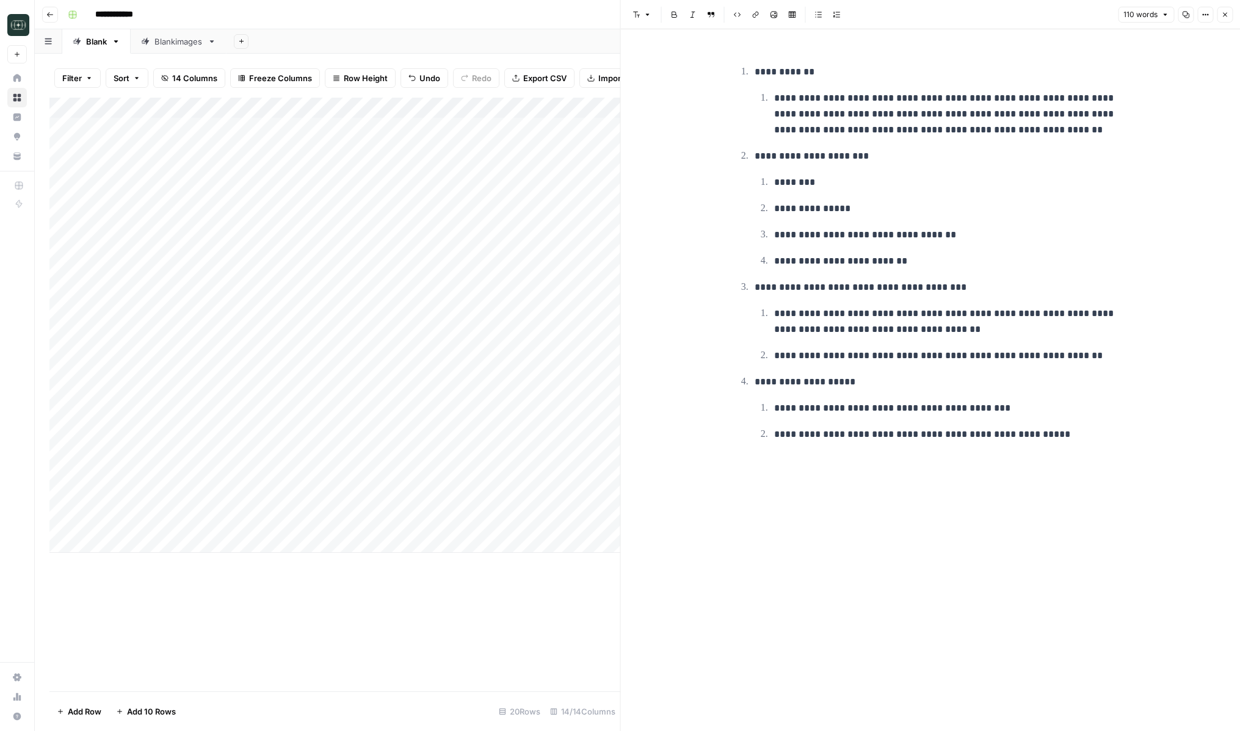
click at [830, 283] on p "**********" at bounding box center [940, 288] width 371 height 16
click at [868, 291] on p "**********" at bounding box center [940, 288] width 371 height 16
click at [1226, 13] on icon "button" at bounding box center [1224, 14] width 7 height 7
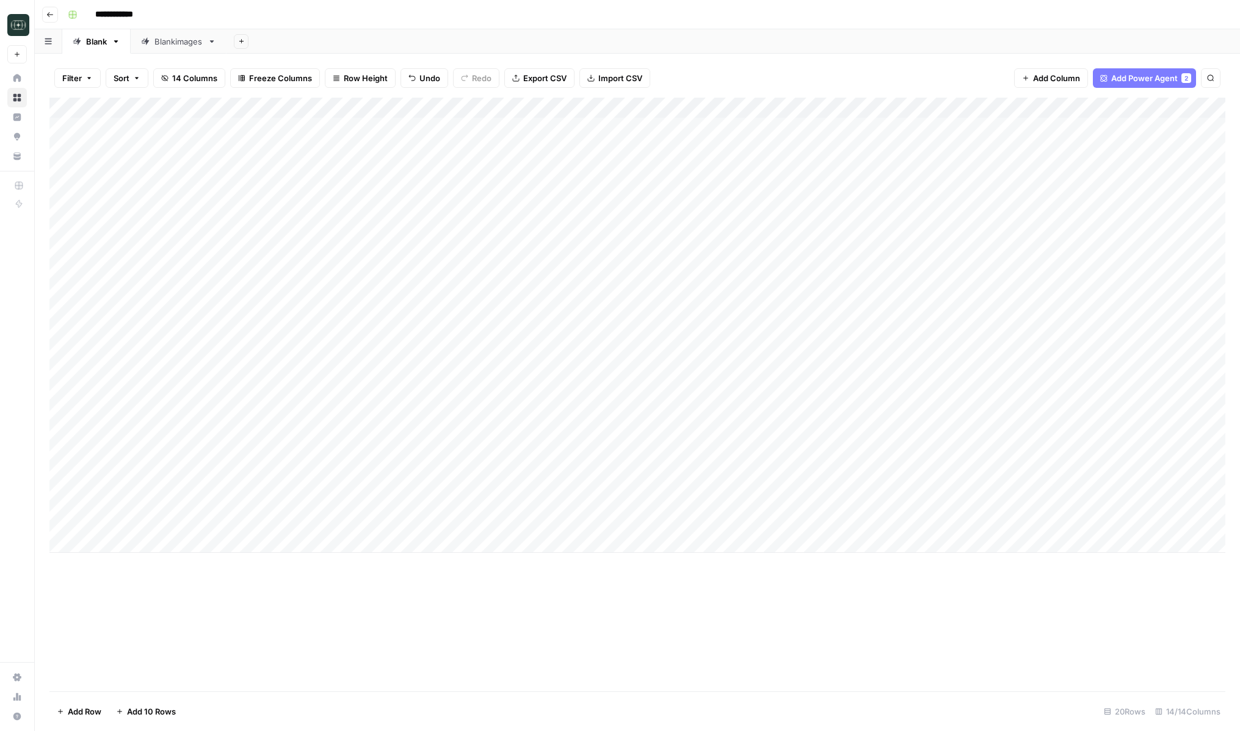
click at [678, 377] on div "Add Column" at bounding box center [637, 325] width 1176 height 455
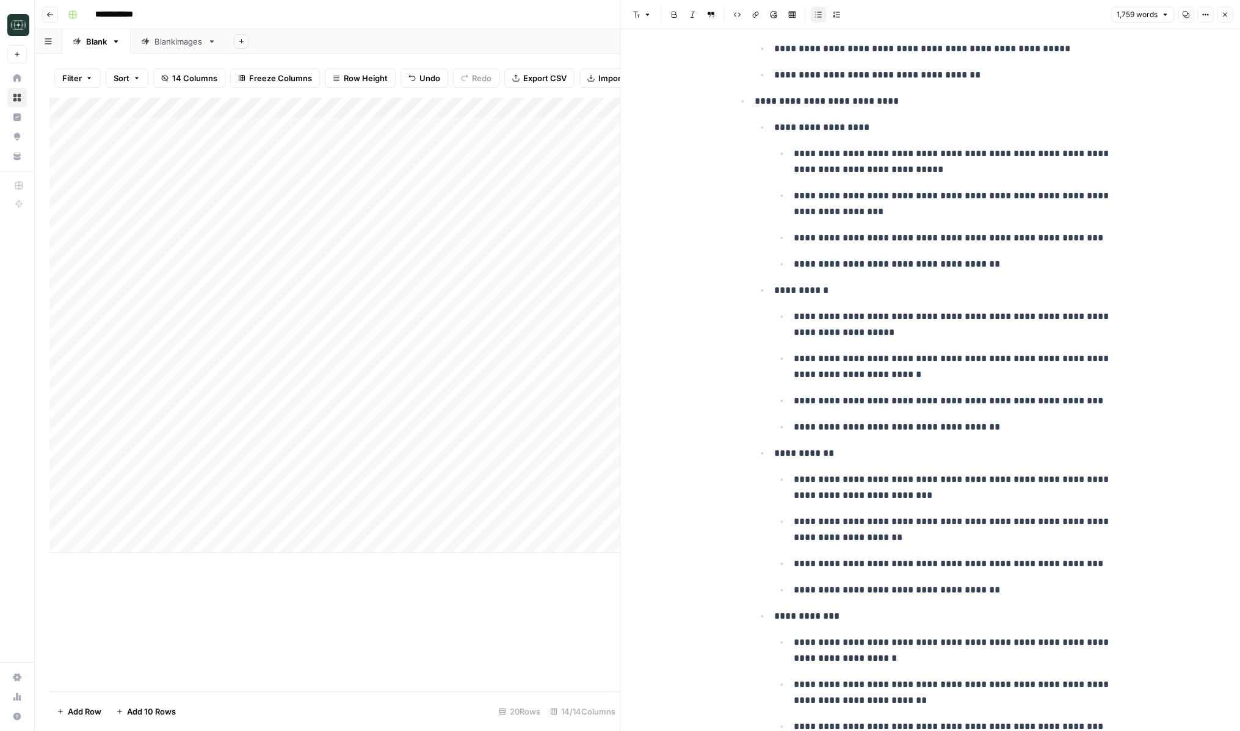
scroll to position [1554, 0]
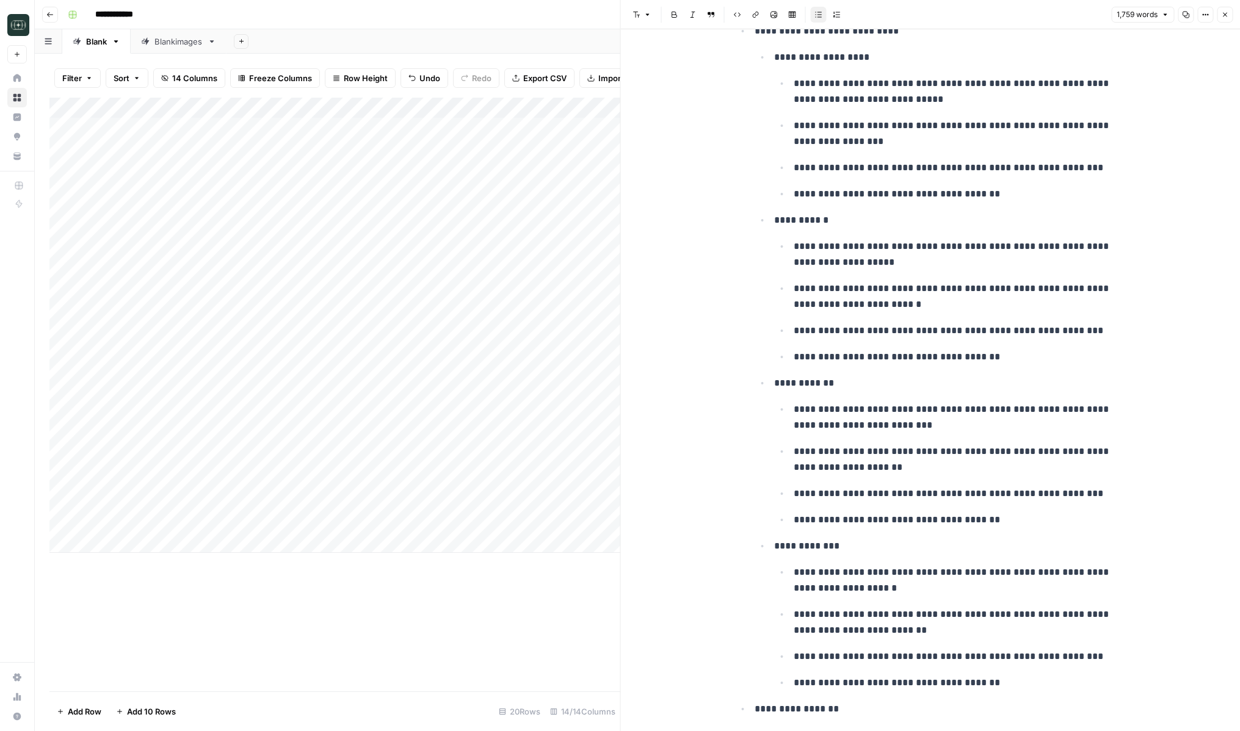
click at [1226, 17] on icon "button" at bounding box center [1224, 14] width 7 height 7
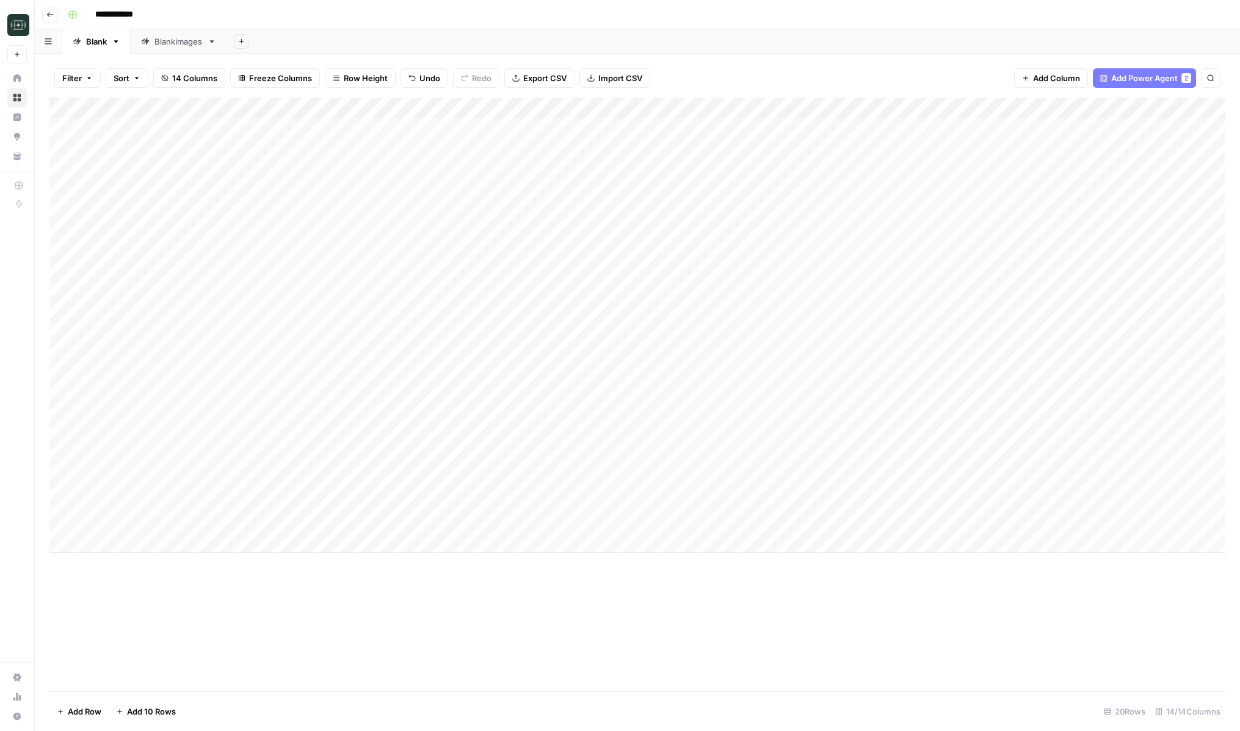
click at [192, 380] on div "Add Column" at bounding box center [637, 325] width 1176 height 455
click at [567, 376] on div "Add Column" at bounding box center [637, 325] width 1176 height 455
click at [564, 375] on div "Add Column" at bounding box center [637, 325] width 1176 height 455
click at [370, 375] on div "Add Column" at bounding box center [637, 325] width 1176 height 455
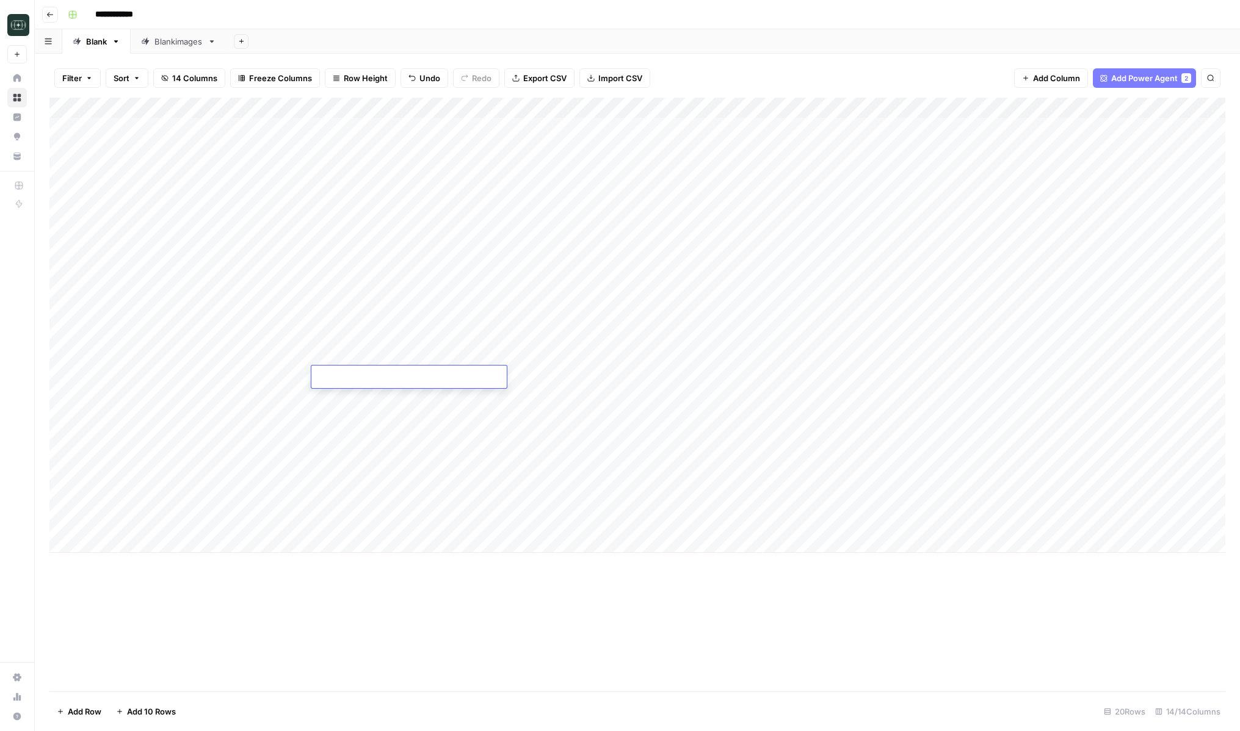
type textarea "**********"
click at [568, 379] on div "Add Column" at bounding box center [637, 325] width 1176 height 455
click at [570, 378] on div "Add Column" at bounding box center [637, 325] width 1176 height 455
click at [371, 382] on div "Add Column" at bounding box center [637, 325] width 1176 height 455
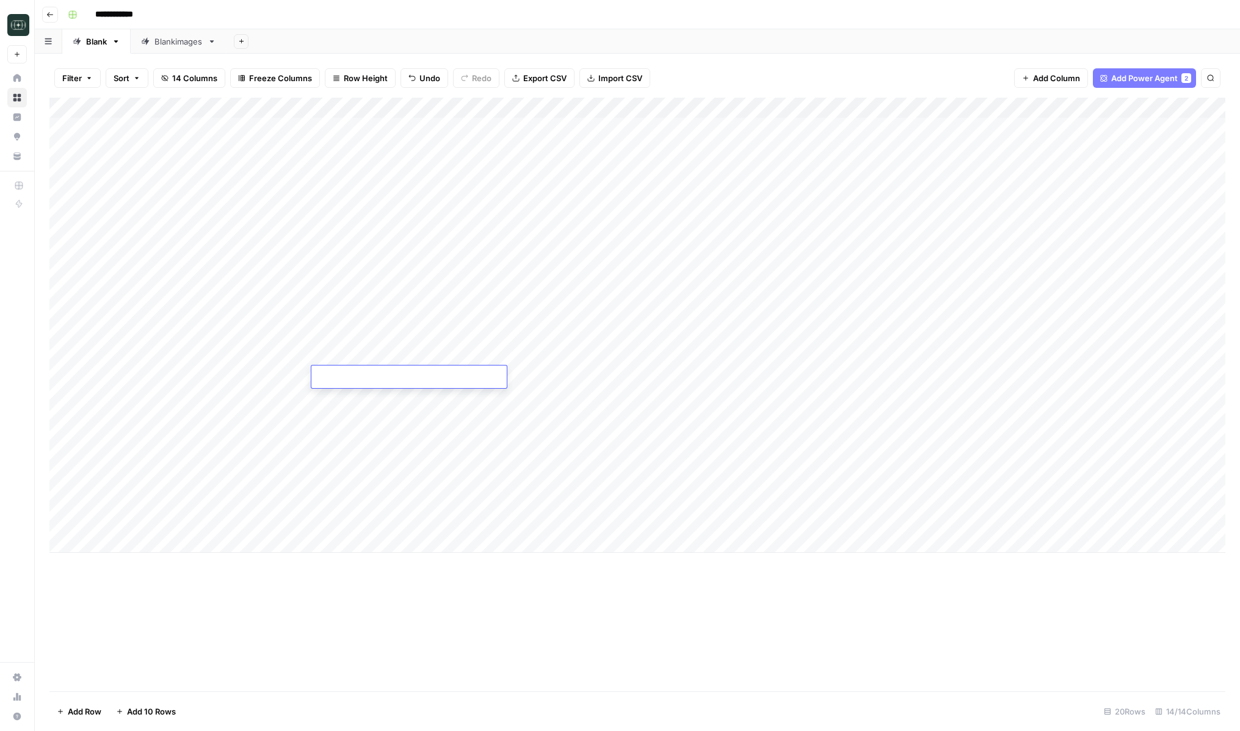
type textarea "**********"
click at [569, 376] on div "Add Column" at bounding box center [637, 325] width 1176 height 455
click at [59, 379] on div "Add Column" at bounding box center [637, 325] width 1176 height 455
click at [64, 380] on div "Add Column" at bounding box center [637, 325] width 1176 height 455
click at [149, 545] on div "Add Column" at bounding box center [637, 325] width 1176 height 455
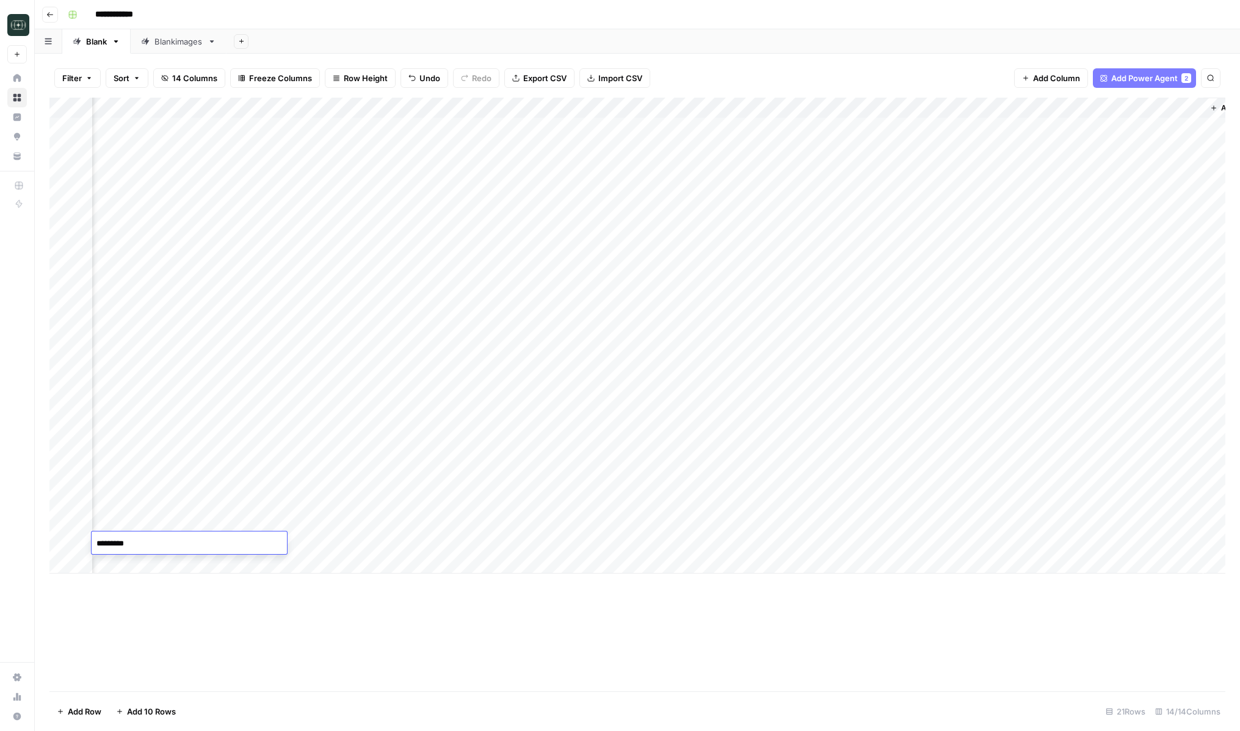
scroll to position [0, 518]
type textarea "**********"
